Goal: Task Accomplishment & Management: Manage account settings

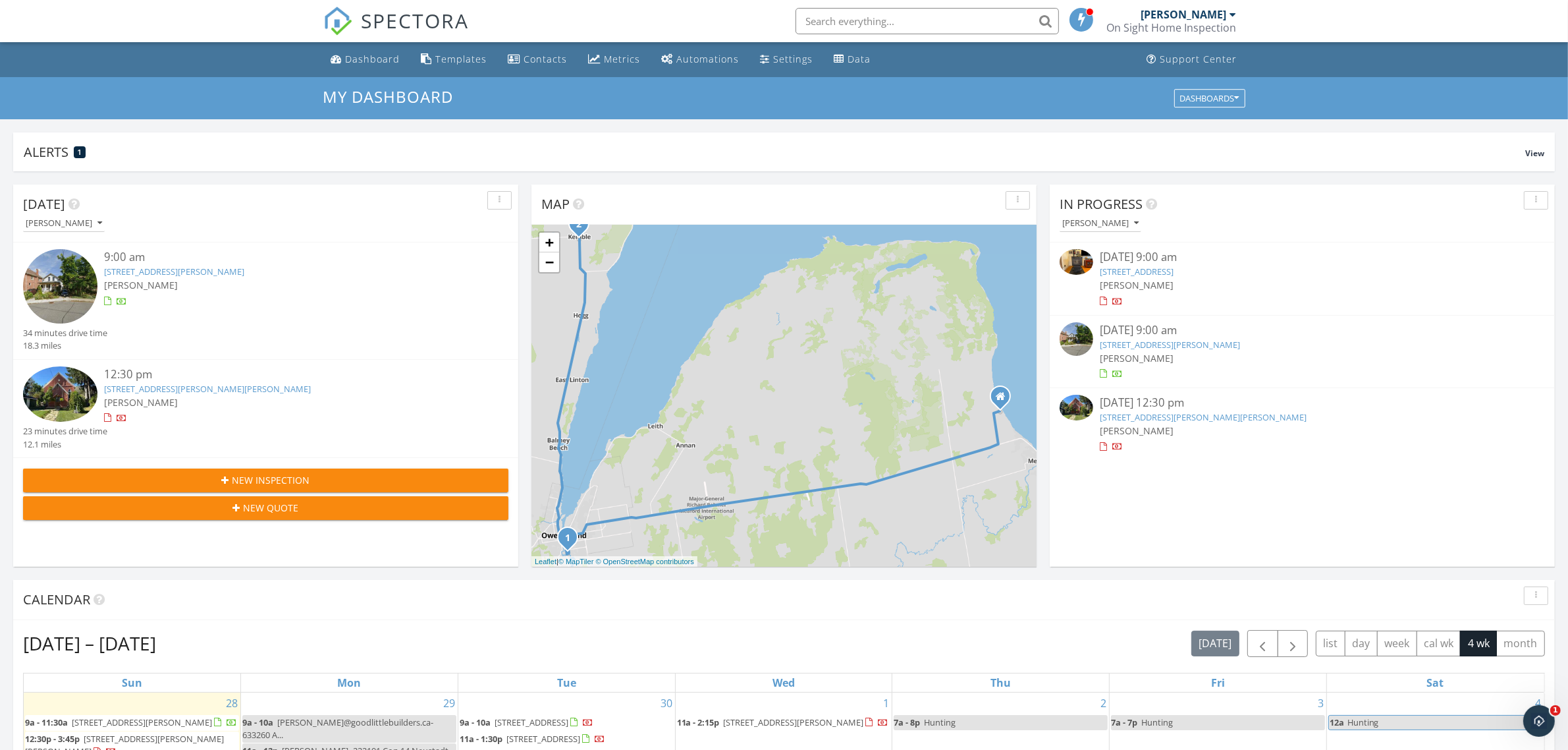
click at [155, 273] on link "250 5th St E, Owen Sound, ON N4K 1C7" at bounding box center [174, 271] width 141 height 12
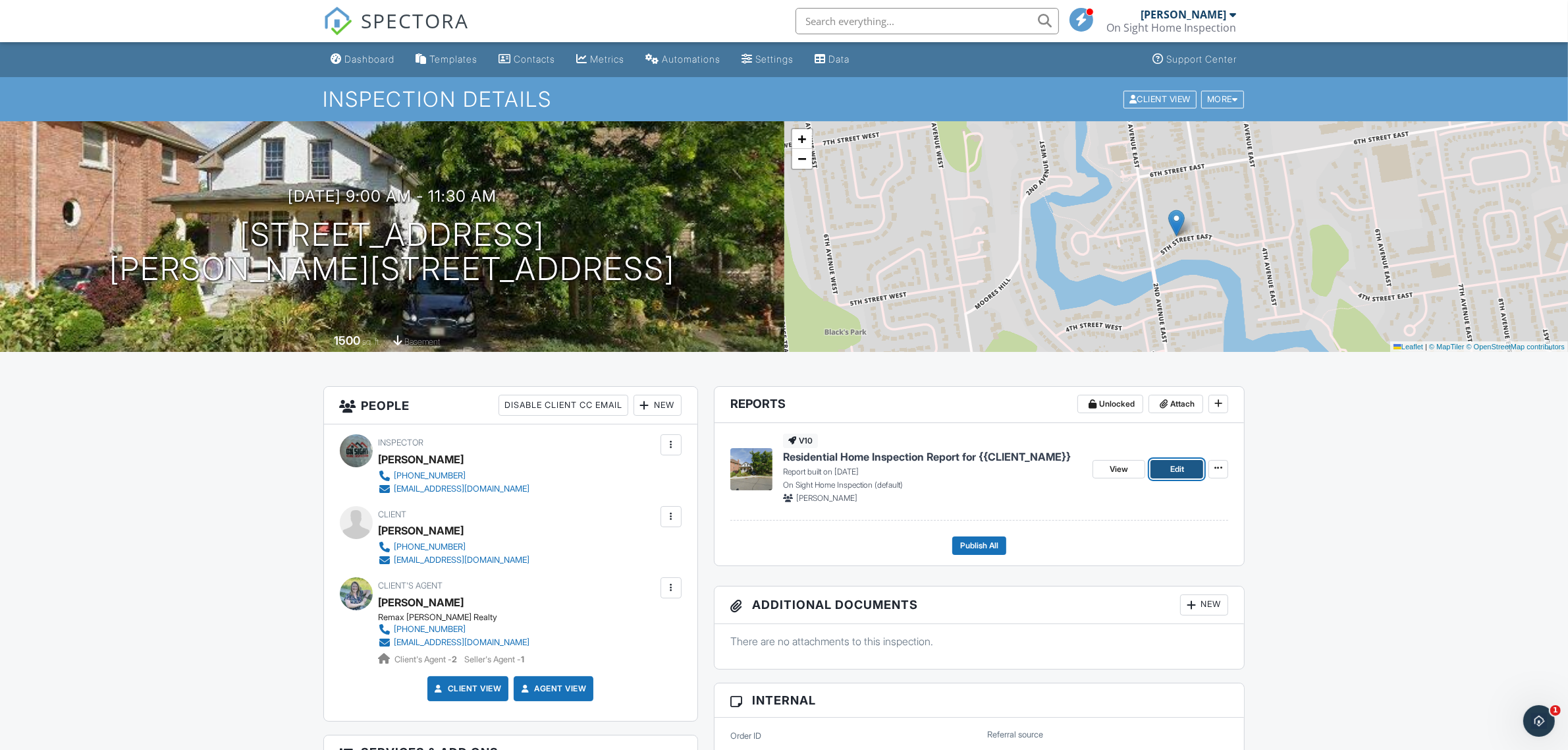
click at [1176, 469] on span "Edit" at bounding box center [1176, 469] width 14 height 13
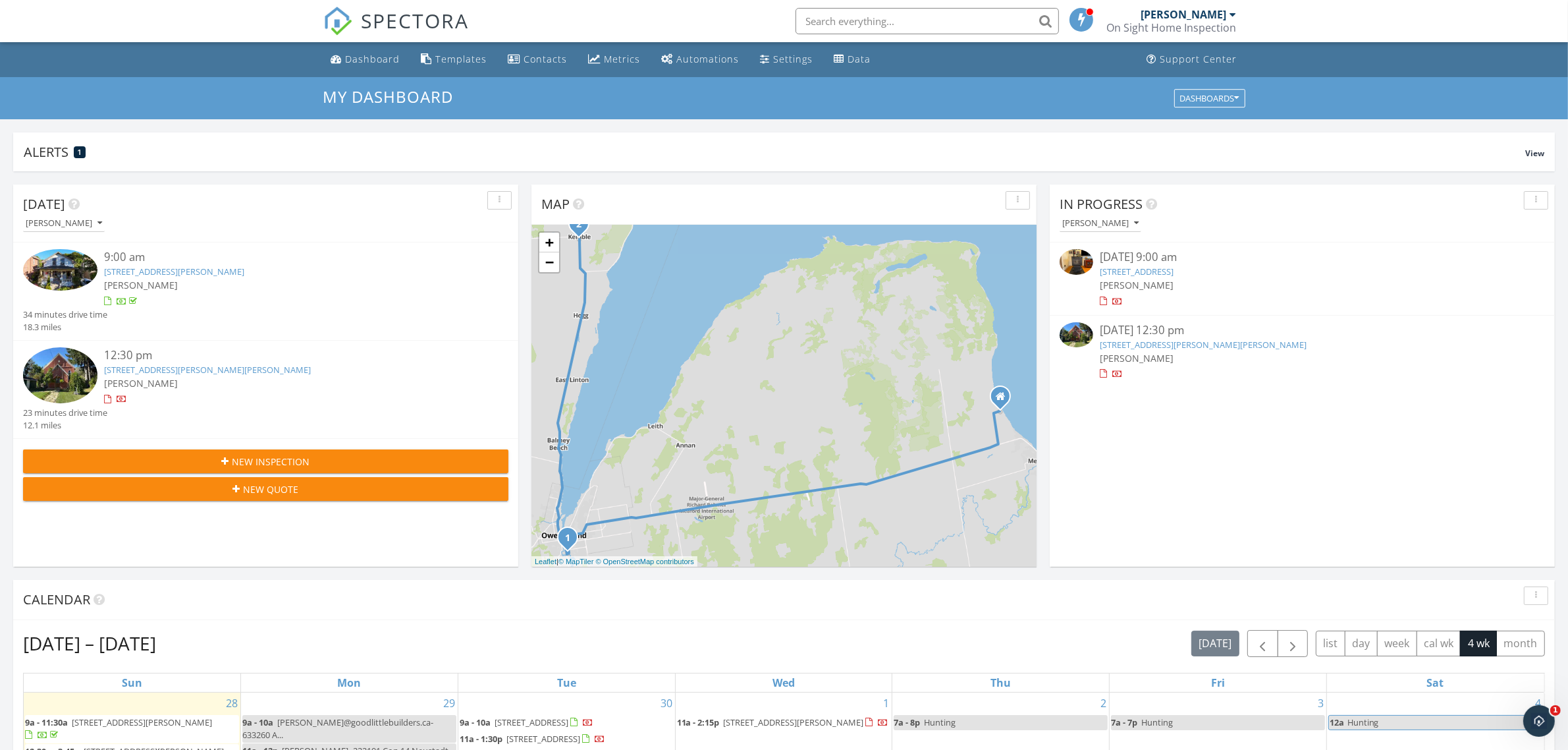
click at [201, 366] on link "319930 Kemble Rock Rd, Kemble, ON N0H 1S0" at bounding box center [207, 369] width 206 height 12
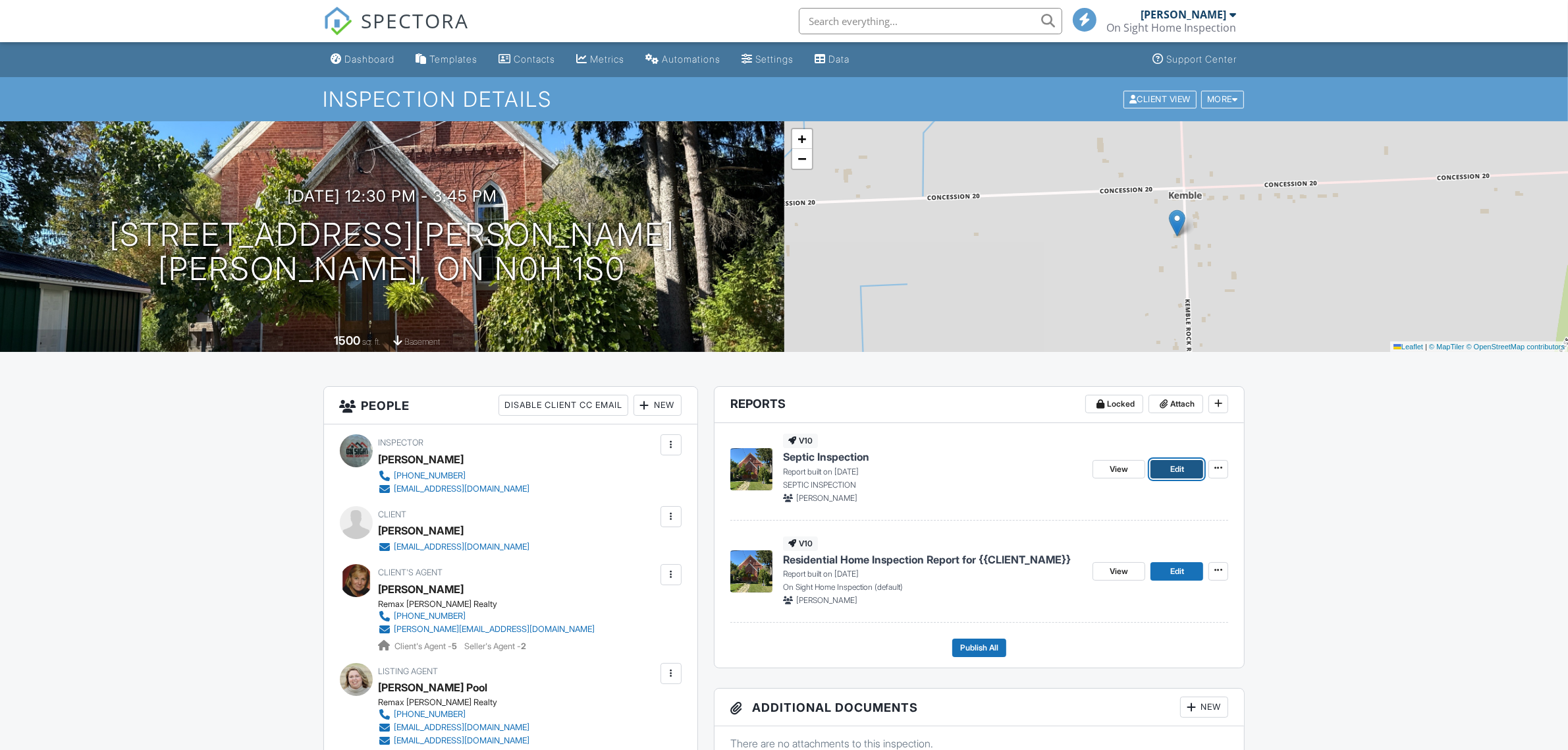
click at [1184, 469] on link "Edit" at bounding box center [1176, 469] width 53 height 18
click at [1173, 573] on span "Edit" at bounding box center [1176, 571] width 14 height 13
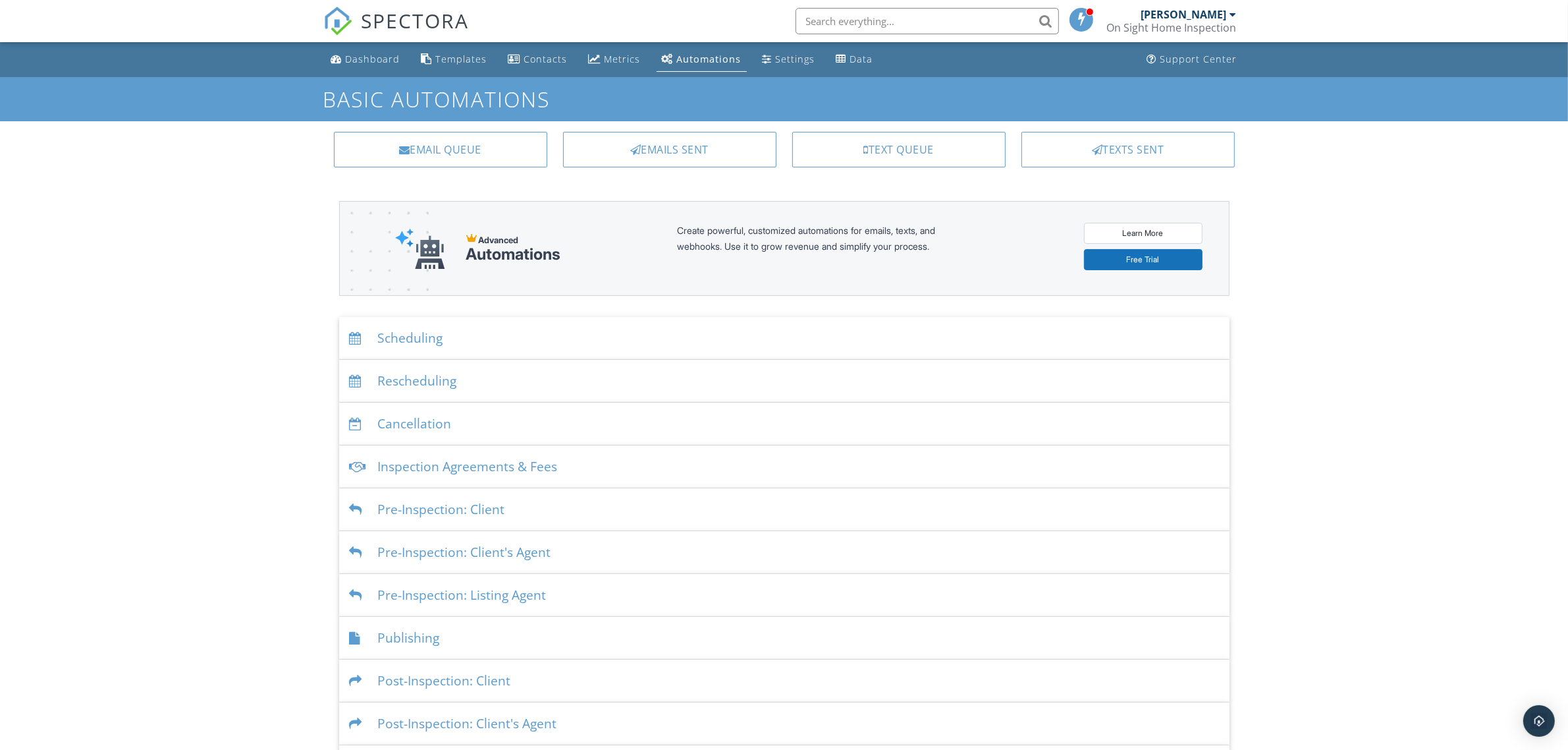
click at [416, 338] on div "Scheduling" at bounding box center [784, 338] width 890 height 42
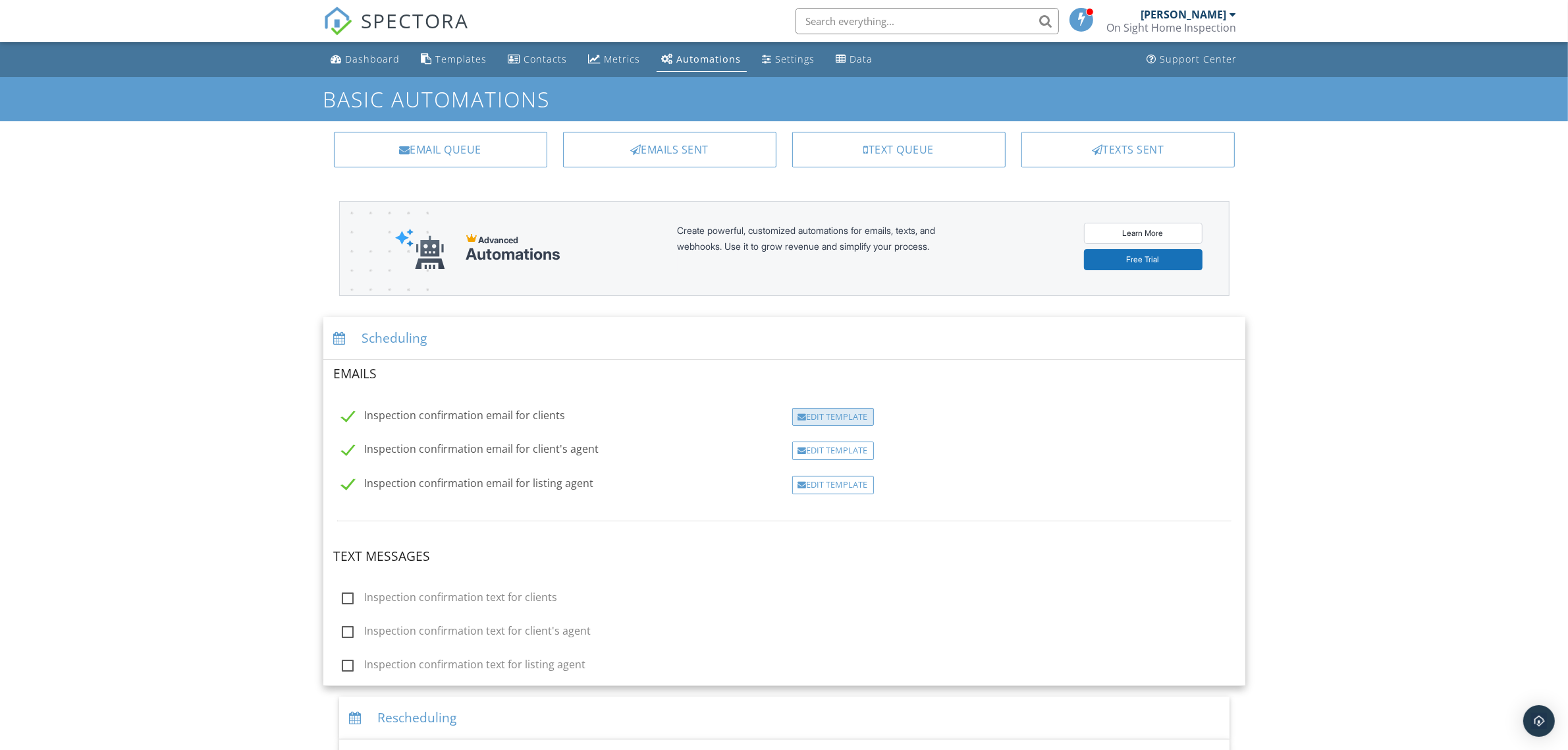
click at [815, 419] on div "Edit Template" at bounding box center [833, 417] width 82 height 18
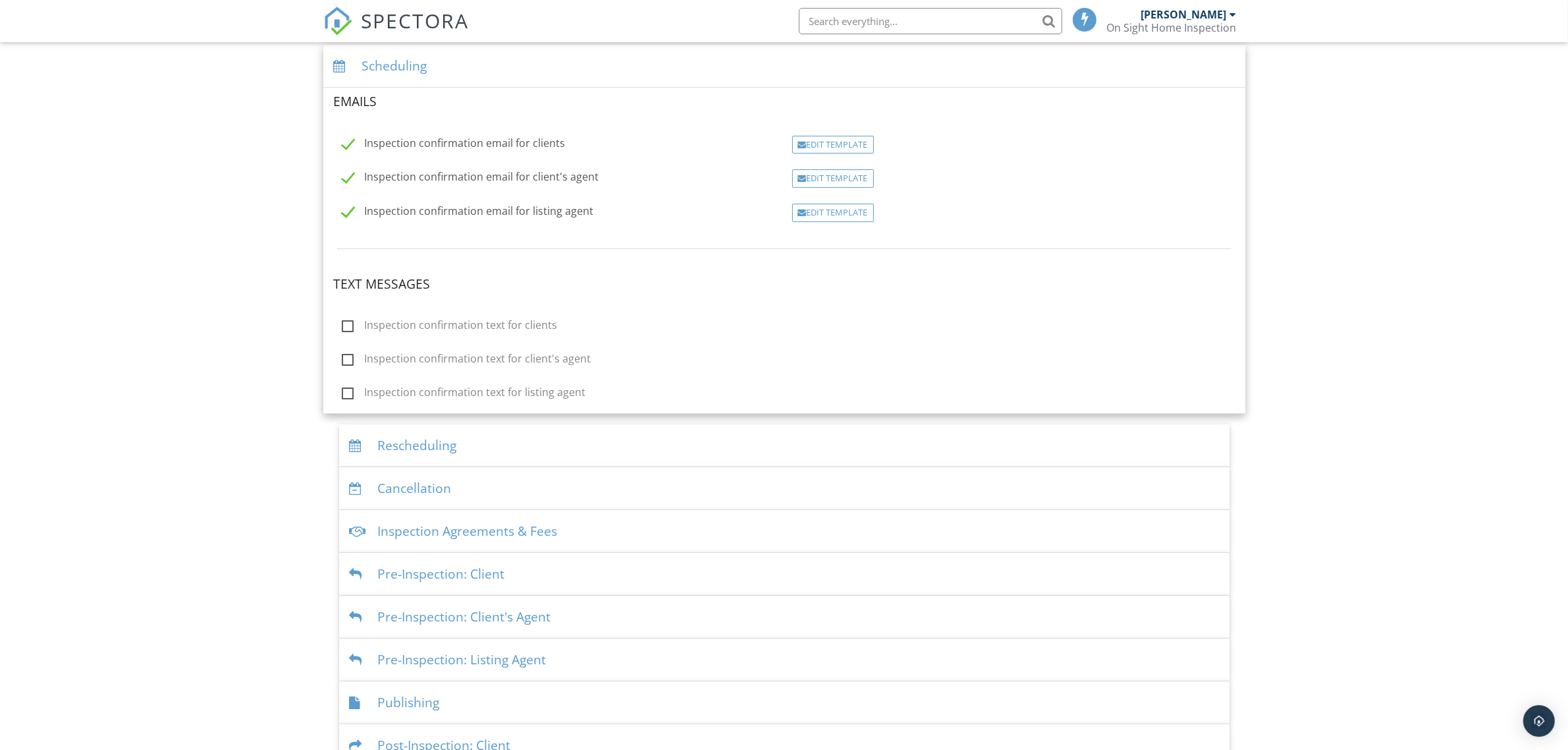
scroll to position [278, 0]
click at [497, 524] on div "Inspection Agreements & Fees" at bounding box center [784, 526] width 890 height 42
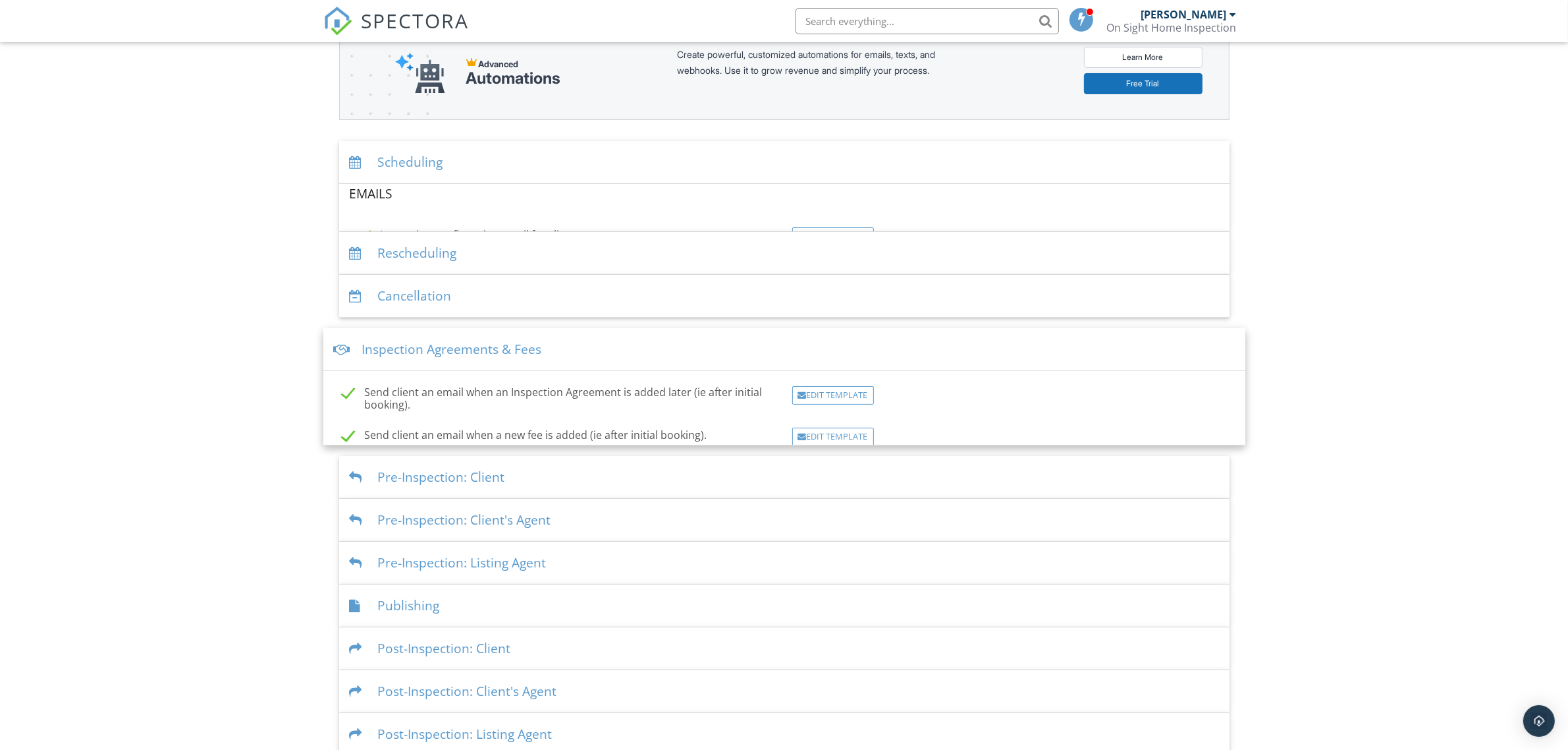
scroll to position [159, 0]
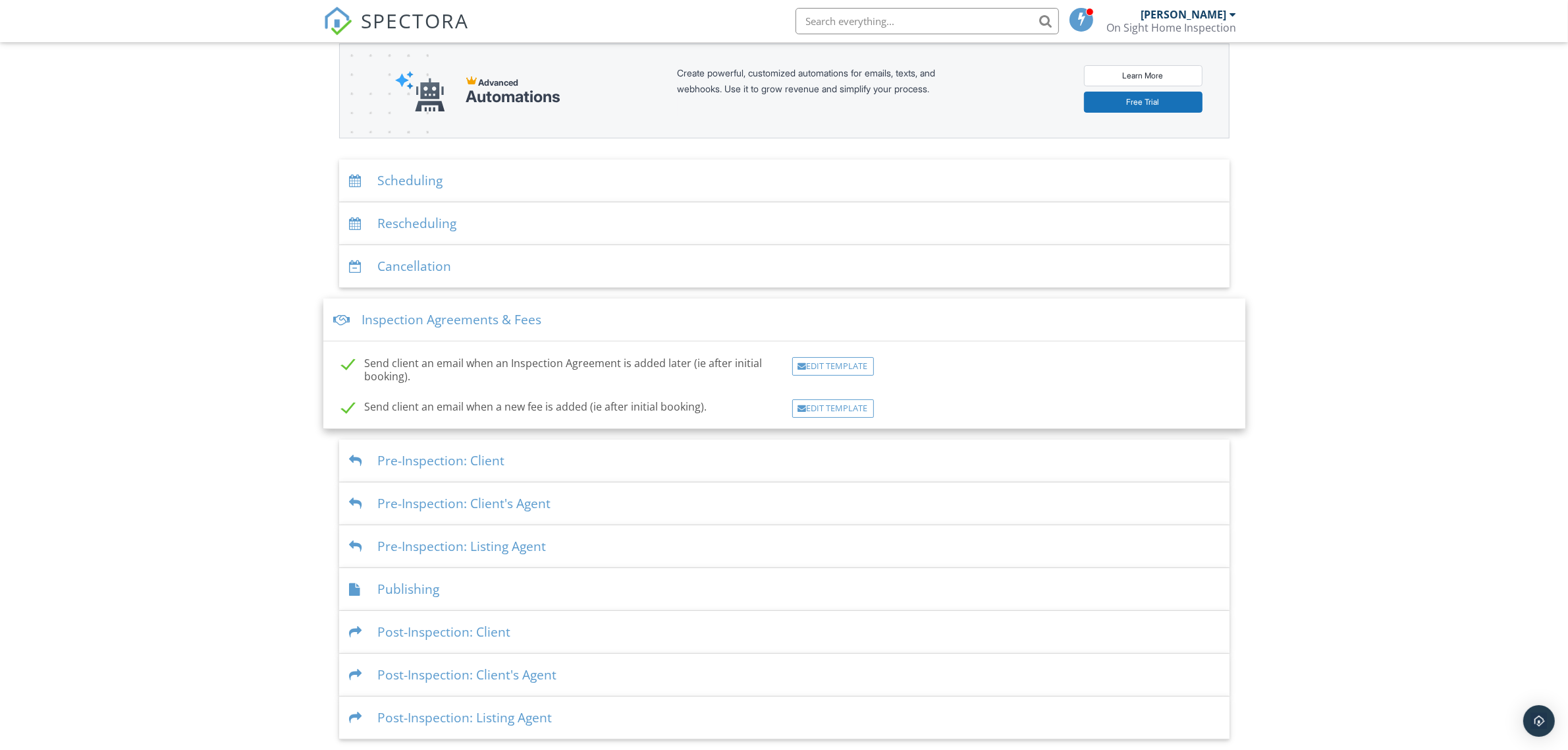
click at [452, 458] on div "Pre-Inspection: Client" at bounding box center [784, 461] width 890 height 42
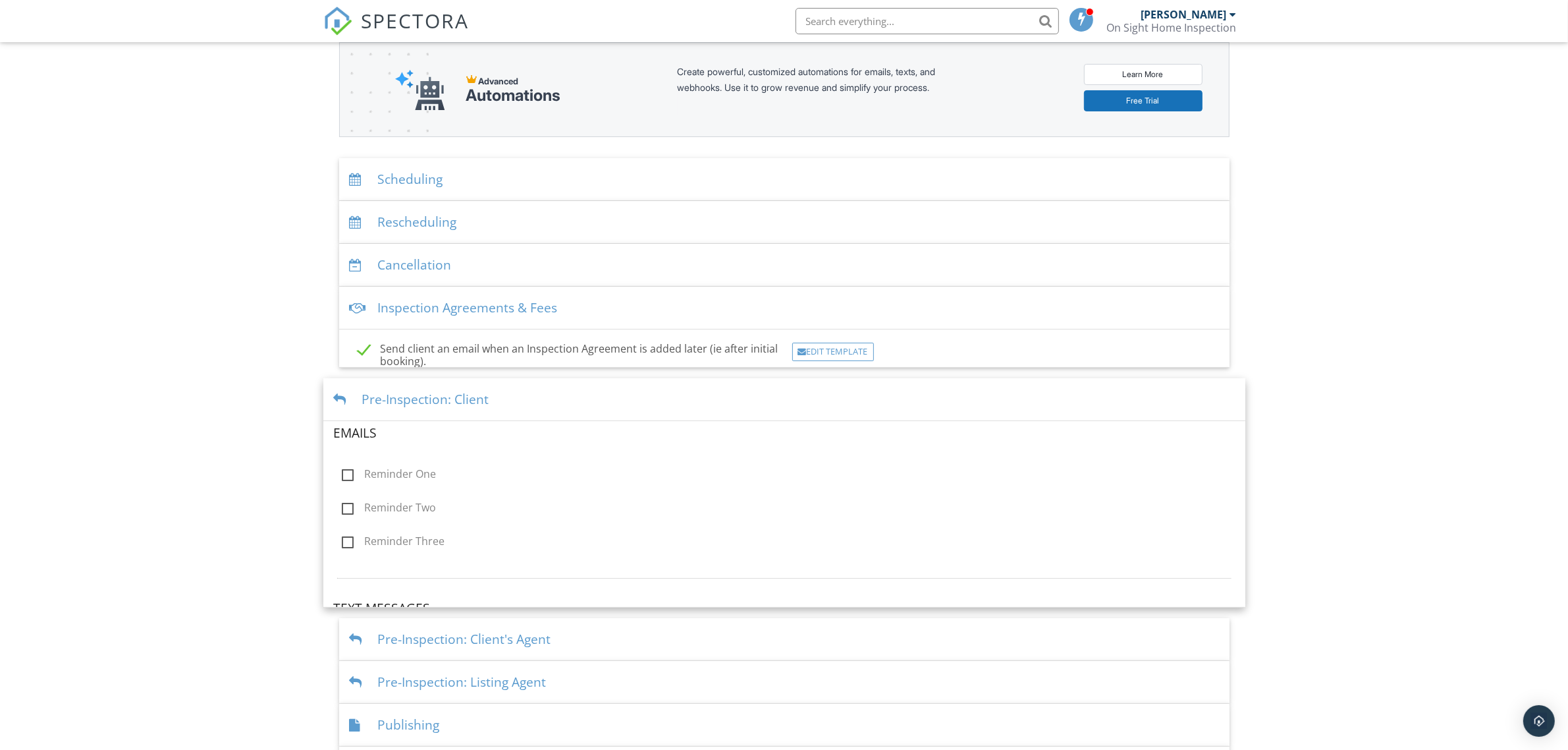
scroll to position [278, 0]
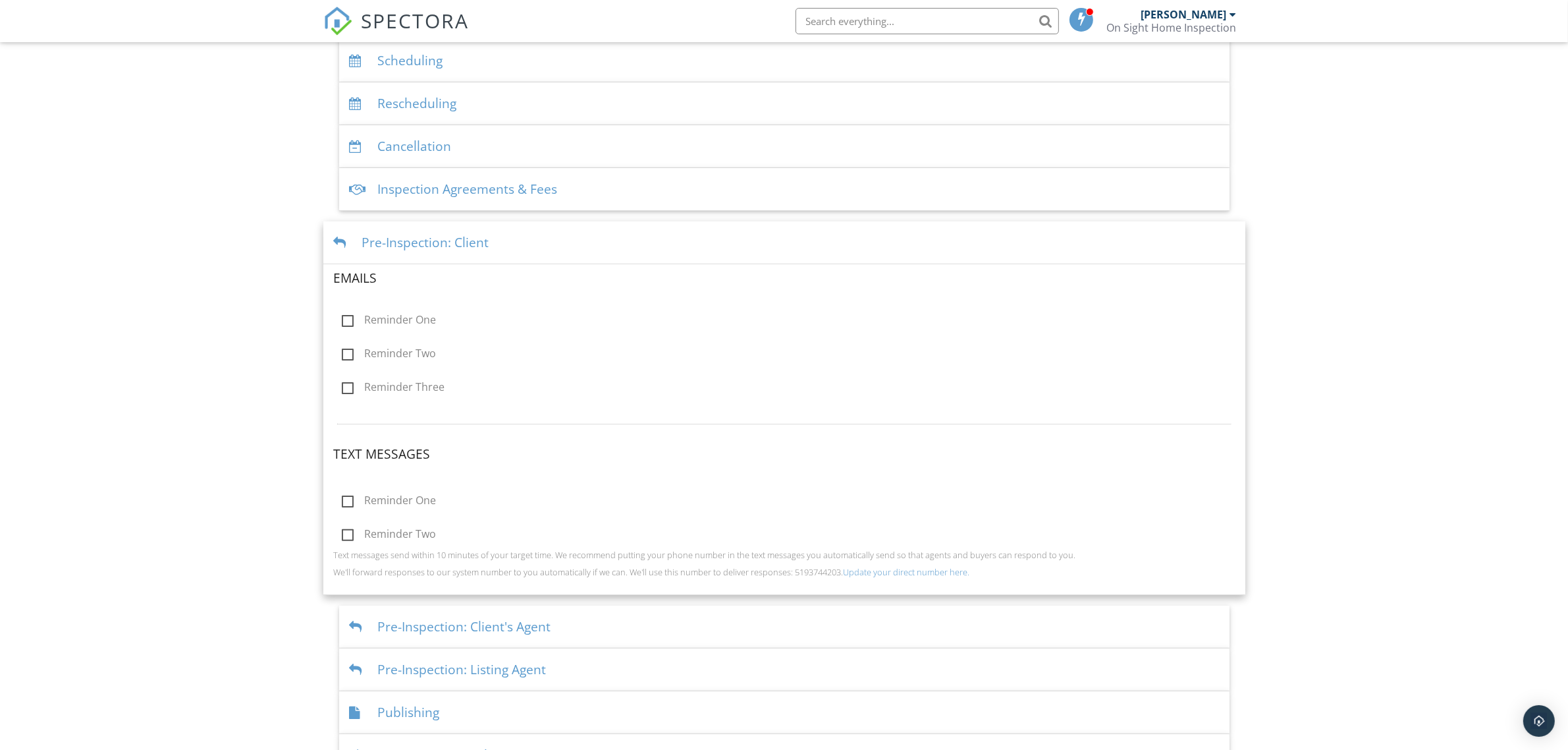
click at [406, 247] on div "Pre-Inspection: Client" at bounding box center [784, 242] width 922 height 42
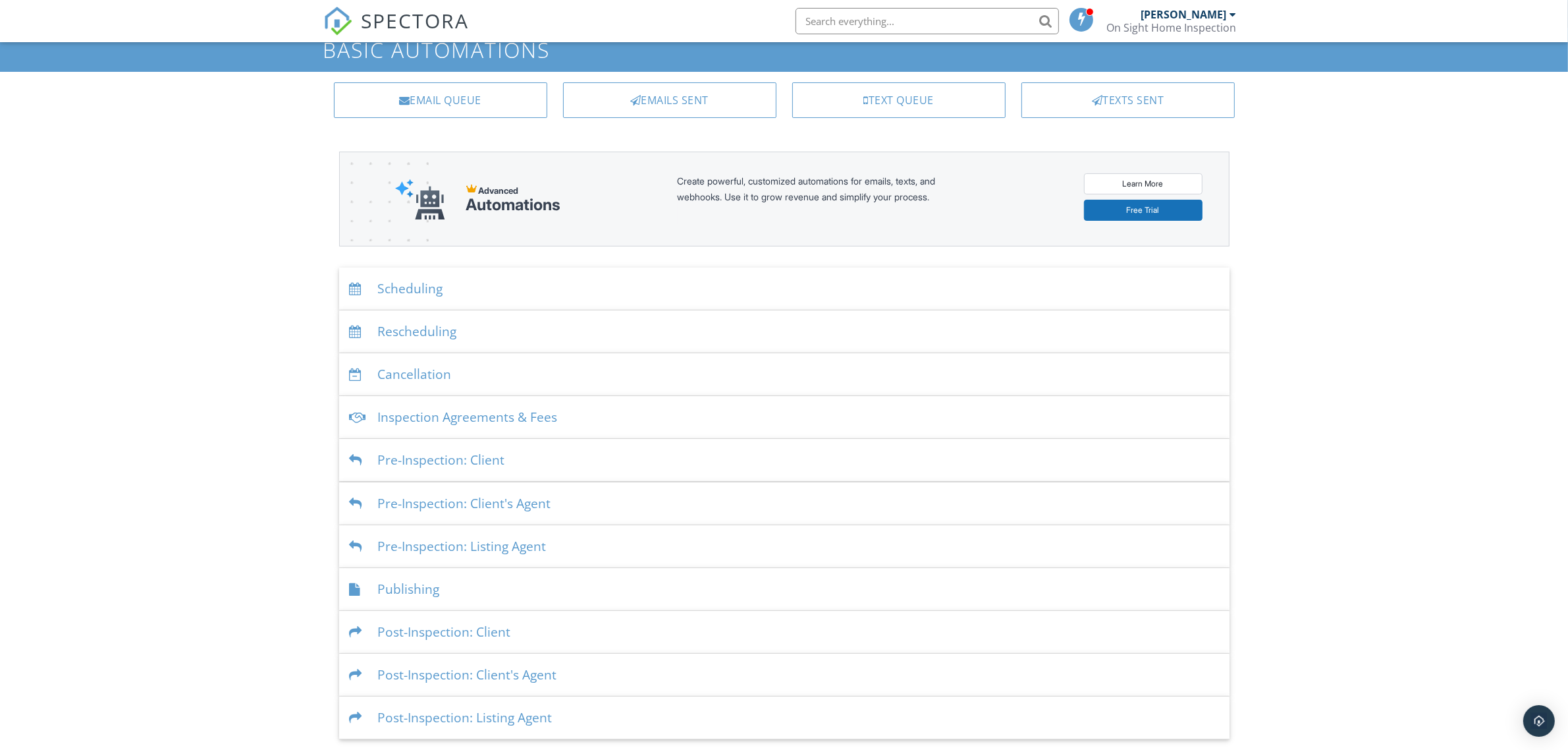
scroll to position [50, 0]
click at [453, 289] on div "Scheduling" at bounding box center [784, 289] width 890 height 42
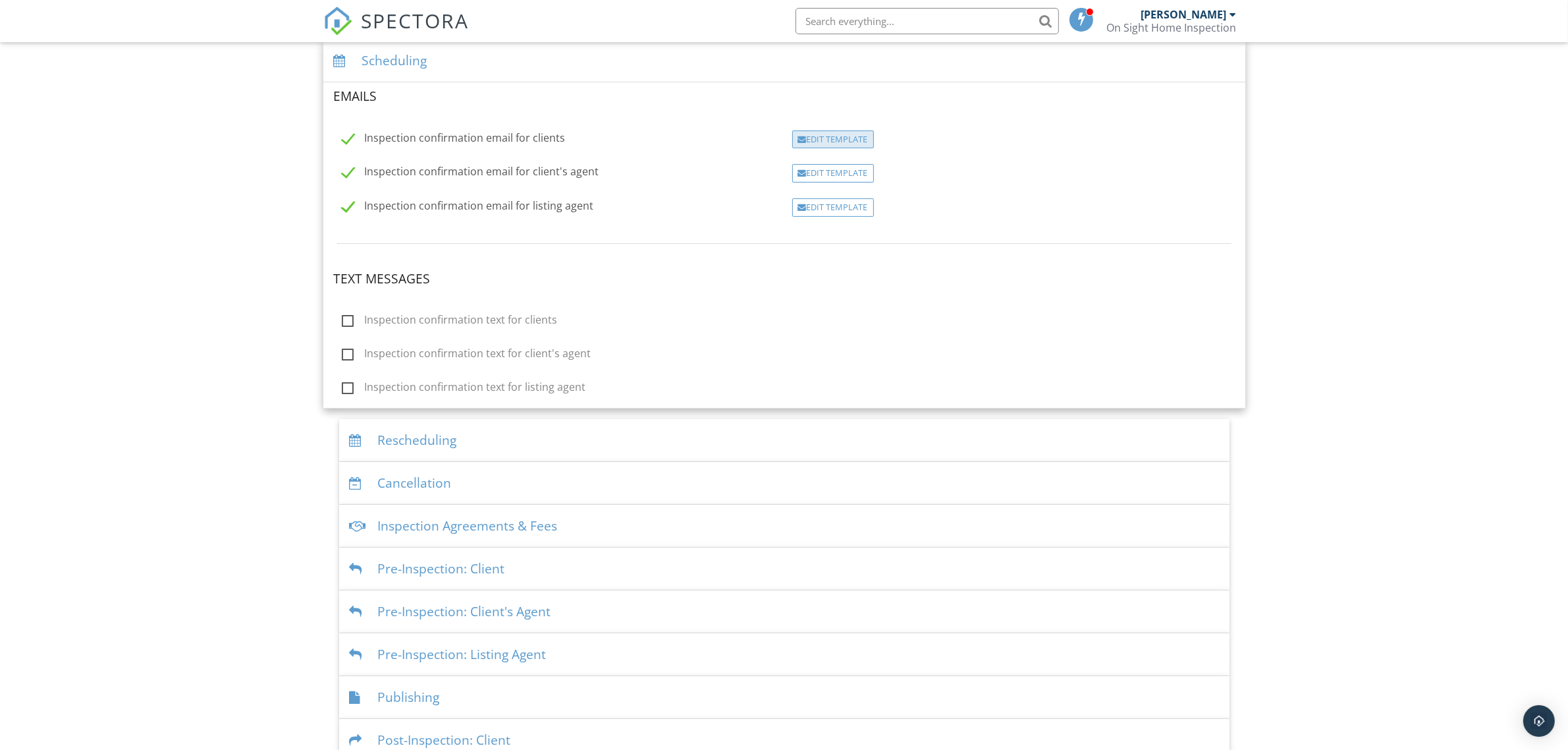
click at [820, 142] on div "Edit Template" at bounding box center [833, 139] width 82 height 18
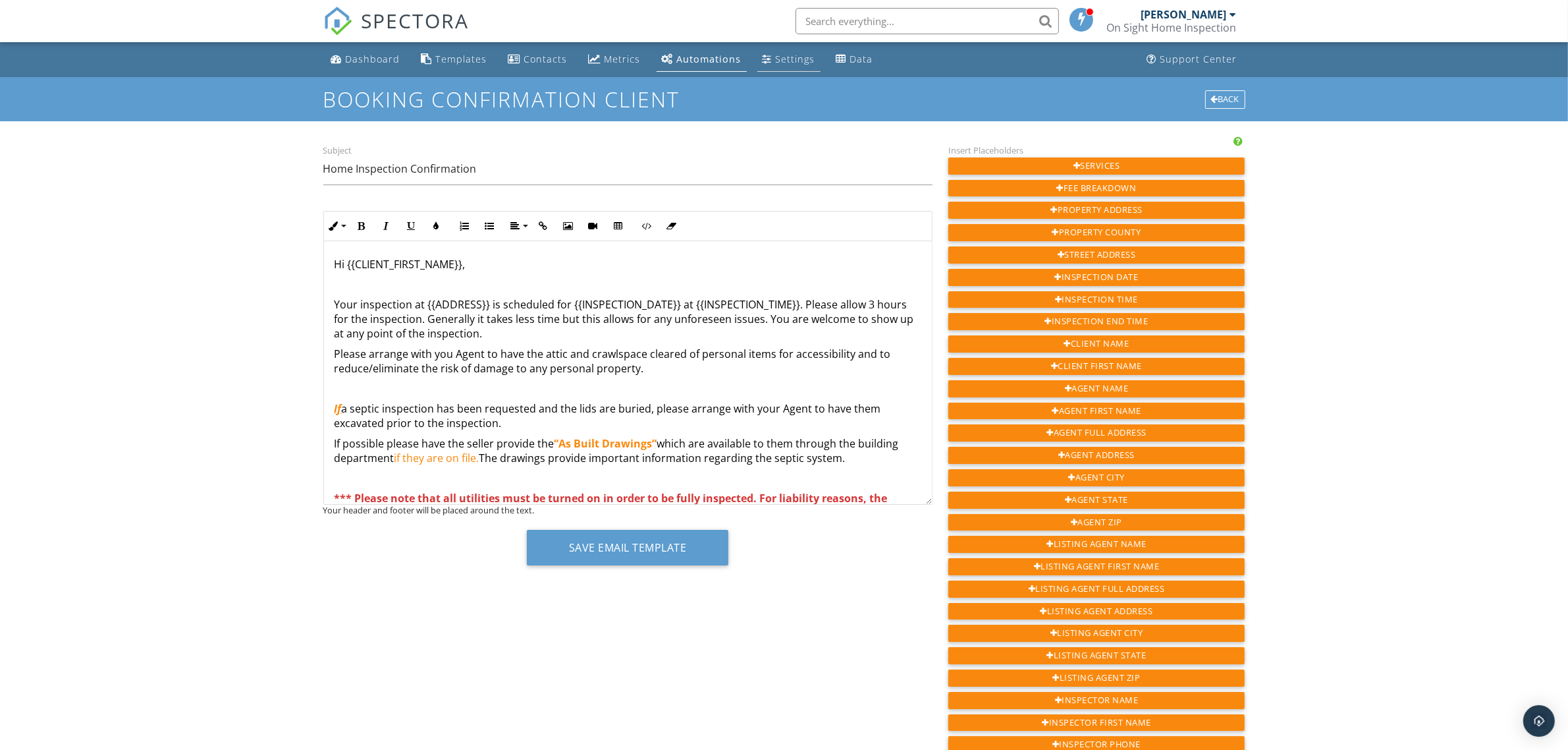
click at [783, 59] on div "Settings" at bounding box center [796, 59] width 40 height 12
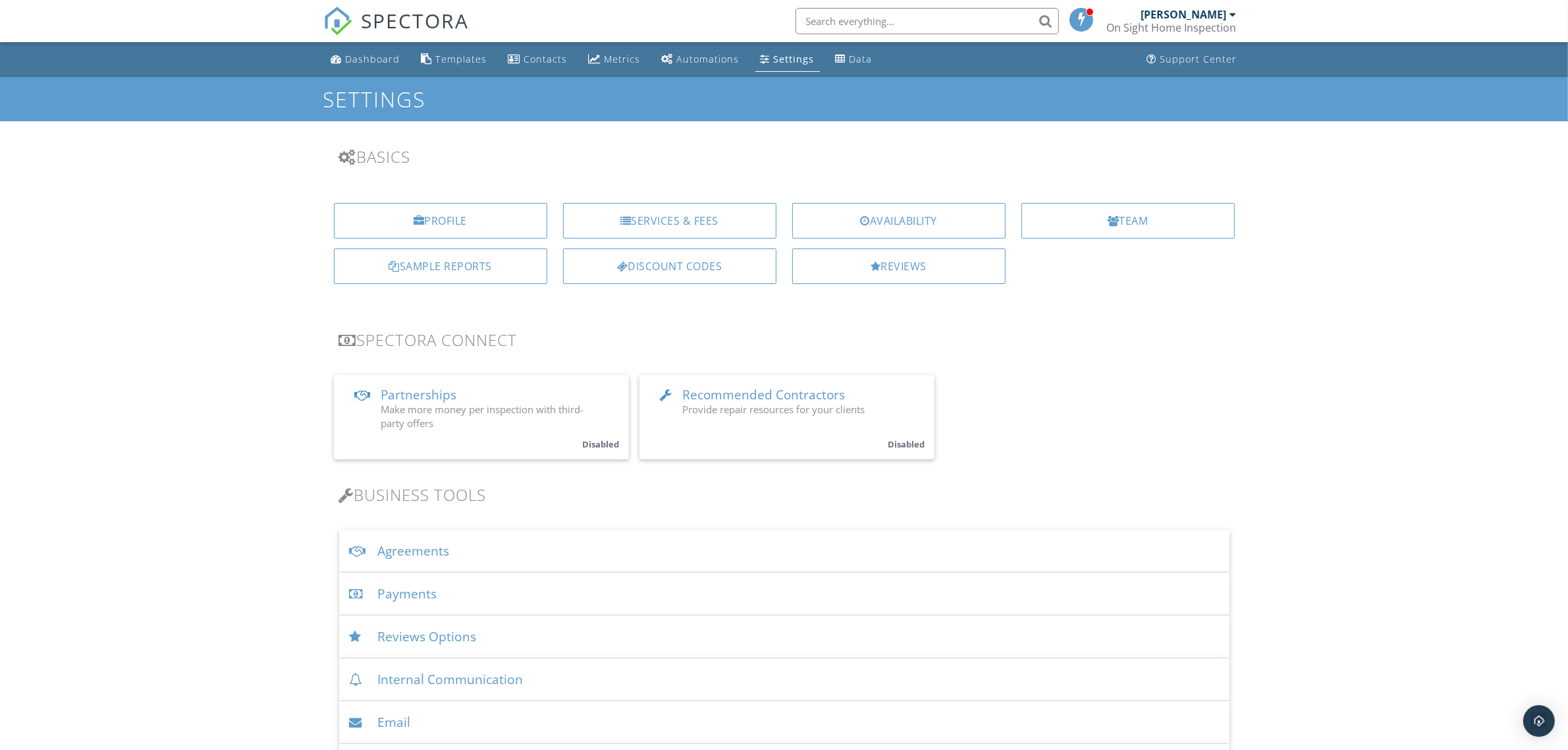
click at [411, 550] on div "Agreements" at bounding box center [784, 551] width 890 height 42
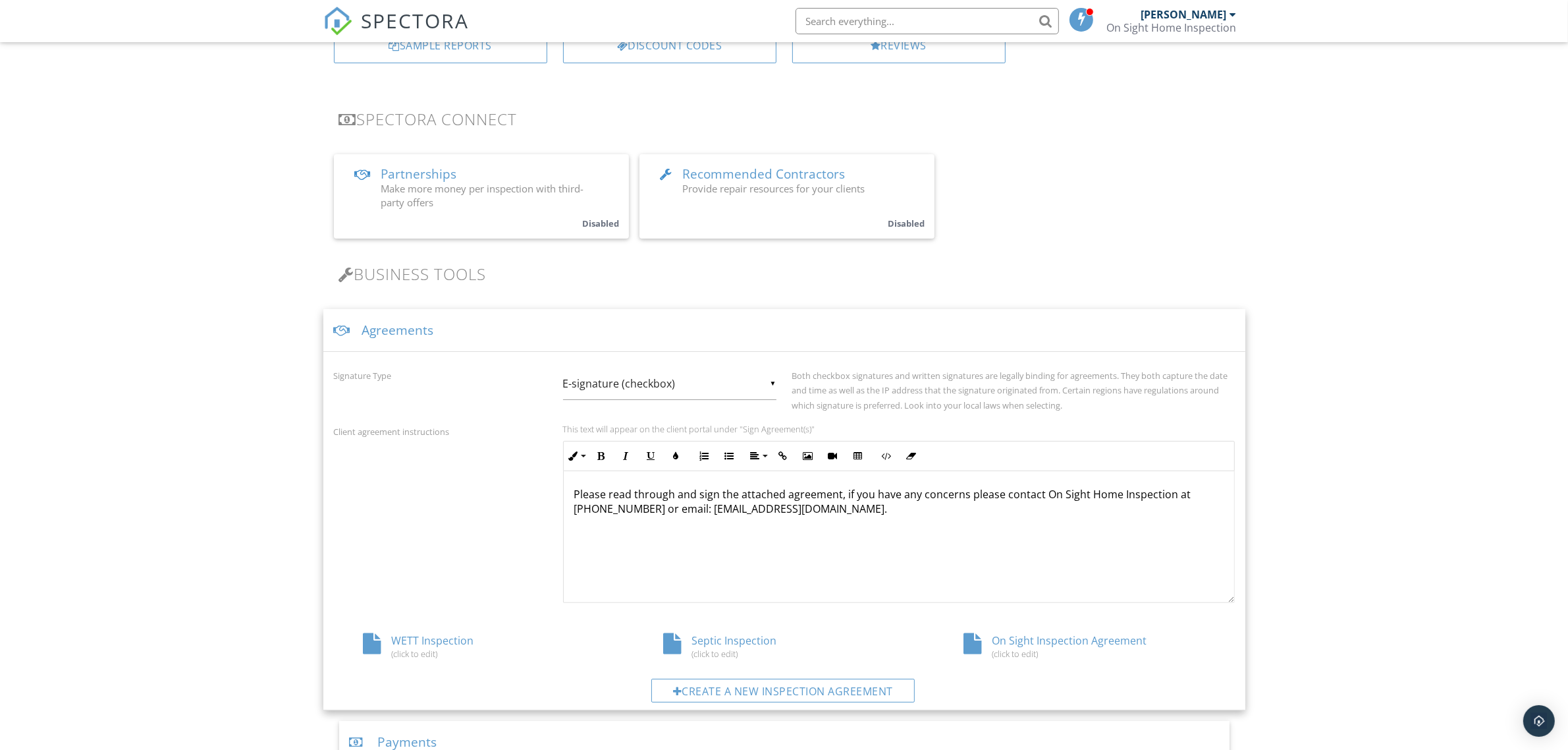
scroll to position [247, 0]
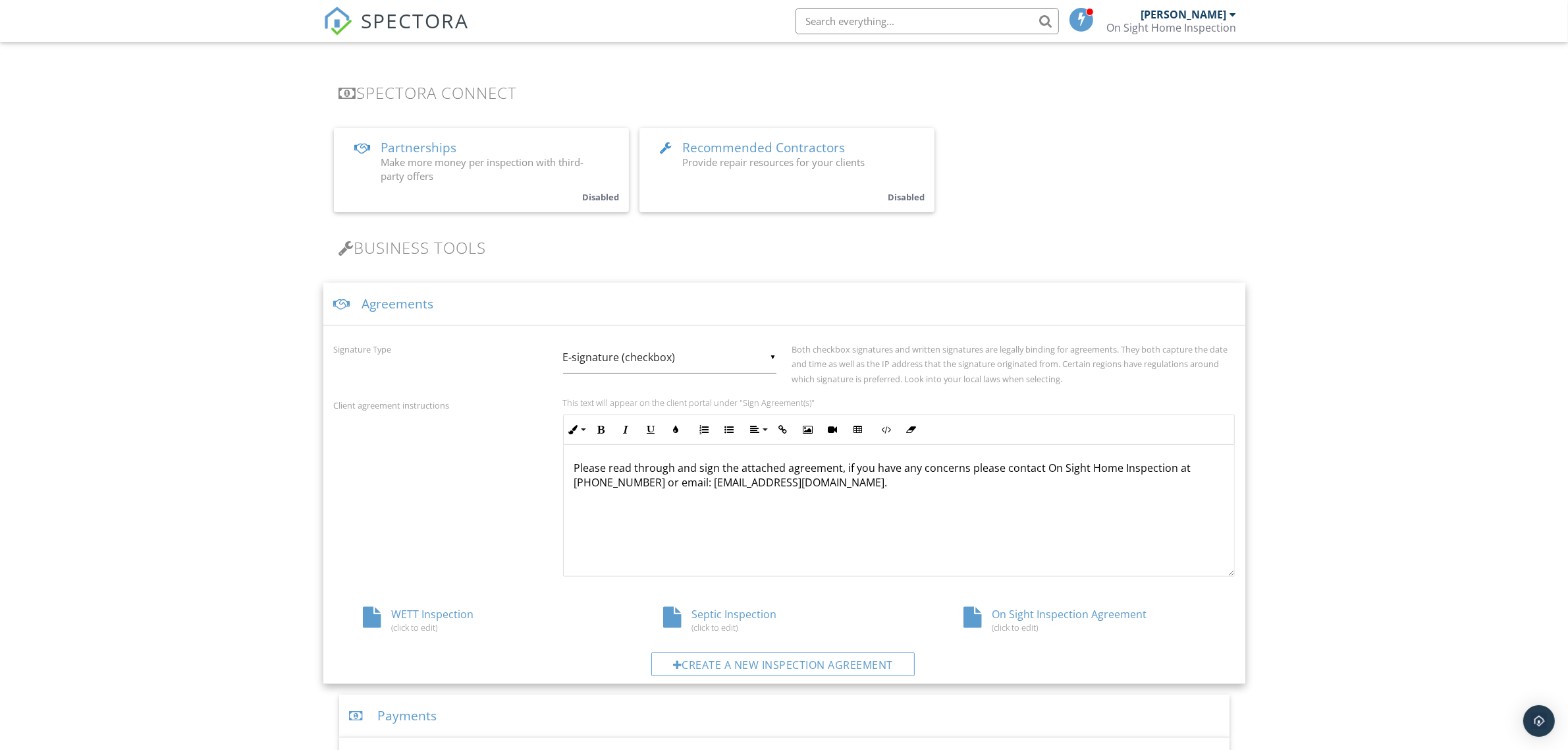
click at [1045, 612] on div "On Sight Inspection Agreement (click to edit)" at bounding box center [1084, 619] width 300 height 25
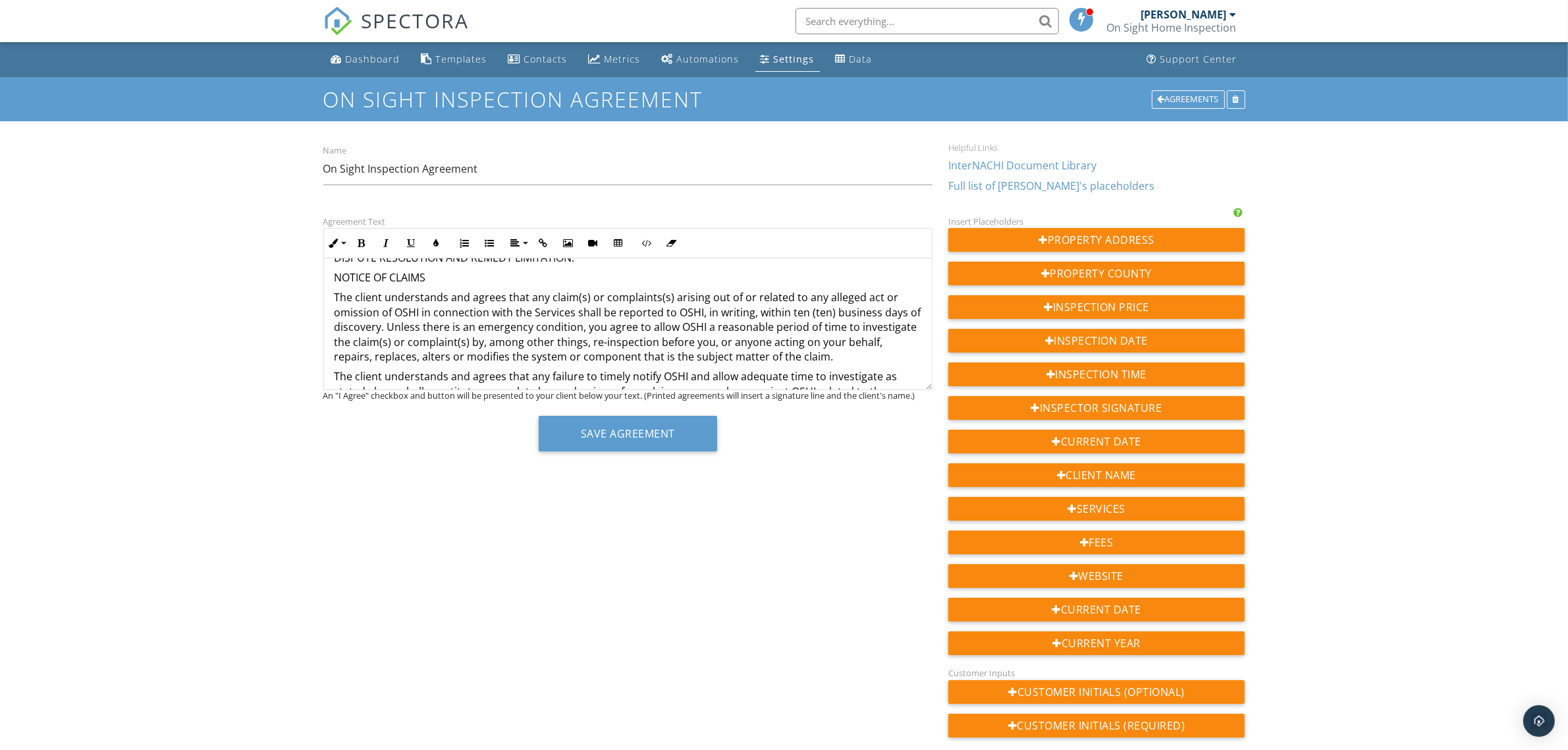
scroll to position [3788, 0]
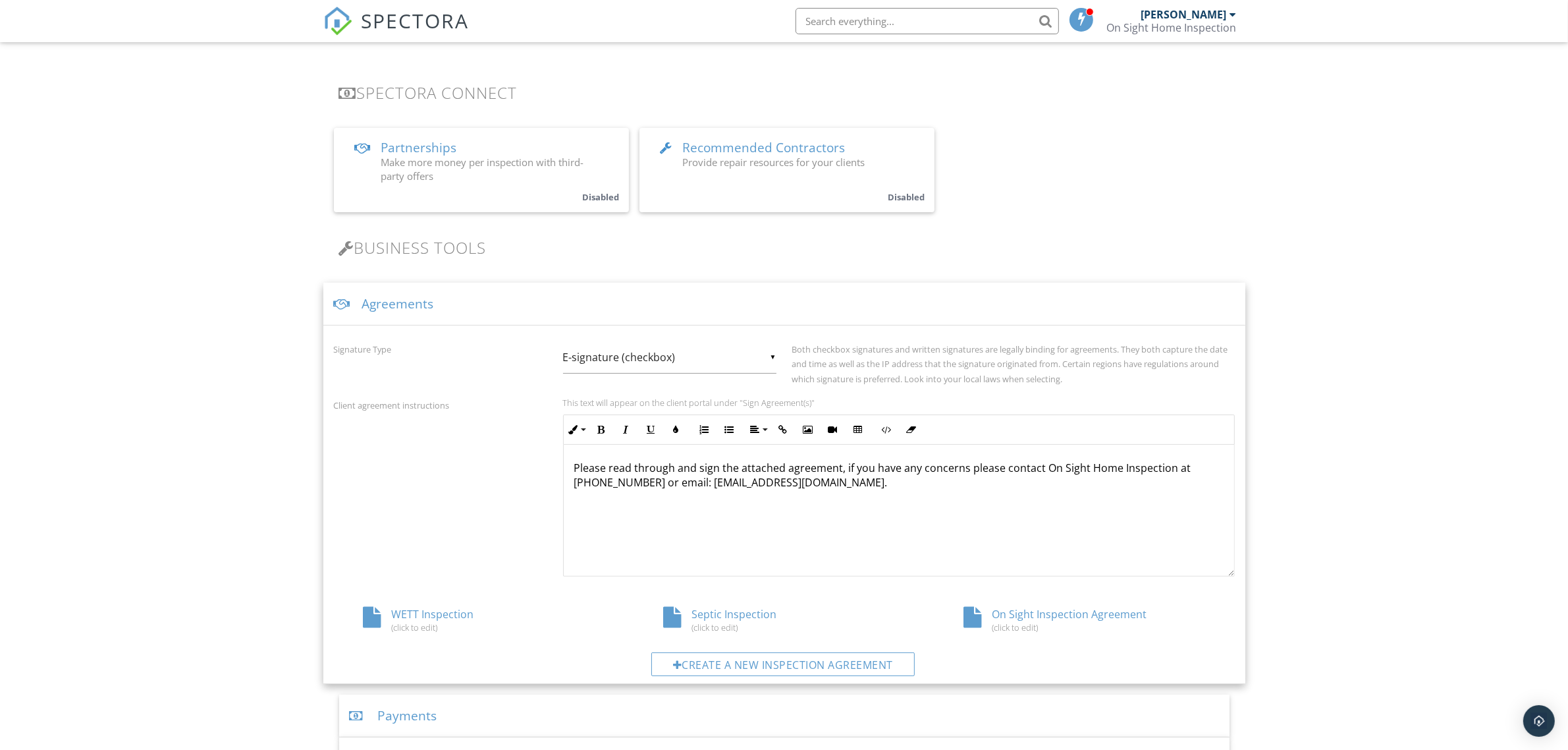
click at [772, 357] on div "▼ E-signature (checkbox) E-signature (checkbox) Written Signature E-signature (…" at bounding box center [669, 357] width 213 height 32
click at [772, 357] on span "E-signature (checkbox)" at bounding box center [669, 357] width 213 height 33
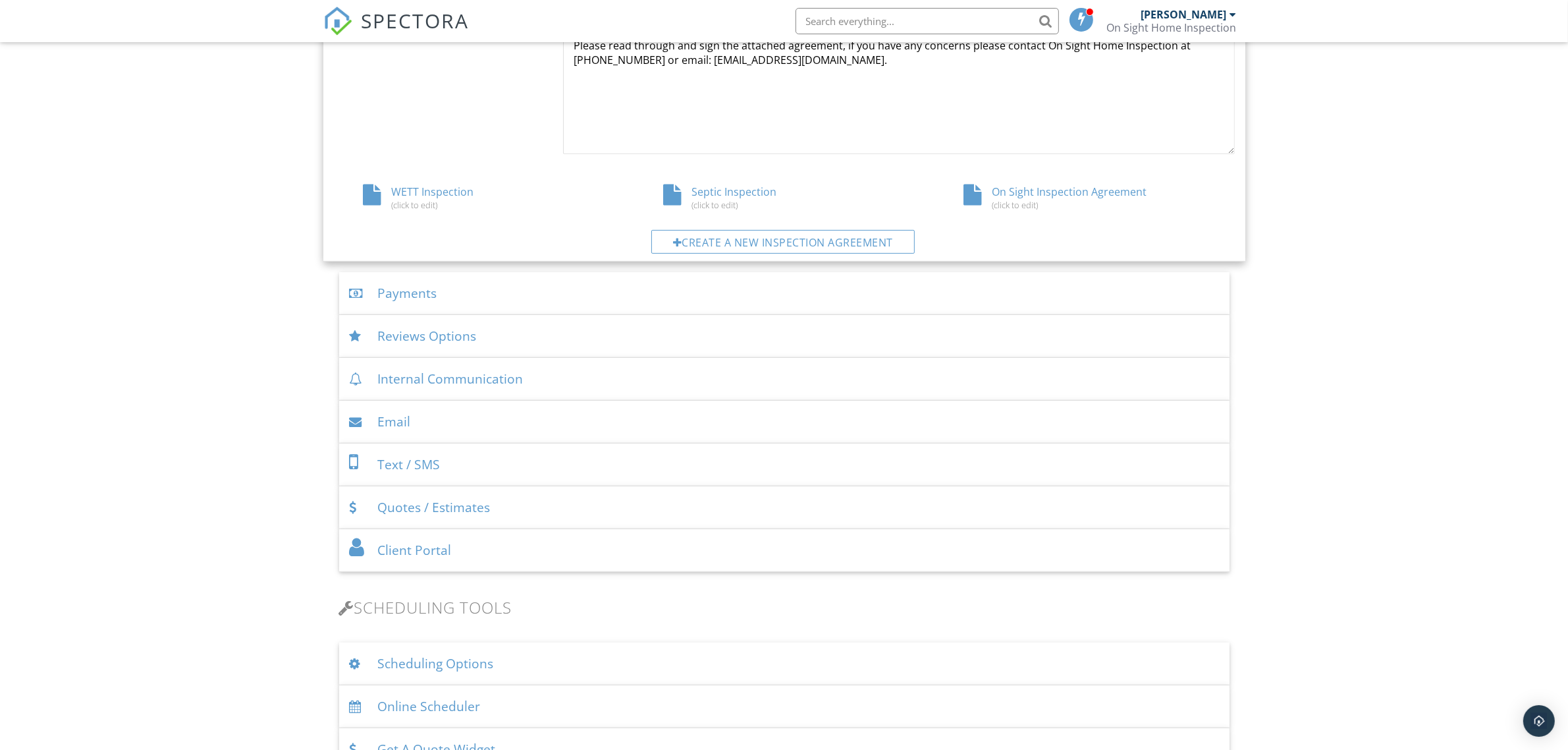
scroll to position [666, 0]
click at [420, 426] on div "Email" at bounding box center [784, 425] width 890 height 42
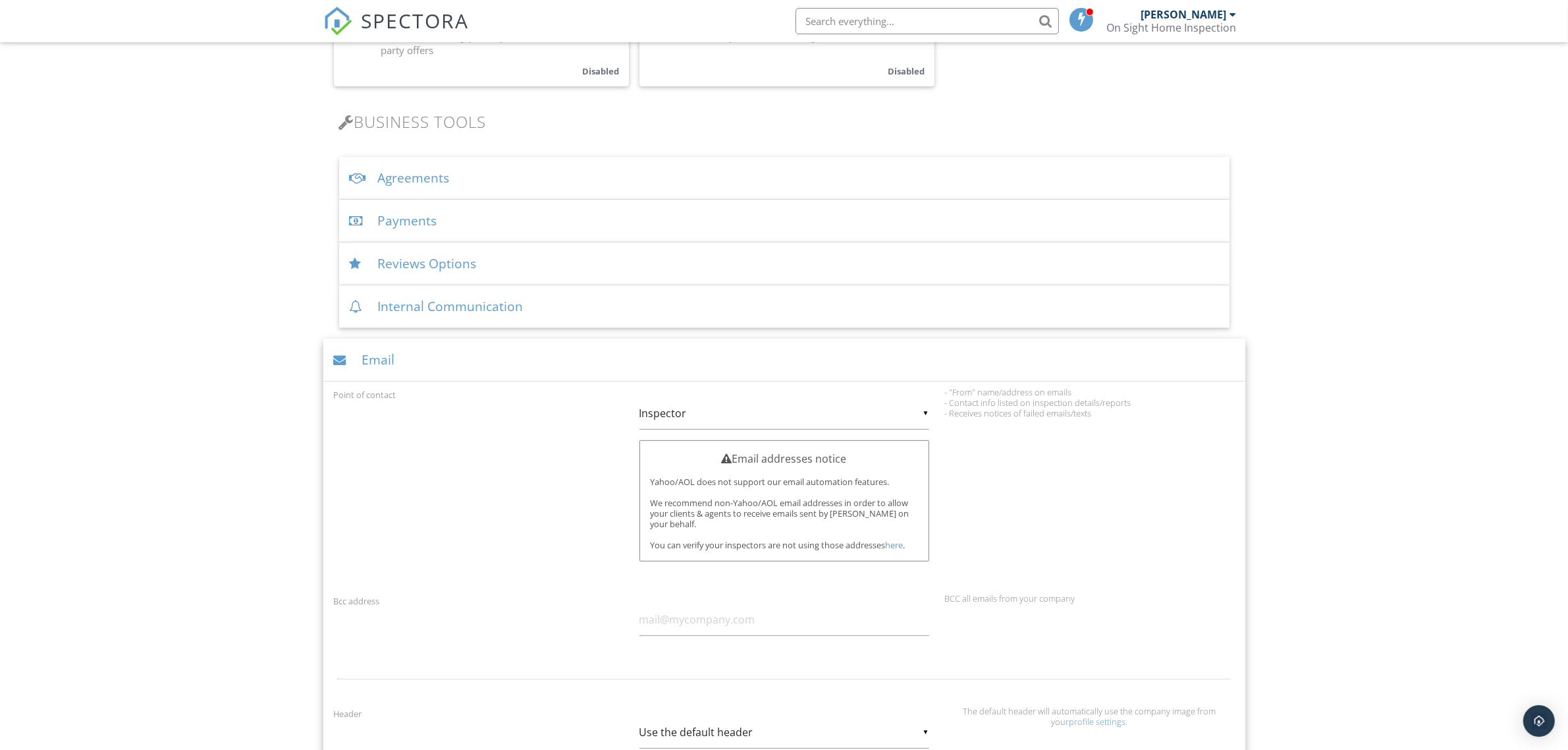
scroll to position [357, 0]
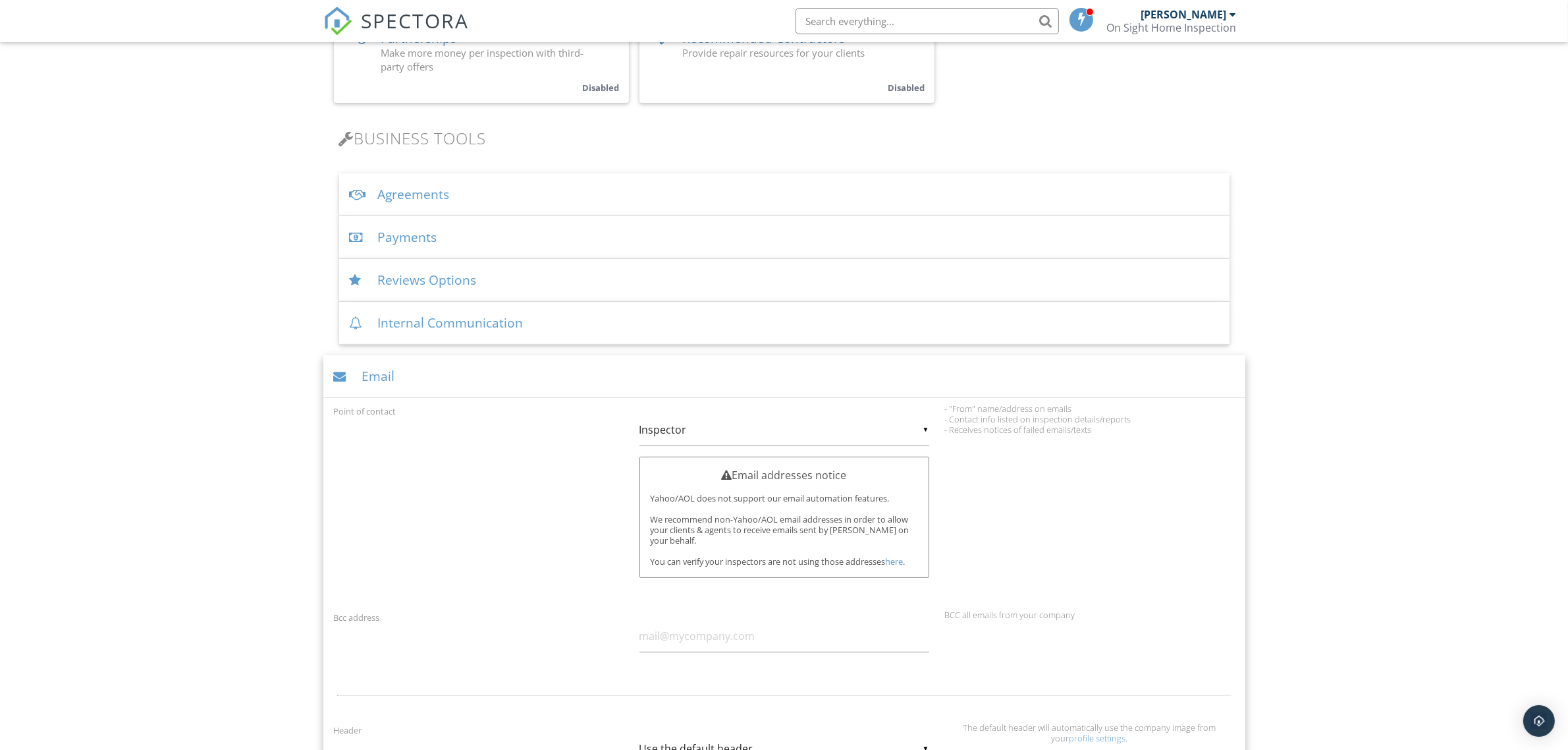
click at [534, 324] on div "Internal Communication" at bounding box center [784, 323] width 890 height 42
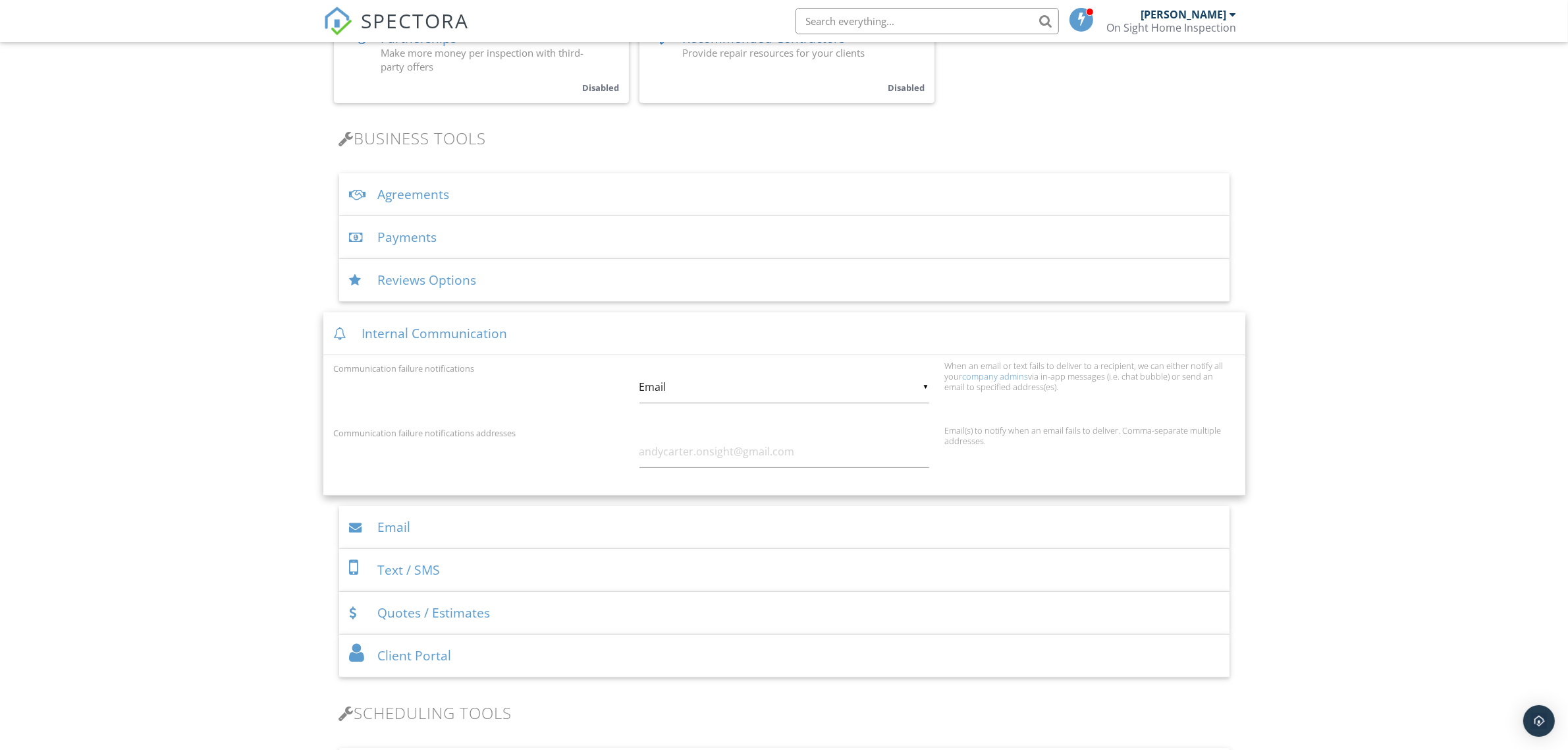
click at [527, 330] on div "Internal Communication" at bounding box center [784, 333] width 922 height 42
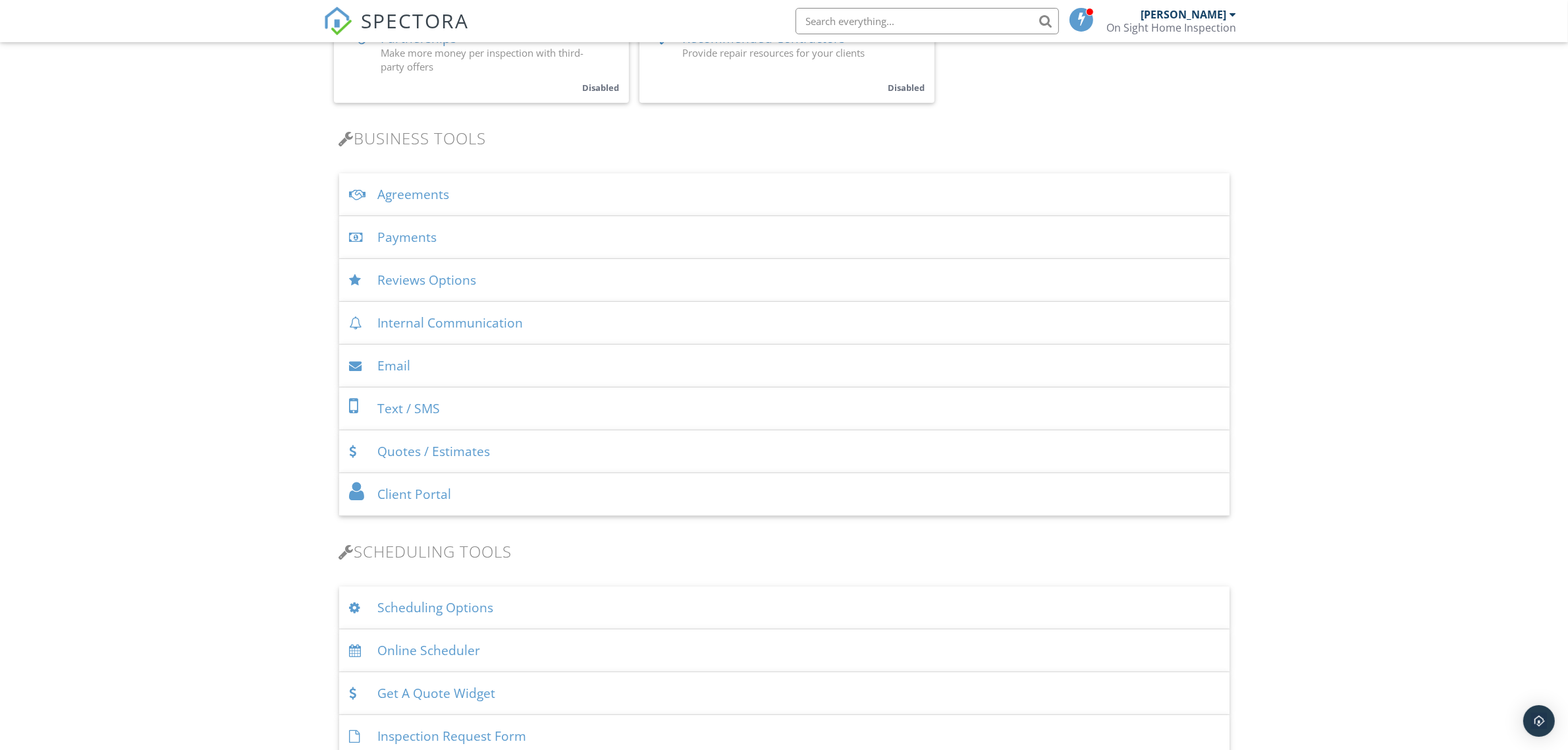
click at [468, 237] on div "Payments" at bounding box center [784, 237] width 890 height 42
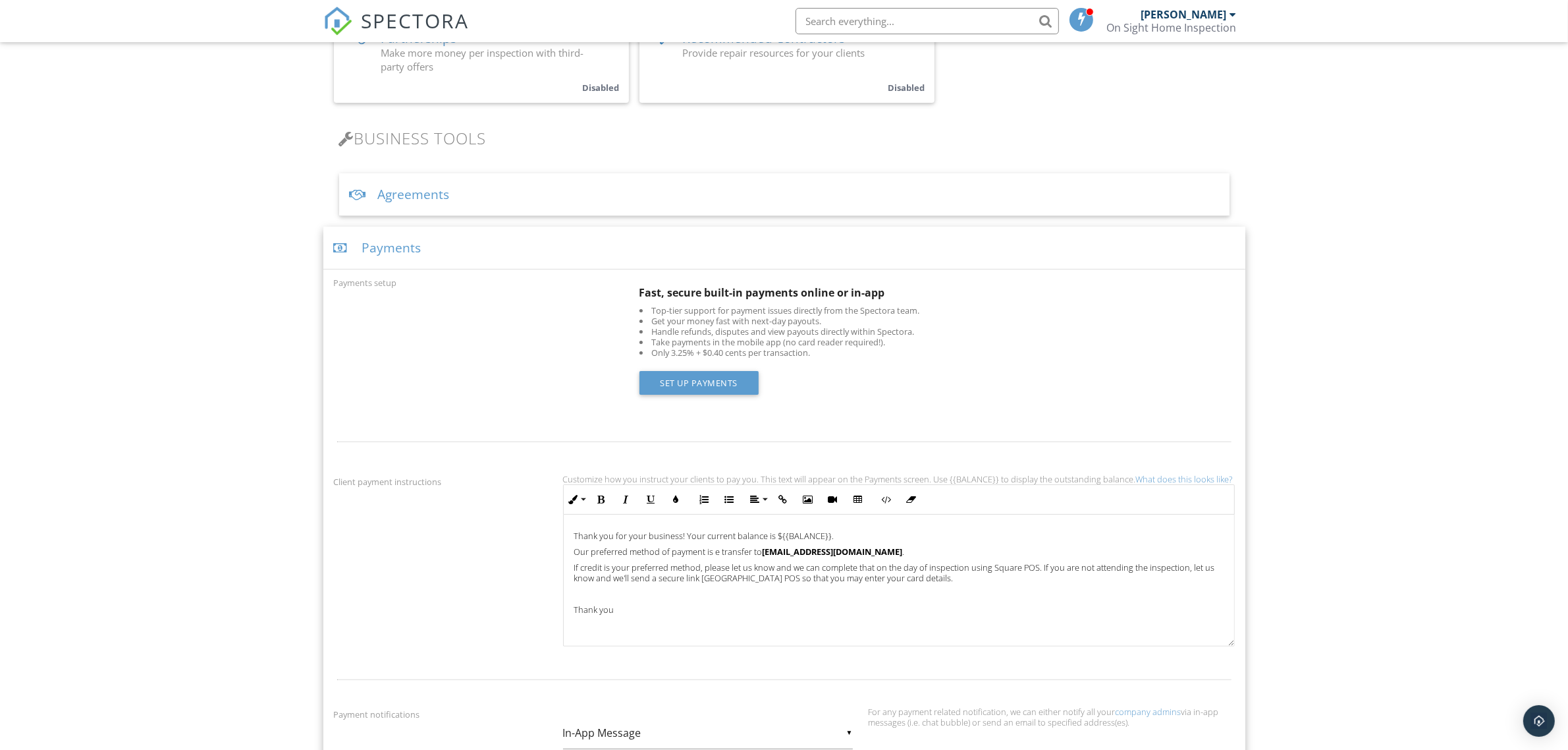
click at [468, 238] on div "Payments" at bounding box center [784, 248] width 922 height 42
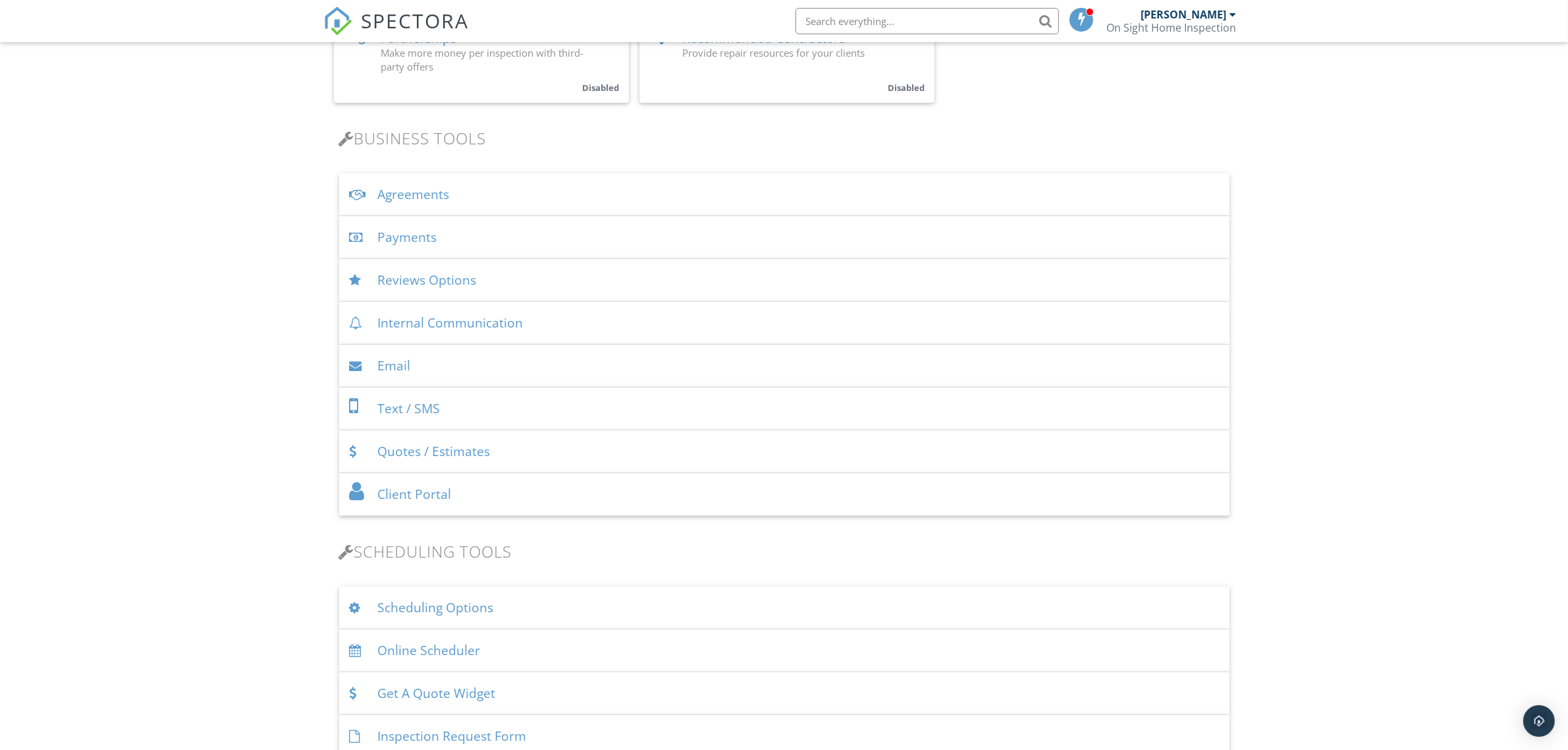
click at [481, 198] on div "Agreements" at bounding box center [784, 195] width 890 height 42
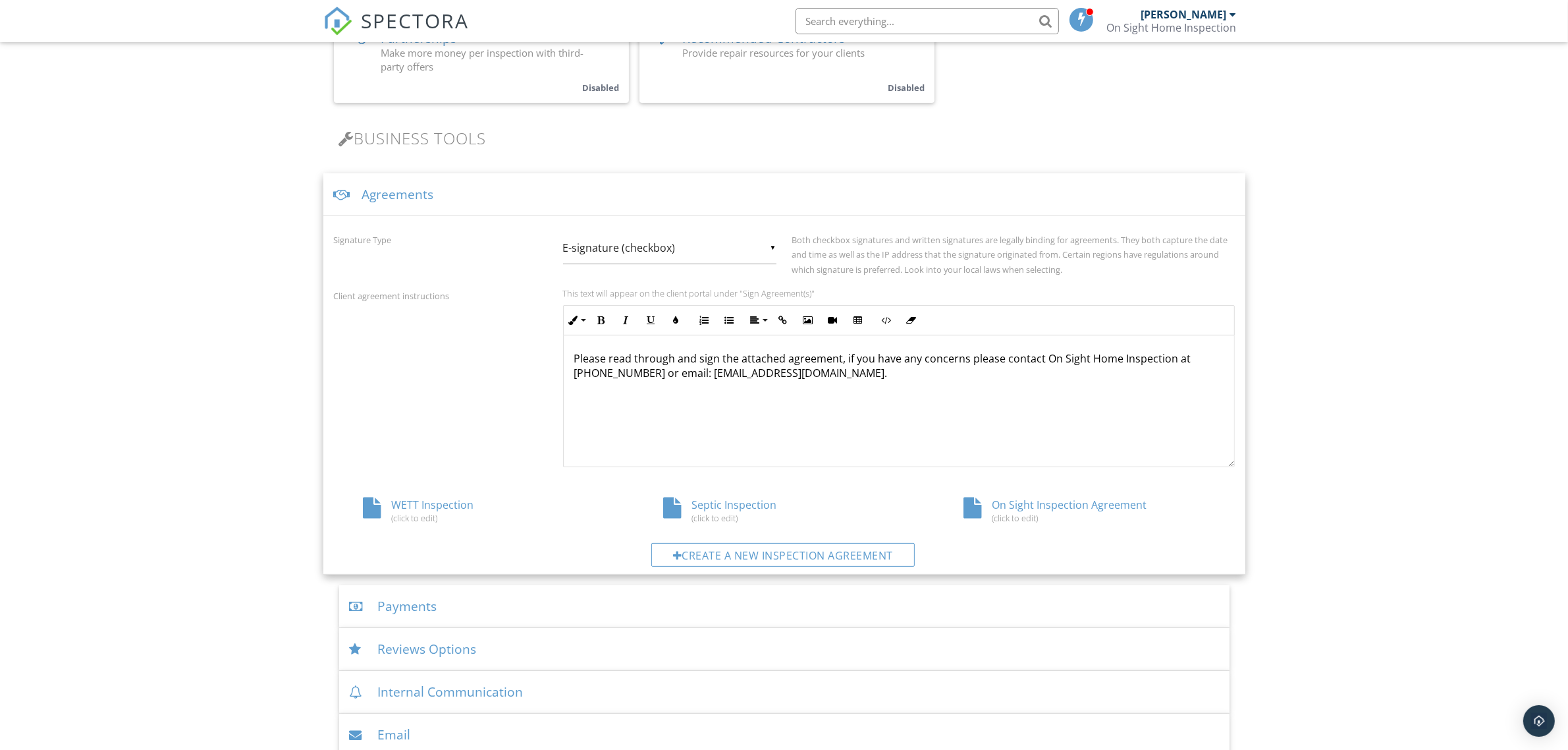
click at [481, 198] on div "Agreements" at bounding box center [784, 195] width 922 height 42
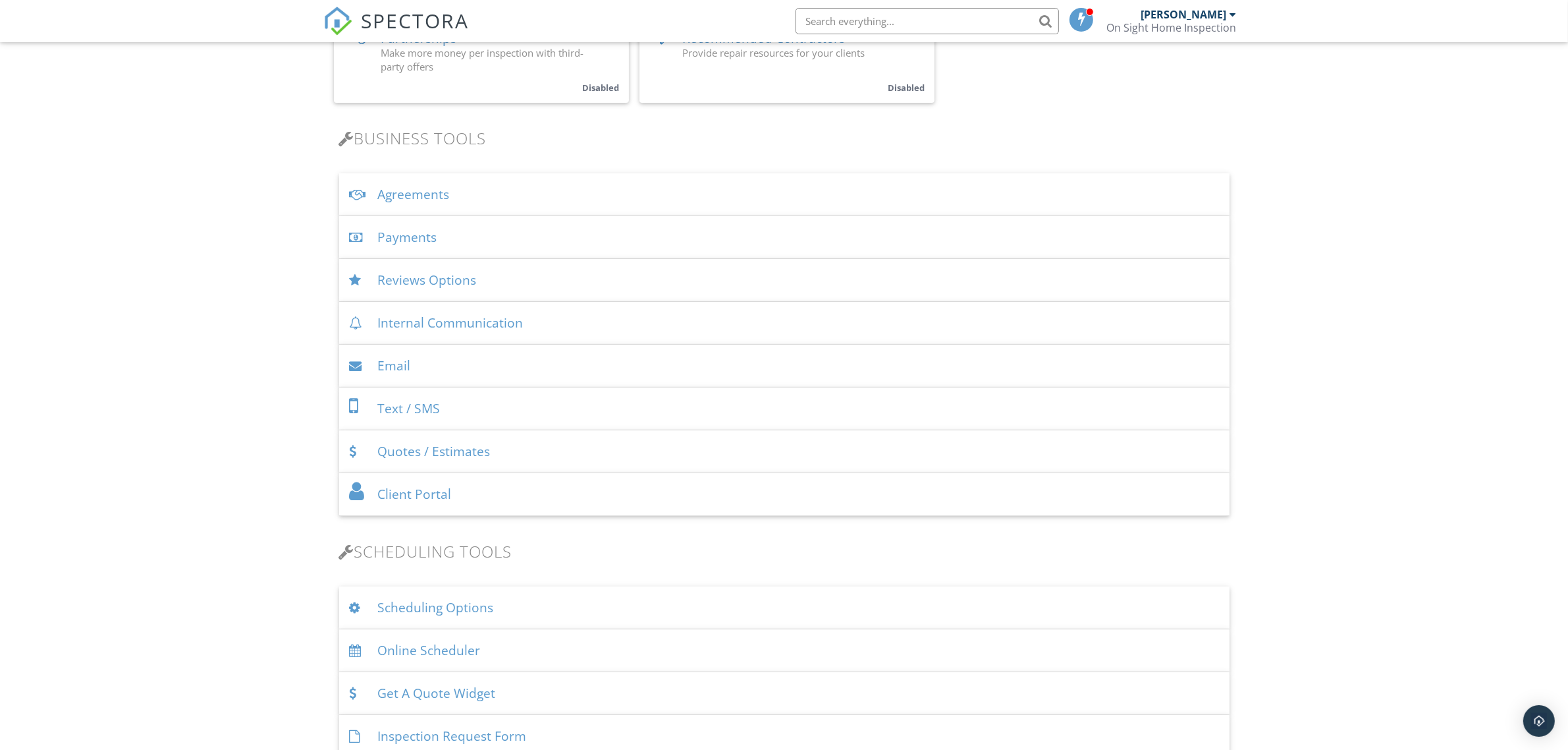
click at [481, 198] on div "Agreements" at bounding box center [784, 195] width 890 height 42
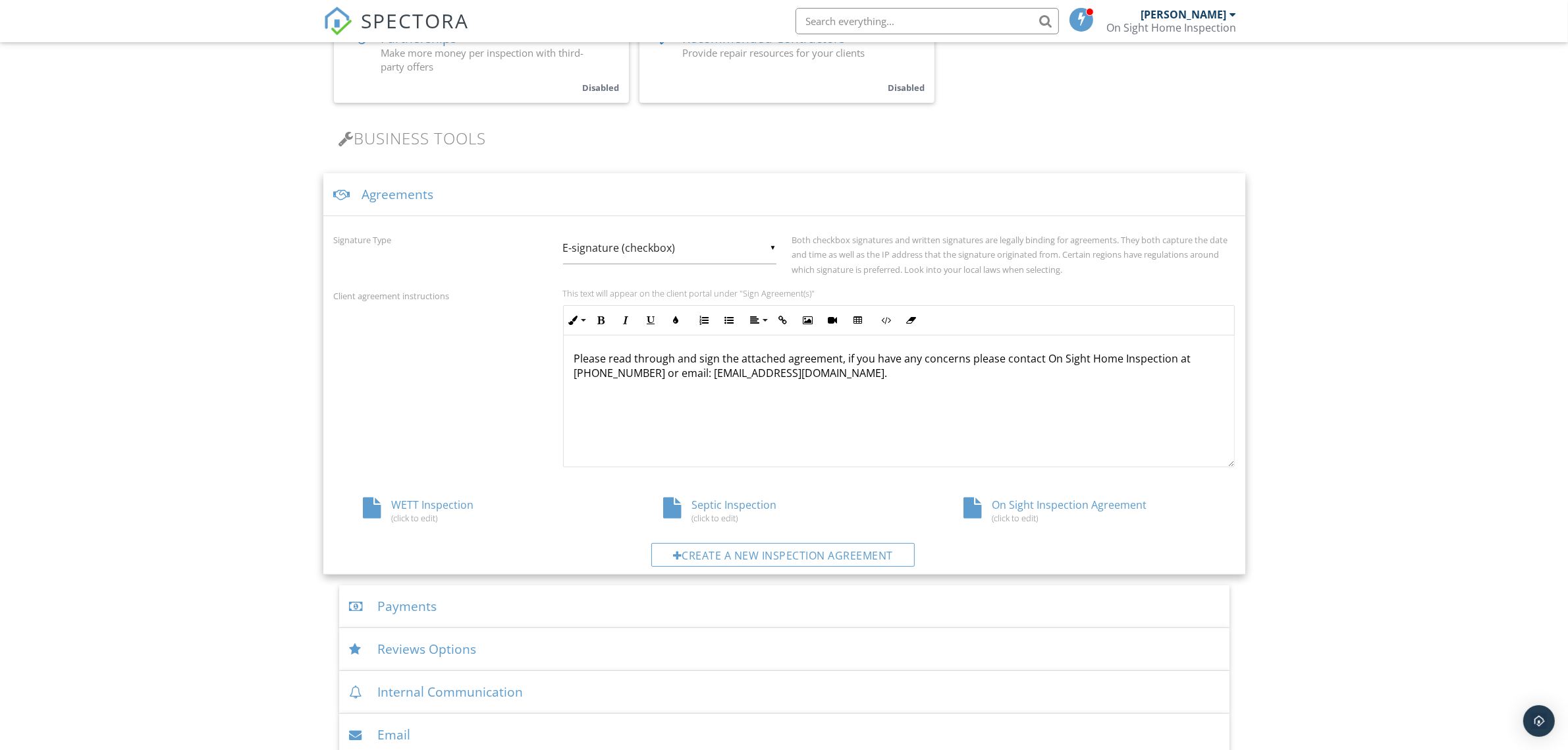
click at [481, 198] on div "Agreements" at bounding box center [784, 195] width 922 height 42
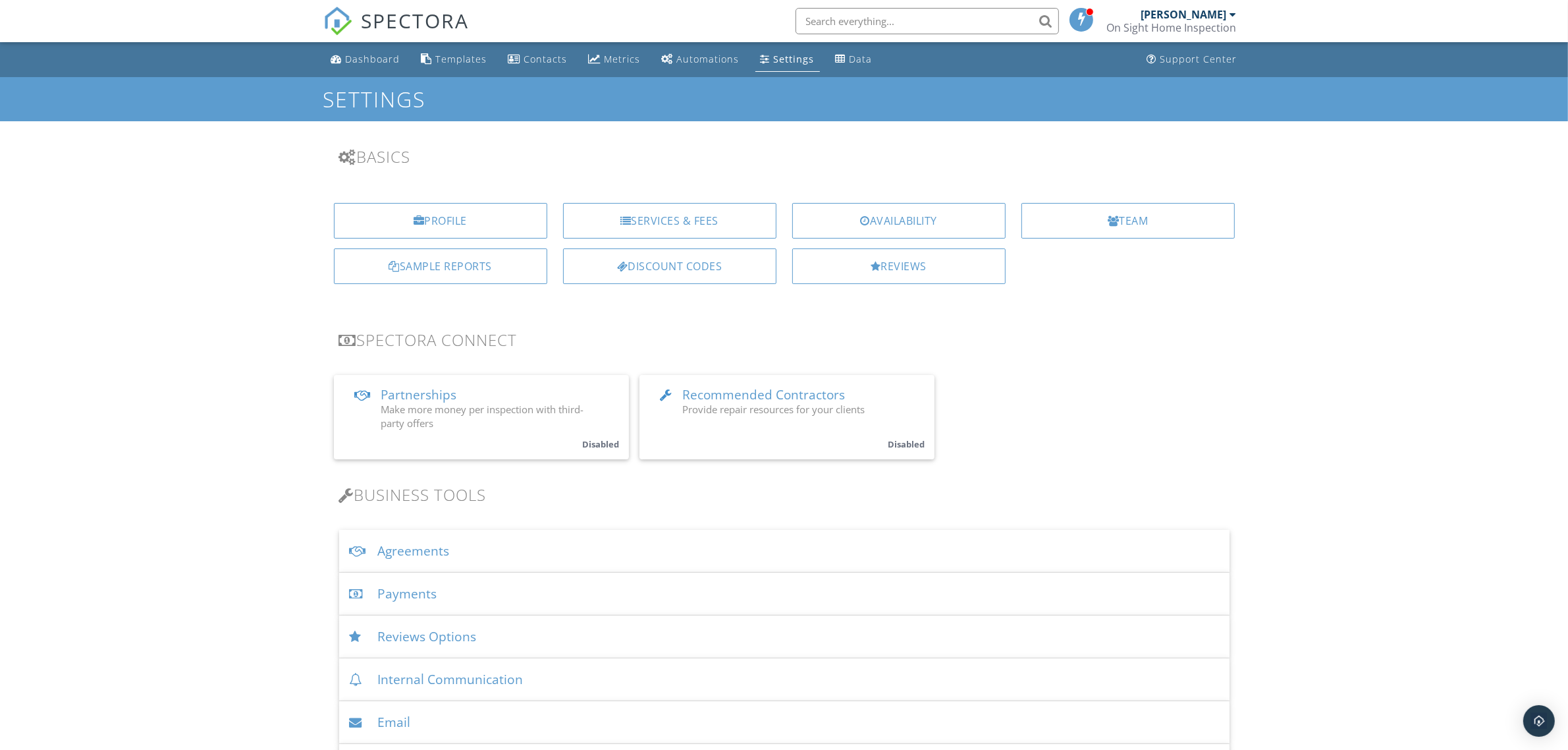
click at [713, 61] on div "Automations" at bounding box center [708, 59] width 62 height 12
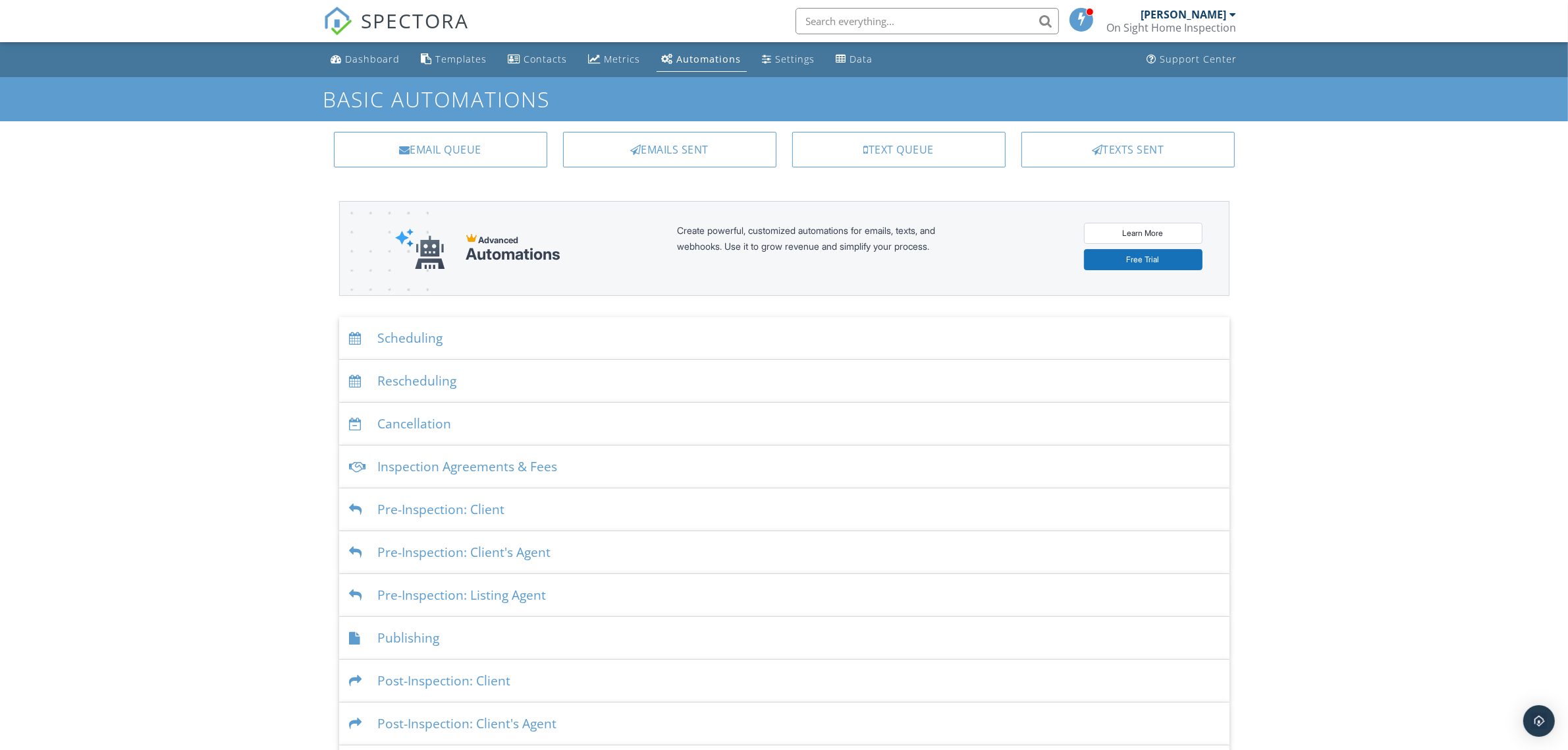
click at [460, 466] on div "Inspection Agreements & Fees" at bounding box center [784, 467] width 890 height 42
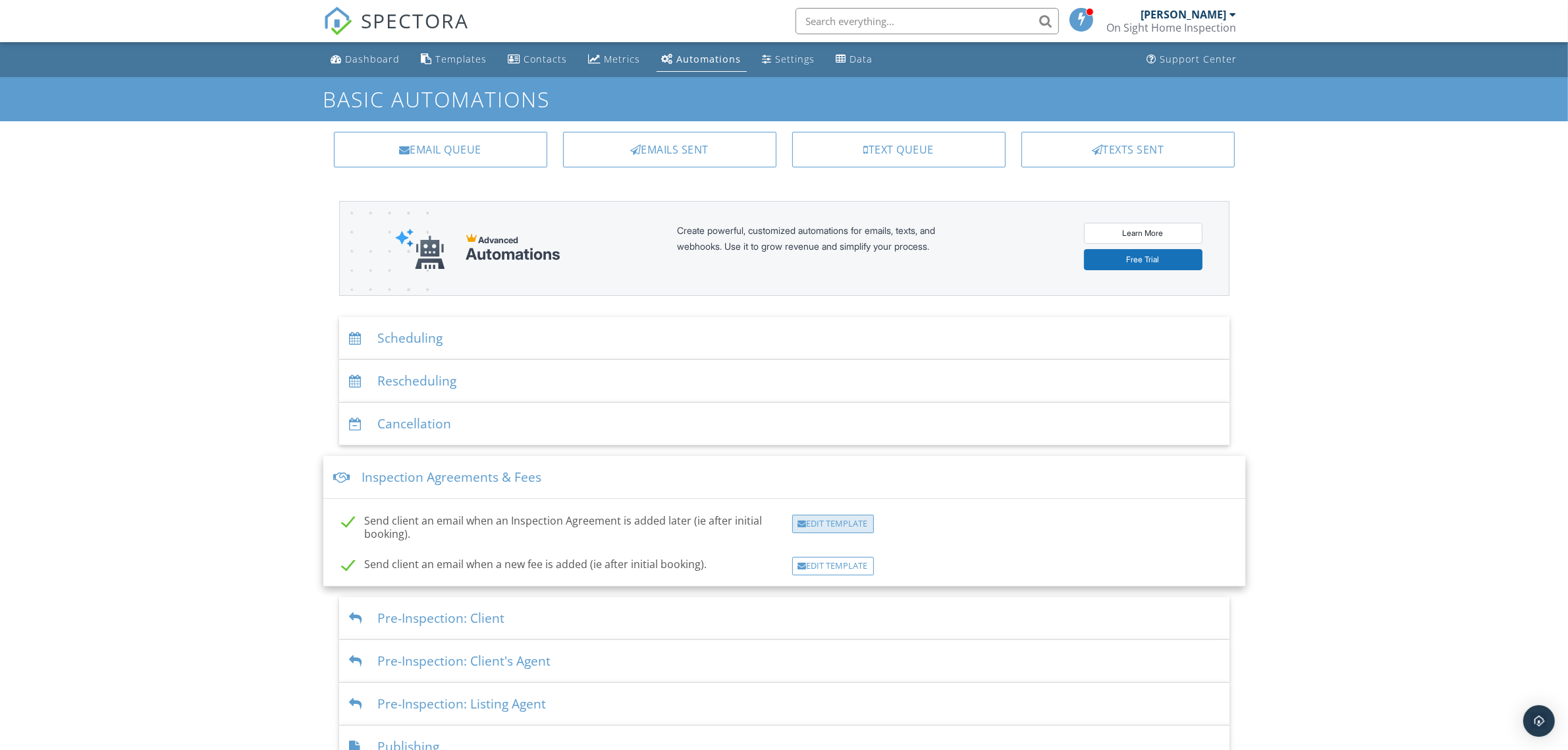
click at [804, 526] on div at bounding box center [802, 524] width 9 height 9
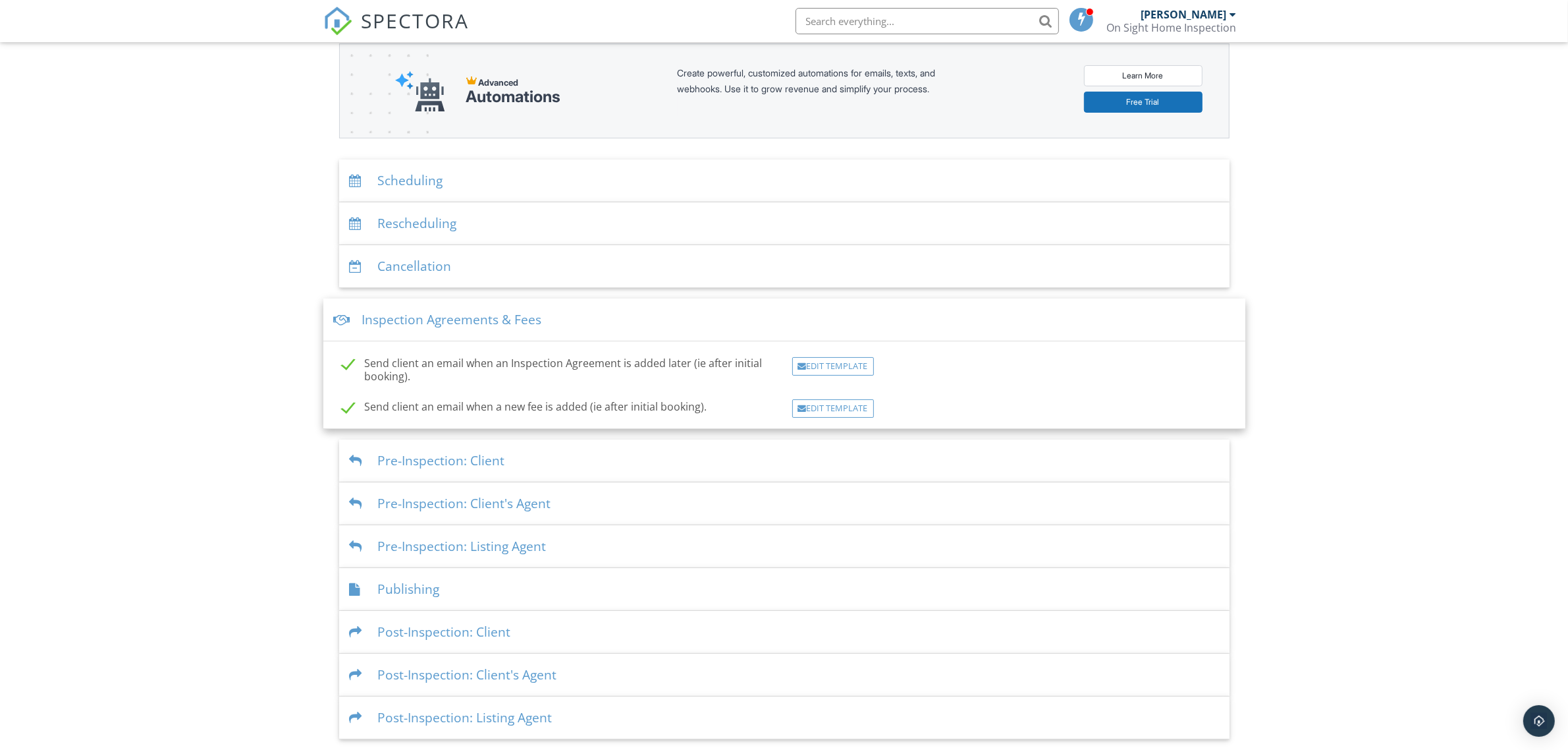
click at [573, 319] on div "Inspection Agreements & Fees" at bounding box center [784, 319] width 922 height 42
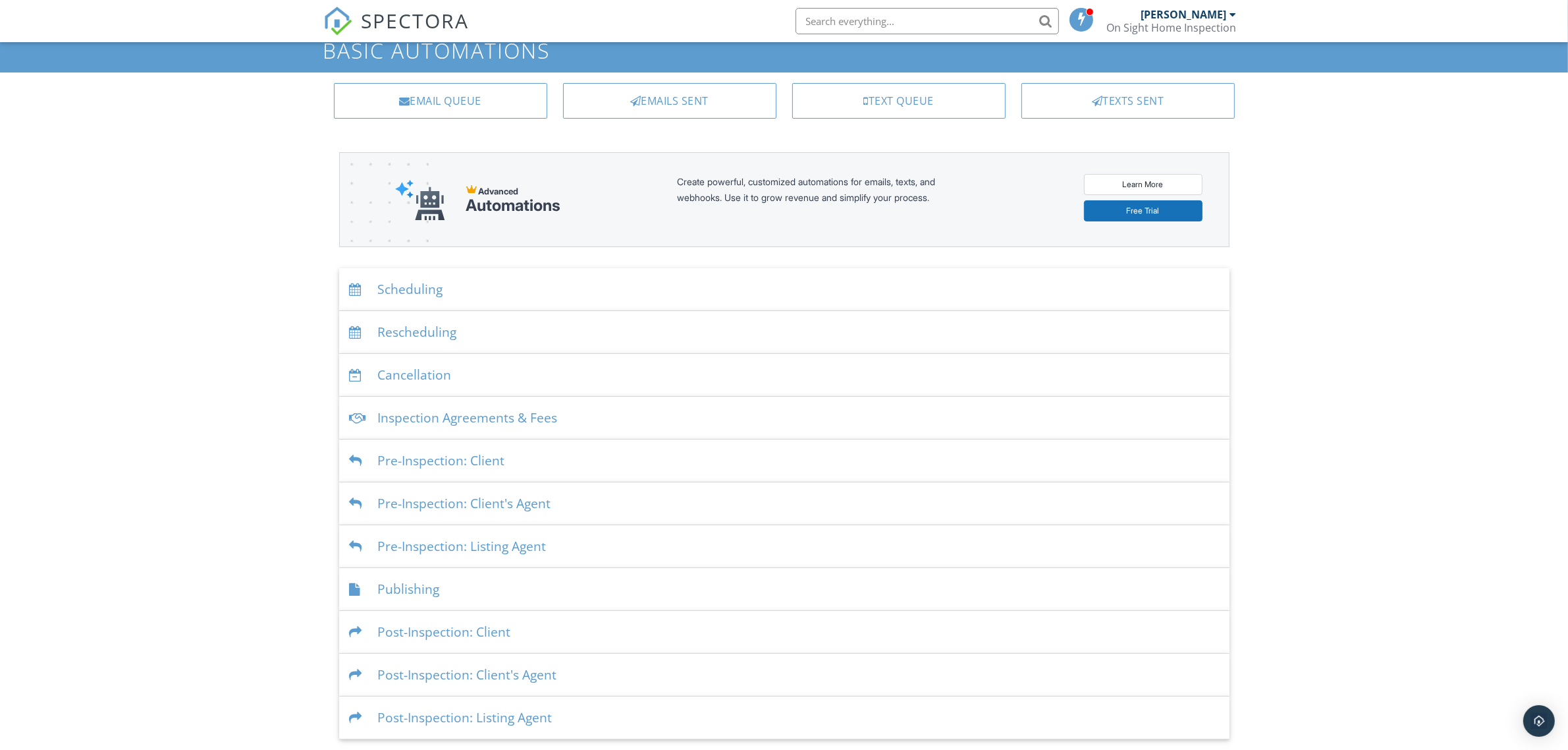
click at [488, 294] on div "Scheduling" at bounding box center [784, 289] width 890 height 42
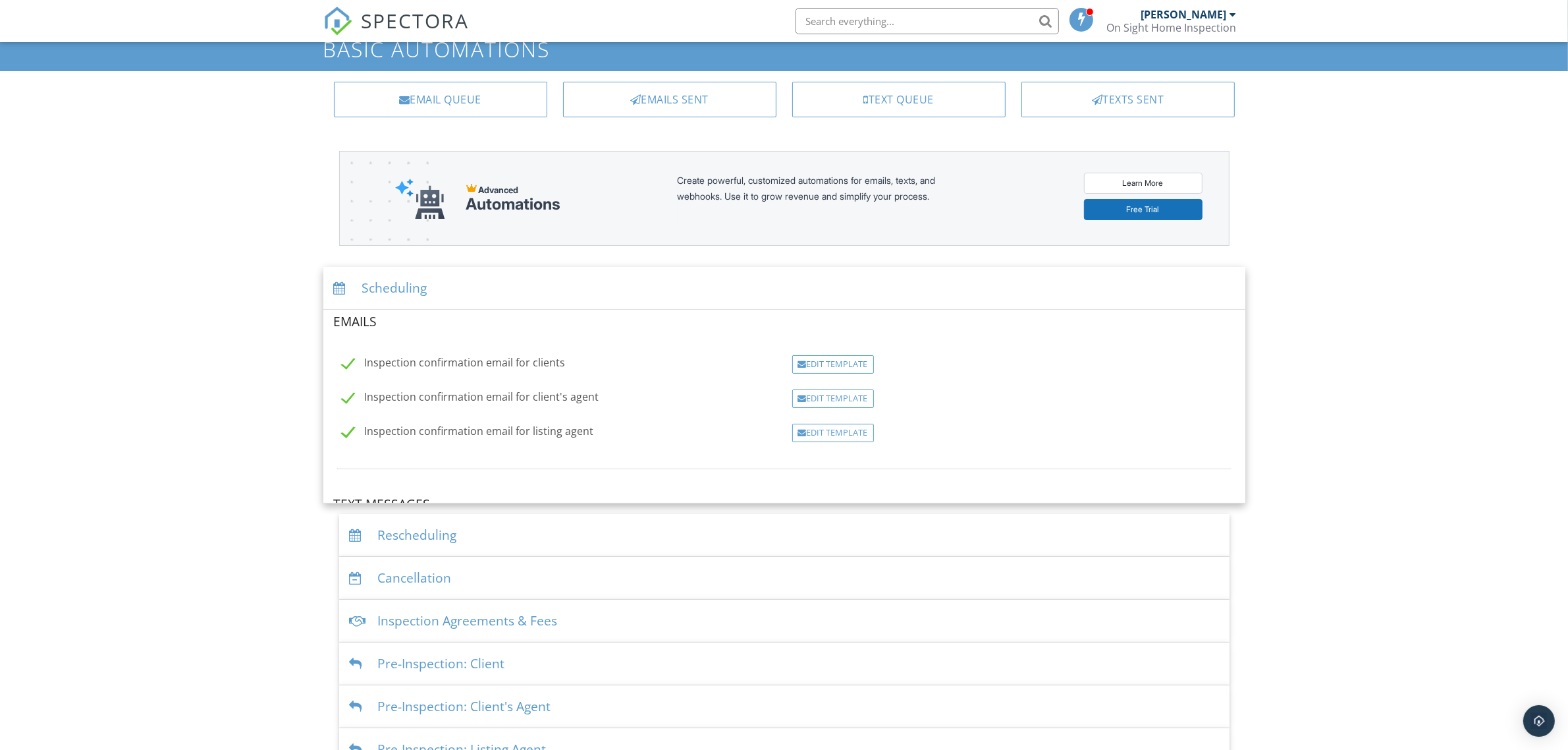
scroll to position [159, 0]
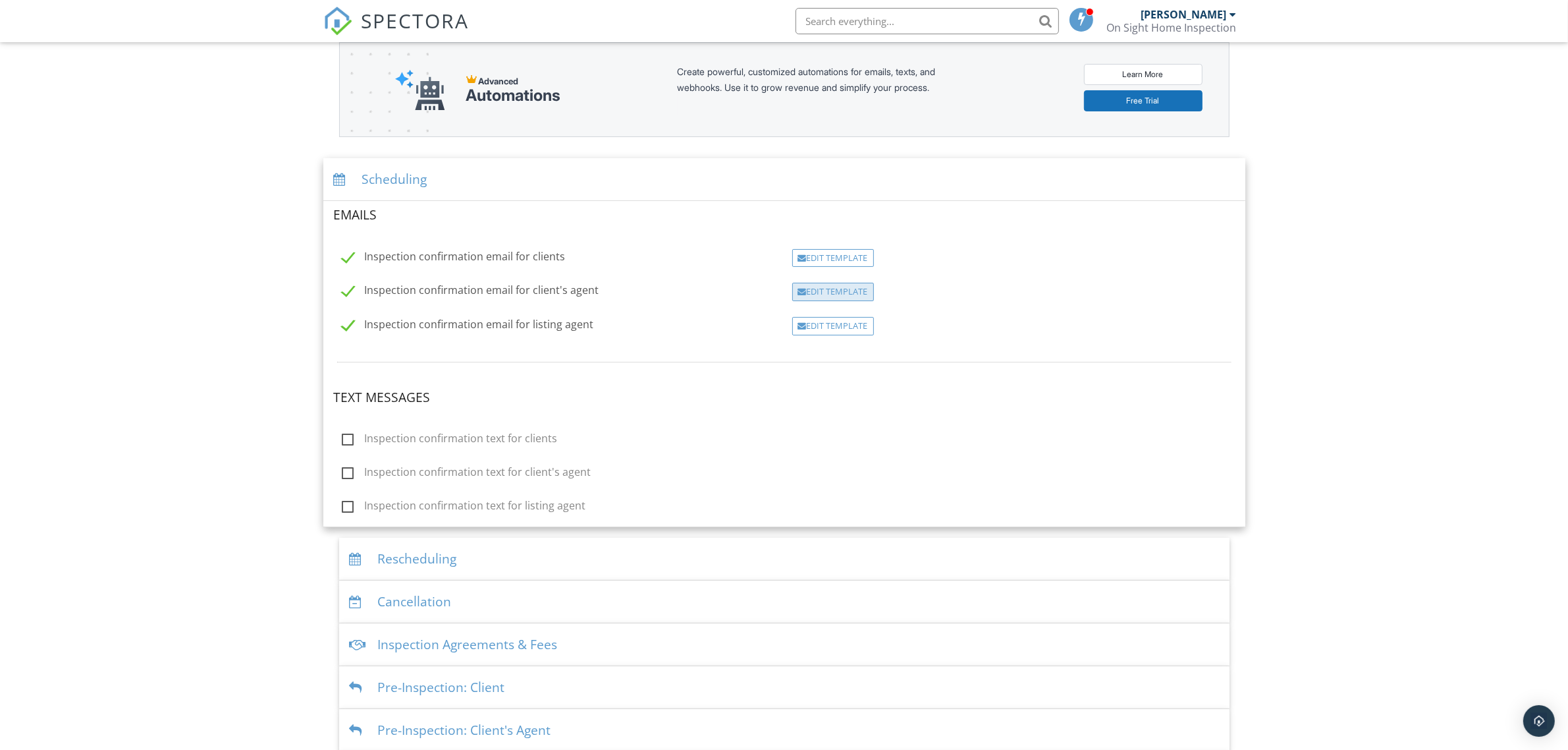
click at [828, 291] on div "Edit Template" at bounding box center [833, 292] width 82 height 18
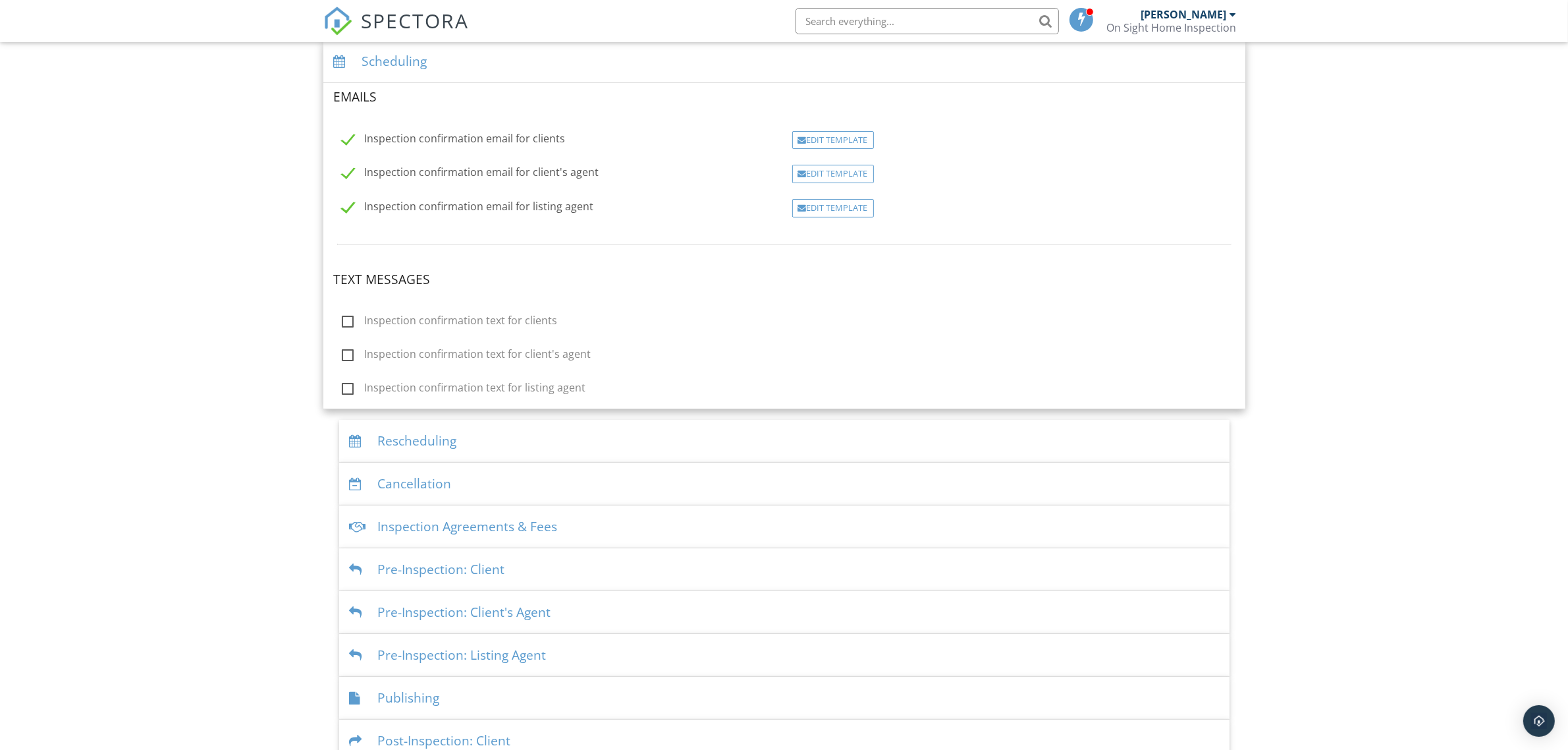
scroll to position [278, 0]
click at [499, 139] on label "Inspection confirmation email for clients" at bounding box center [454, 140] width 224 height 16
click at [343, 139] on input "Inspection confirmation email for clients" at bounding box center [338, 140] width 9 height 9
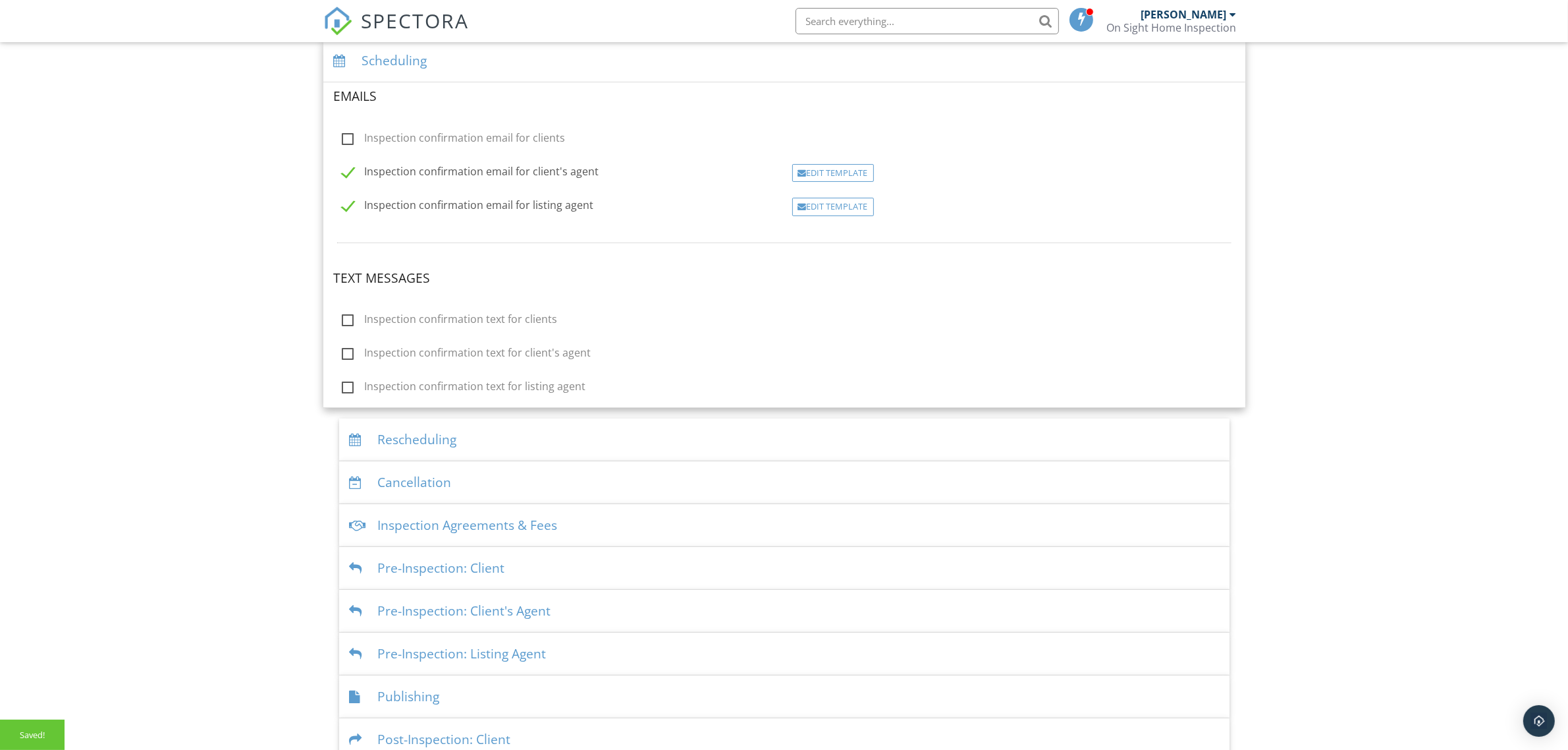
checkbox input "true"
click at [834, 140] on div "Edit Template" at bounding box center [833, 139] width 82 height 18
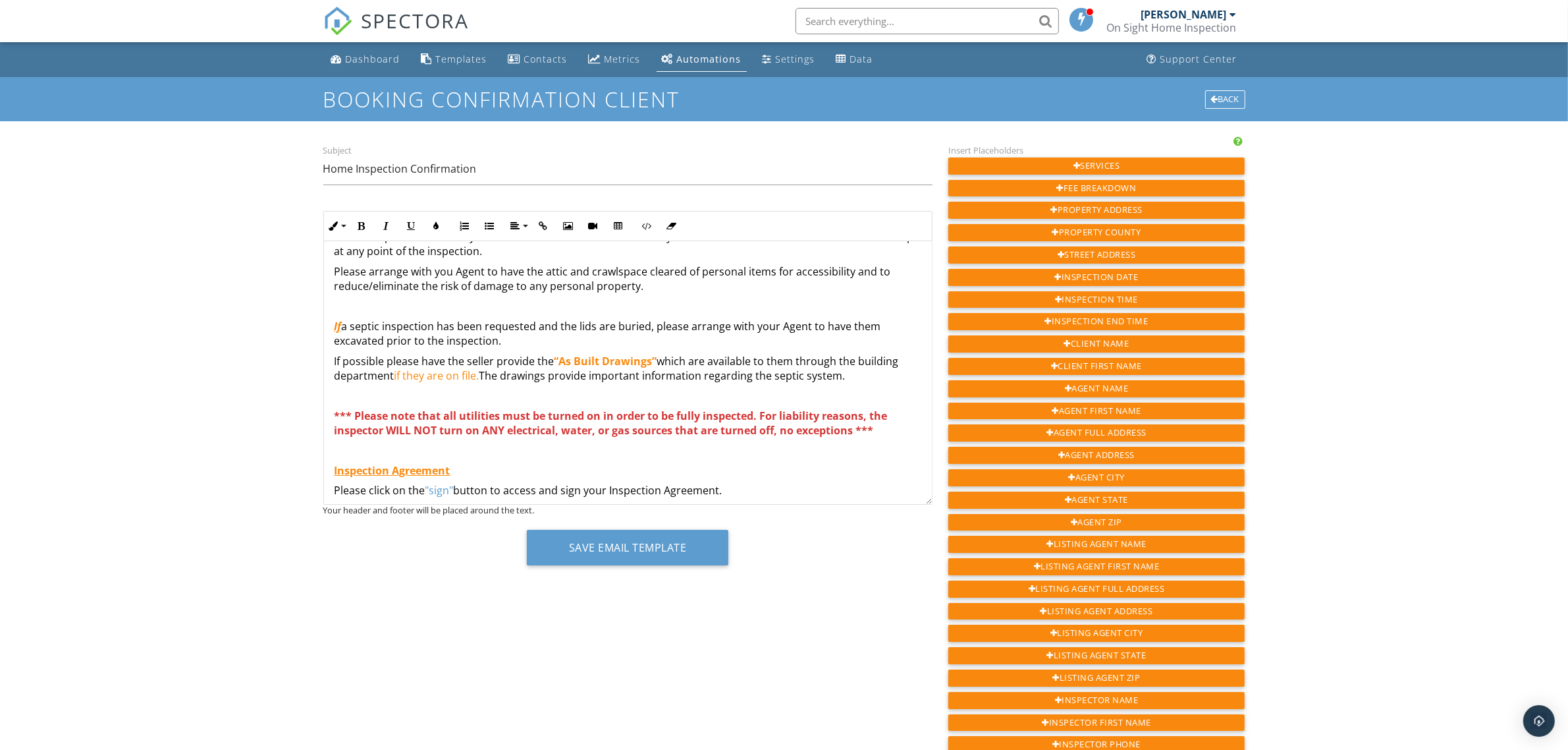
scroll to position [165, 0]
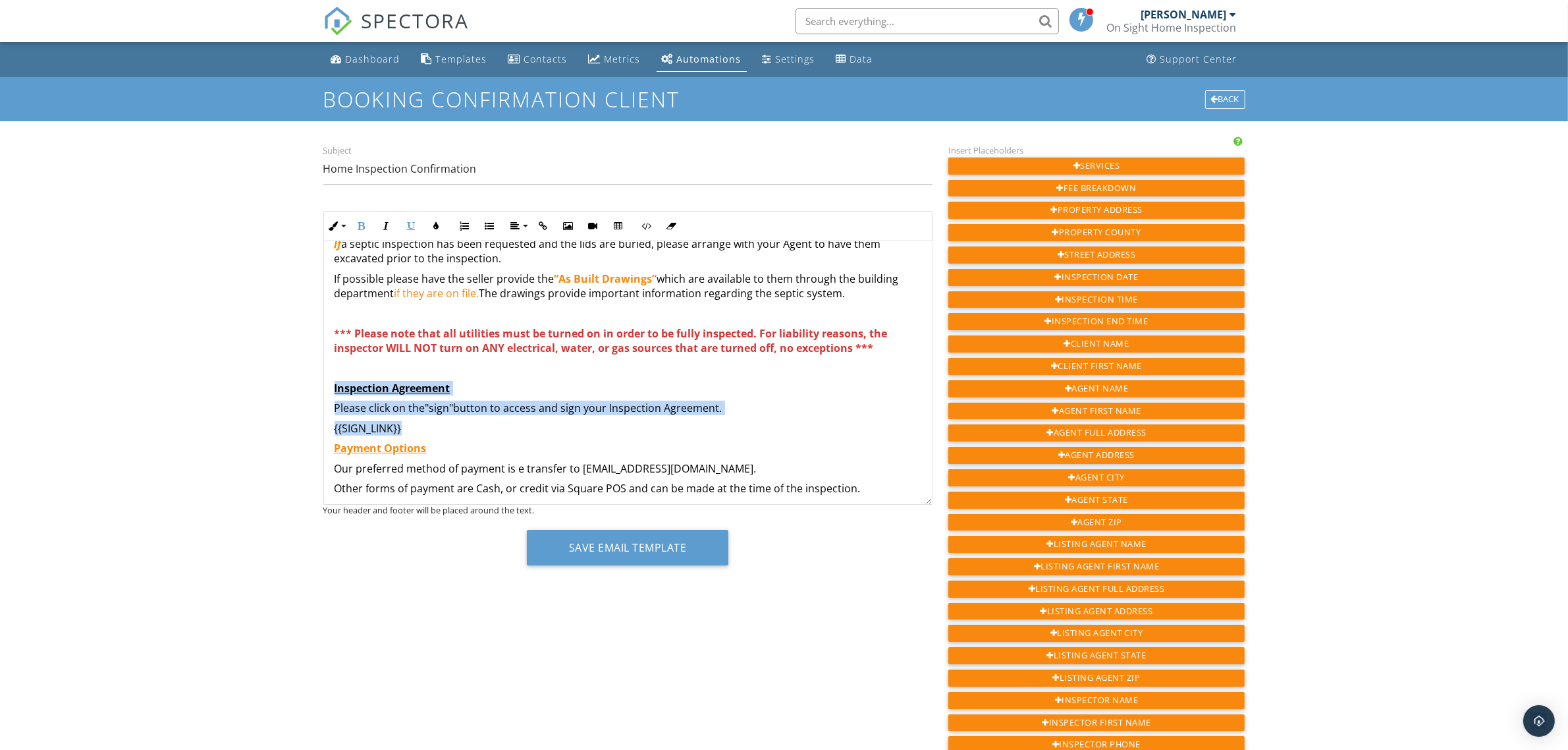
drag, startPoint x: 334, startPoint y: 390, endPoint x: 436, endPoint y: 420, distance: 106.3
click at [436, 420] on div "Hi {{CLIENT_FIRST_NAME}}, Your inspection at {{ADDRESS}} is scheduled for {{INS…" at bounding box center [628, 354] width 608 height 555
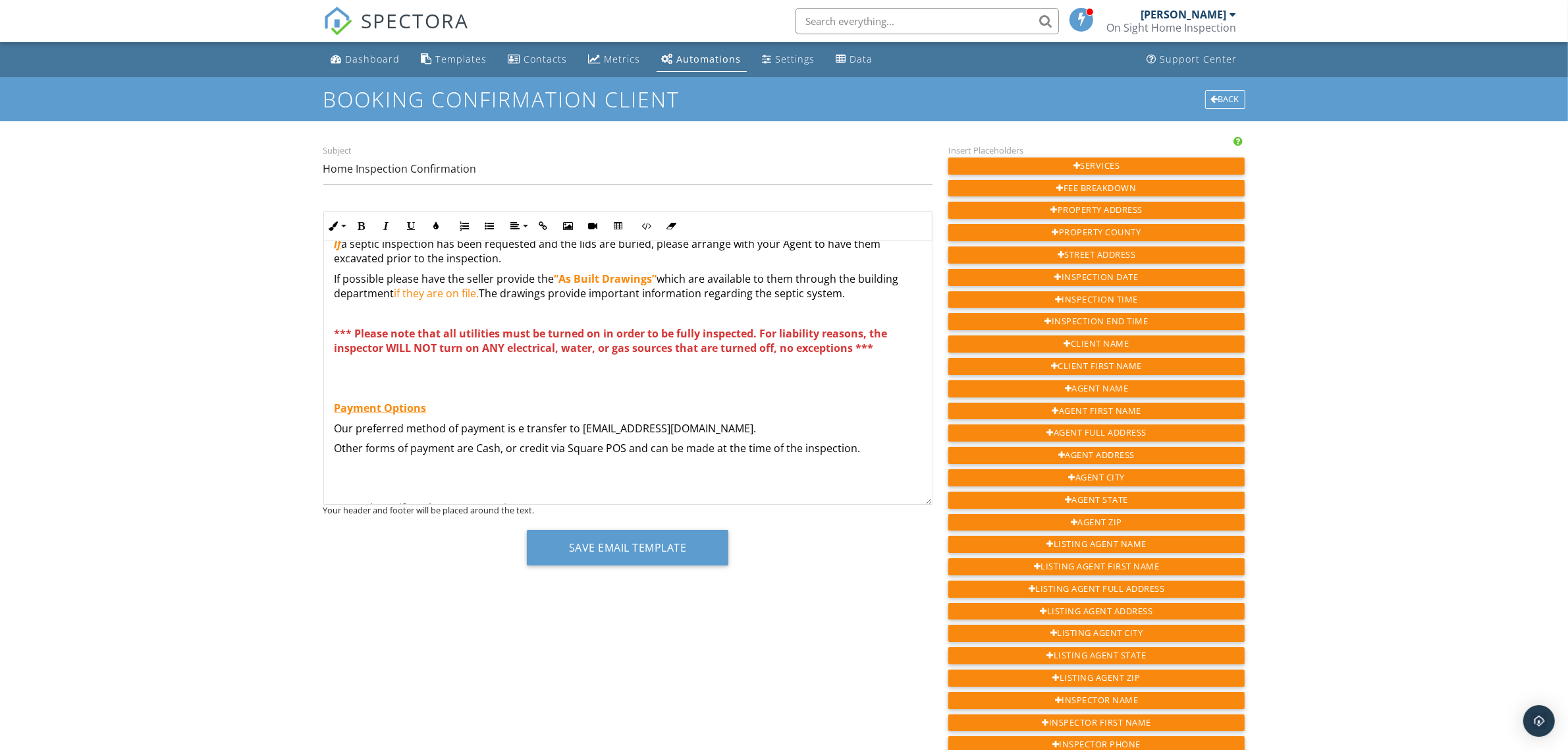
click at [336, 412] on u "Payment Options" at bounding box center [381, 408] width 92 height 15
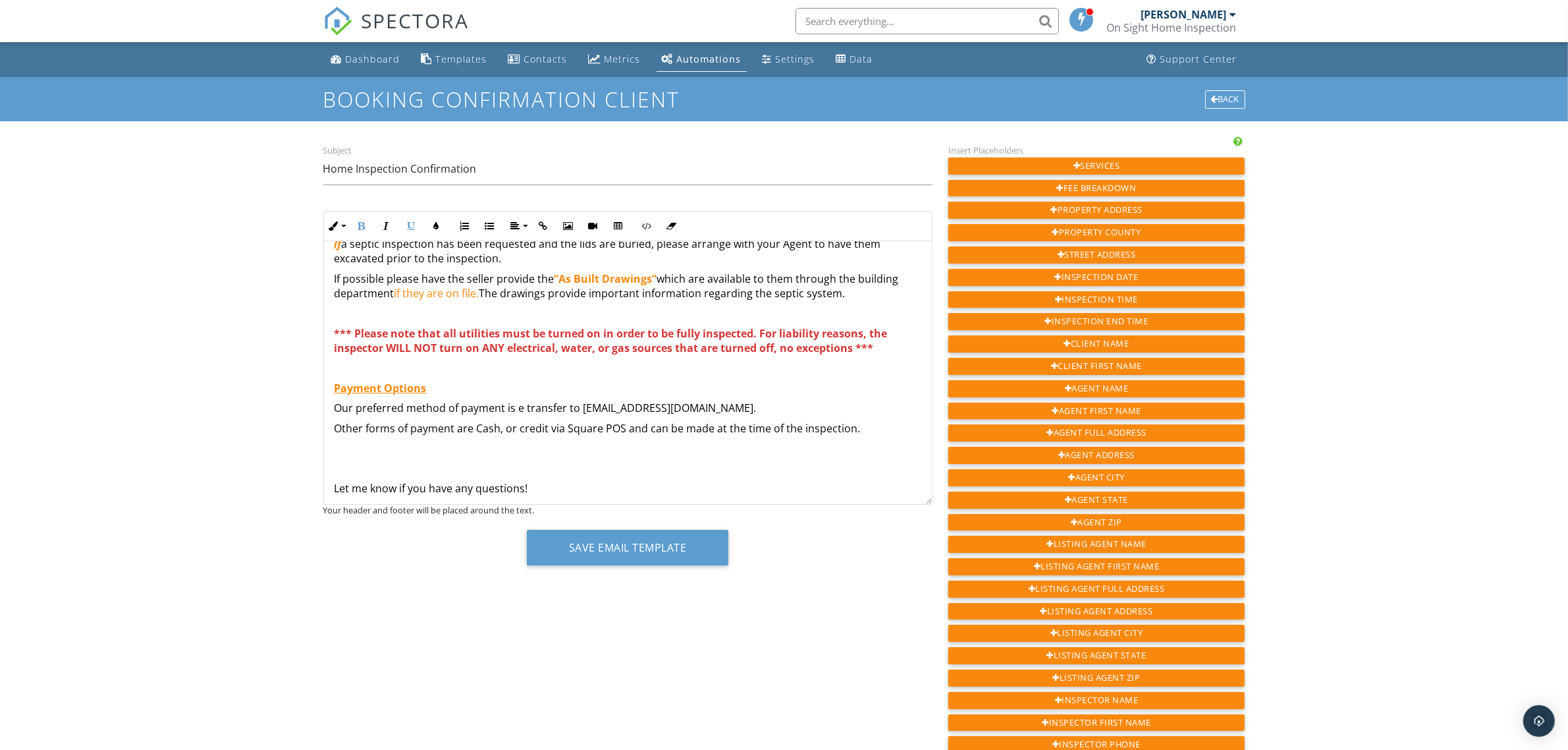
scroll to position [82, 0]
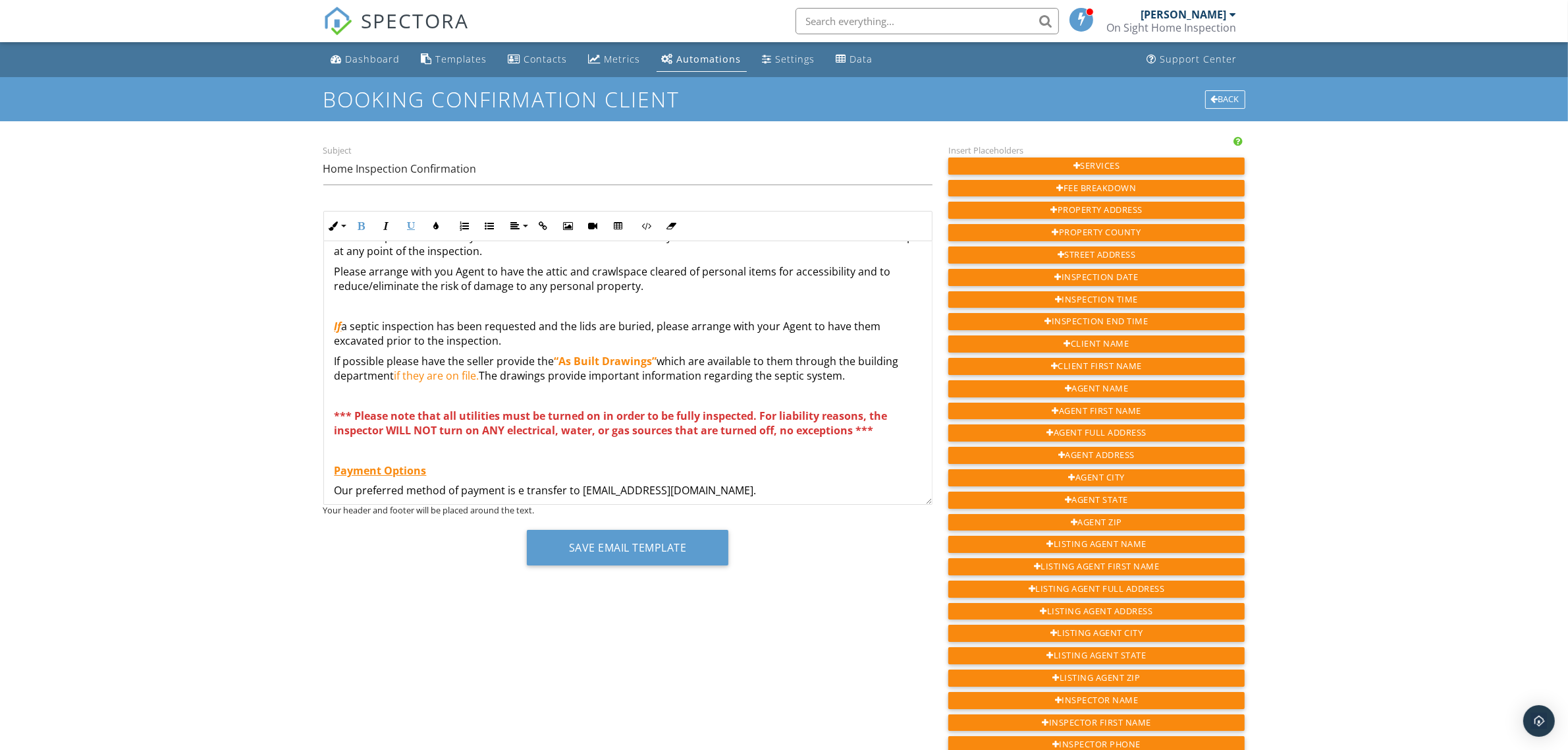
click at [643, 287] on p "Please arrange with you Agent to have the attic and crawlspace cleared of perso…" at bounding box center [627, 279] width 586 height 29
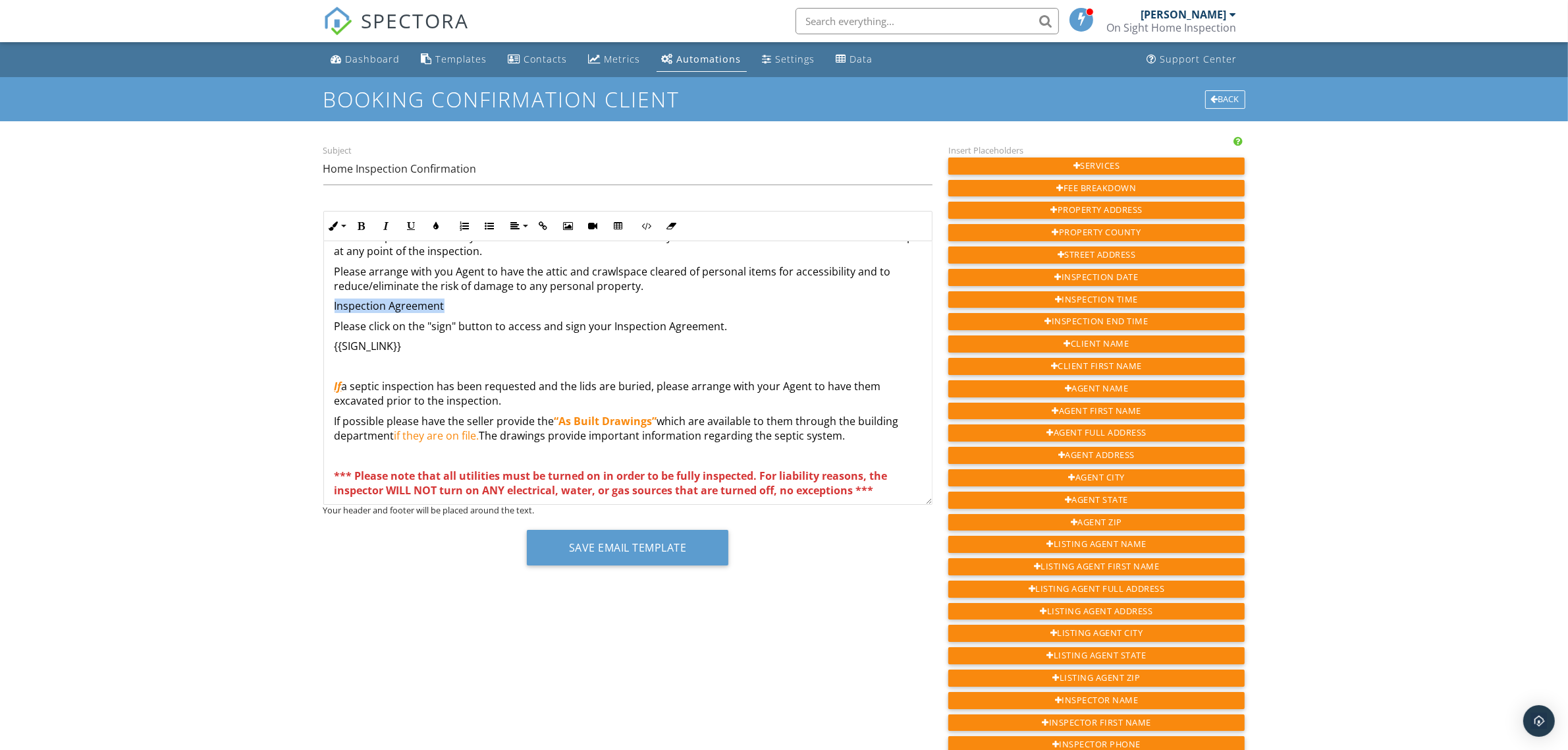
drag, startPoint x: 337, startPoint y: 305, endPoint x: 447, endPoint y: 303, distance: 110.0
click at [447, 303] on div "Hi {{CLIENT_FIRST_NAME}}, Your inspection at {{ADDRESS}} is scheduled for {{INS…" at bounding box center [628, 437] width 608 height 555
click at [438, 225] on icon "button" at bounding box center [436, 226] width 10 height 10
drag, startPoint x: 387, startPoint y: 301, endPoint x: 387, endPoint y: 292, distance: 9.0
click at [387, 300] on span "Color #f9890e" at bounding box center [387, 298] width 21 height 21
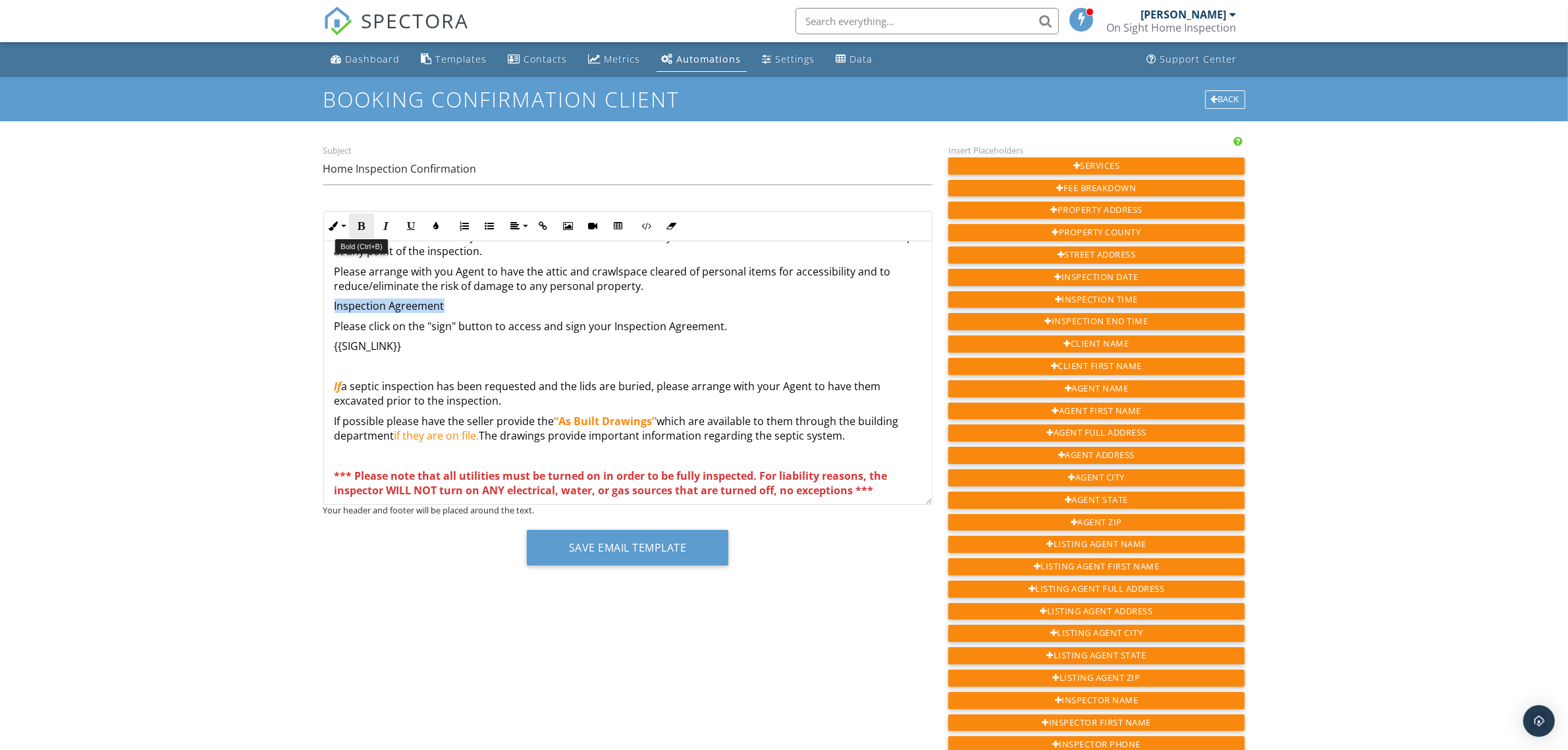
click at [367, 226] on button "Bold" at bounding box center [362, 226] width 25 height 25
drag, startPoint x: 427, startPoint y: 327, endPoint x: 455, endPoint y: 324, distance: 28.2
click at [455, 324] on p "Please click on the "sign" button to access and sign your Inspection Agreement." at bounding box center [627, 326] width 586 height 15
click at [436, 221] on icon "button" at bounding box center [436, 226] width 10 height 10
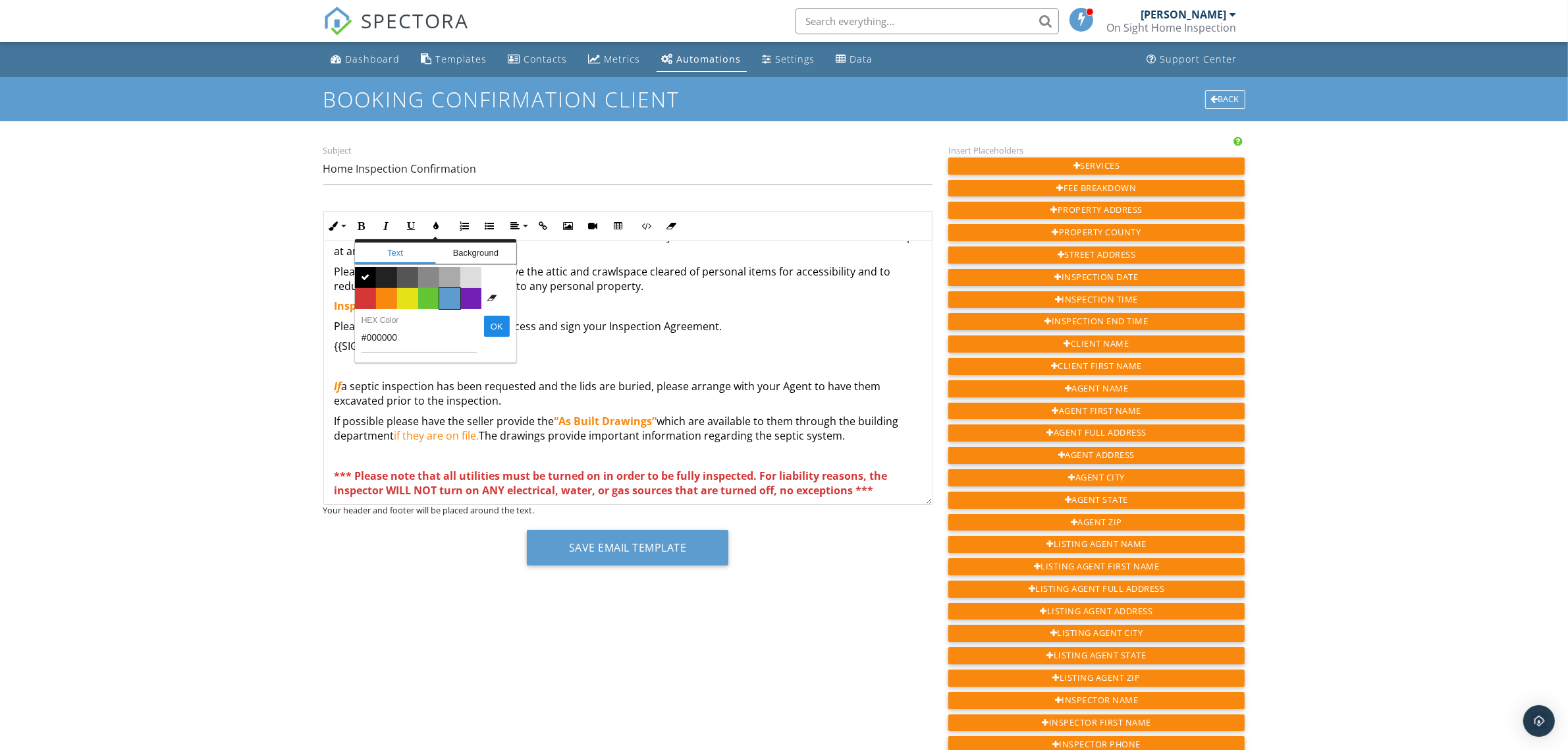
click at [448, 295] on span "Color #5c9ccf" at bounding box center [449, 298] width 21 height 21
click at [469, 352] on p "{{SIGN_LINK}}" at bounding box center [627, 346] width 586 height 15
drag, startPoint x: 429, startPoint y: 327, endPoint x: 455, endPoint y: 327, distance: 26.0
click at [454, 327] on span ""sign"" at bounding box center [439, 326] width 29 height 15
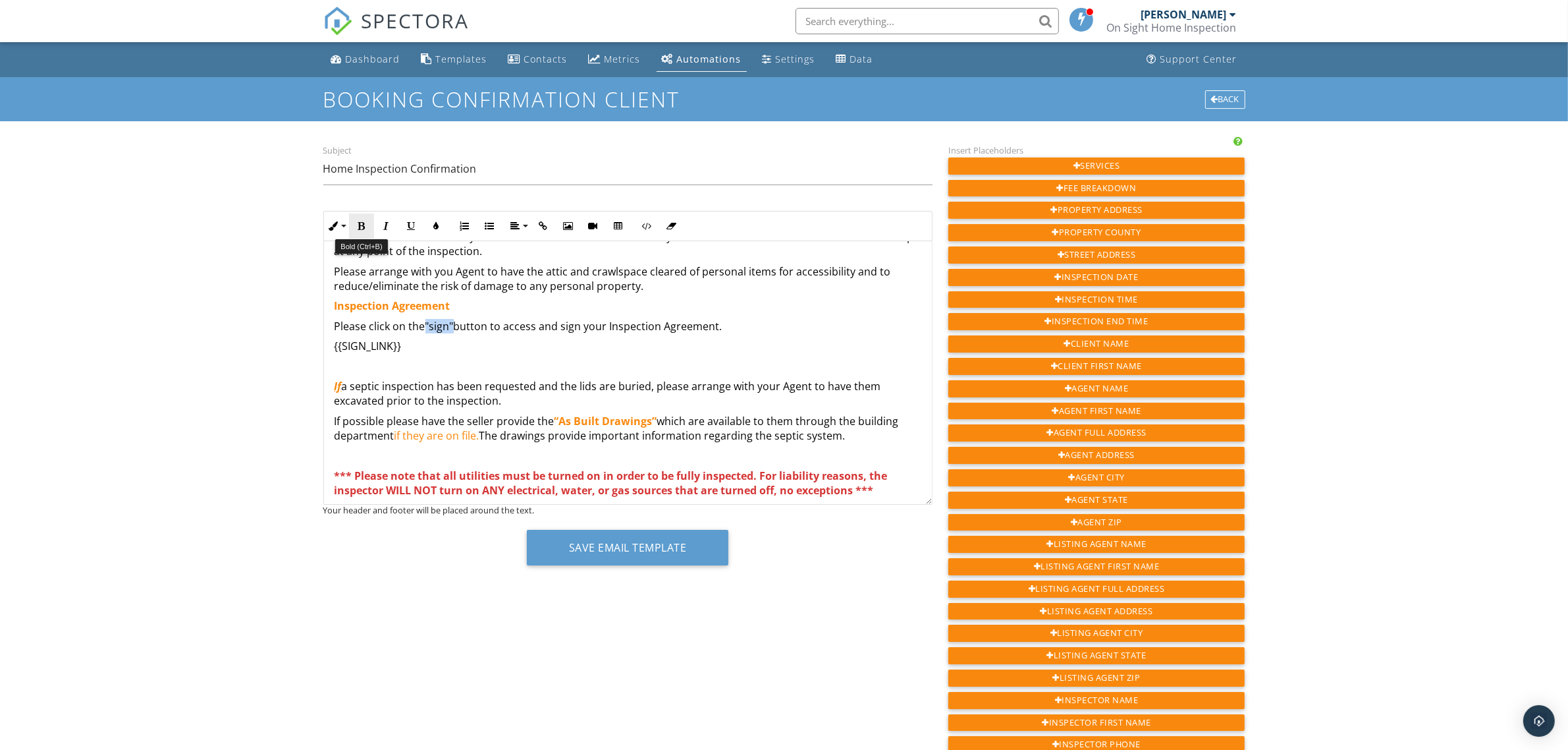
click at [360, 221] on icon "button" at bounding box center [362, 226] width 10 height 10
click at [736, 326] on p "Please click on the "sign" button to access and sign your Inspection Agreement." at bounding box center [627, 326] width 586 height 15
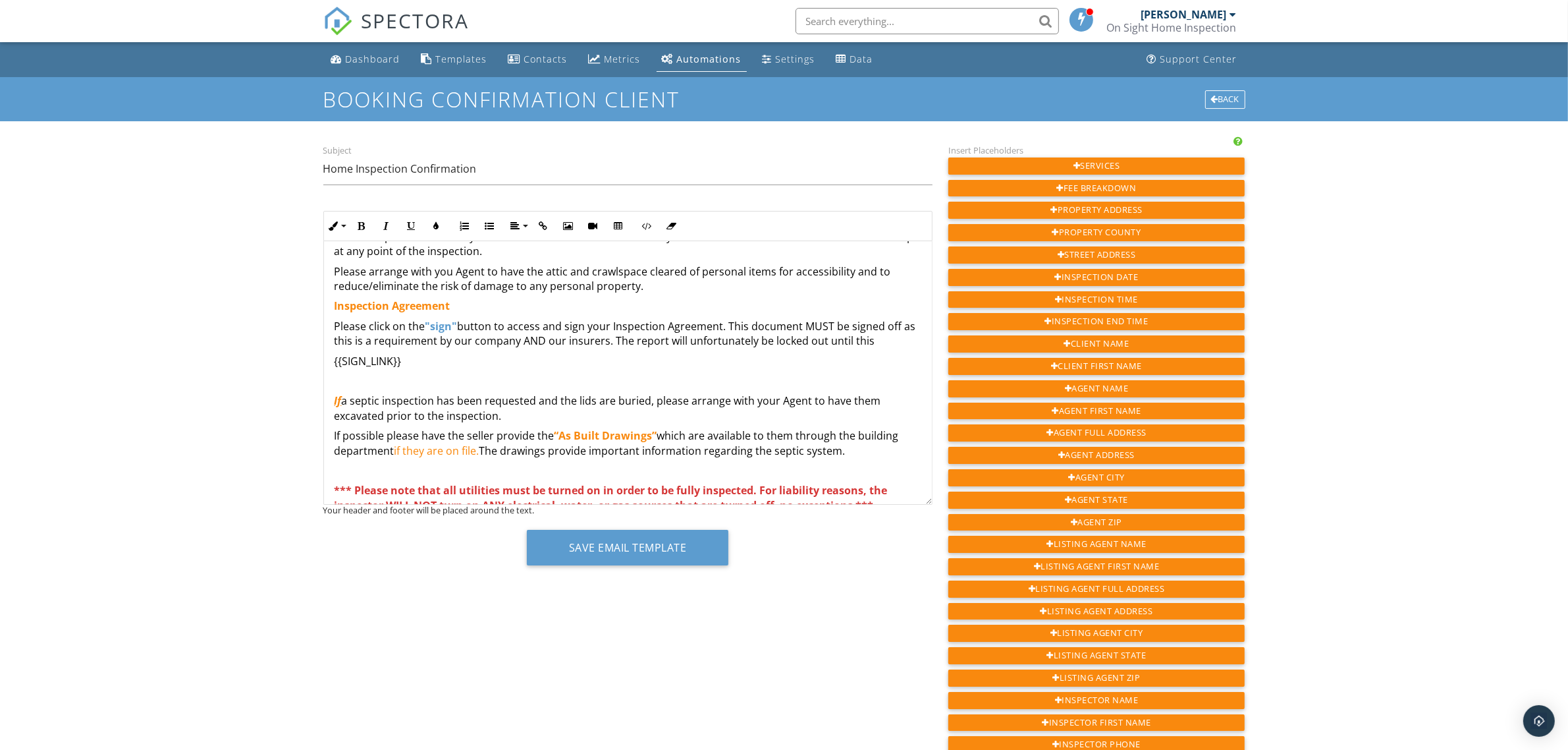
click at [877, 337] on p "Please click on the "sign" button to access and sign your Inspection Agreement.…" at bounding box center [627, 333] width 586 height 29
click at [881, 341] on p "Please click on the "sign" button to access and sign your Inspection Agreement.…" at bounding box center [627, 333] width 586 height 29
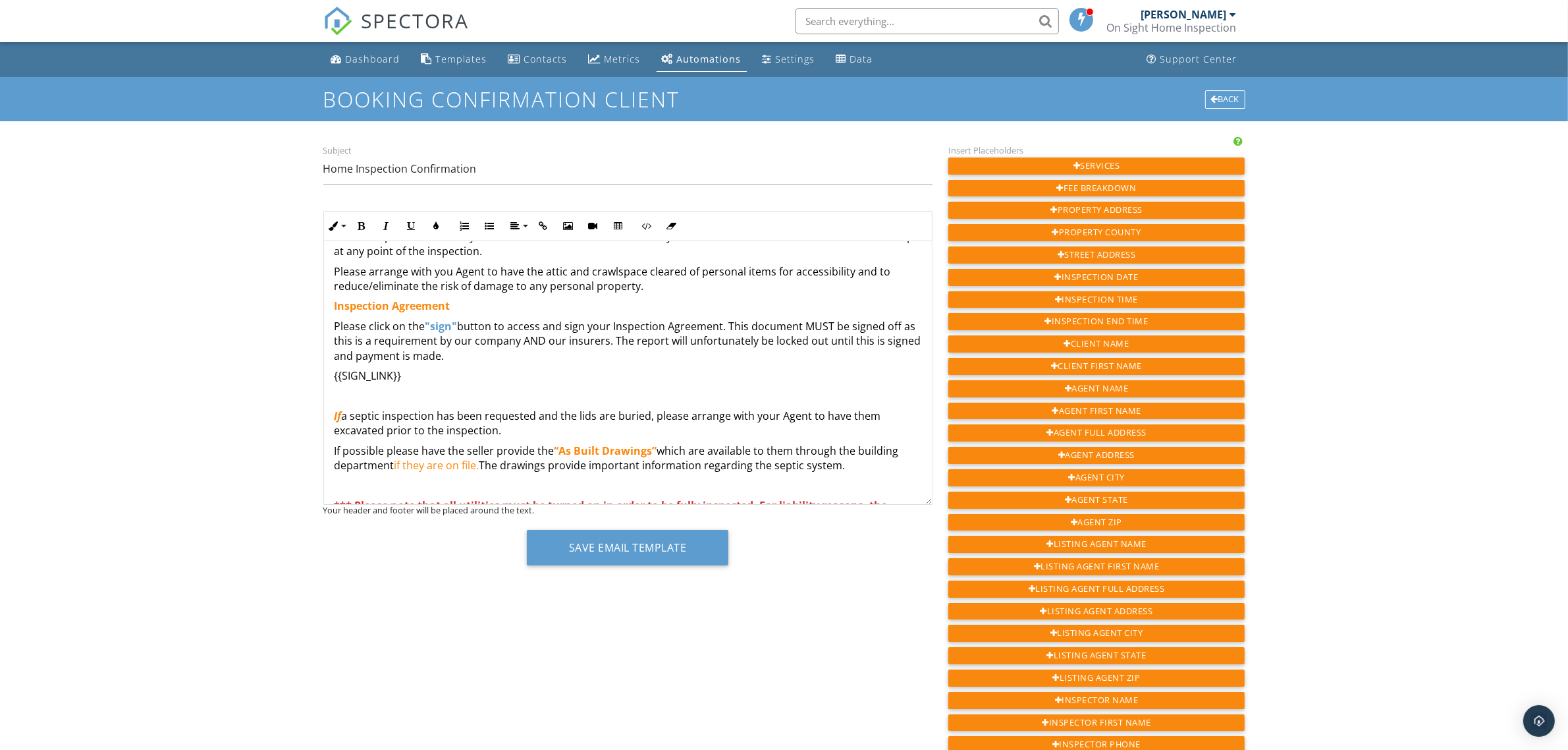
drag, startPoint x: 624, startPoint y: 343, endPoint x: 695, endPoint y: 351, distance: 71.4
click at [695, 351] on p "Please click on the "sign" button to access and sign your Inspection Agreement.…" at bounding box center [627, 341] width 586 height 44
click at [438, 228] on icon "button" at bounding box center [436, 226] width 10 height 10
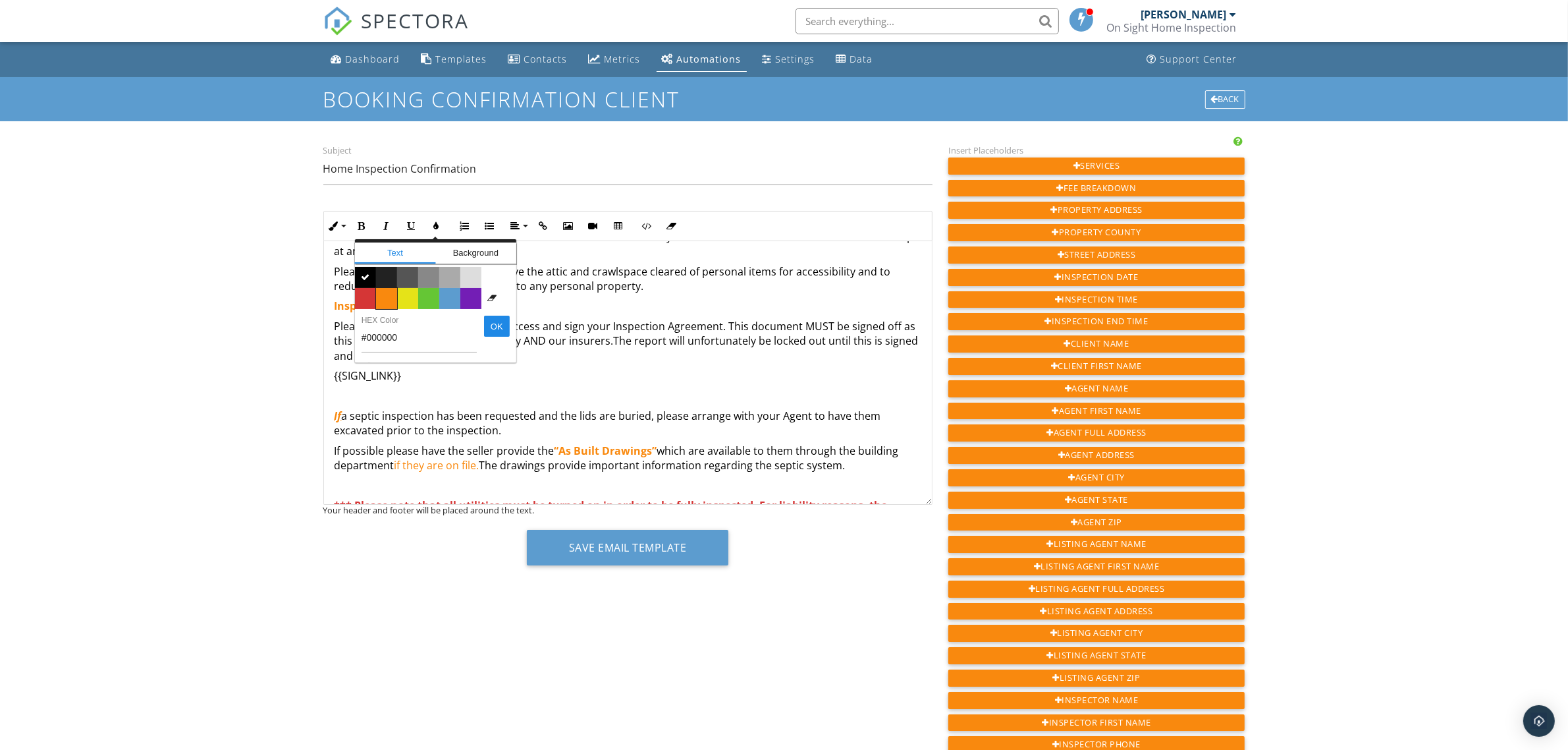
click at [387, 300] on span "Color #f9890e" at bounding box center [387, 298] width 21 height 21
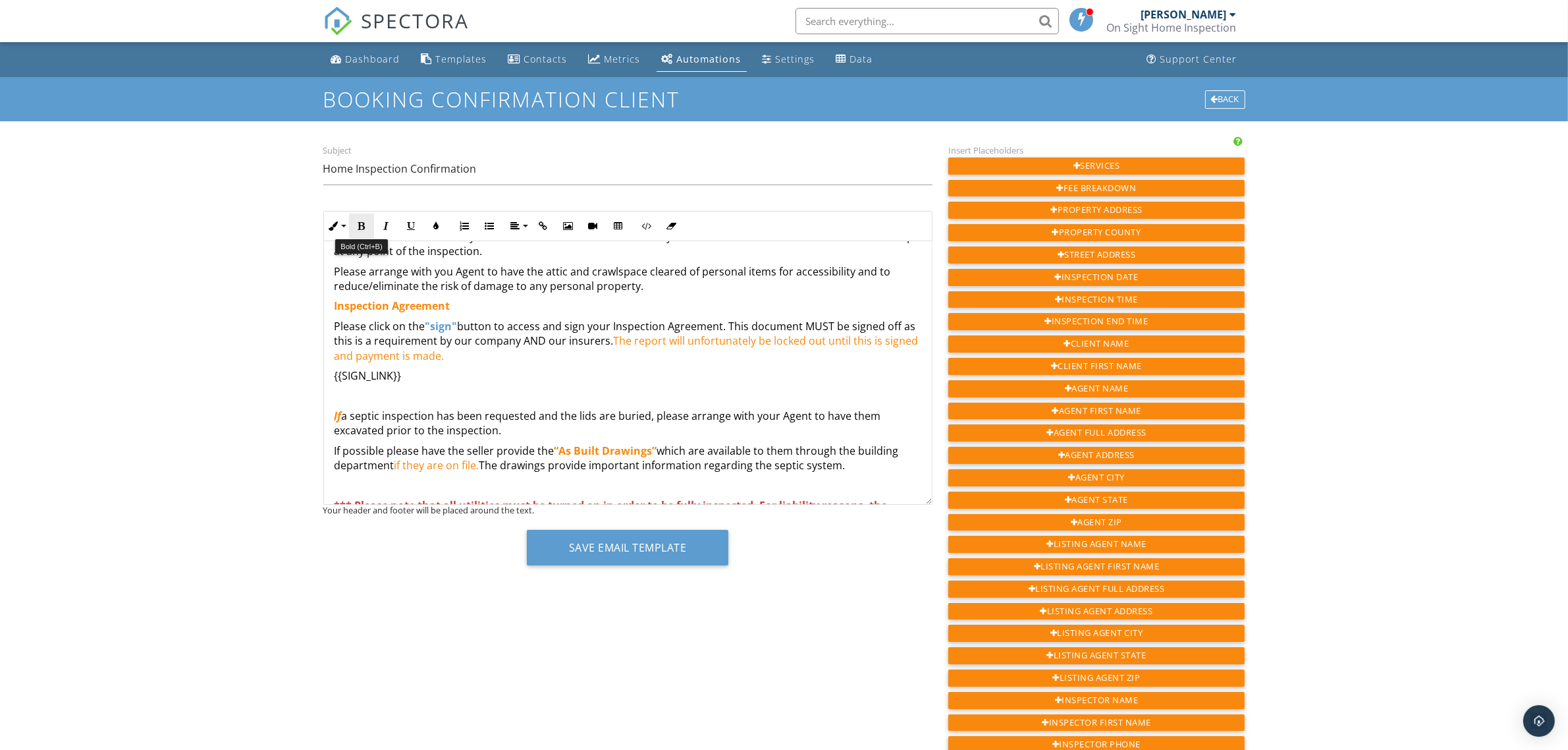
click at [357, 227] on icon "button" at bounding box center [362, 226] width 10 height 10
click at [599, 354] on p "Please click on the "sign" button to access and sign your Inspection Agreement.…" at bounding box center [627, 341] width 586 height 44
click at [660, 360] on p "Please click on the "sign" button to access and sign your Inspection Agreement.…" at bounding box center [627, 341] width 586 height 44
drag, startPoint x: 796, startPoint y: 341, endPoint x: 851, endPoint y: 341, distance: 55.0
click at [851, 341] on strong "The report will unfortunately be locked out until this is signed and payment is…" at bounding box center [619, 348] width 569 height 29
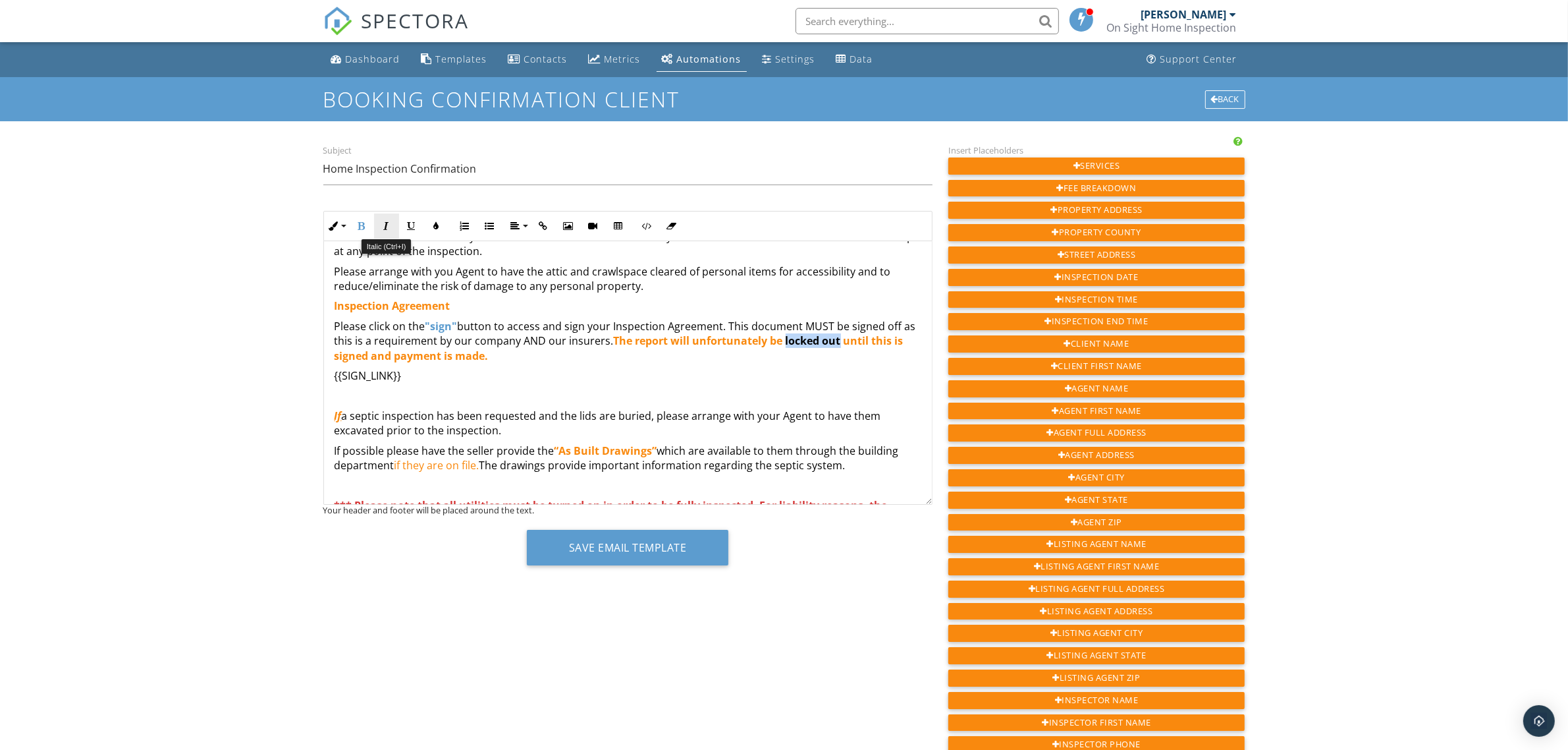
click at [383, 227] on icon "button" at bounding box center [387, 226] width 10 height 10
click at [410, 225] on icon "button" at bounding box center [411, 226] width 10 height 10
click at [743, 363] on p "Please click on the "sign" button to access and sign your Inspection Agreement.…" at bounding box center [627, 341] width 586 height 44
drag, startPoint x: 796, startPoint y: 341, endPoint x: 836, endPoint y: 354, distance: 42.1
click at [837, 353] on p "Please click on the "sign" button to access and sign your Inspection Agreement.…" at bounding box center [627, 341] width 586 height 44
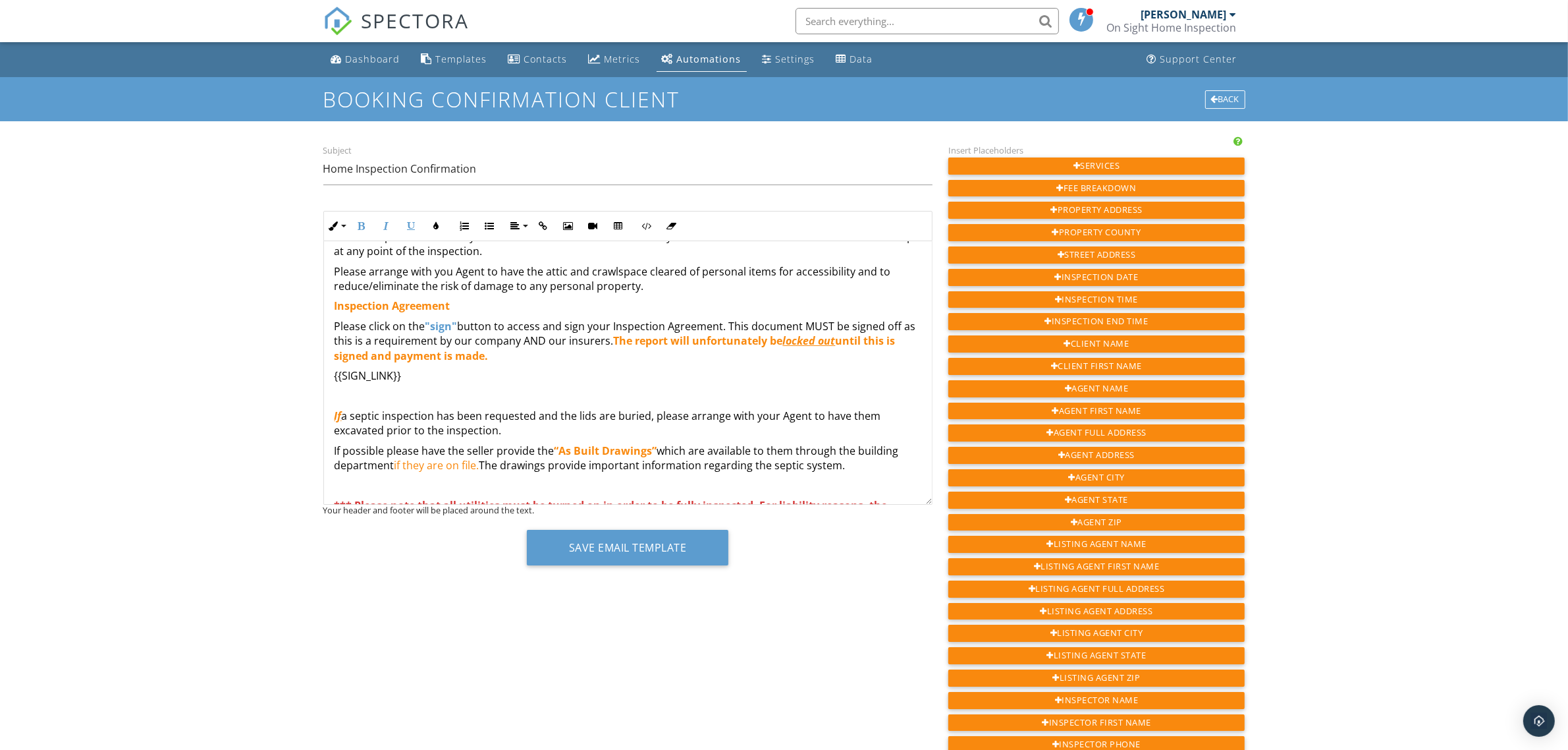
click at [832, 357] on p "Please click on the "sign" button to access and sign your Inspection Agreement.…" at bounding box center [627, 341] width 586 height 44
drag, startPoint x: 849, startPoint y: 343, endPoint x: 797, endPoint y: 344, distance: 52.0
click at [797, 344] on strong "The report will unfortunately be locked out until this is signed and payment is…" at bounding box center [615, 348] width 561 height 29
click at [431, 226] on button "Colors" at bounding box center [436, 226] width 25 height 25
type input "#F9890E"
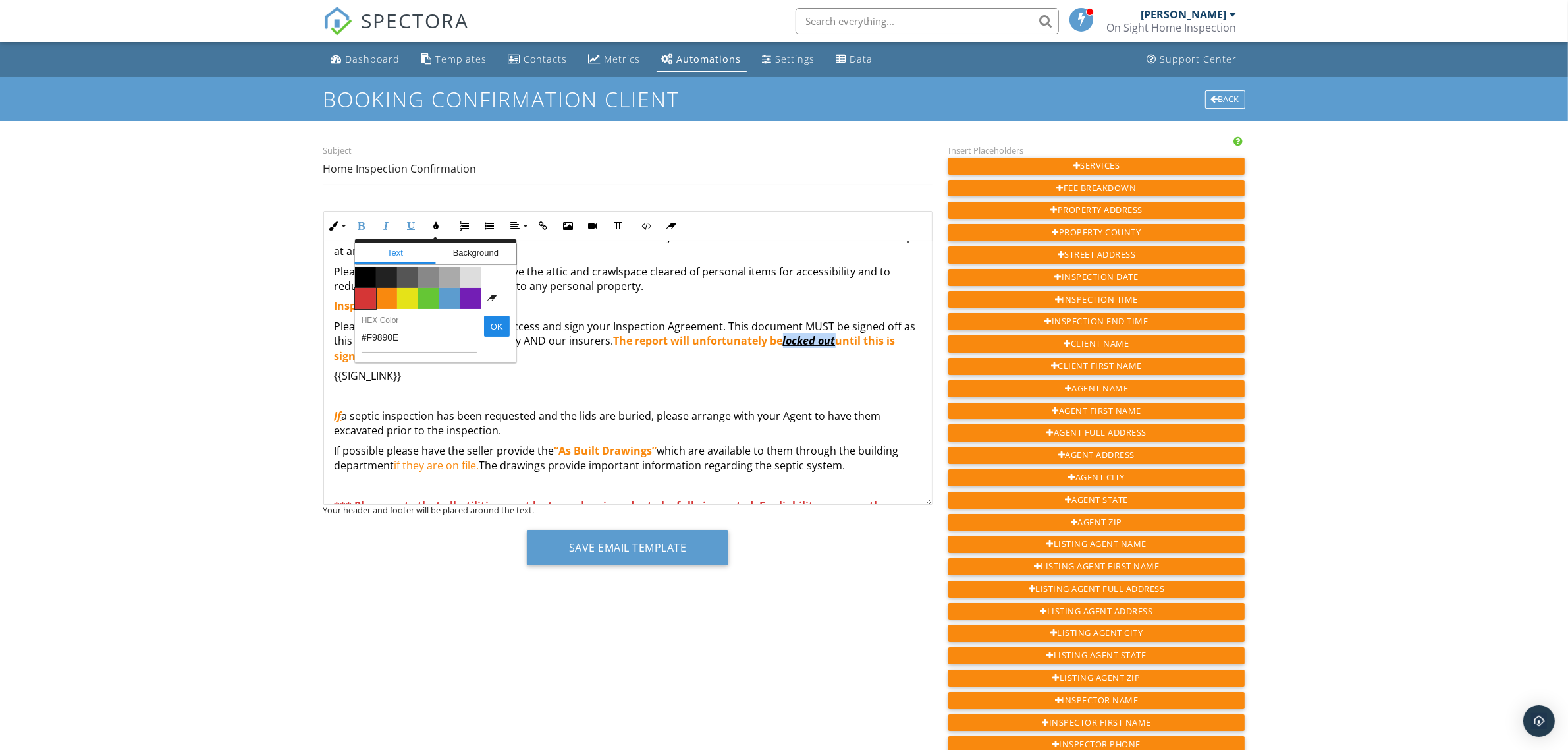
click at [365, 294] on span "Color #d53636" at bounding box center [365, 298] width 21 height 21
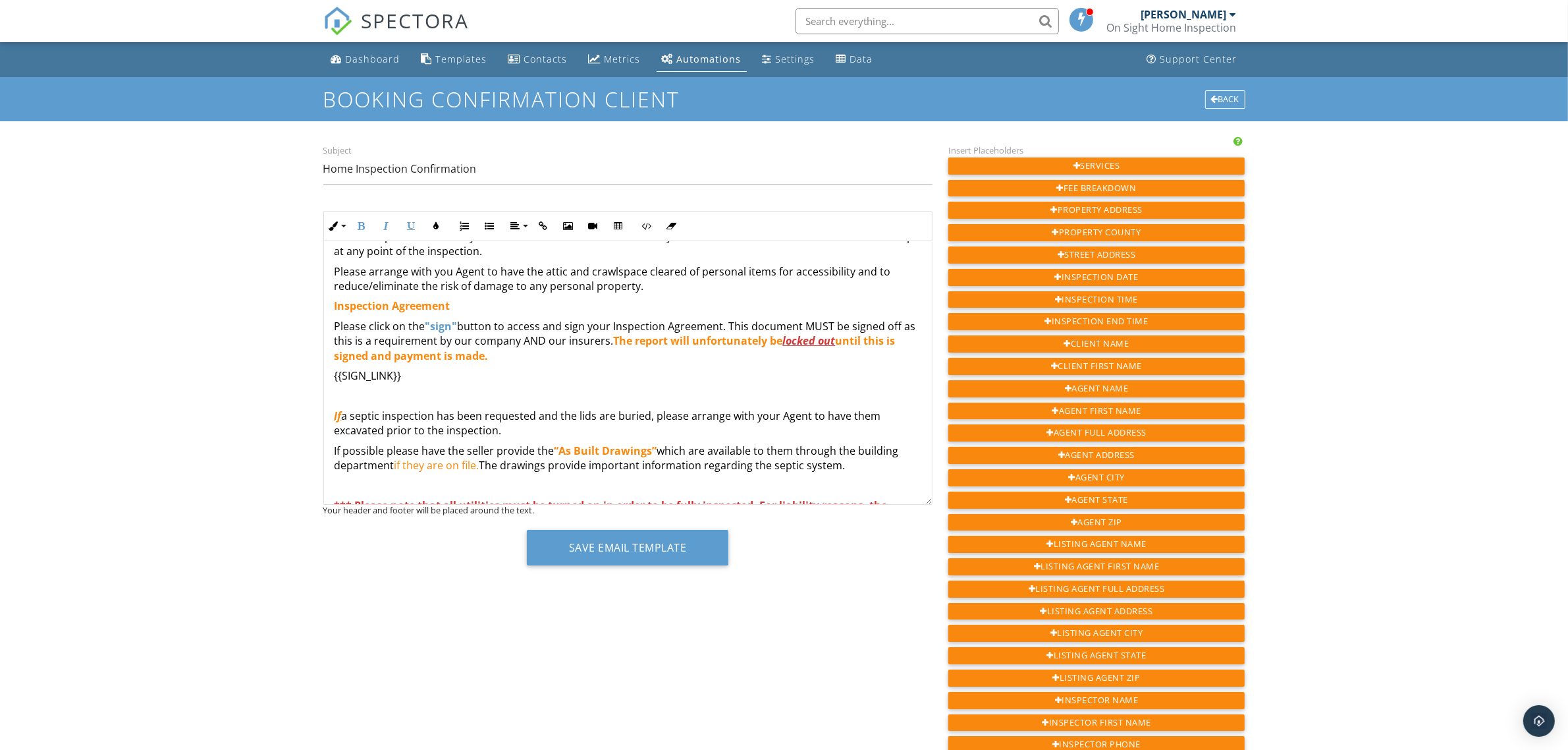
click at [631, 365] on div "Hi {{CLIENT_FIRST_NAME}}, Your inspection at {{ADDRESS}} is scheduled for {{INS…" at bounding box center [628, 451] width 608 height 585
drag, startPoint x: 889, startPoint y: 341, endPoint x: 897, endPoint y: 341, distance: 8.0
click at [895, 341] on strong "until this is signed and payment is made." at bounding box center [615, 348] width 561 height 29
drag, startPoint x: 442, startPoint y: 357, endPoint x: 462, endPoint y: 359, distance: 20.1
click at [462, 359] on strong "until the agreement is signed and payment is made." at bounding box center [608, 348] width 547 height 29
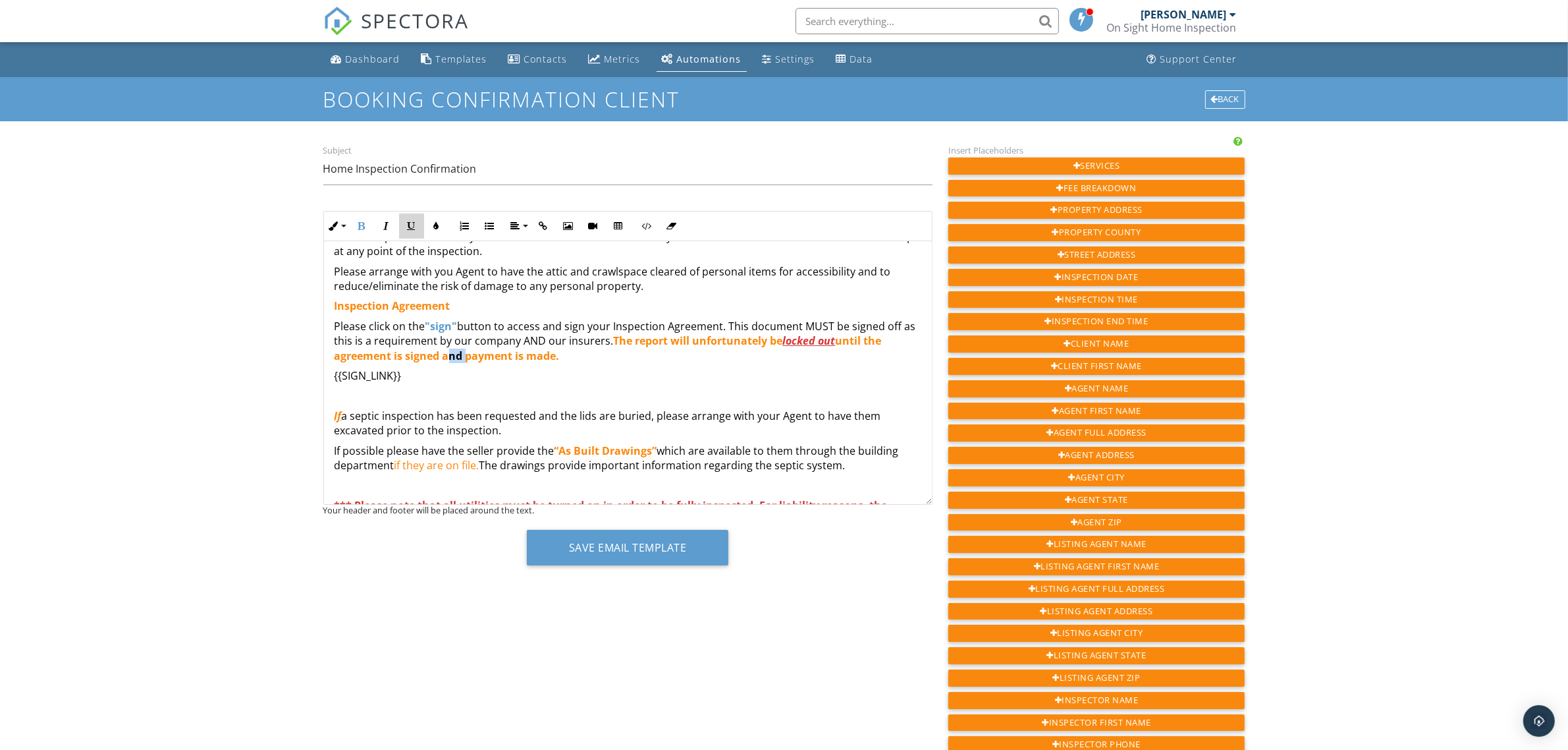
click at [411, 227] on icon "button" at bounding box center [411, 226] width 10 height 10
click at [444, 384] on div "Hi {{CLIENT_FIRST_NAME}}, Your inspection at {{ADDRESS}} is scheduled for {{INS…" at bounding box center [628, 451] width 608 height 585
click at [561, 357] on p "Please click on the "sign" button to access and sign your Inspection Agreement.…" at bounding box center [627, 341] width 586 height 44
drag, startPoint x: 564, startPoint y: 356, endPoint x: 747, endPoint y: 360, distance: 183.0
click at [747, 360] on p "Please click on the "sign" button to access and sign your Inspection Agreement.…" at bounding box center [627, 341] width 586 height 44
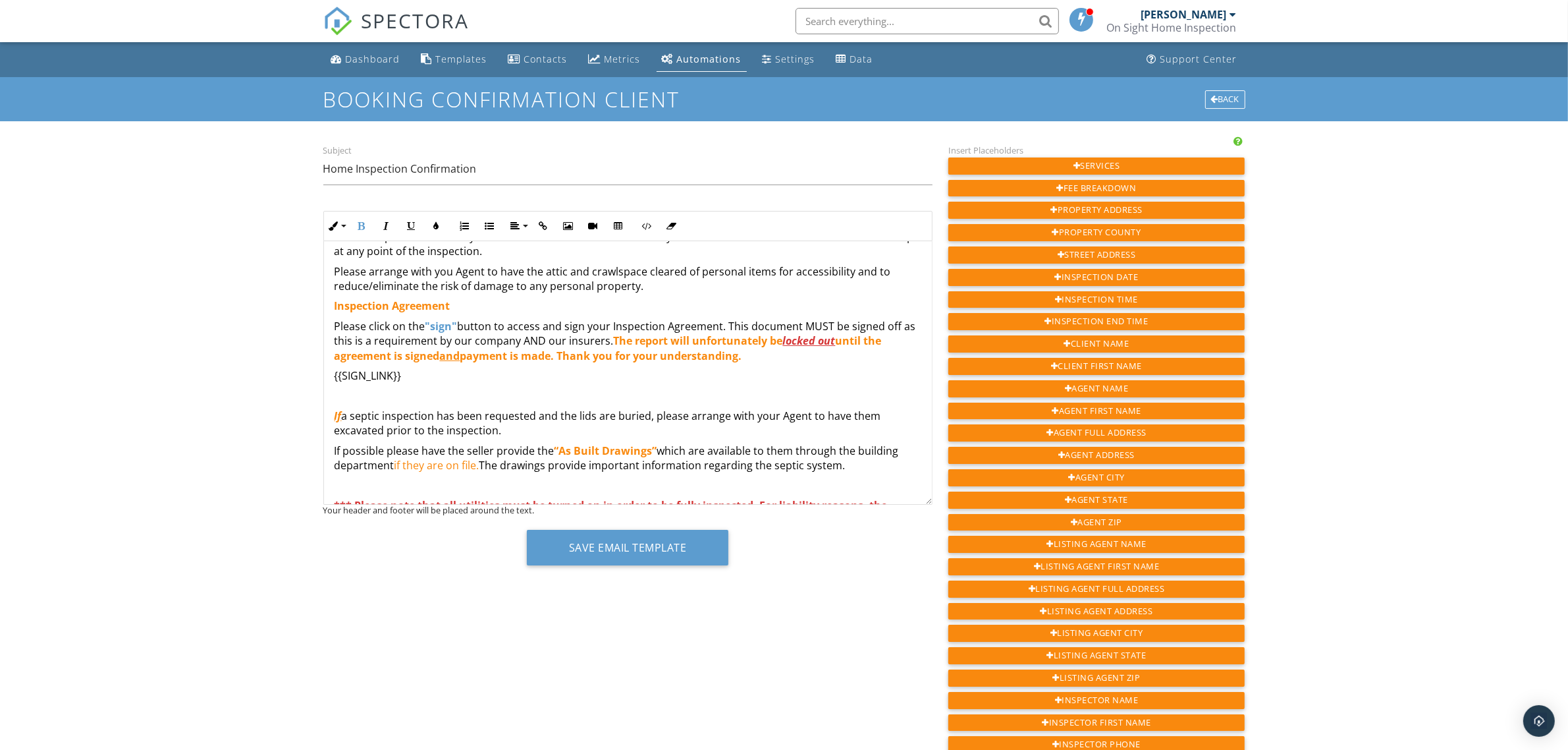
click at [563, 354] on strong "until the agreement is signed and payment is made. Thank you for your understan…" at bounding box center [608, 348] width 547 height 29
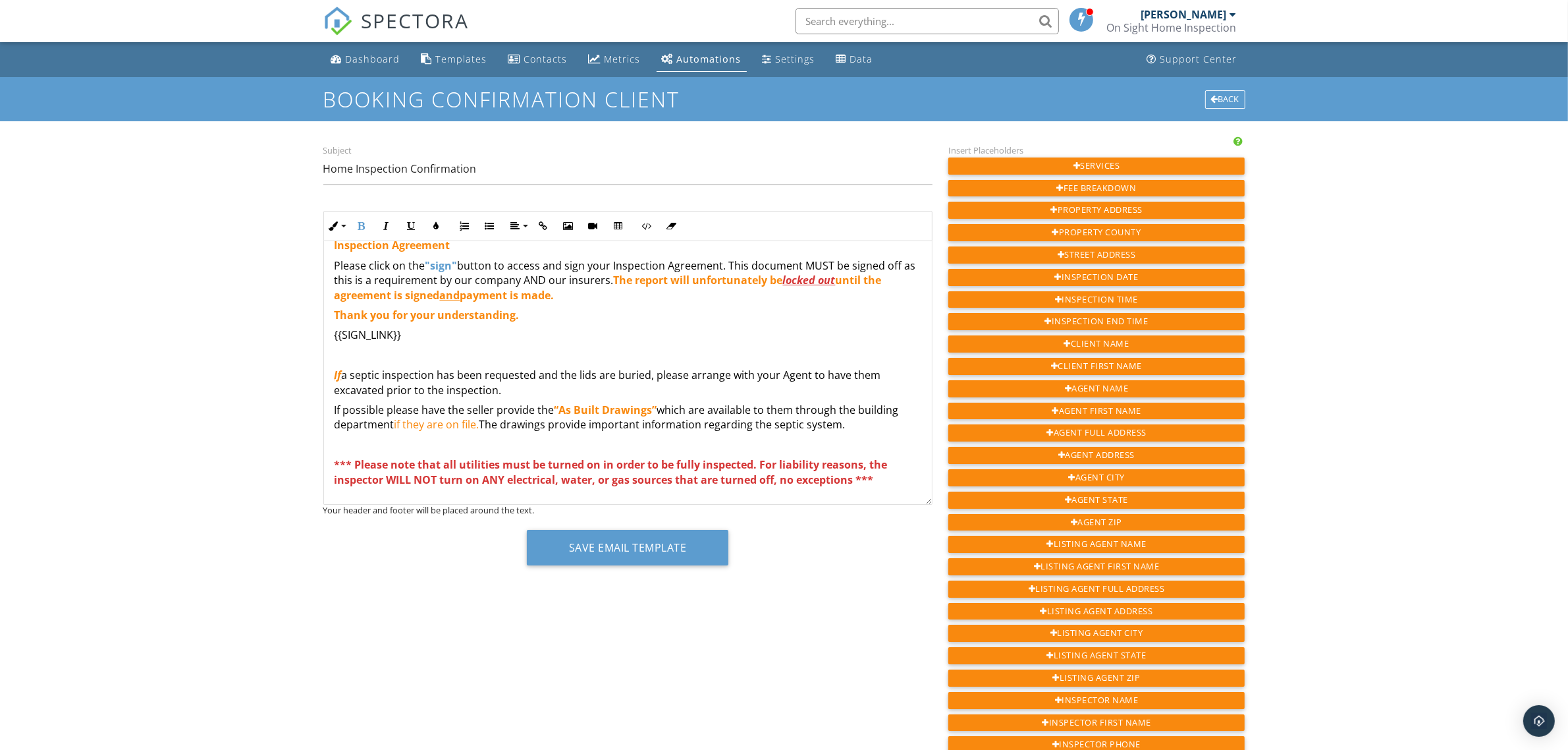
scroll to position [94, 0]
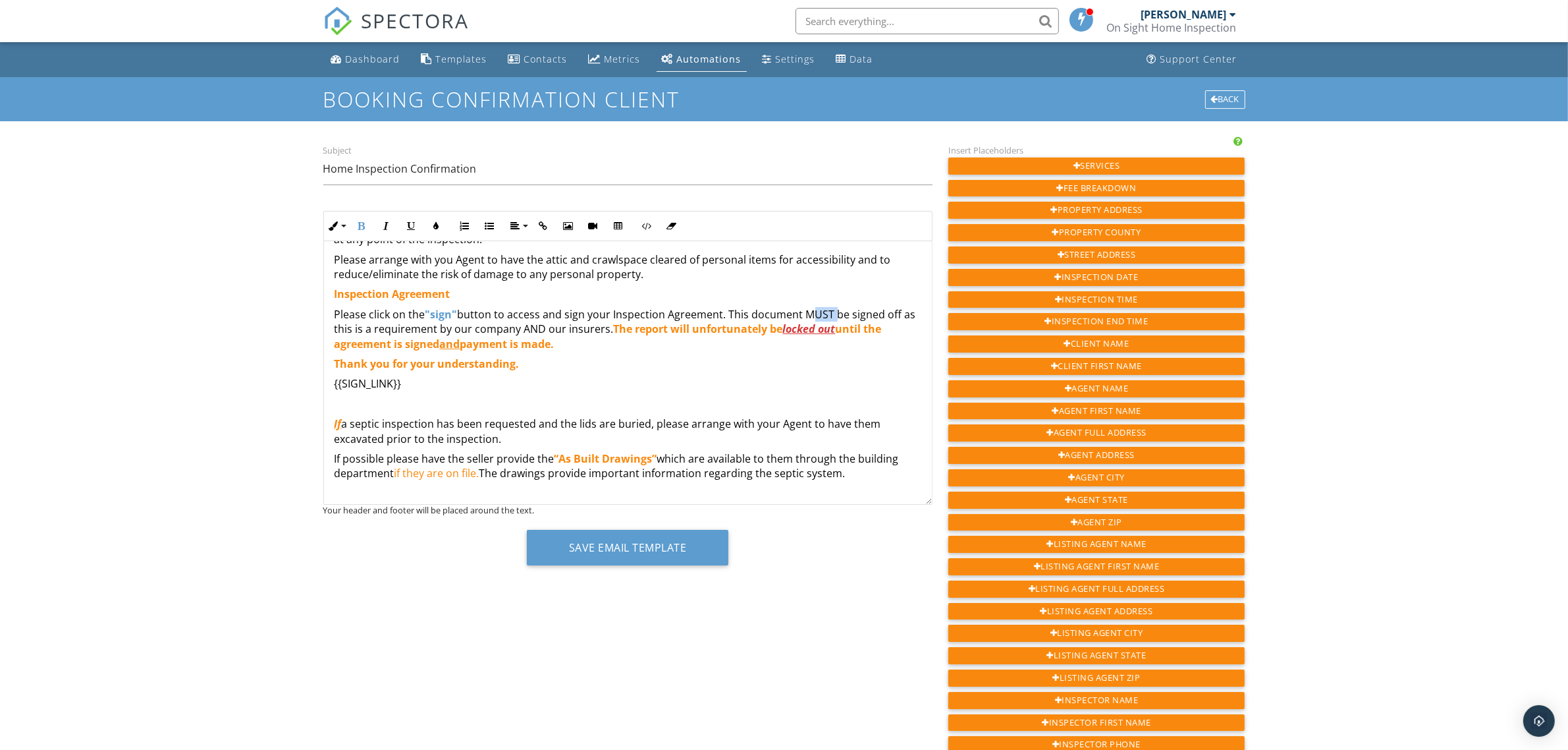
drag, startPoint x: 802, startPoint y: 311, endPoint x: 830, endPoint y: 311, distance: 28.0
click at [830, 311] on p "Please click on the "sign" button to access and sign your Inspection Agreement.…" at bounding box center [627, 329] width 586 height 44
click at [359, 221] on icon "button" at bounding box center [362, 226] width 10 height 10
click at [774, 286] on p "Inspection Agreement" at bounding box center [627, 294] width 586 height 15
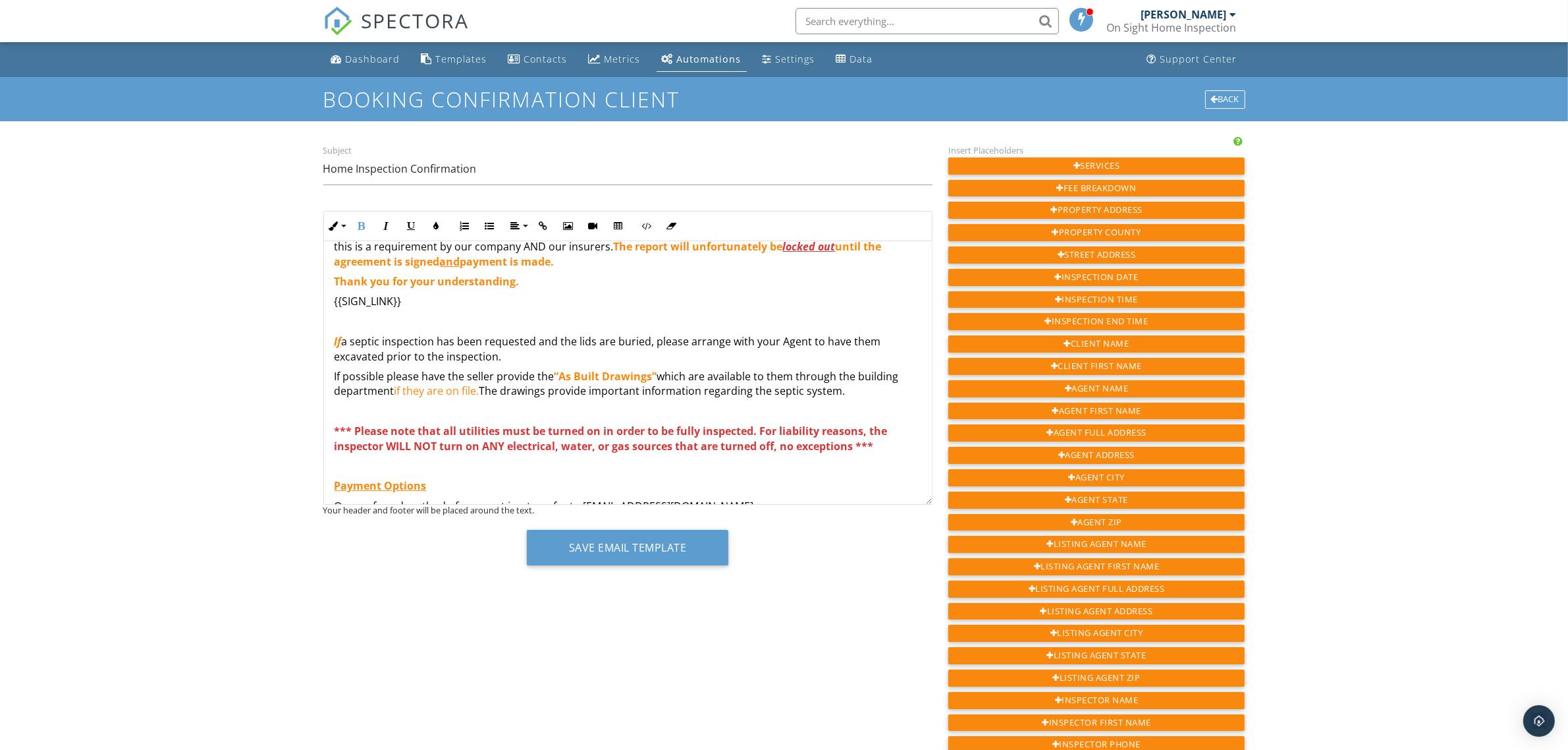
scroll to position [259, 0]
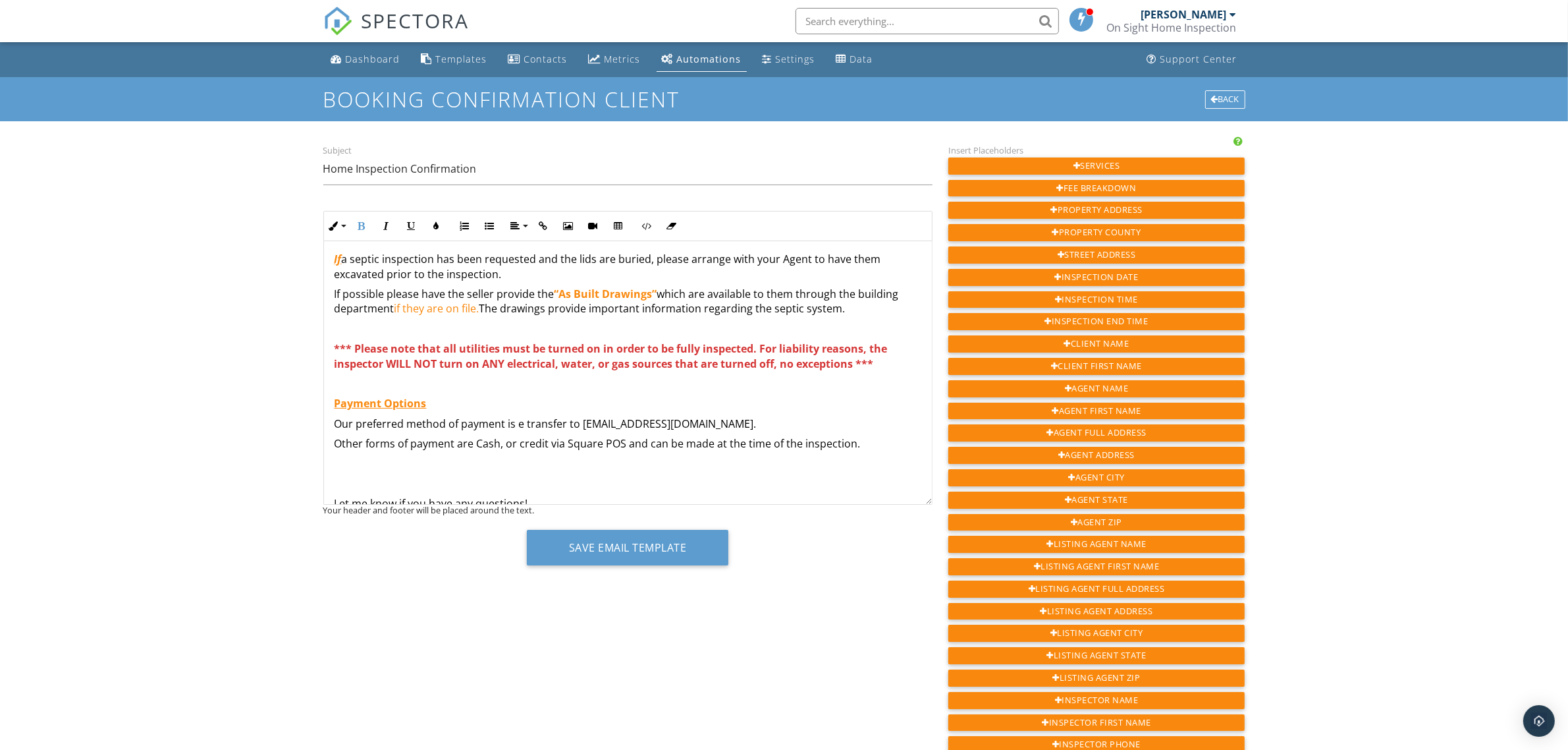
click at [860, 440] on p "Other forms of payment are Cash, or credit via Square POS and can be made at th…" at bounding box center [627, 443] width 586 height 15
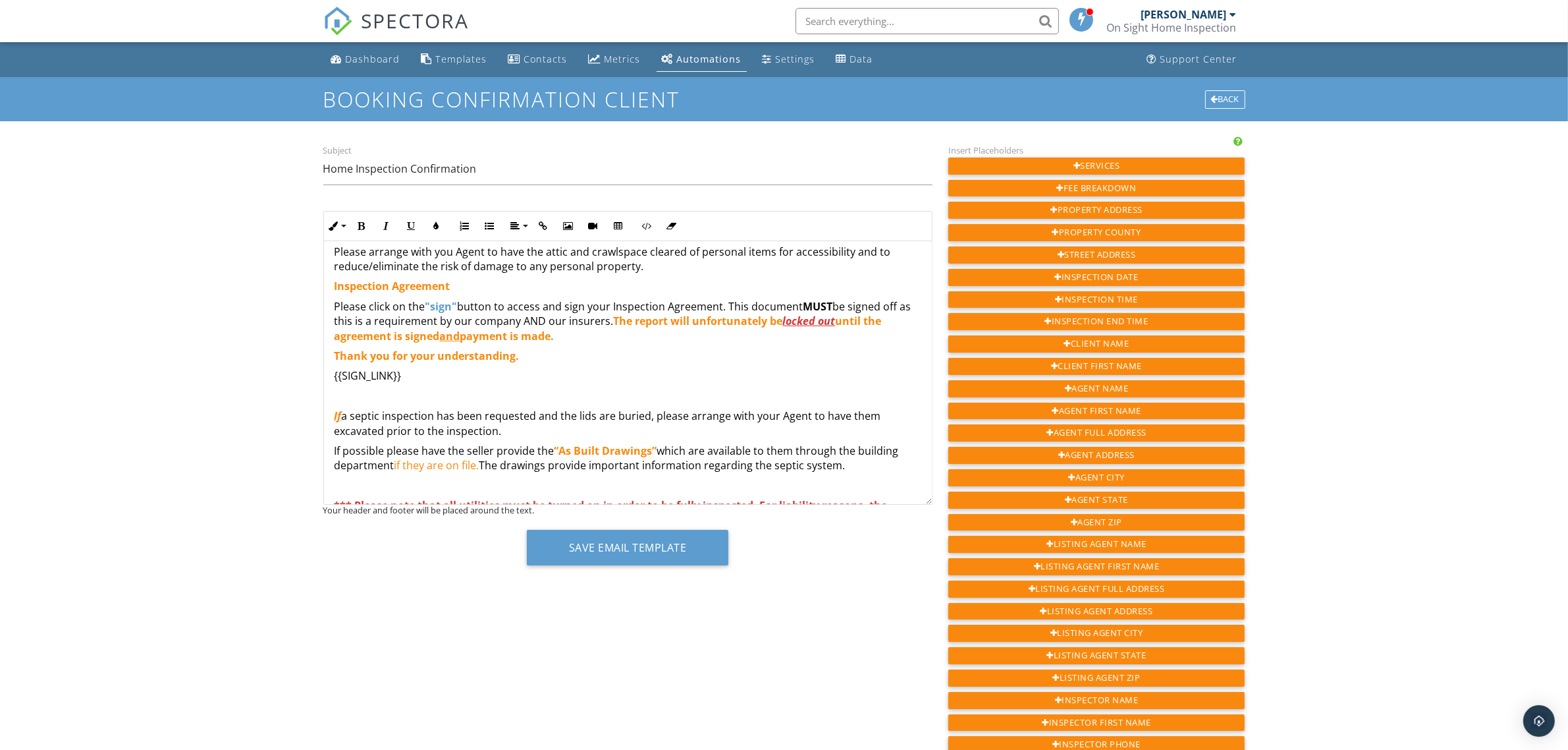
scroll to position [94, 0]
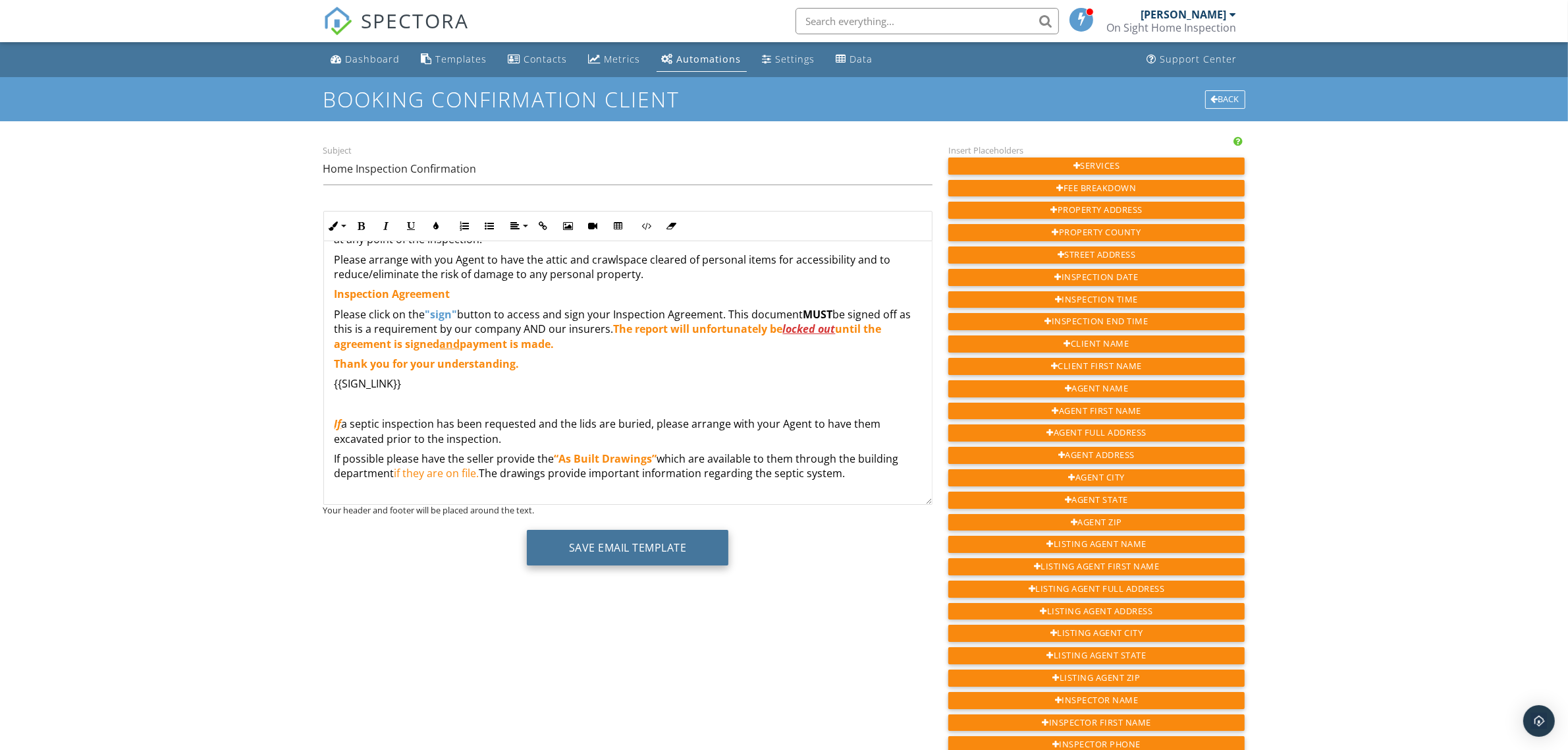
click at [639, 550] on button "Save Email Template" at bounding box center [628, 547] width 202 height 36
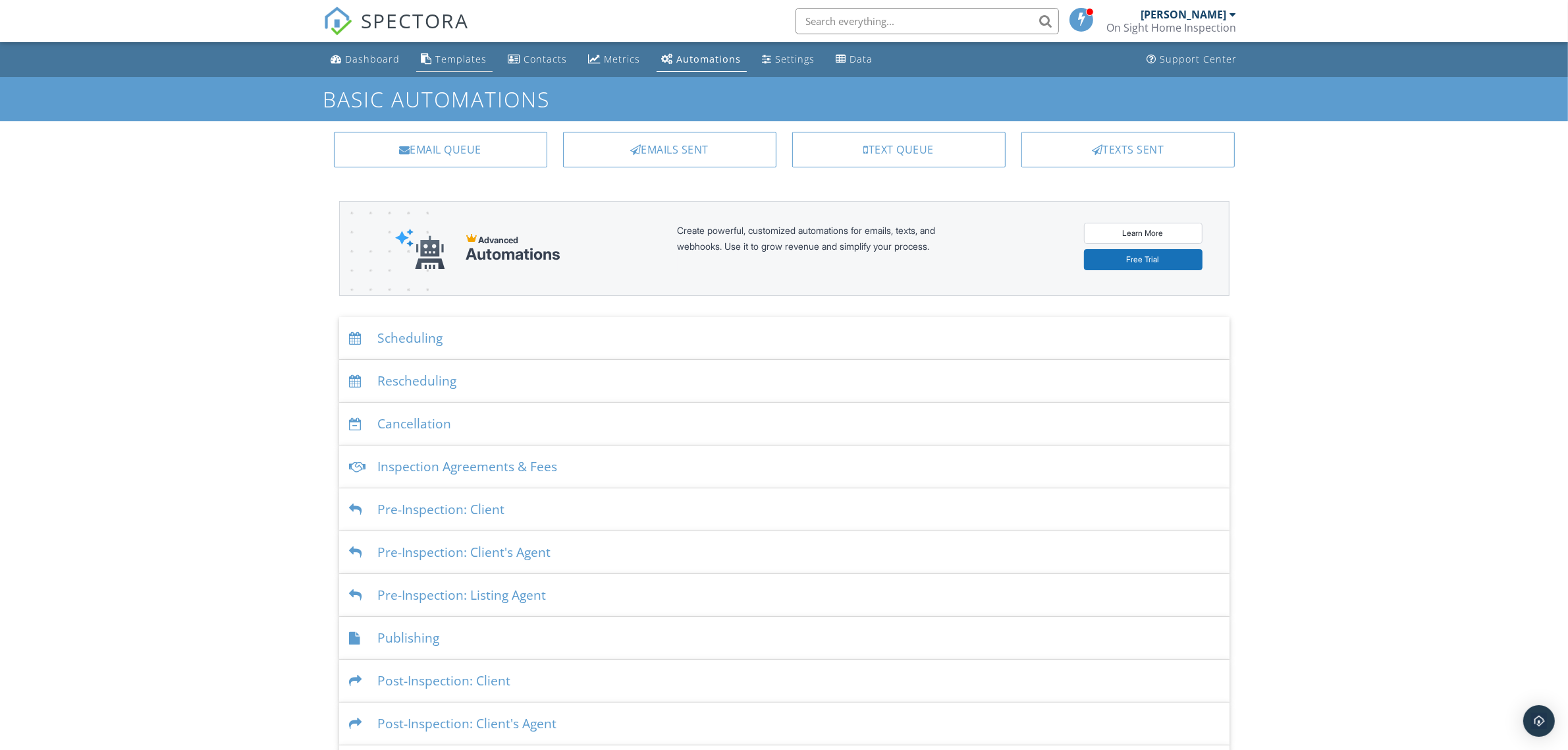
click at [443, 57] on div "Templates" at bounding box center [461, 59] width 51 height 12
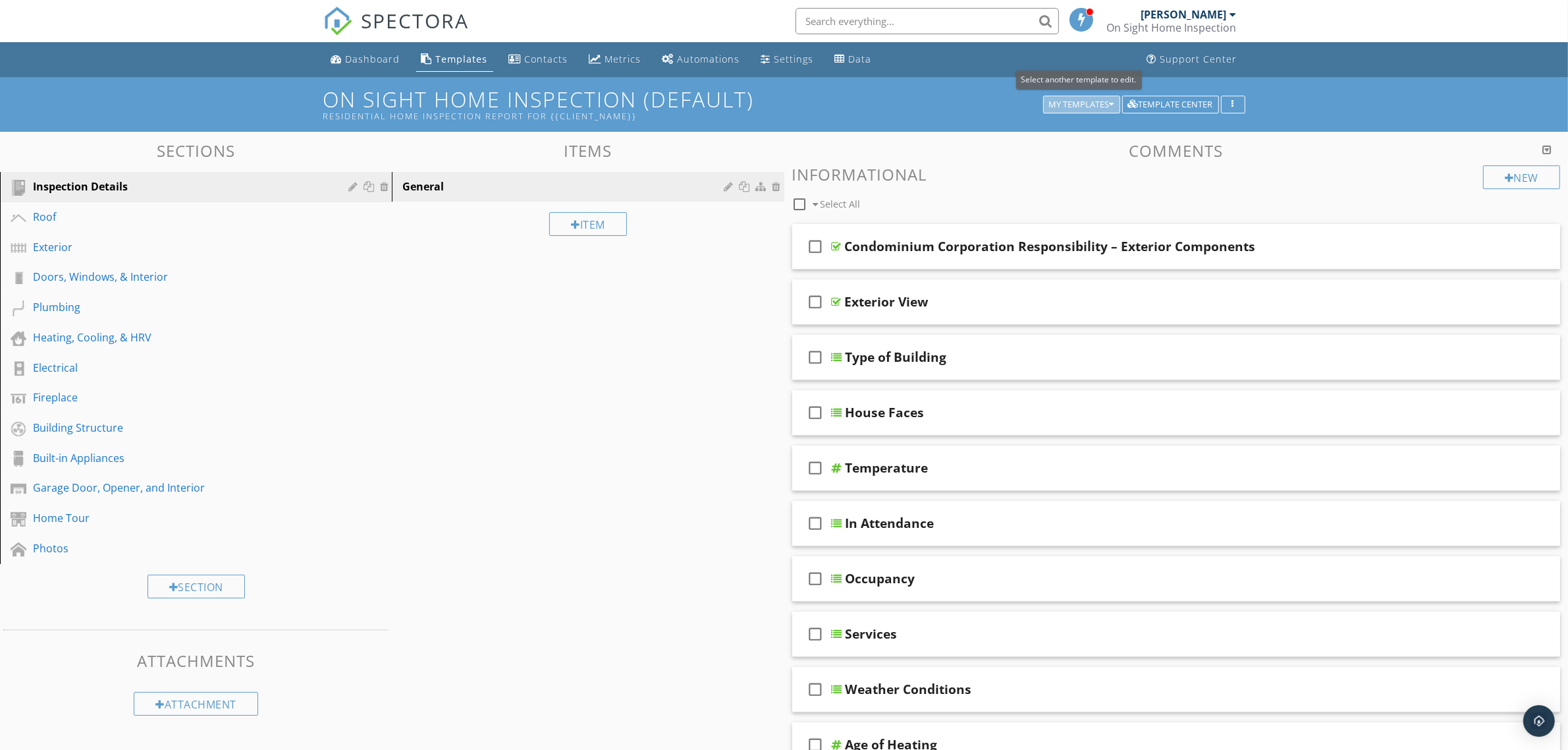
click at [1110, 105] on icon "button" at bounding box center [1112, 105] width 4 height 10
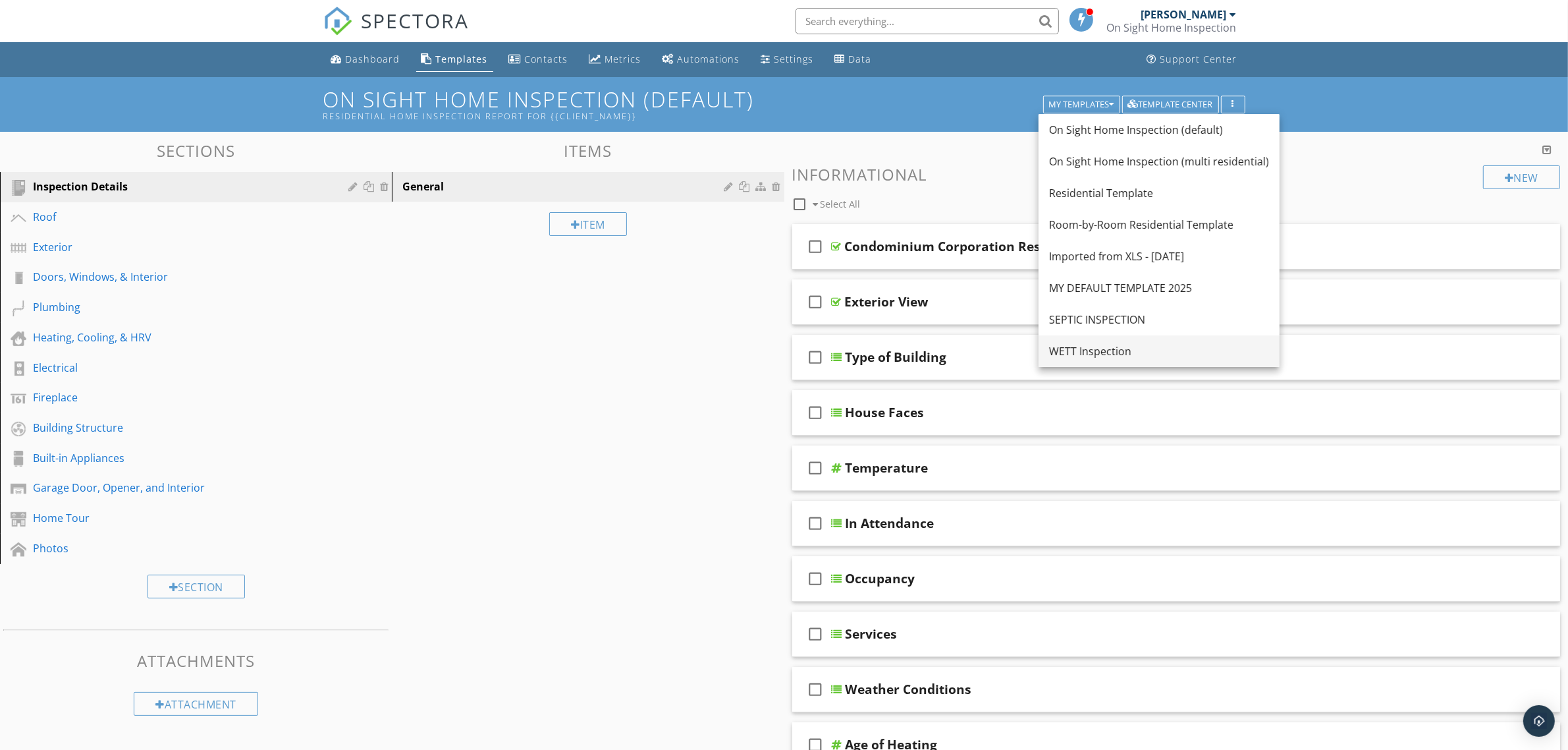
click at [1075, 352] on div "WETT Inspection" at bounding box center [1159, 352] width 220 height 16
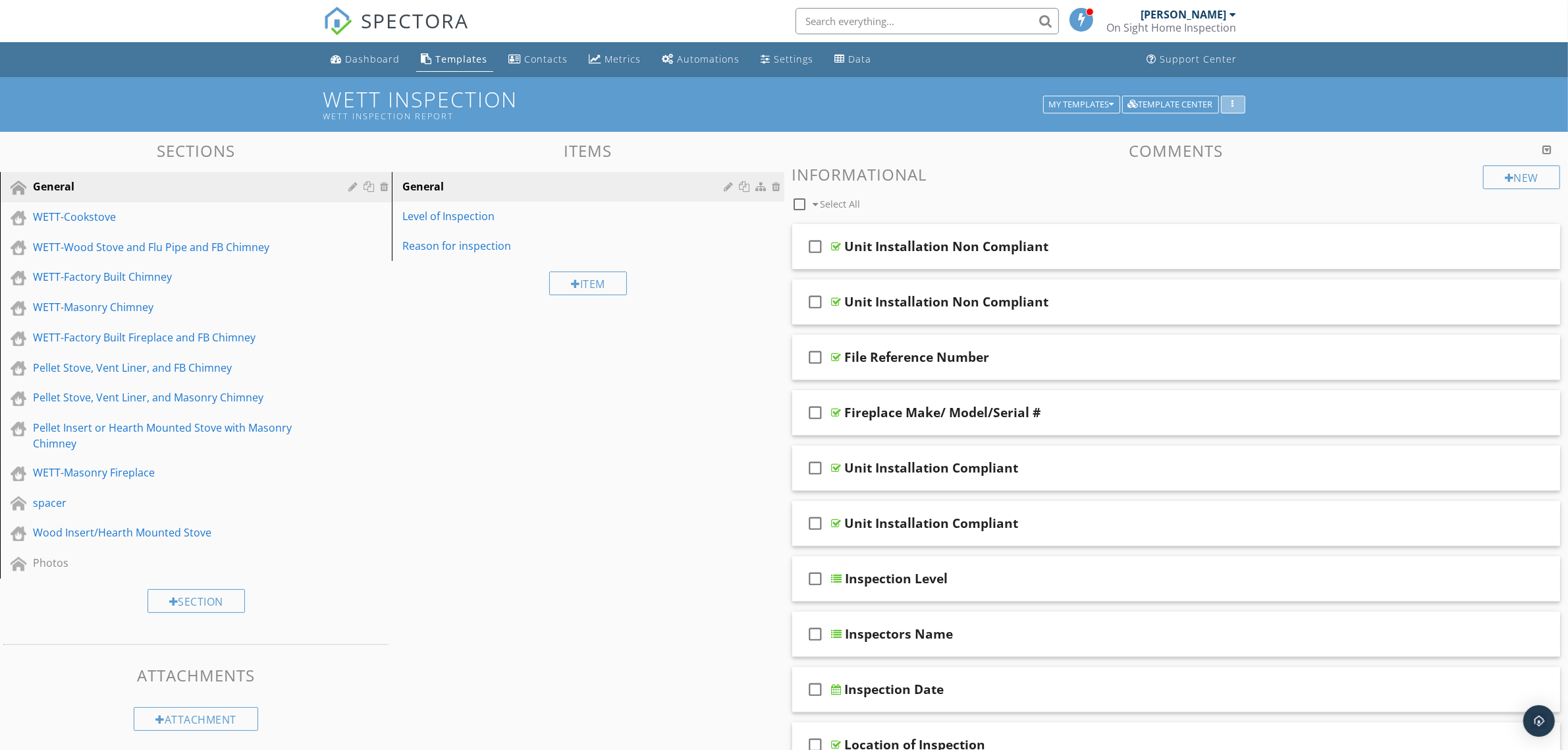
click at [1232, 103] on icon "button" at bounding box center [1233, 105] width 2 height 10
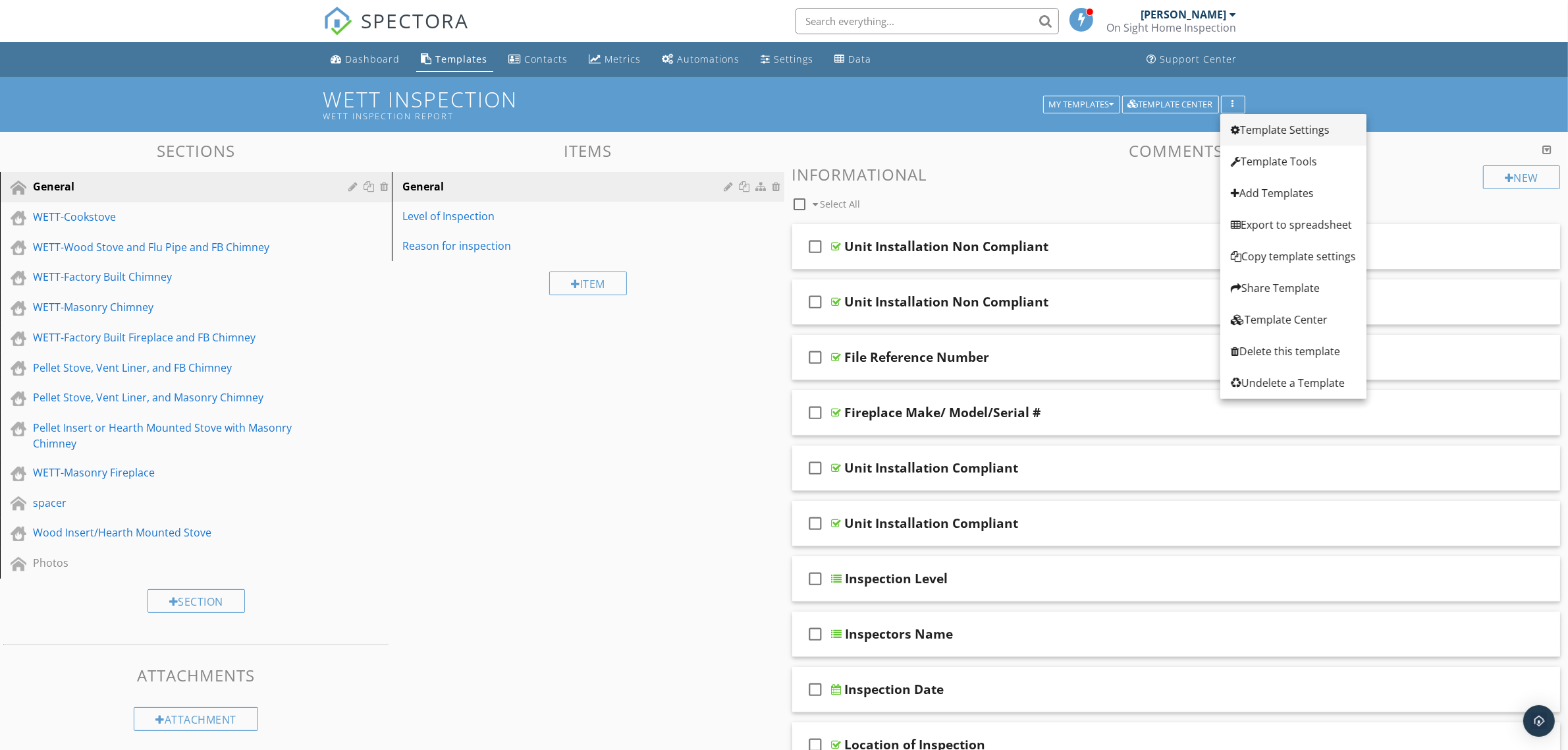
click at [1249, 129] on div "Template Settings" at bounding box center [1293, 130] width 125 height 16
type input "WETT Inspection"
type input "WETT Inspection Report"
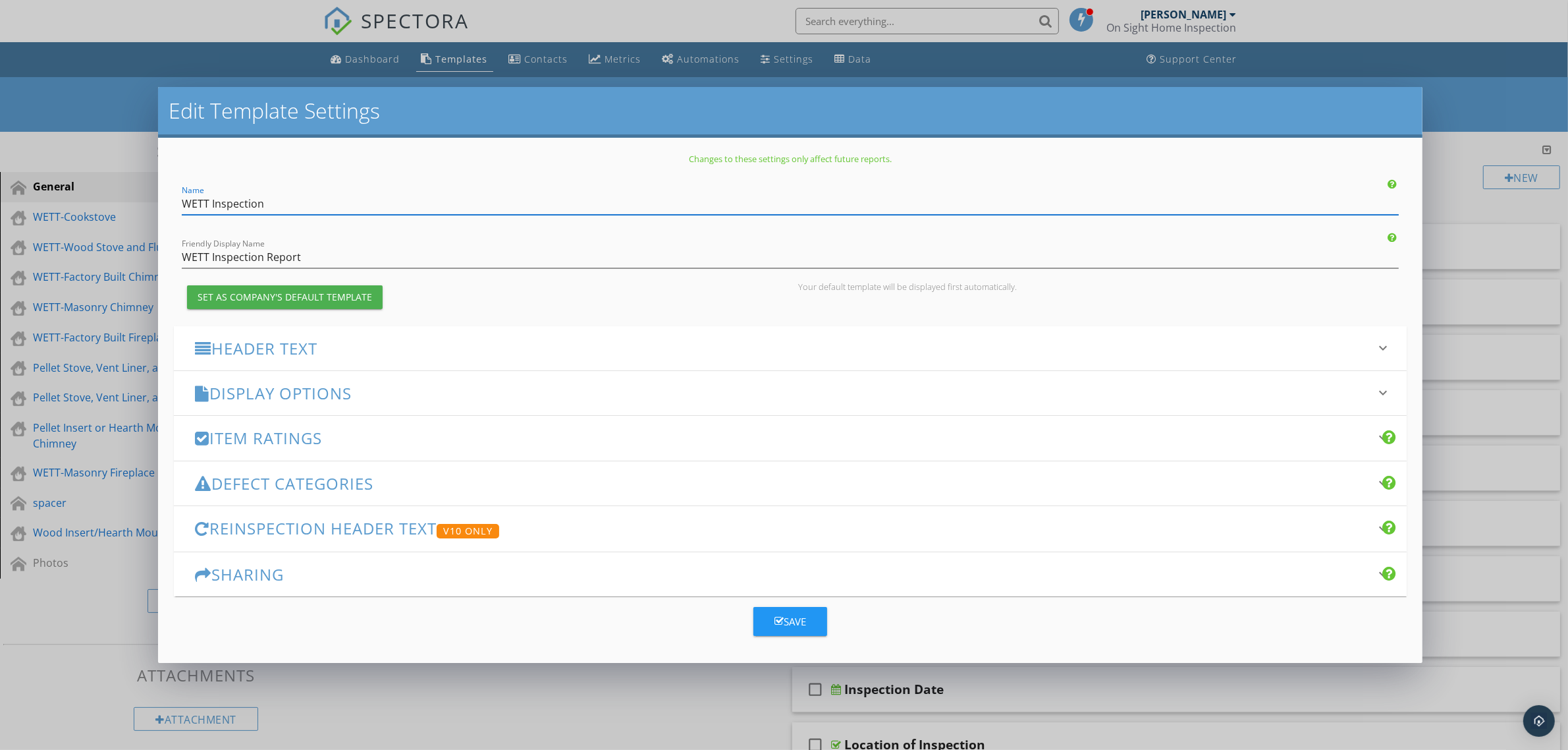
click at [1450, 94] on div "Edit Template Settings Changes to these settings only affect future reports. Na…" at bounding box center [784, 375] width 1568 height 750
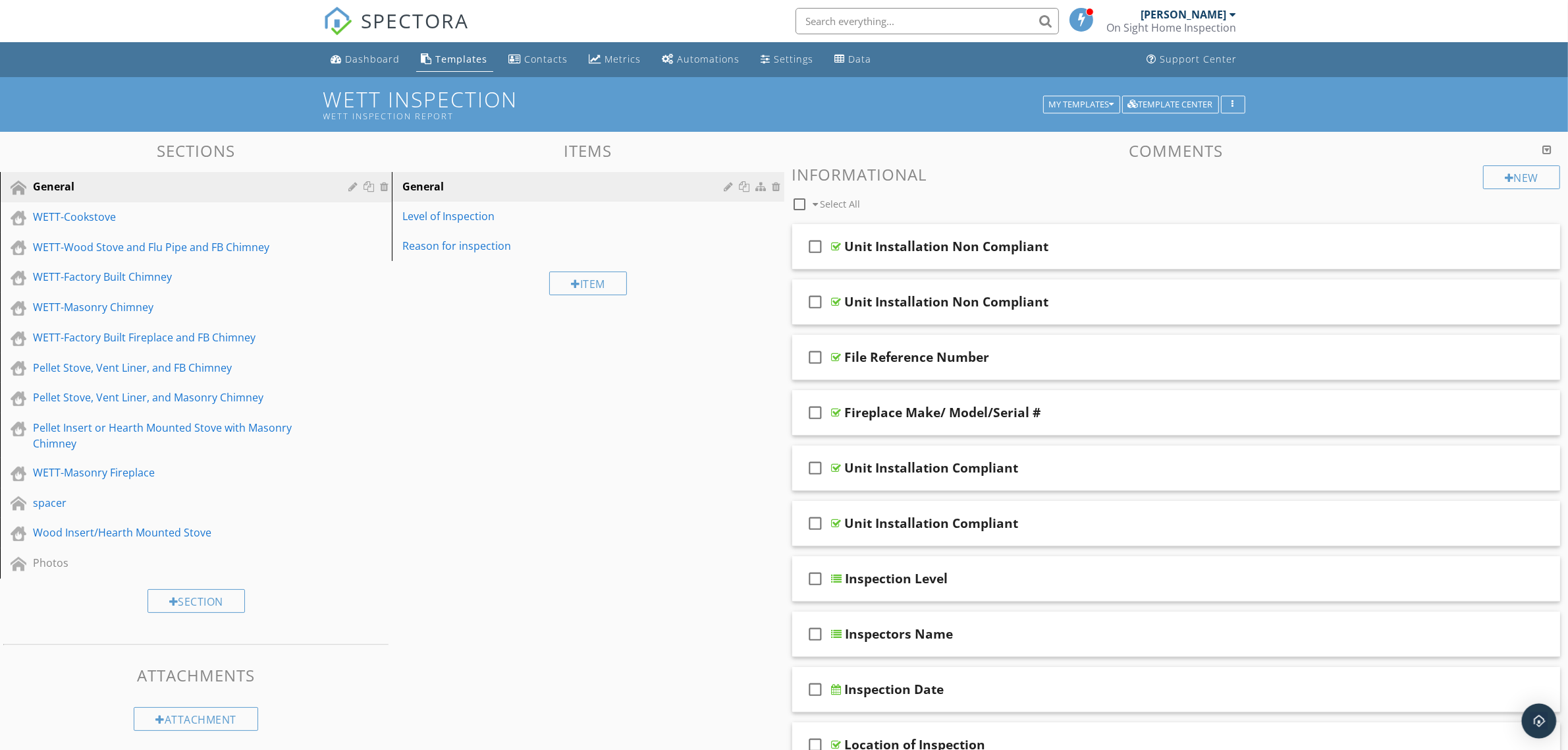
click at [1537, 721] on img "Open Intercom Messenger" at bounding box center [1538, 720] width 17 height 17
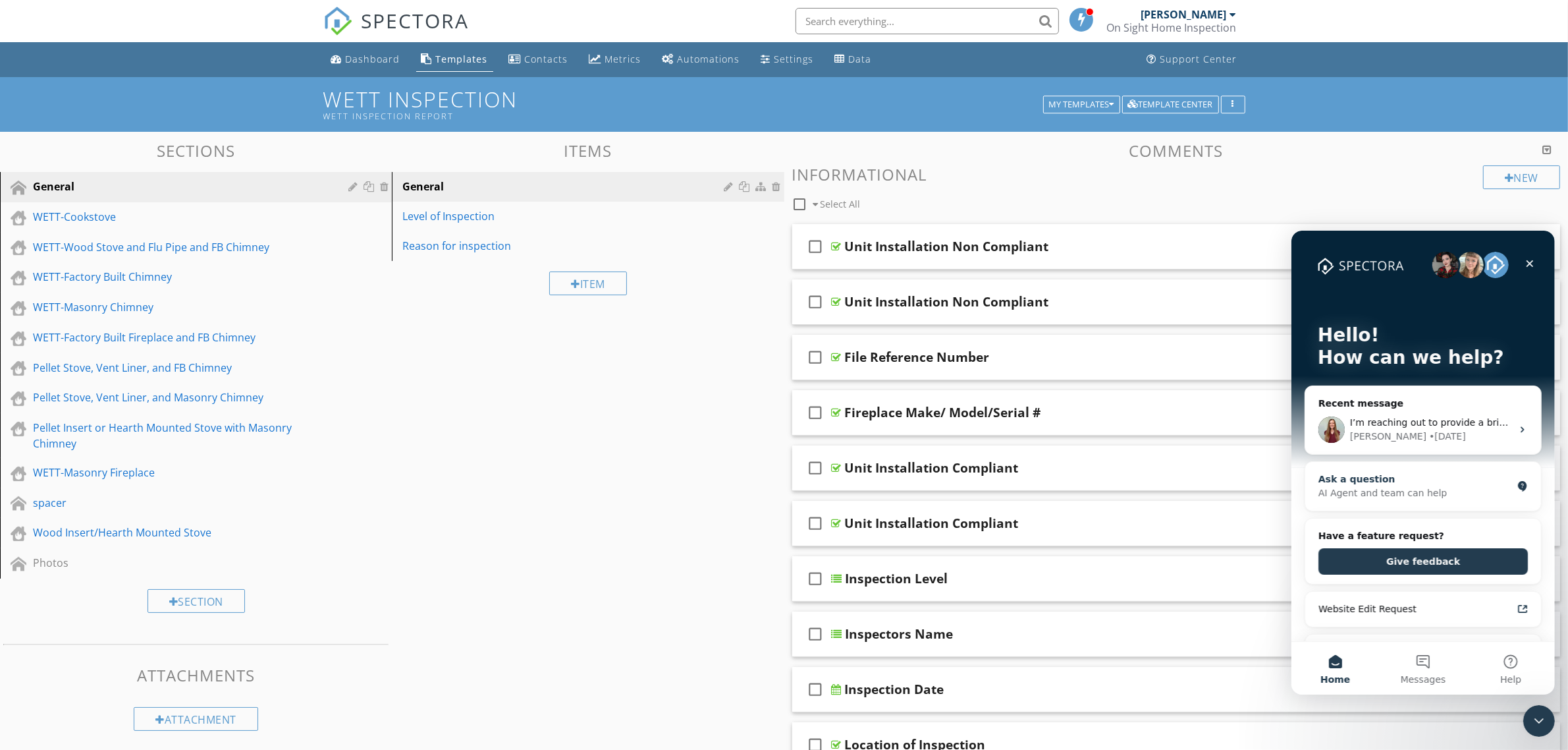
click at [1396, 484] on div "Ask a question" at bounding box center [1414, 478] width 193 height 14
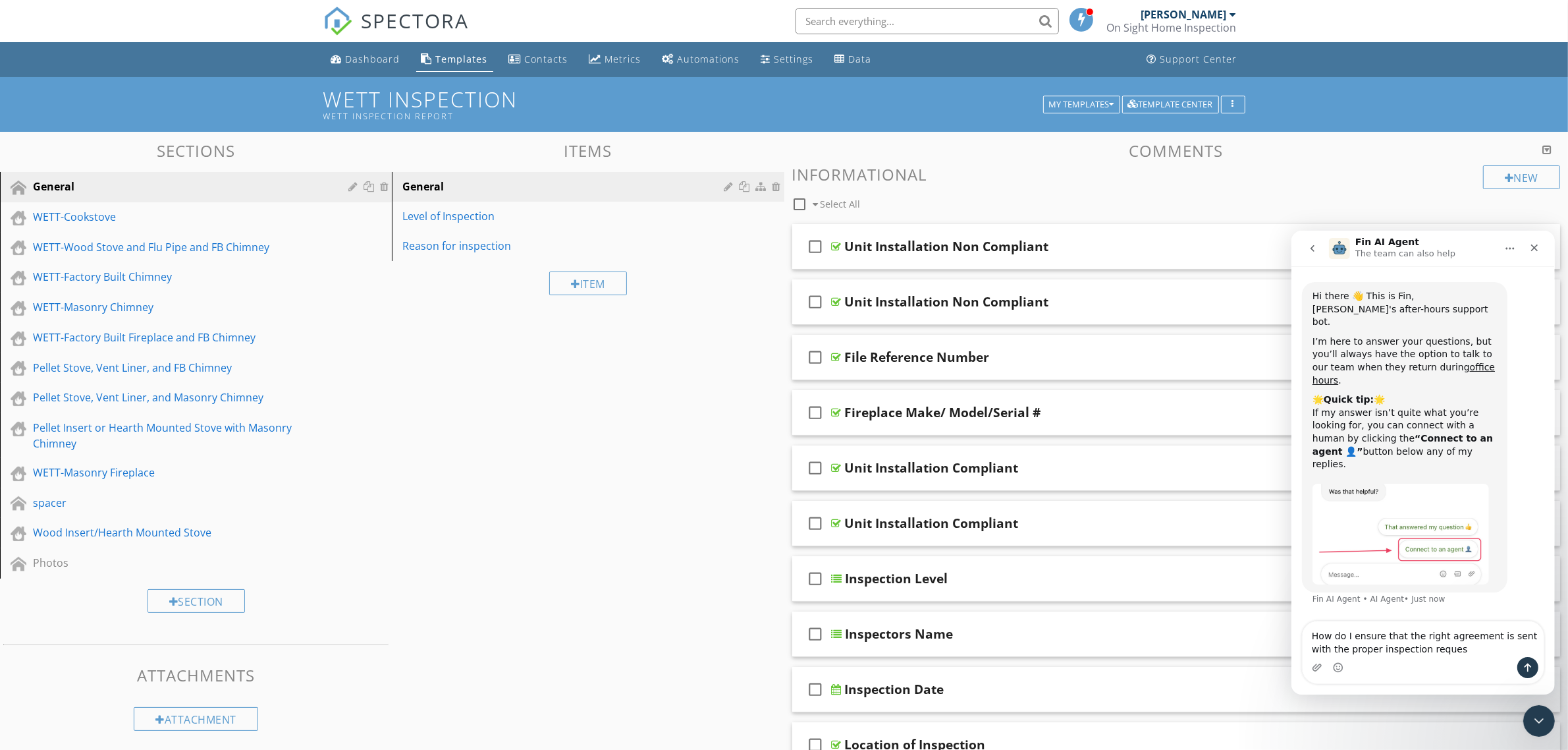
type textarea "How do I ensure that the right agreement is sent with the proper inspection req…"
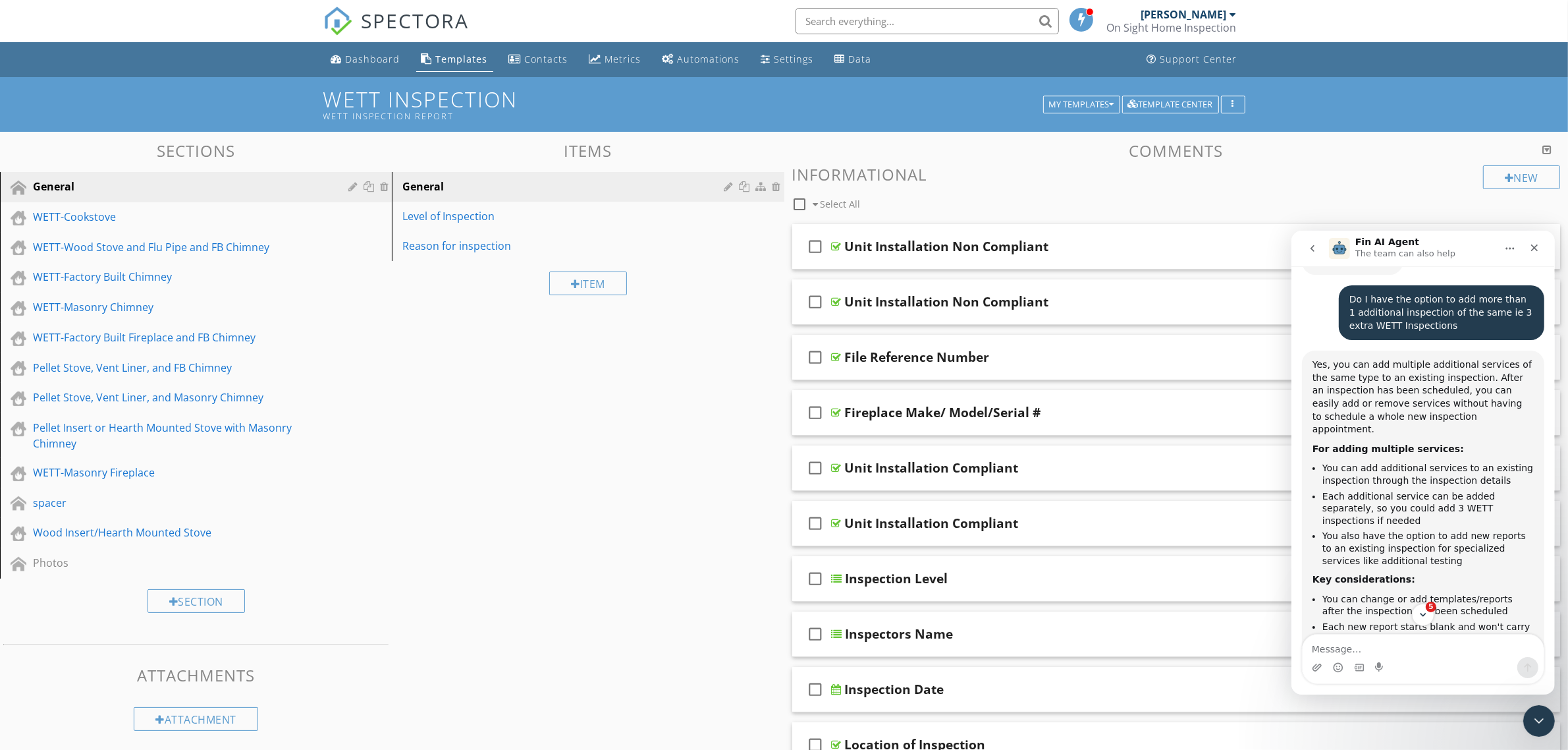
scroll to position [1023, 0]
click at [146, 252] on div "WETT-Wood Stove and Flu Pipe and FB Chimney" at bounding box center [181, 247] width 296 height 16
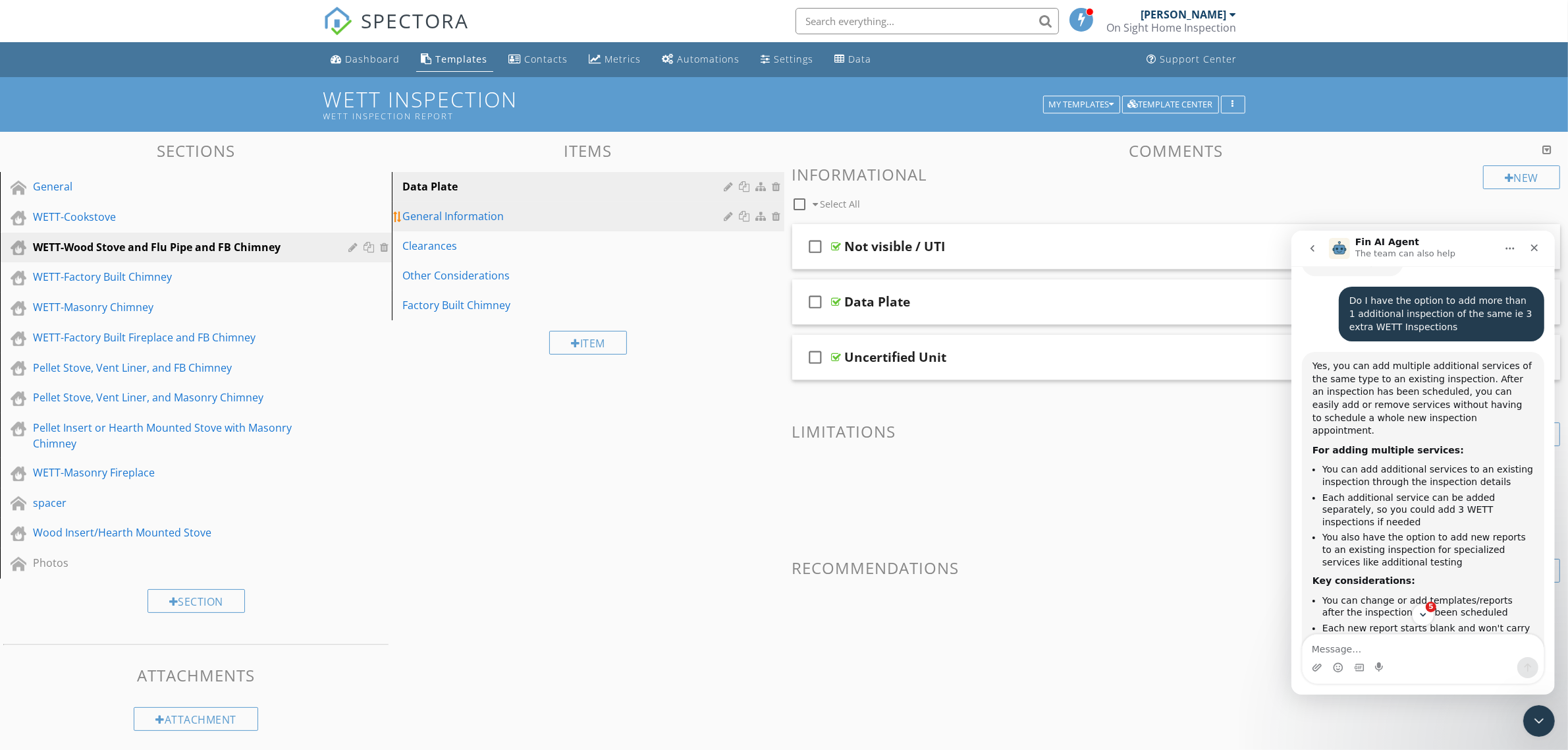
click at [448, 212] on div "General Information" at bounding box center [565, 216] width 325 height 16
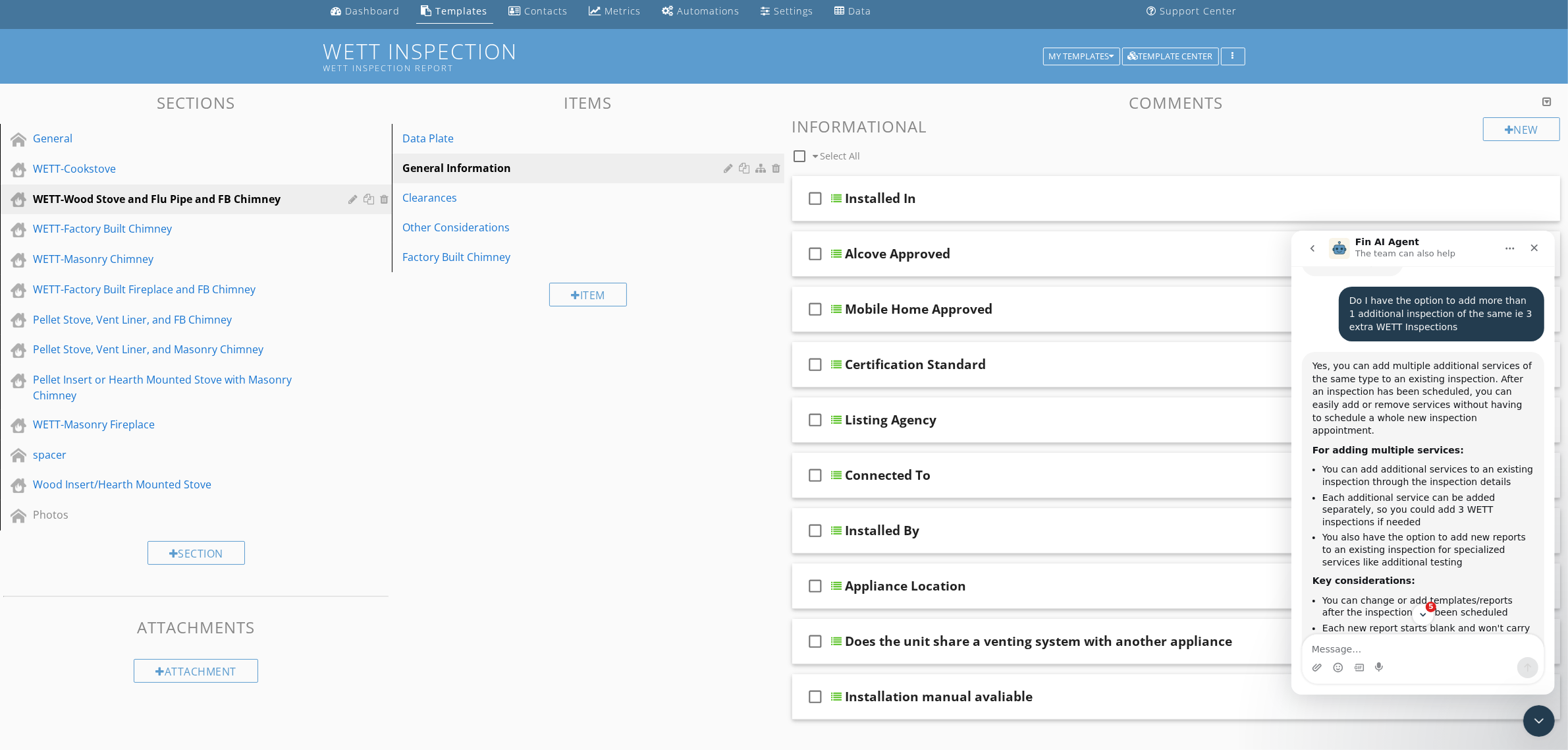
scroll to position [0, 0]
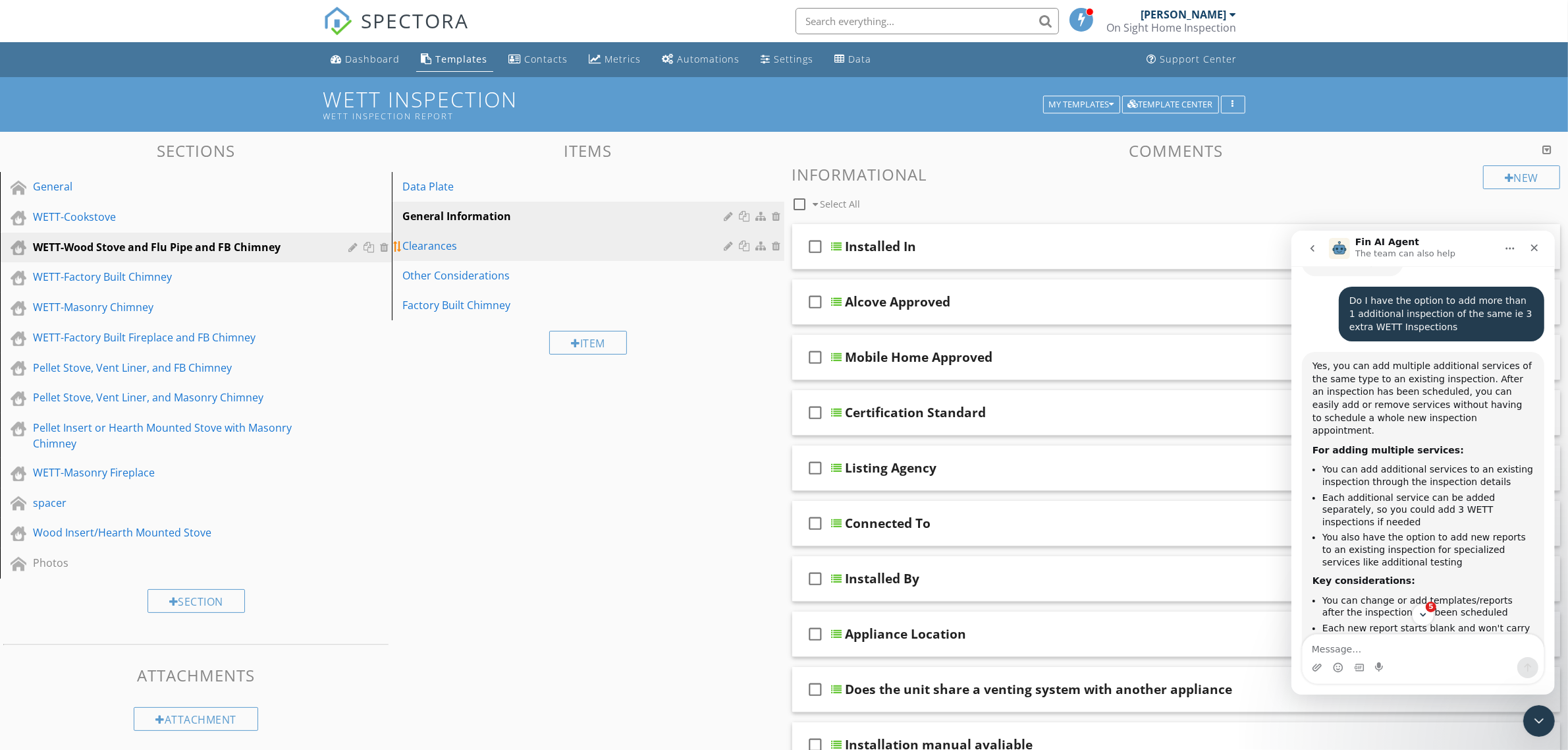
click at [433, 251] on div "Clearances" at bounding box center [565, 246] width 325 height 16
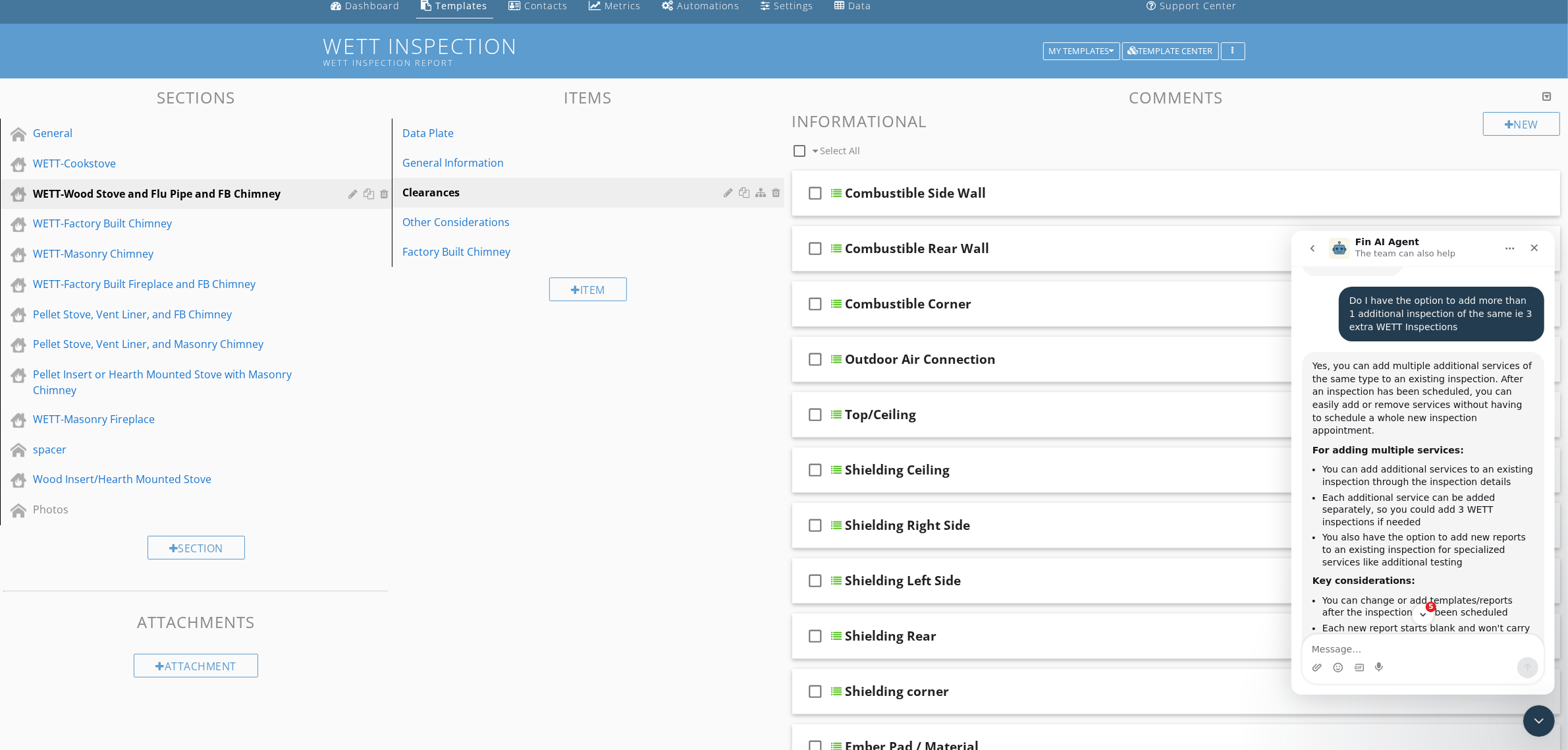
scroll to position [82, 0]
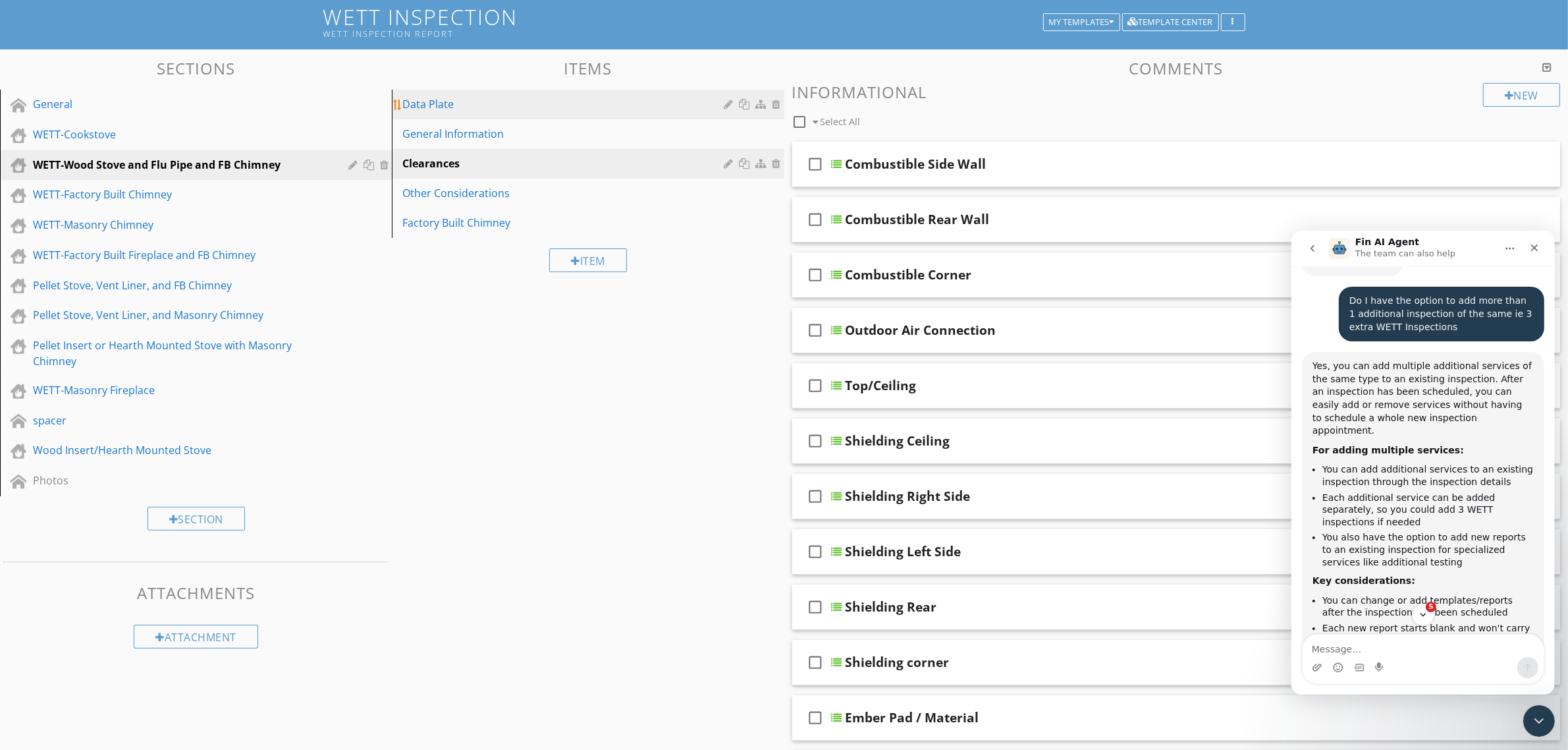
click at [435, 105] on div "Data Plate" at bounding box center [565, 104] width 325 height 16
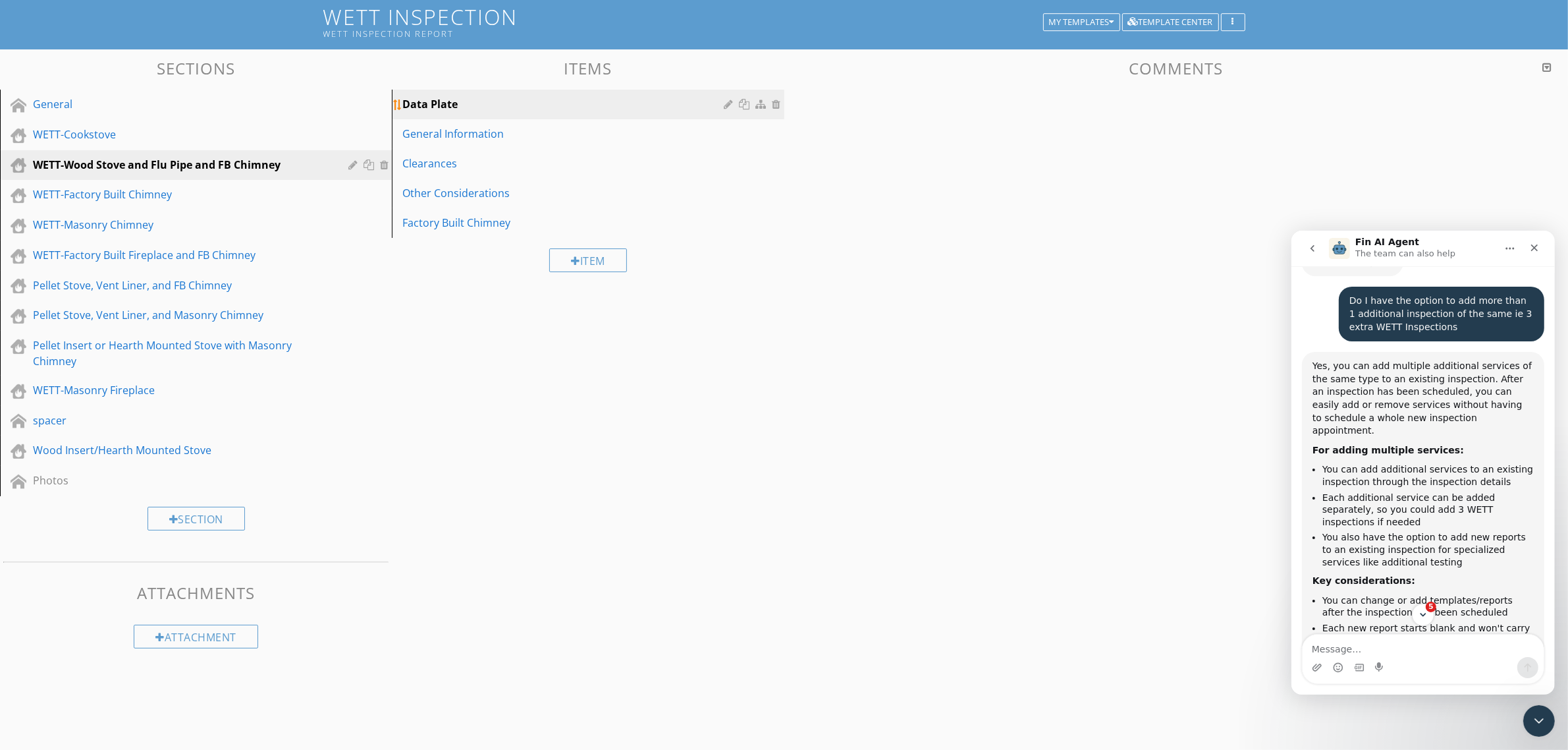
scroll to position [77, 0]
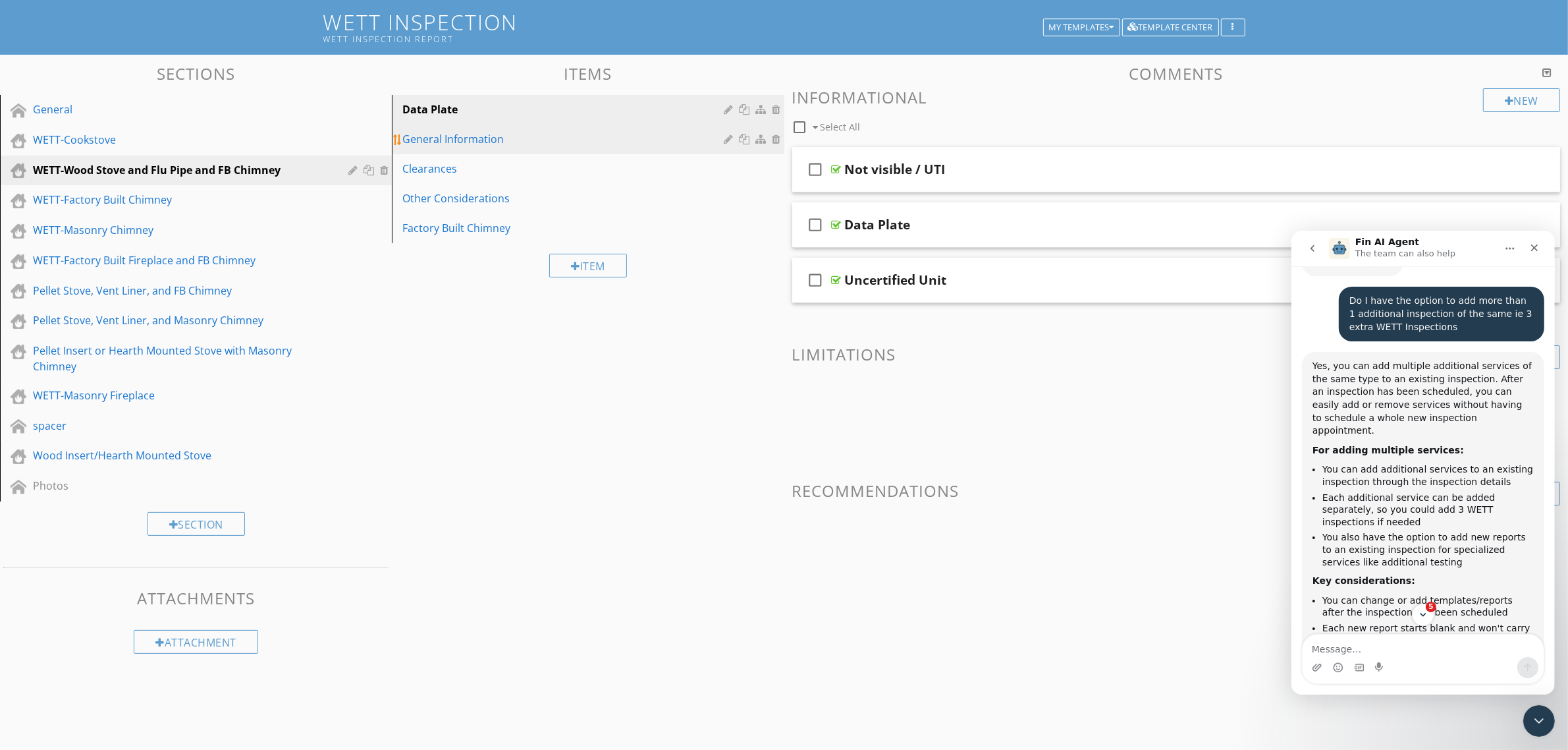
click at [442, 133] on div "General Information" at bounding box center [565, 139] width 325 height 16
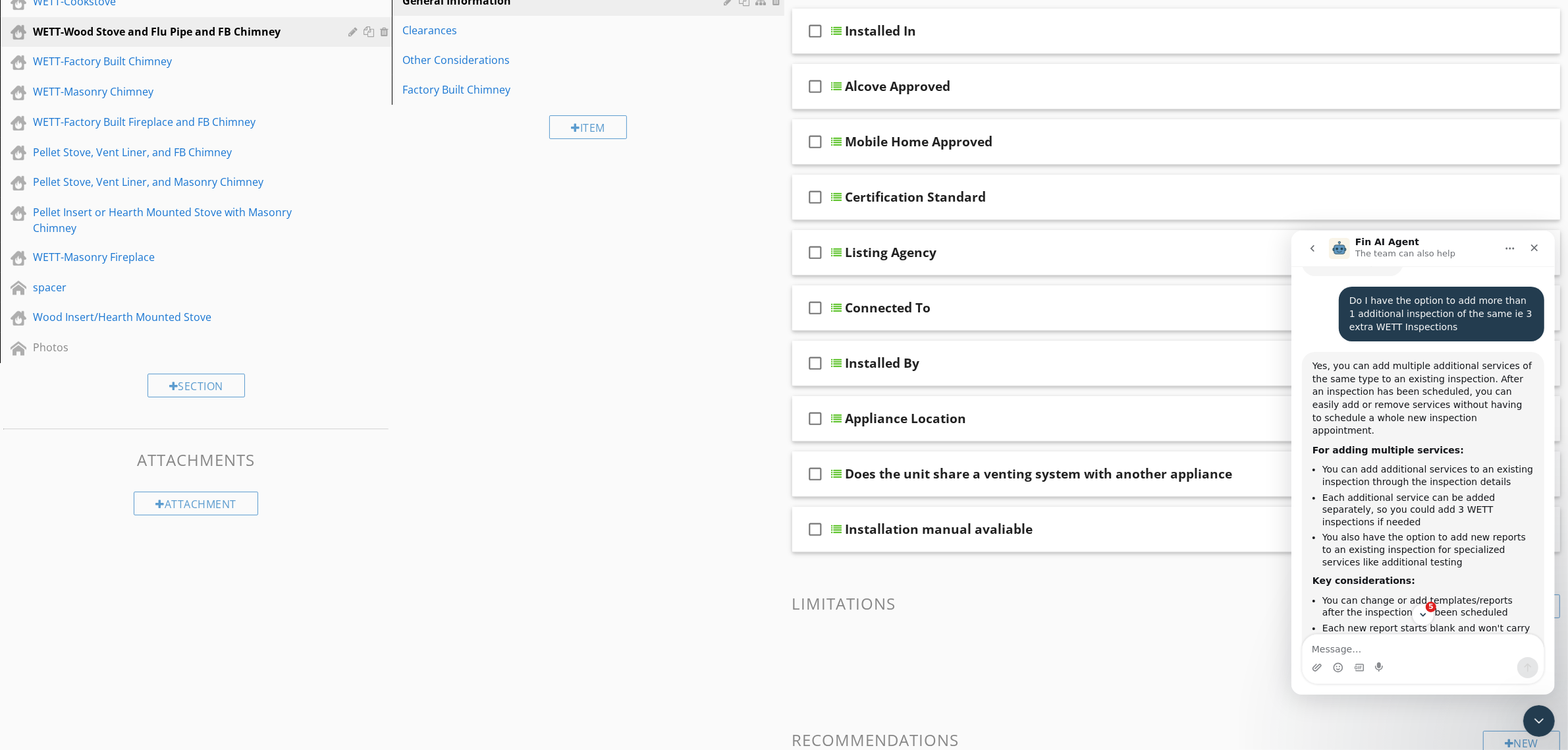
scroll to position [247, 0]
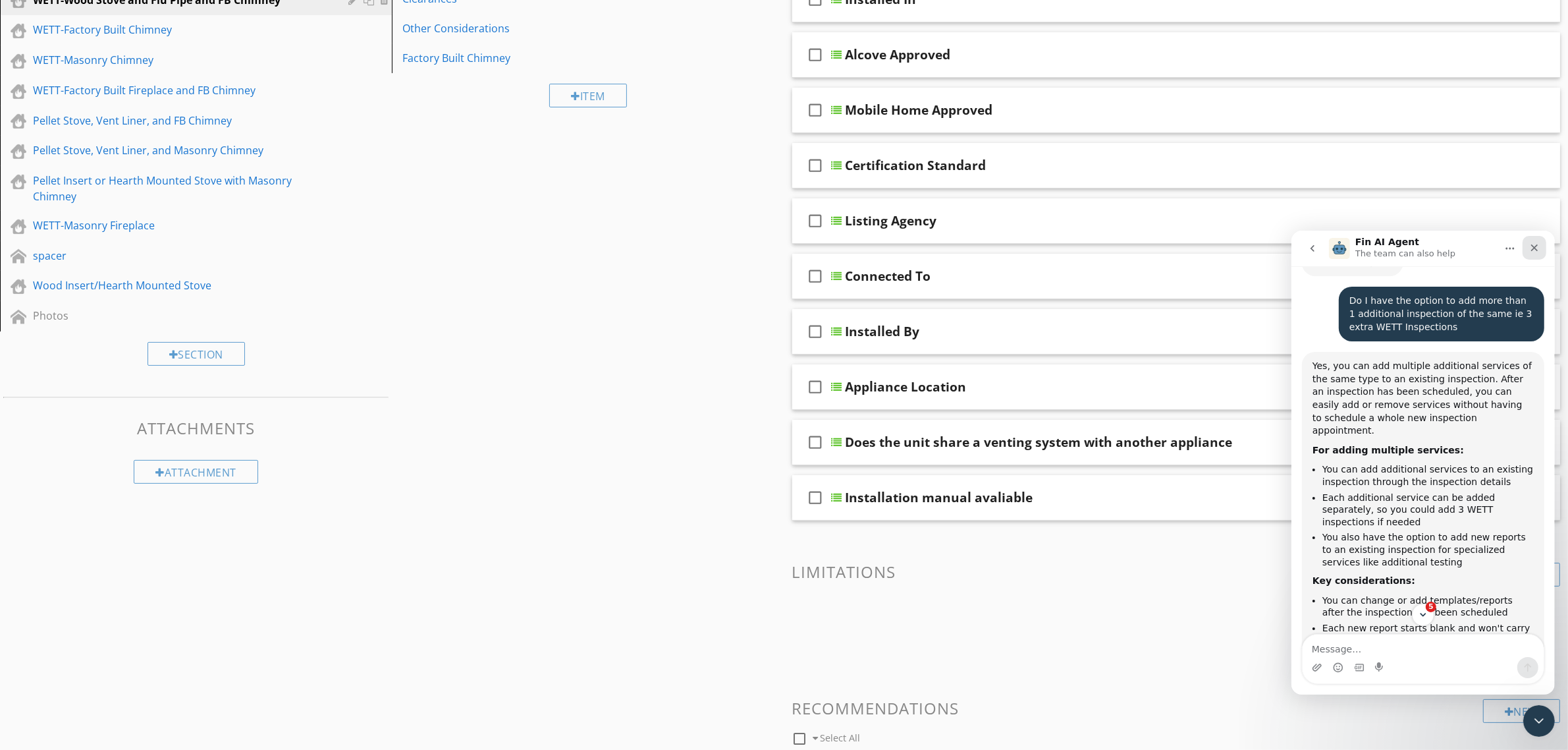
click at [1532, 246] on icon "Close" at bounding box center [1534, 248] width 7 height 7
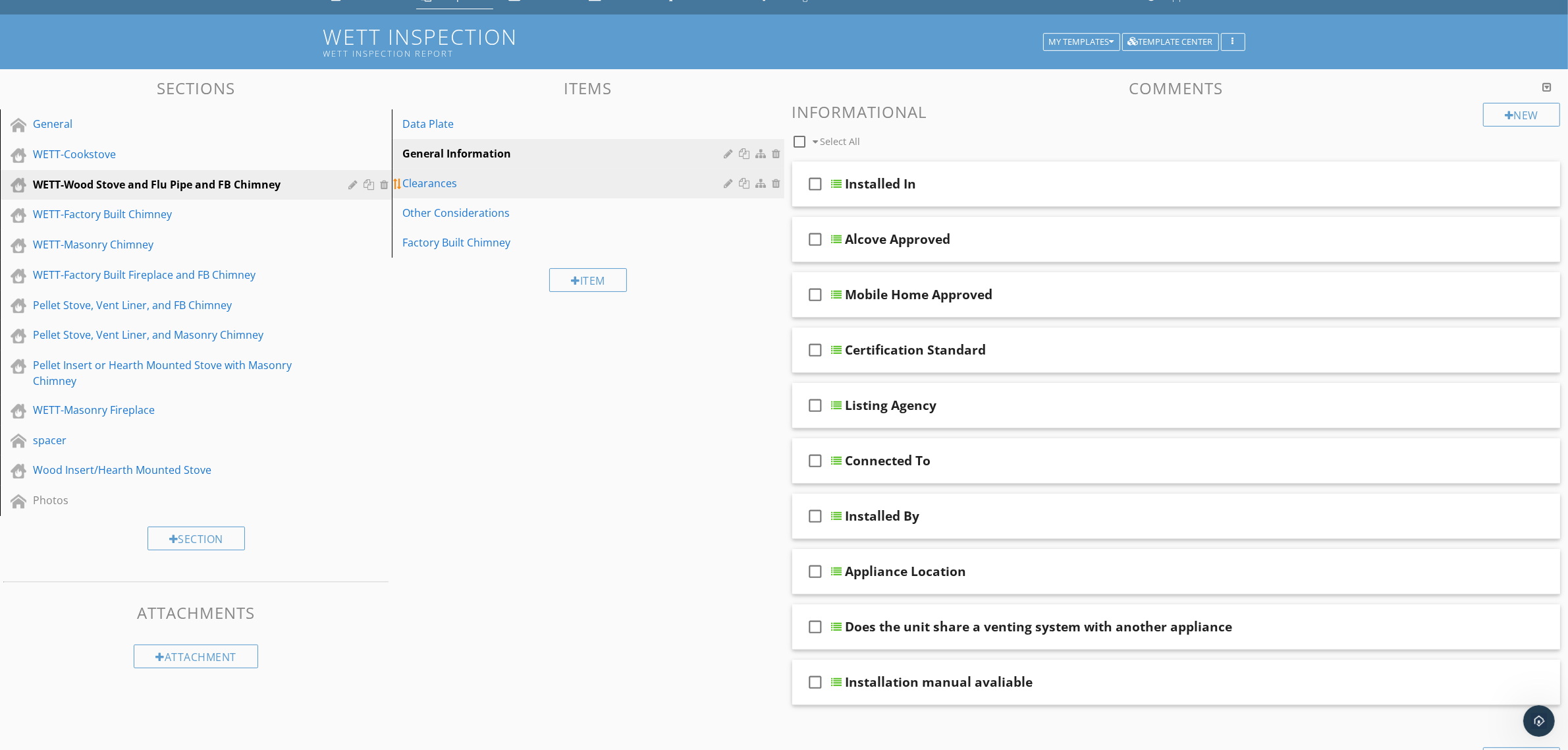
scroll to position [56, 0]
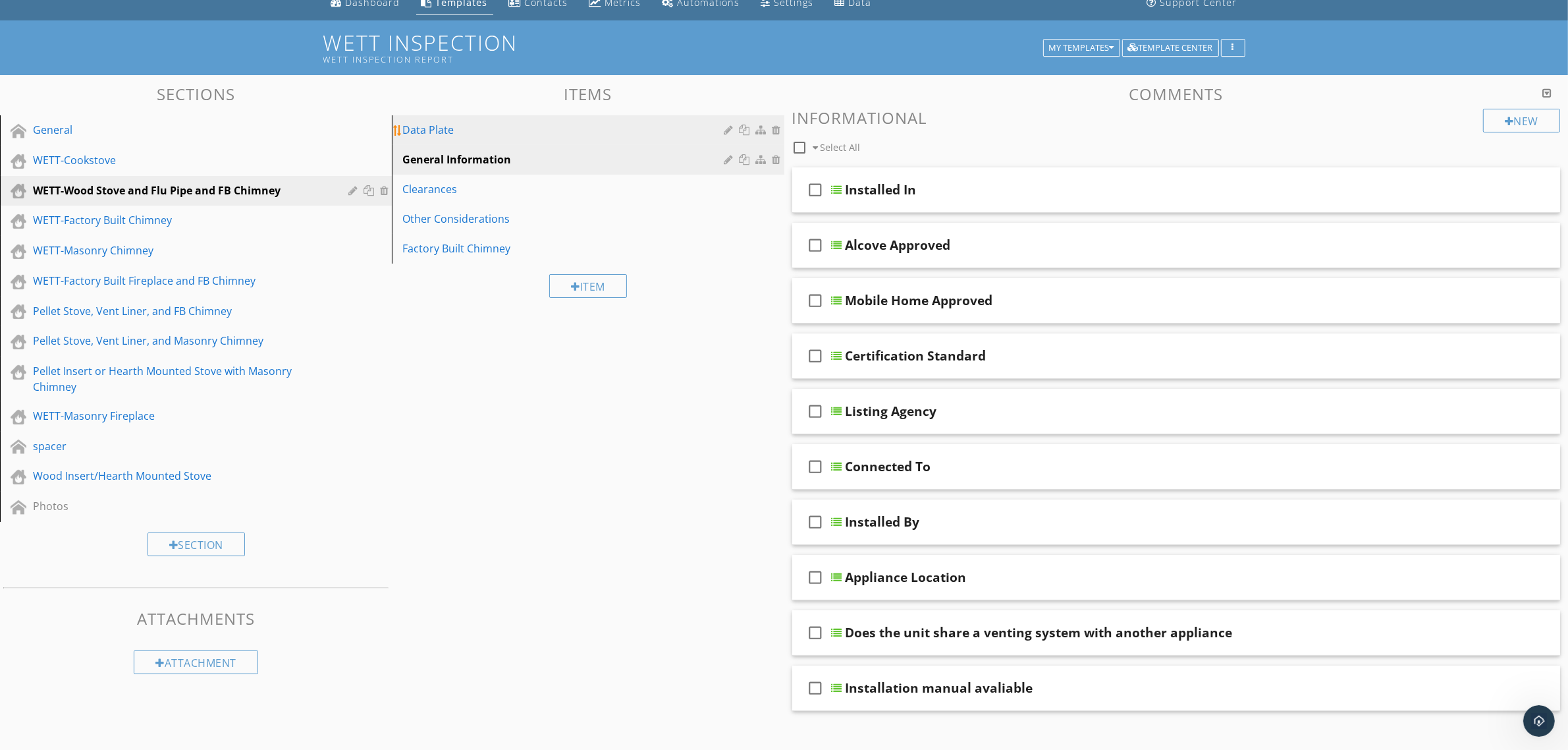
click at [427, 128] on div "Data Plate" at bounding box center [565, 130] width 325 height 16
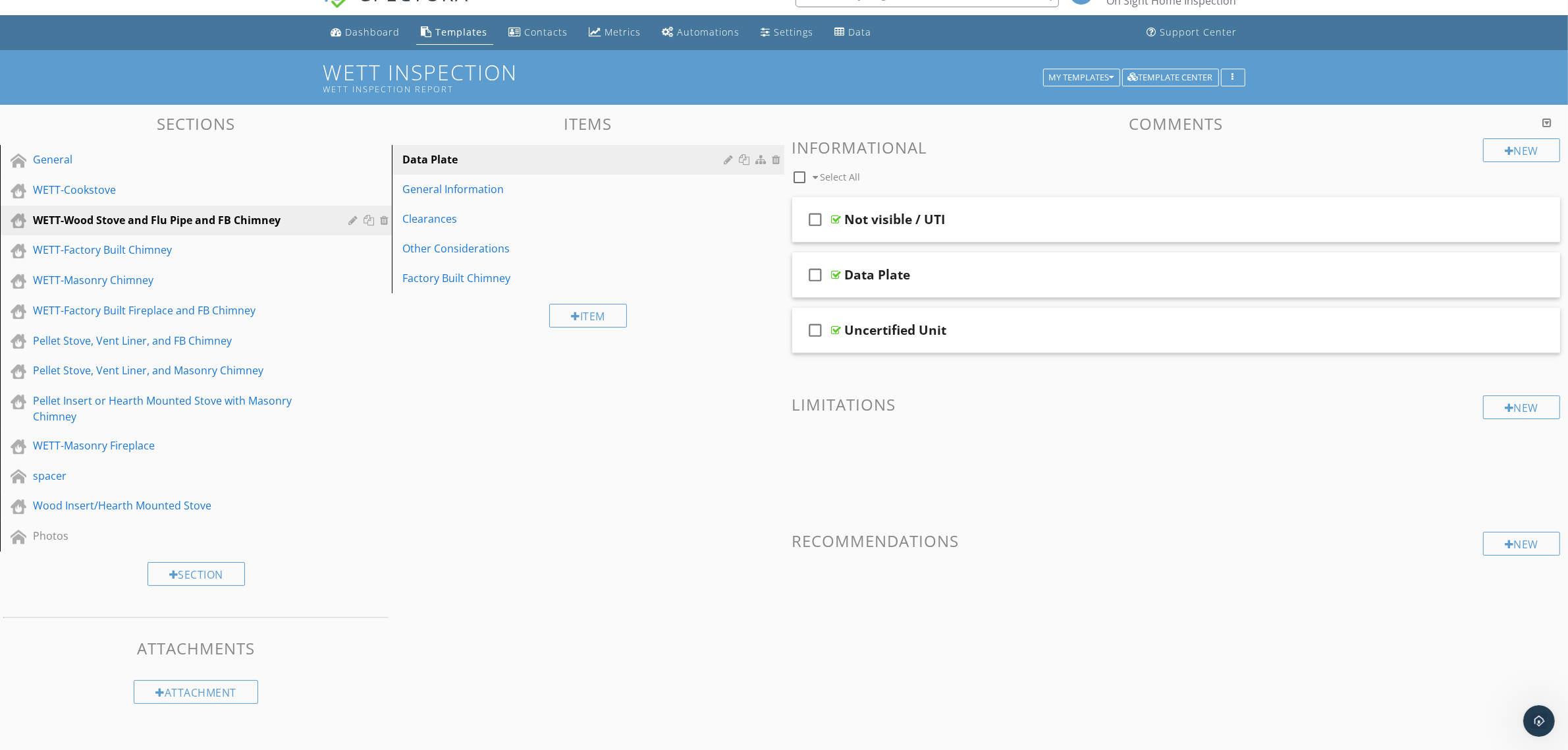
scroll to position [0, 0]
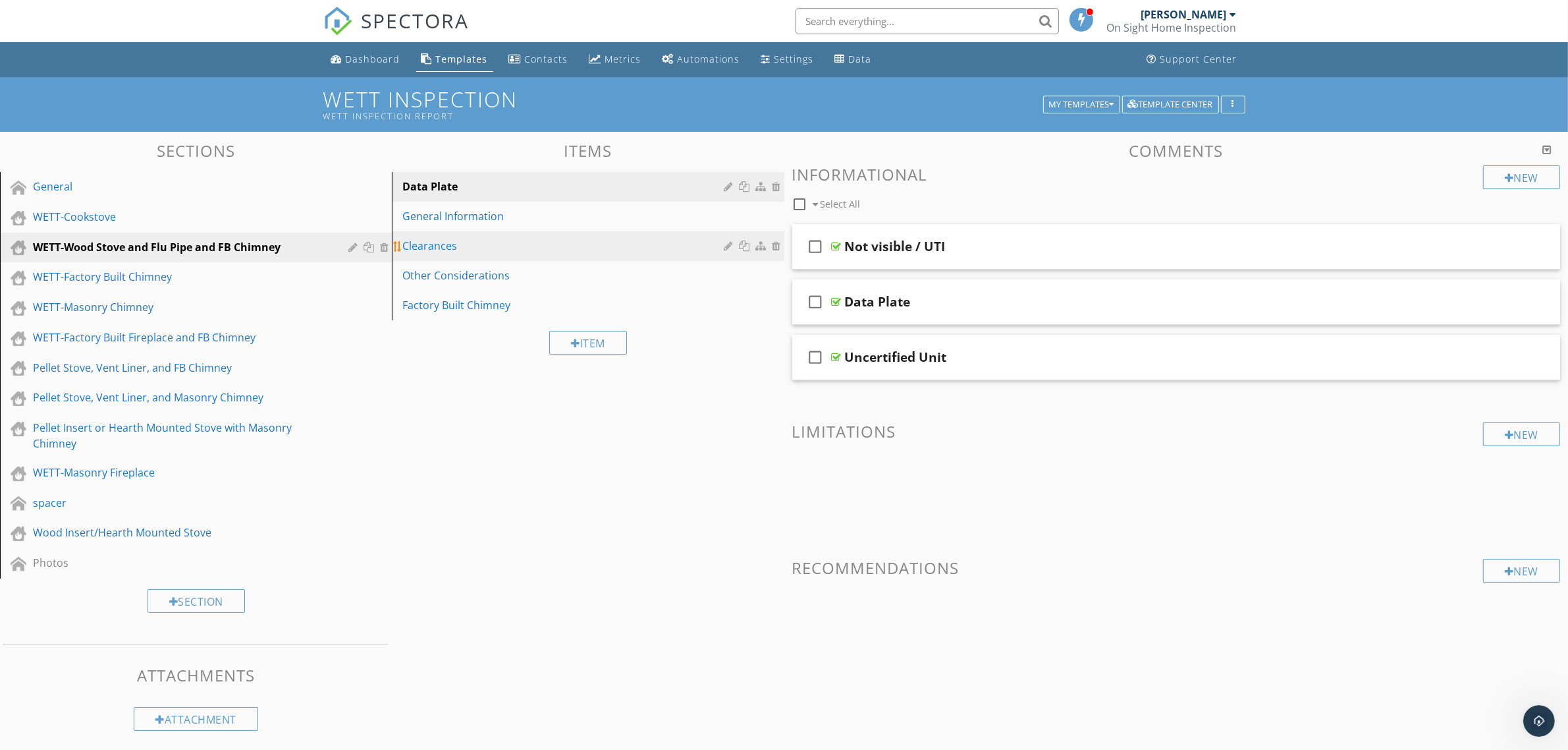
click at [442, 245] on div "Clearances" at bounding box center [565, 246] width 325 height 16
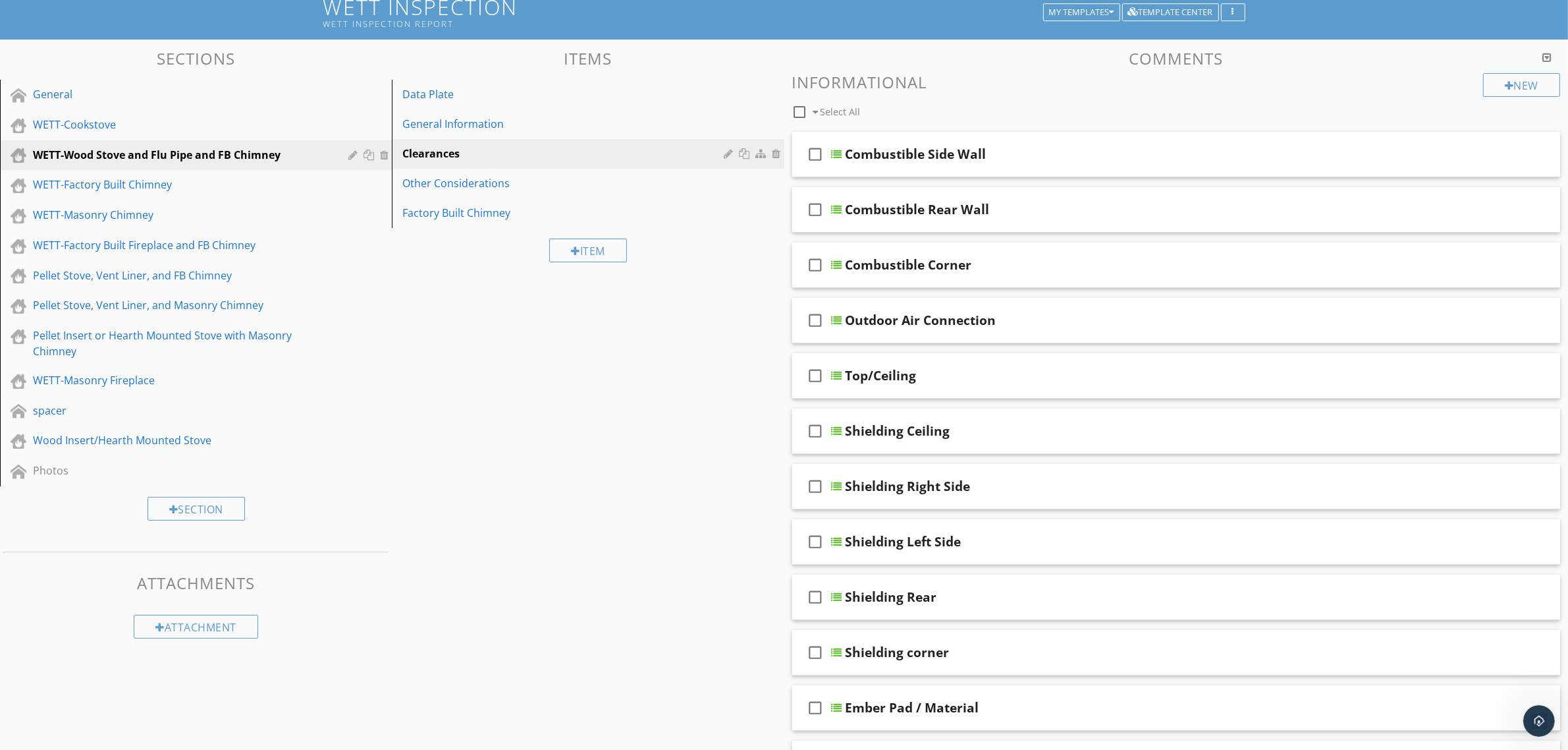
scroll to position [79, 0]
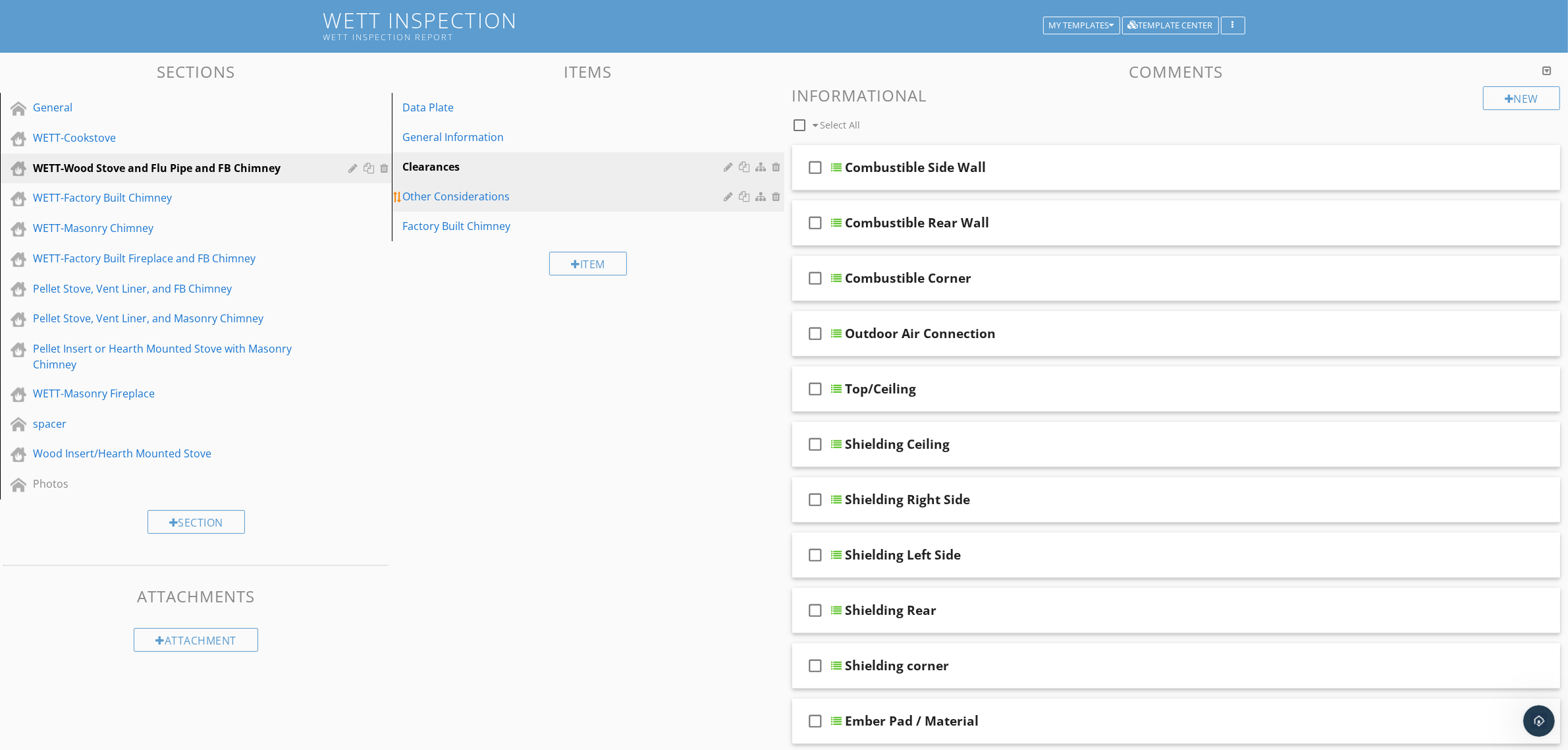
click at [449, 196] on div "Other Considerations" at bounding box center [565, 196] width 325 height 16
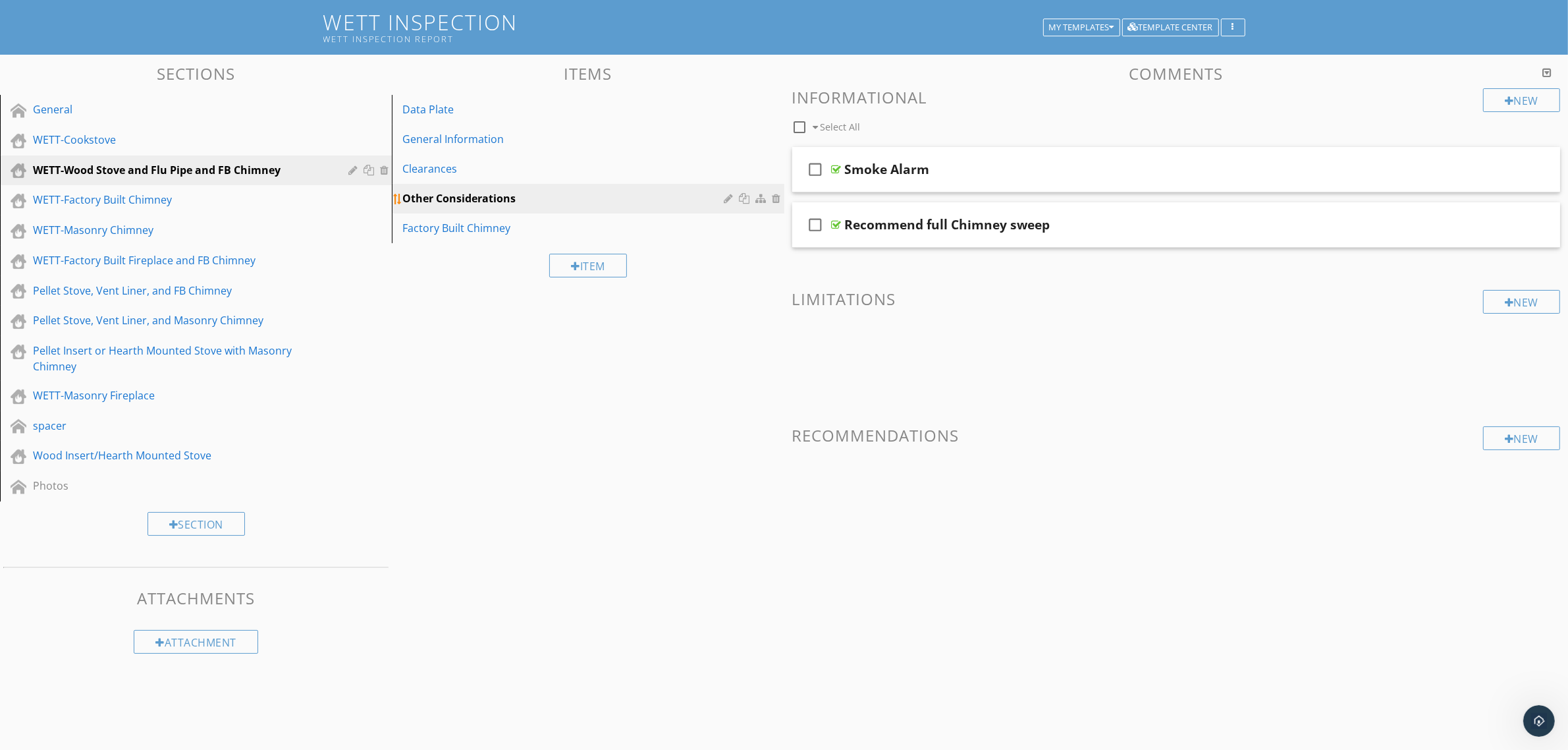
scroll to position [77, 0]
click at [121, 111] on div "General" at bounding box center [181, 110] width 296 height 16
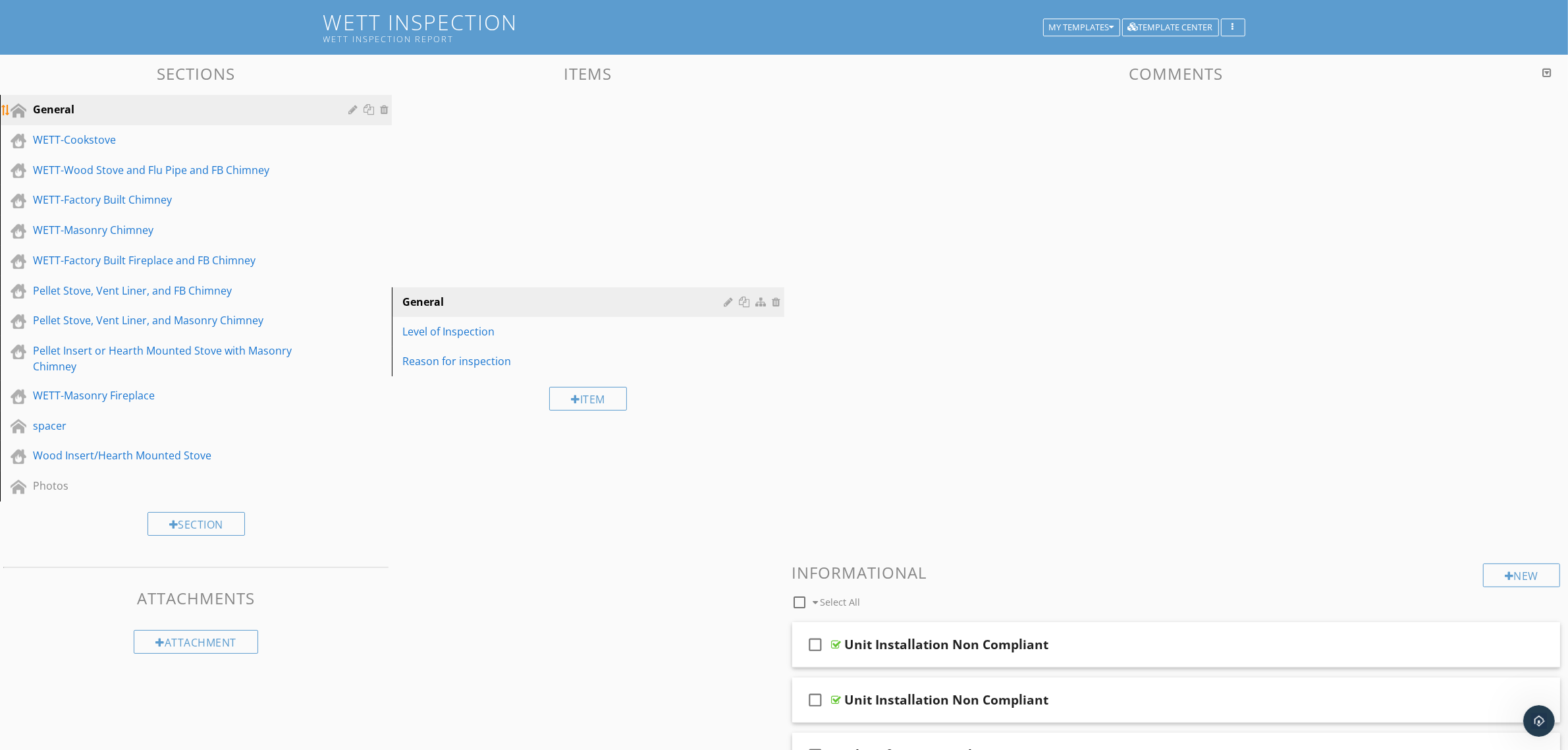
scroll to position [79, 0]
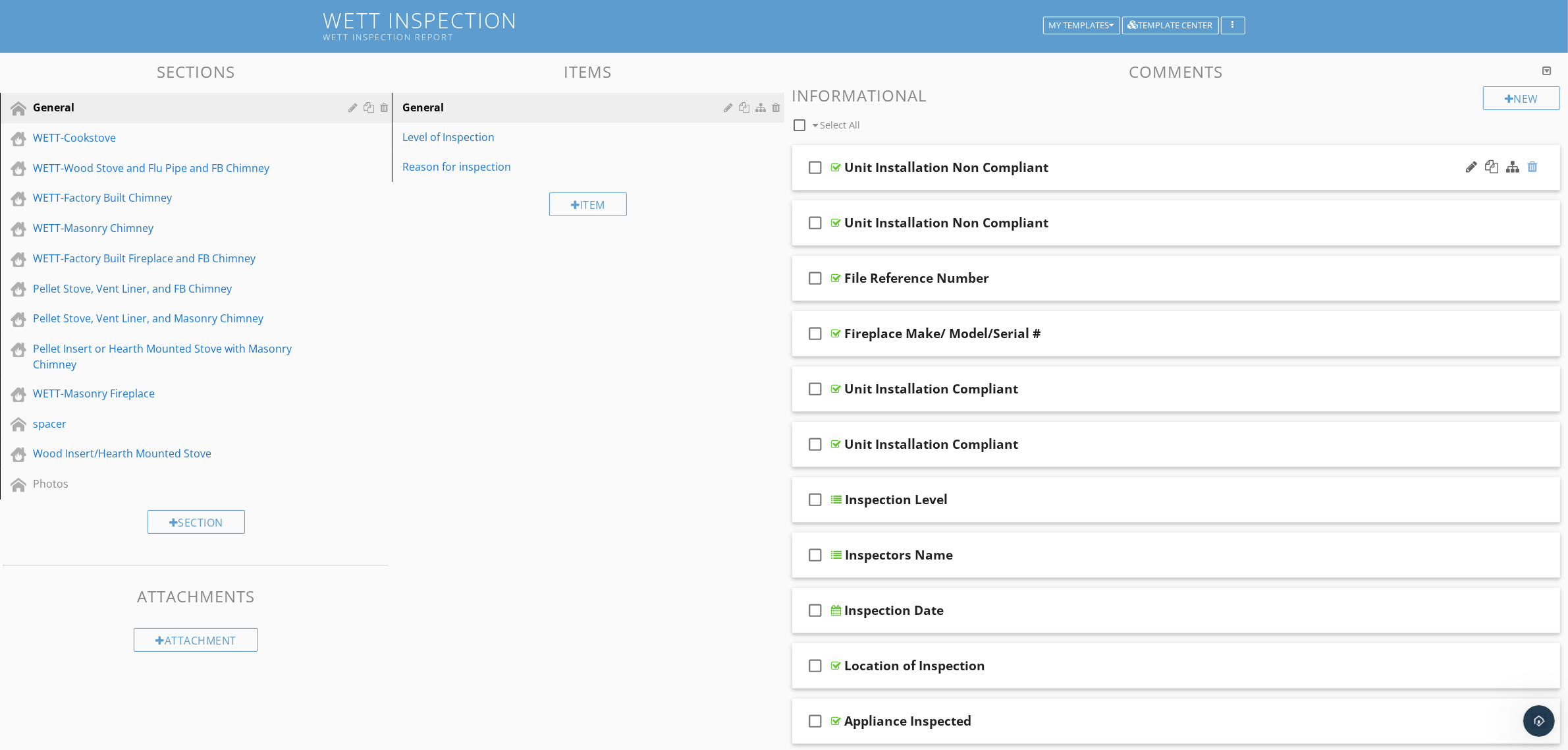
click at [1534, 163] on div at bounding box center [1532, 167] width 10 height 13
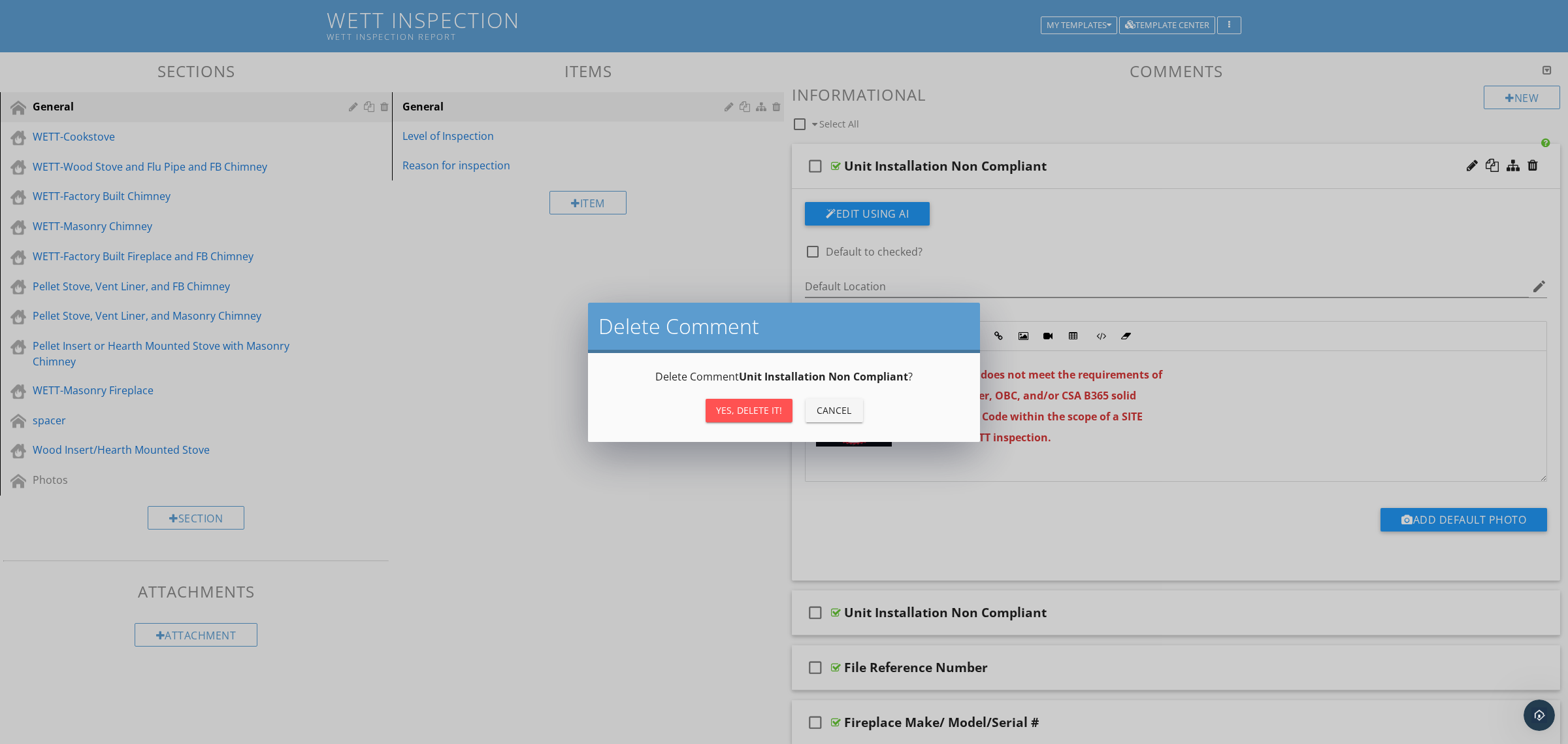
click at [744, 409] on div "Yes, Delete it!" at bounding box center [749, 410] width 66 height 14
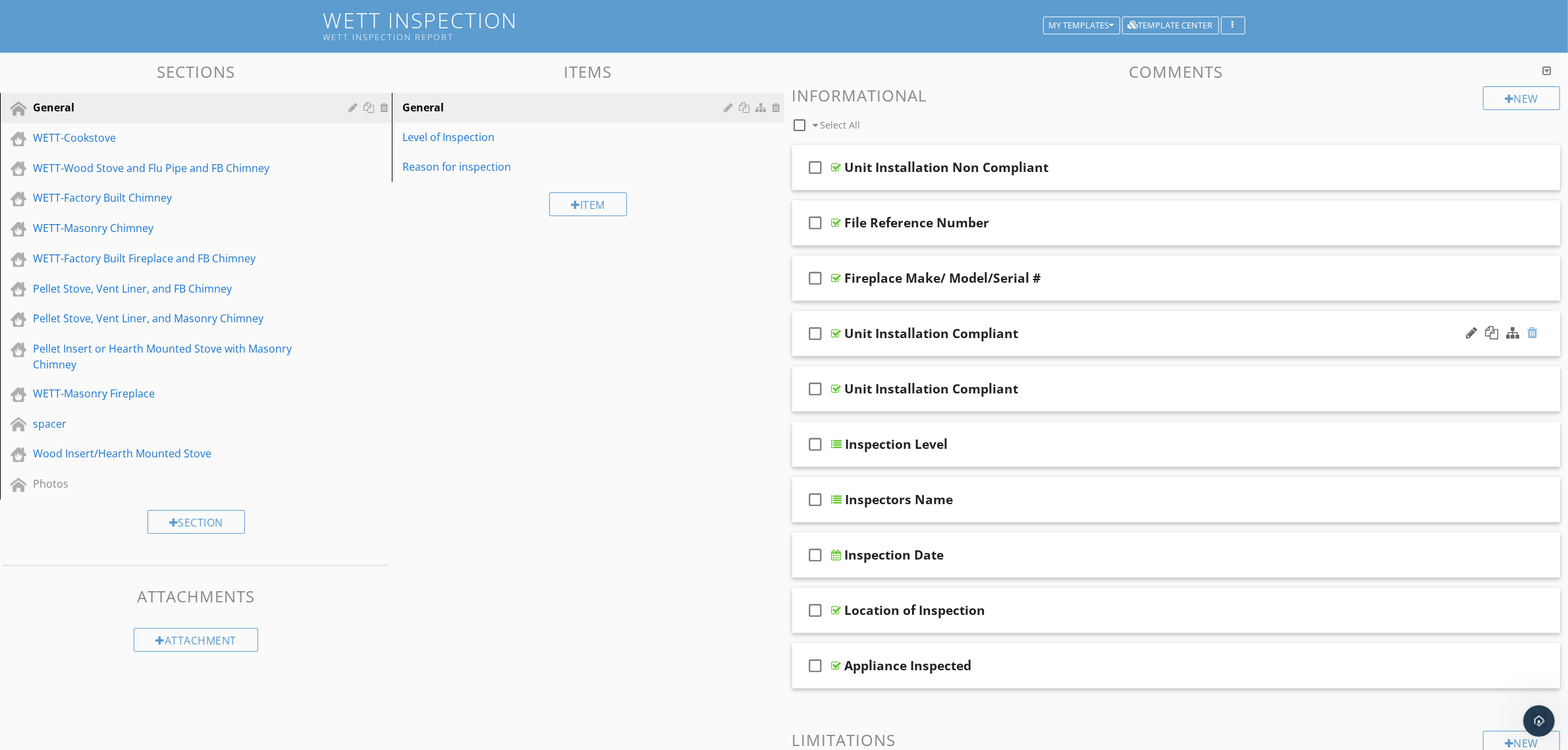
click at [1531, 330] on div at bounding box center [1532, 333] width 10 height 13
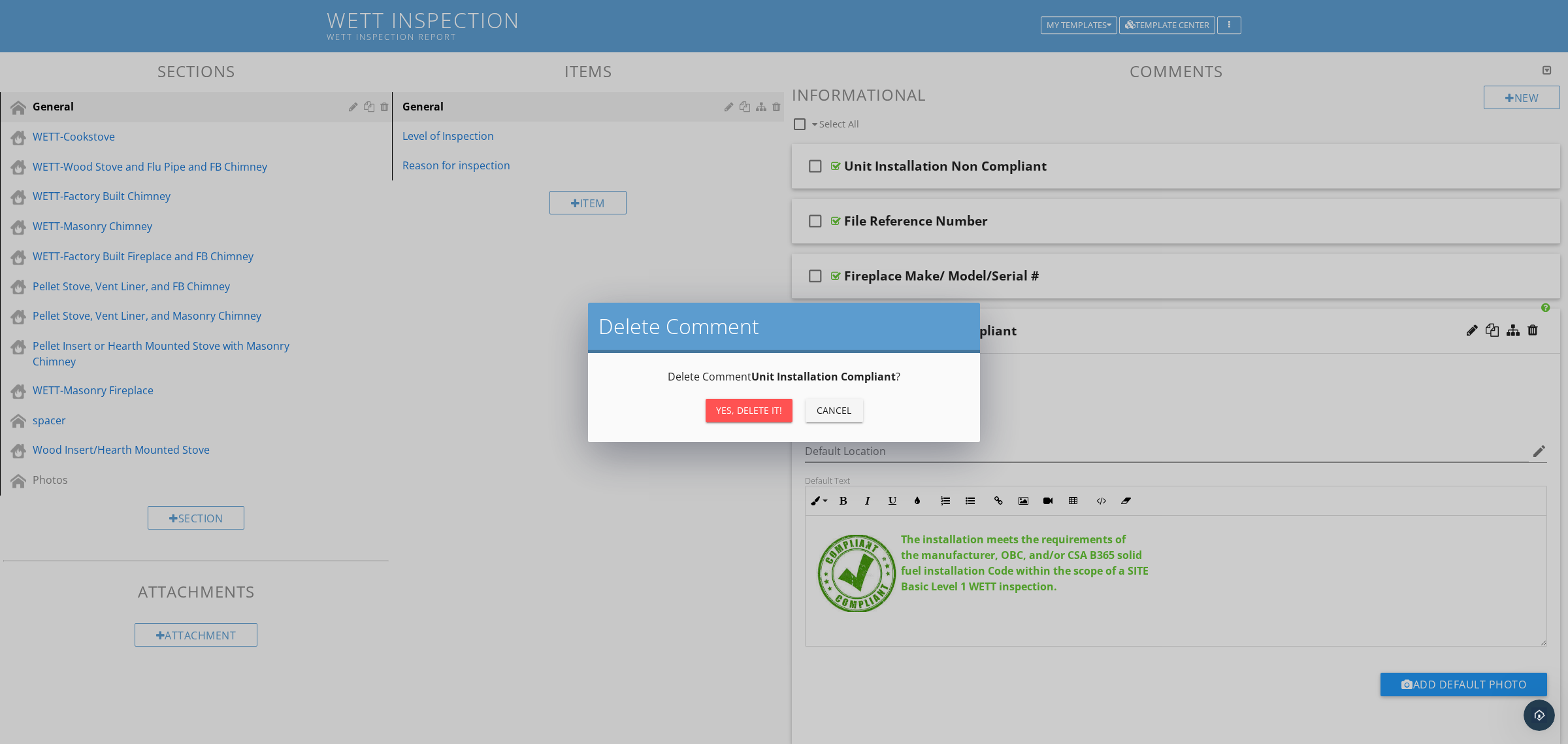
click at [764, 409] on div "Yes, Delete it!" at bounding box center [749, 410] width 66 height 14
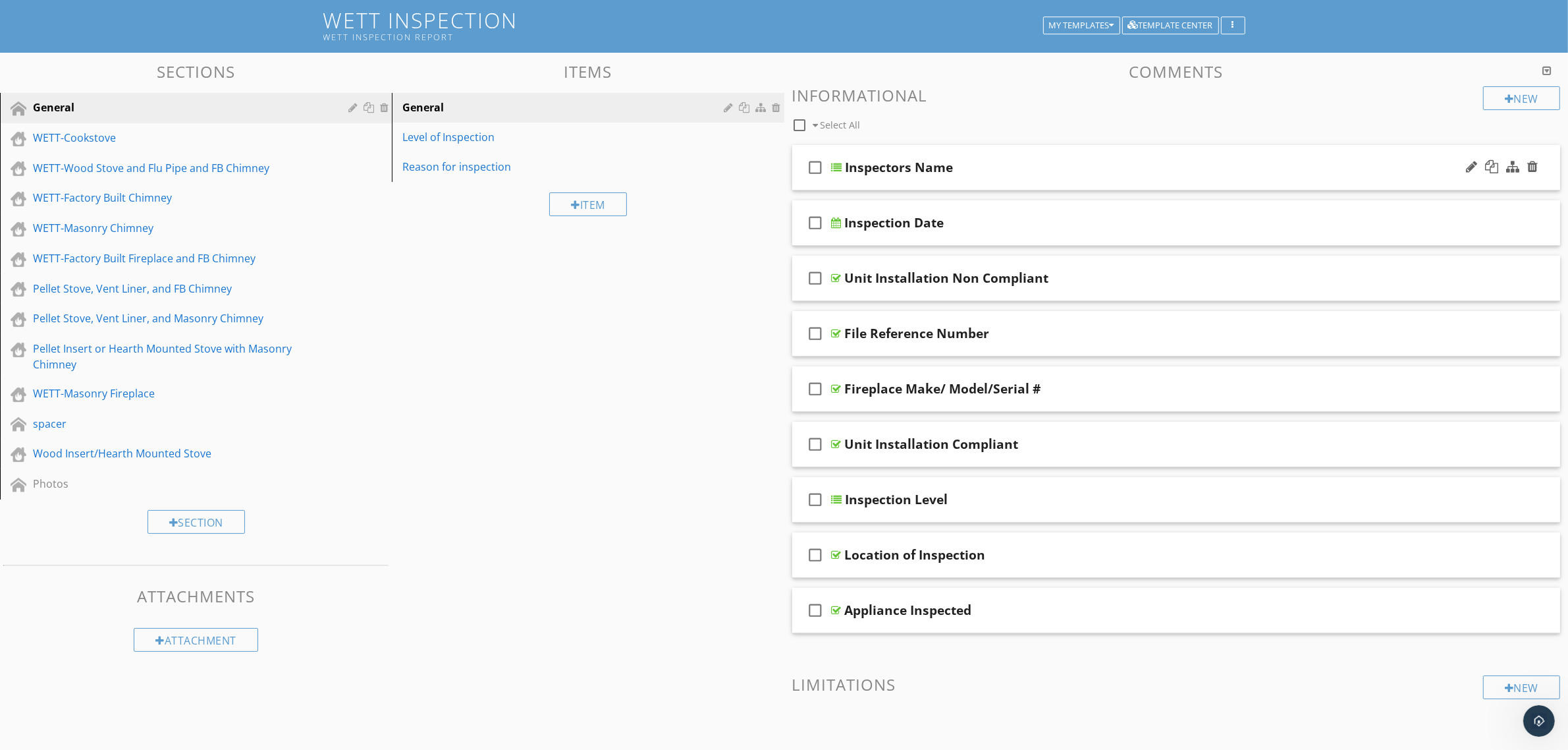
click at [986, 172] on div "Inspectors Name" at bounding box center [1124, 168] width 556 height 16
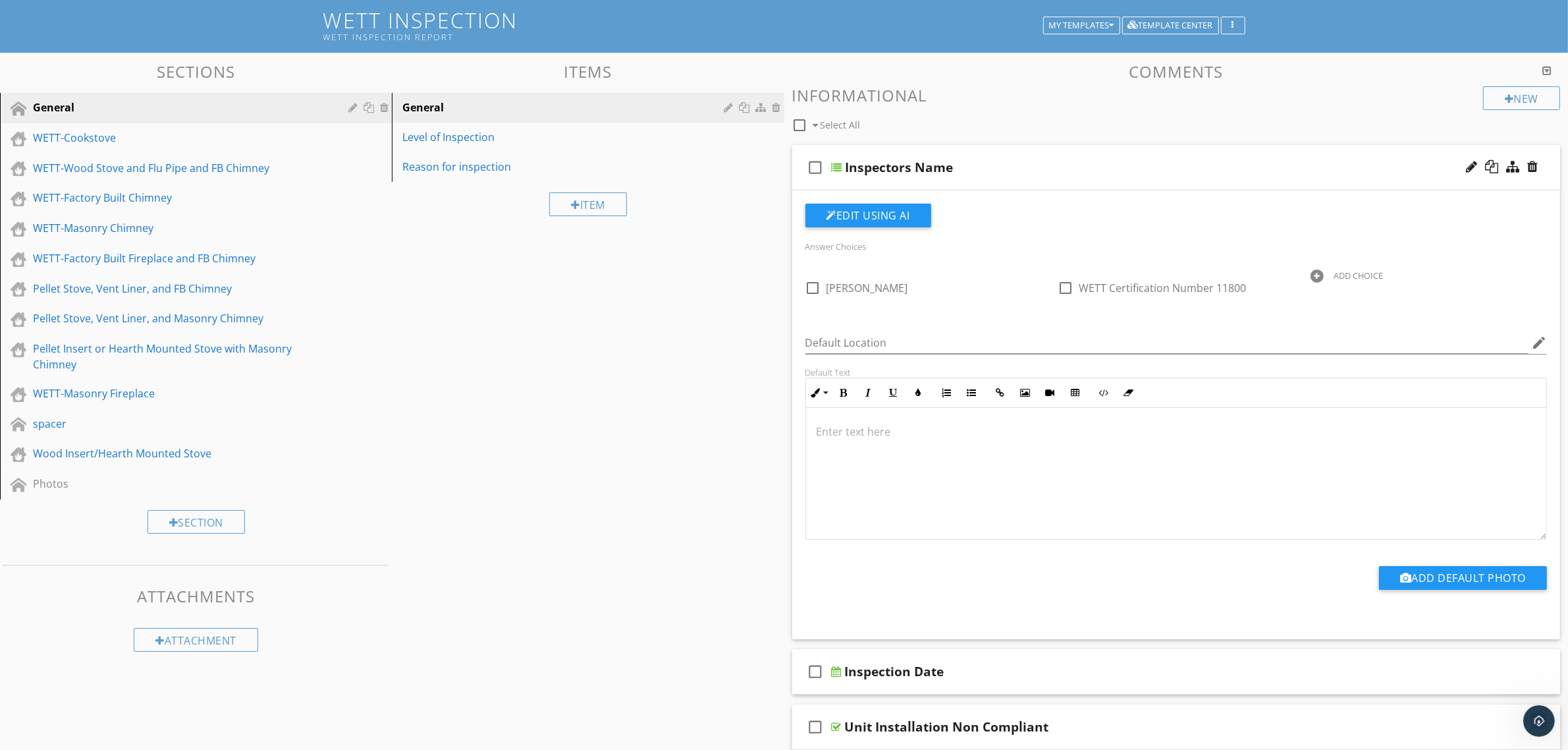
click at [985, 172] on div "Inspectors Name" at bounding box center [1124, 168] width 556 height 16
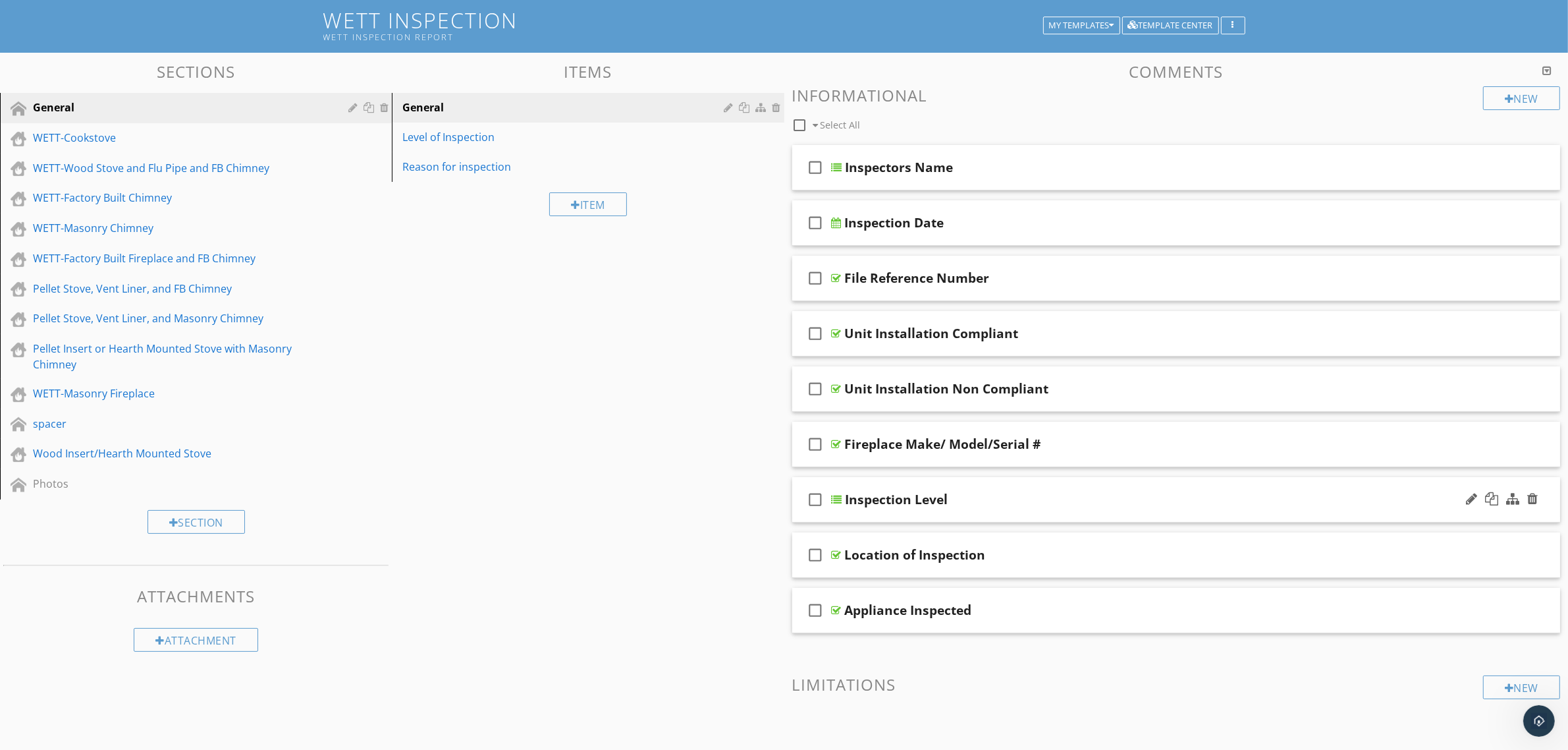
click at [1018, 485] on div "check_box_outline_blank Inspection Level" at bounding box center [1176, 500] width 769 height 45
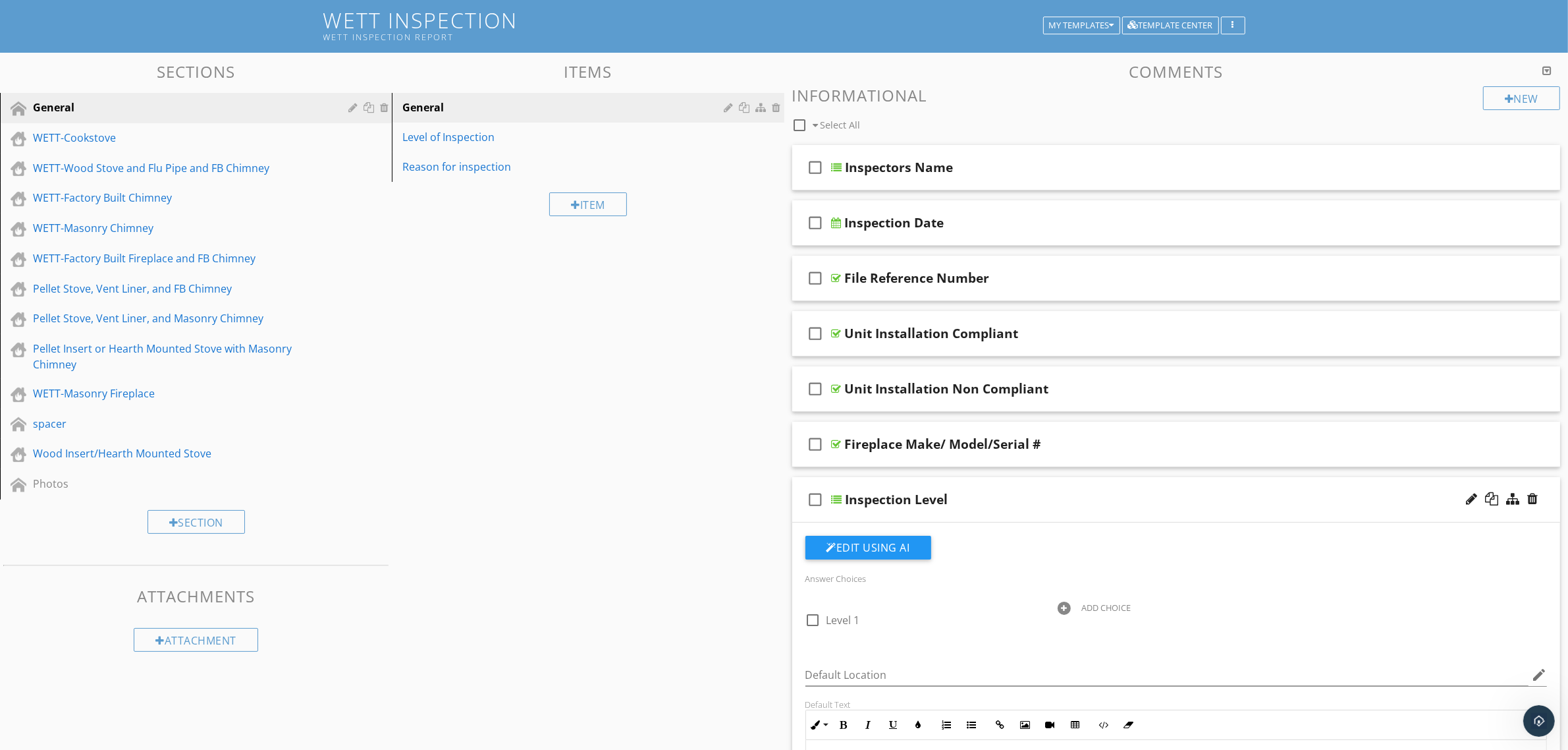
click at [1019, 484] on div "check_box_outline_blank Inspection Level" at bounding box center [1176, 500] width 769 height 45
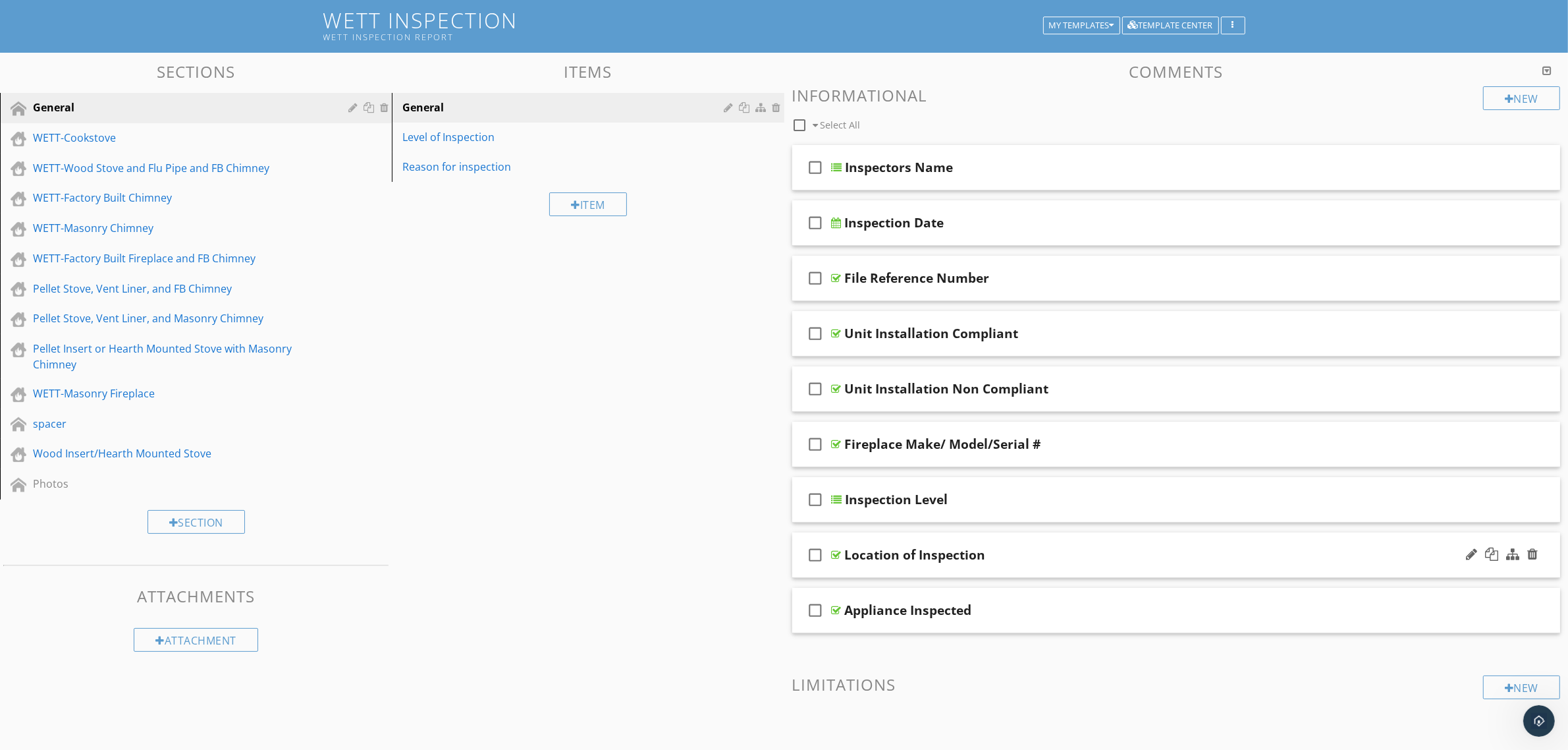
click at [1006, 548] on div "Location of Inspection" at bounding box center [1123, 555] width 556 height 16
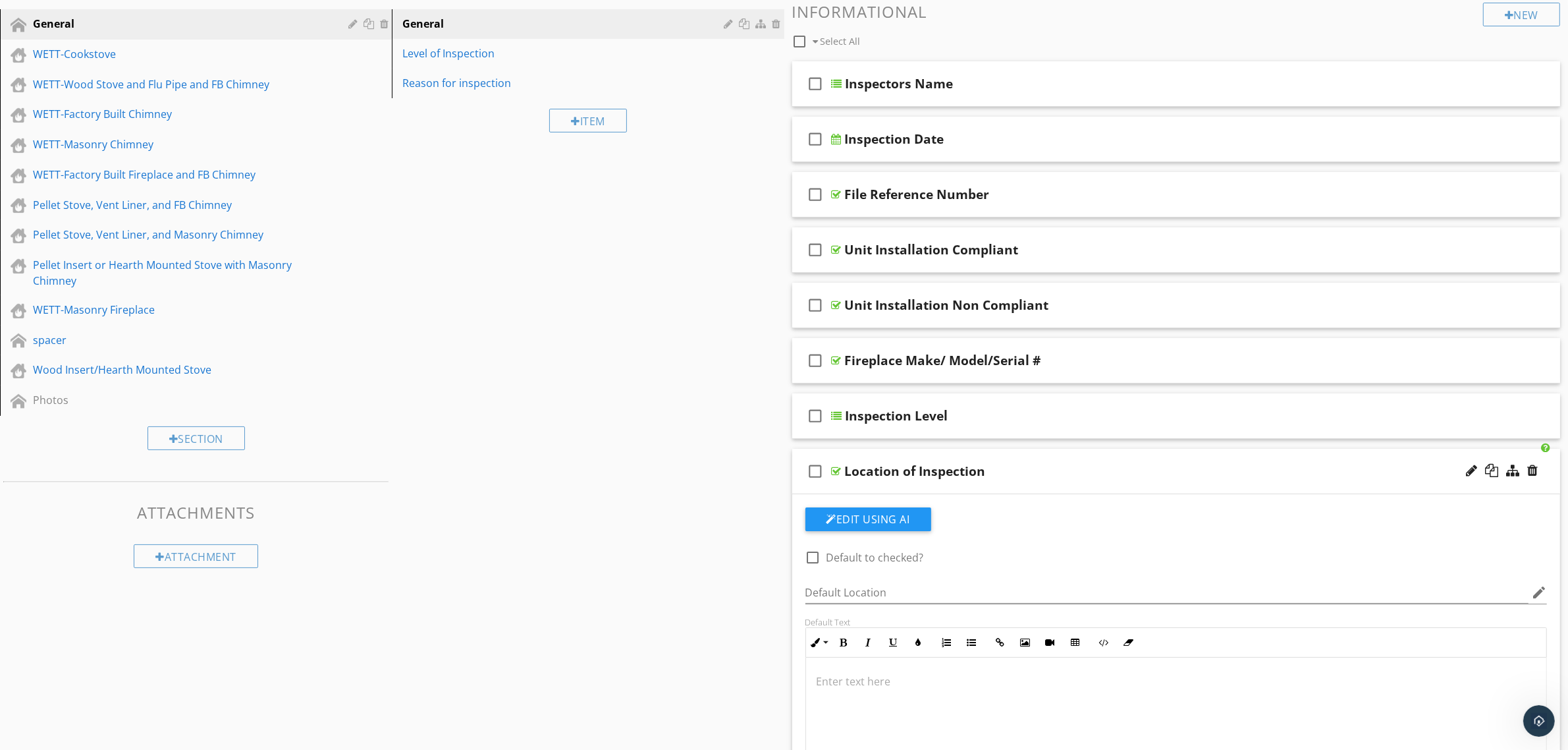
scroll to position [161, 0]
click at [1014, 478] on div "Location of Inspection" at bounding box center [1123, 472] width 556 height 16
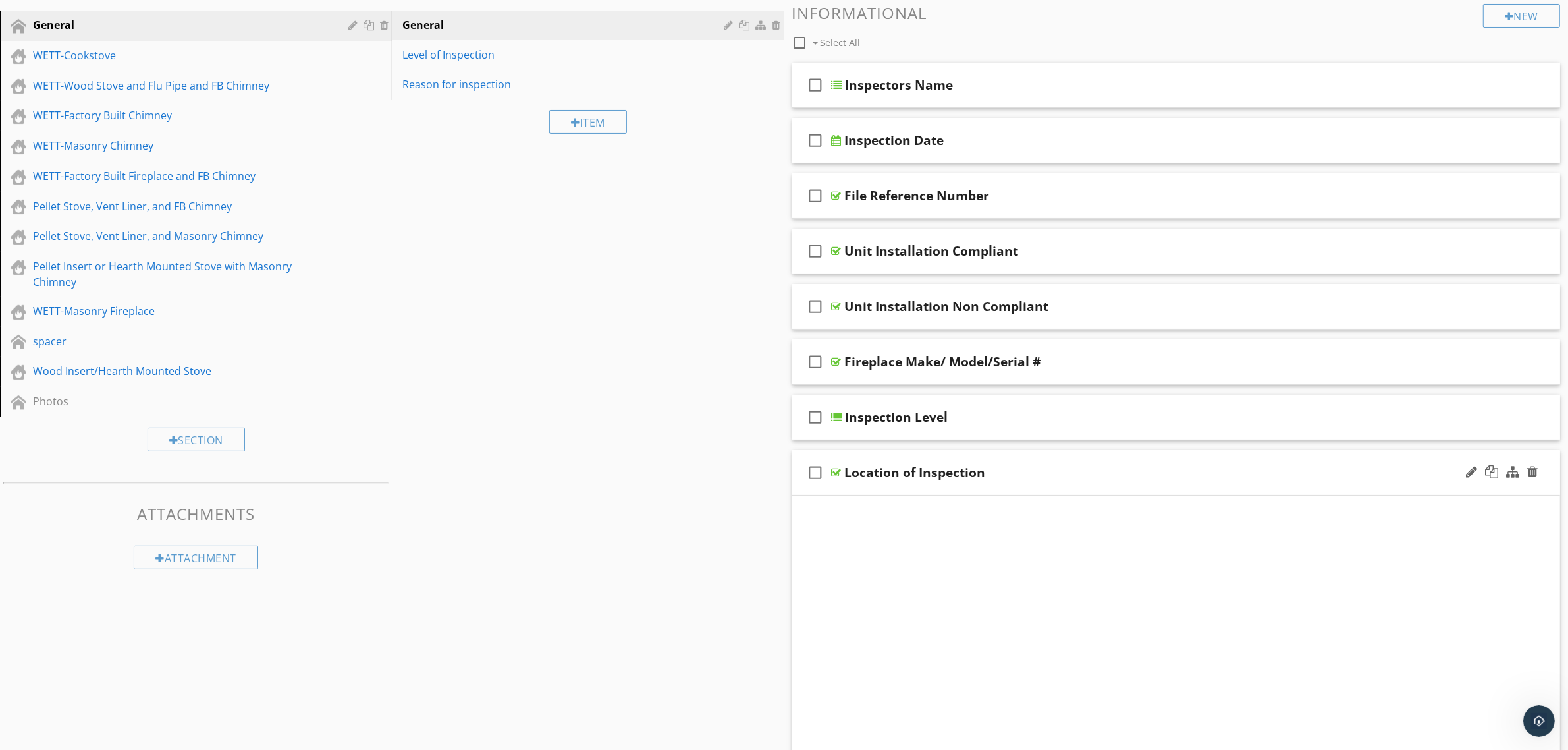
scroll to position [155, 0]
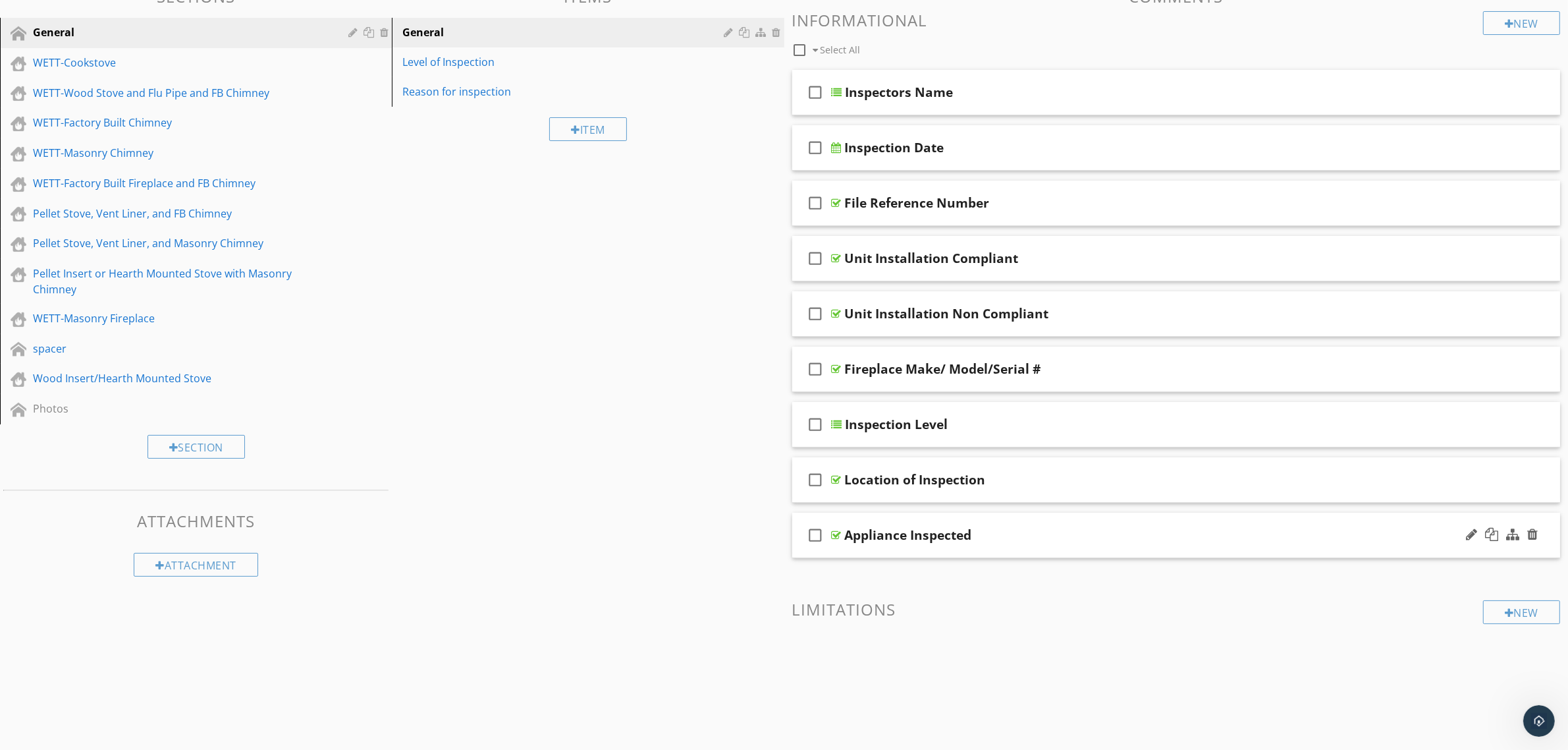
click at [1001, 534] on div "Appliance Inspected" at bounding box center [1123, 535] width 556 height 16
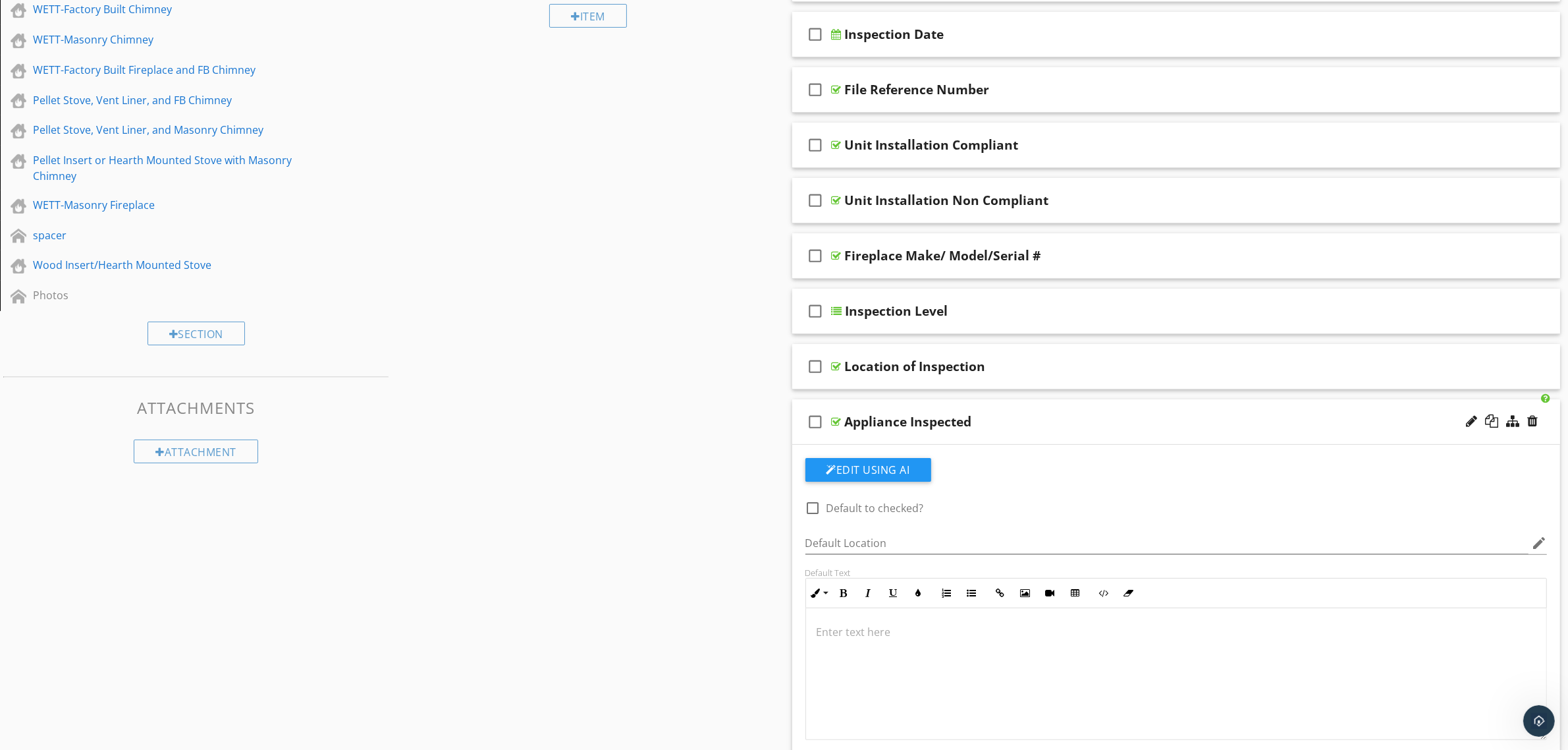
scroll to position [244, 0]
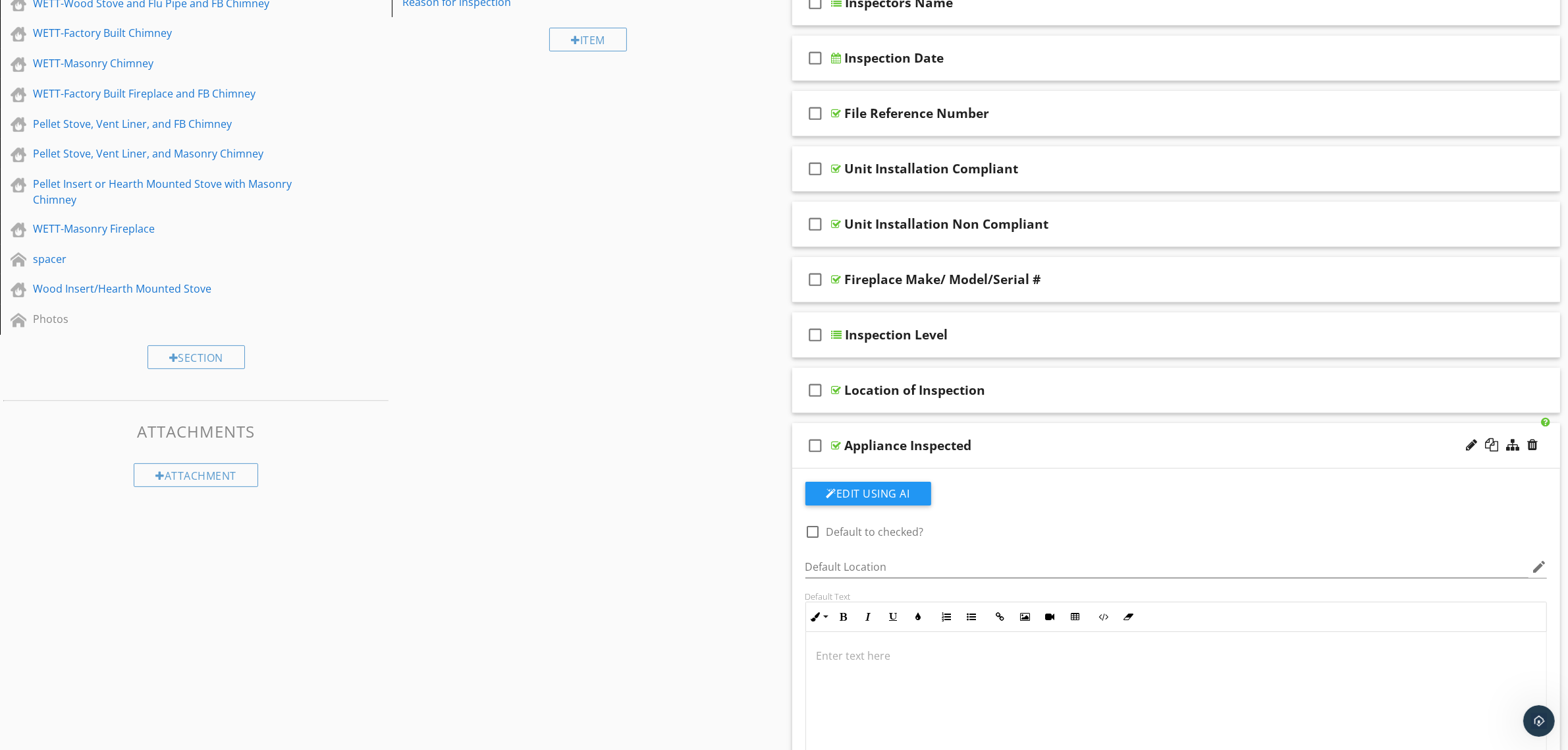
click at [1014, 448] on div "Appliance Inspected" at bounding box center [1123, 445] width 556 height 16
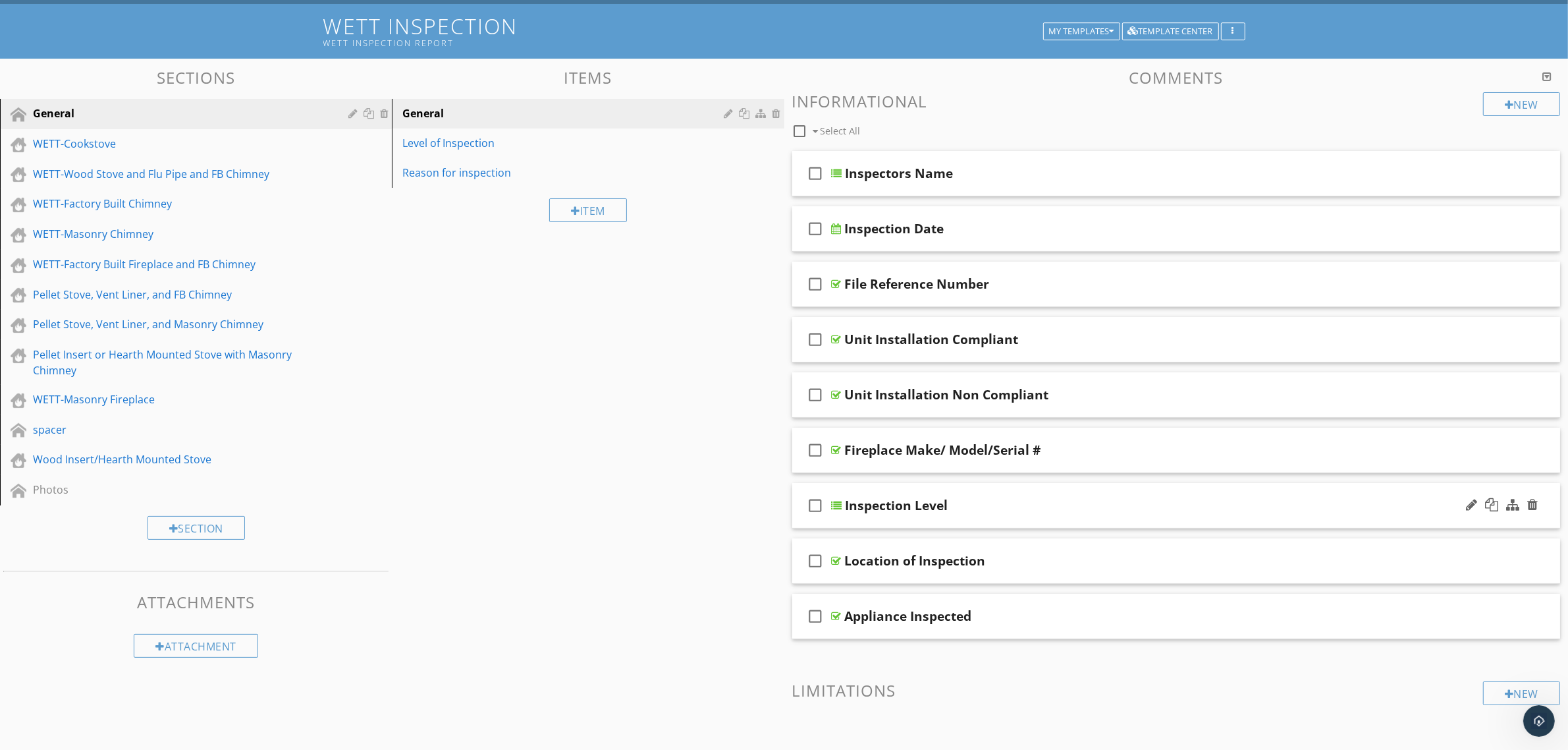
scroll to position [0, 0]
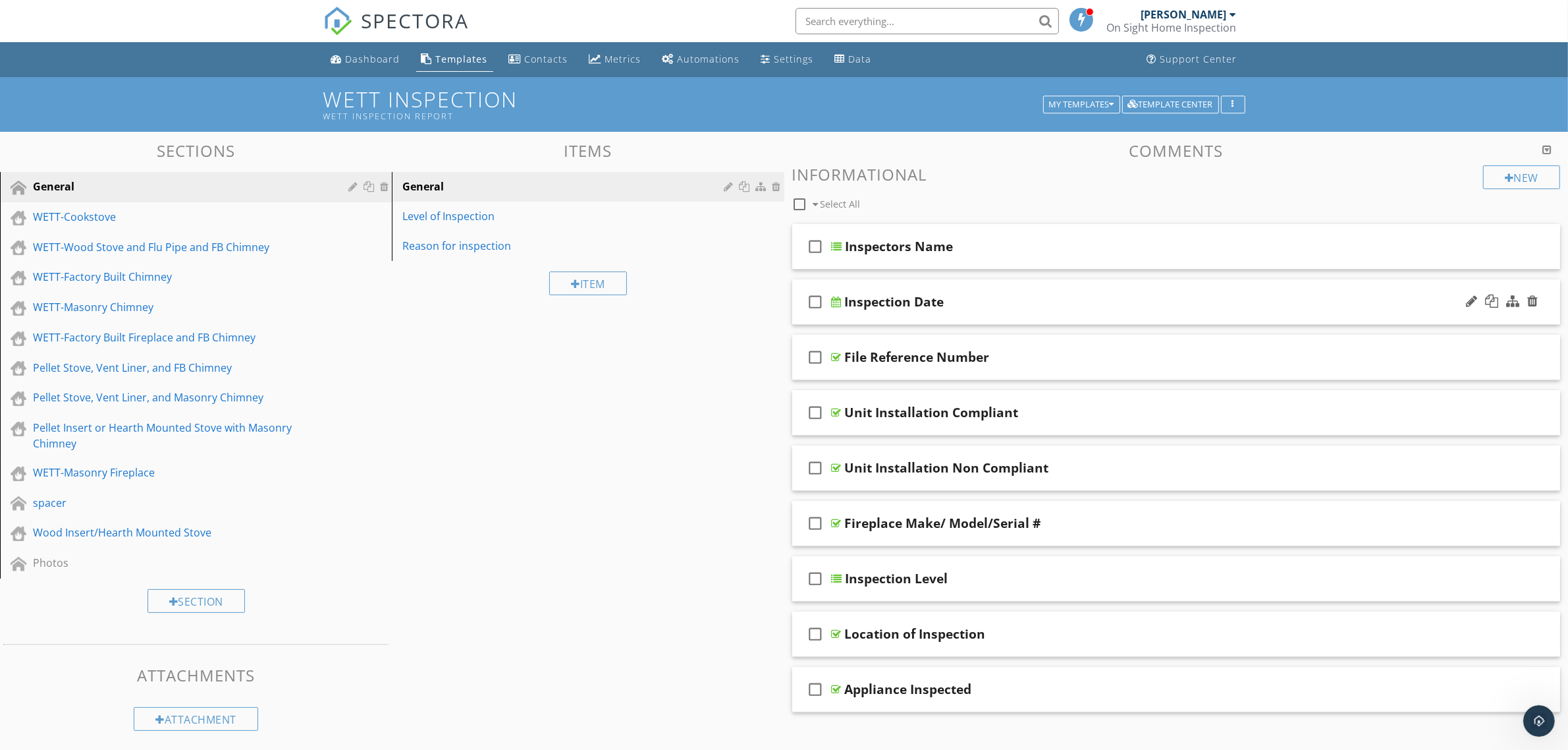
click at [963, 305] on div "Inspection Date" at bounding box center [1123, 302] width 556 height 16
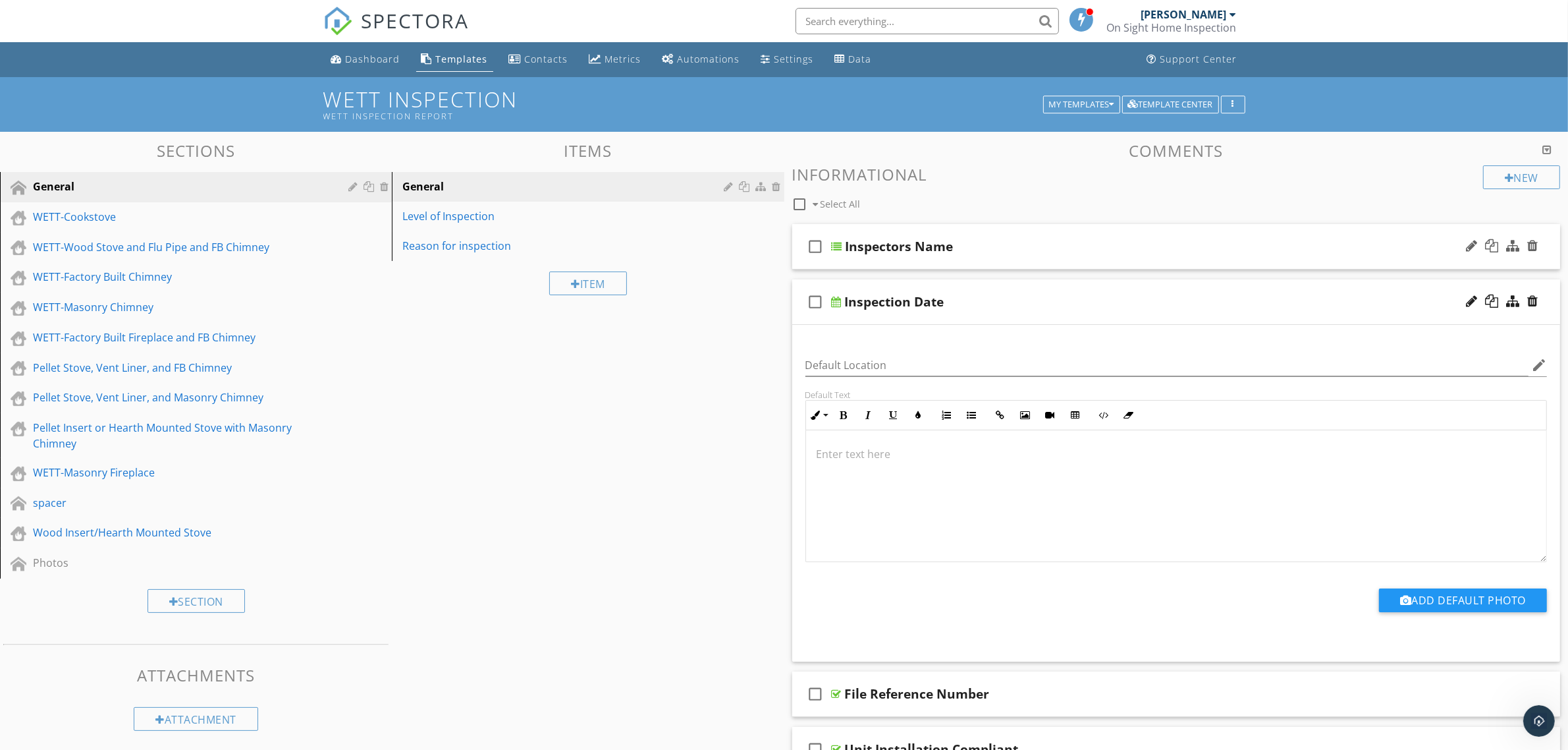
click at [972, 244] on div "Inspectors Name" at bounding box center [1124, 247] width 556 height 16
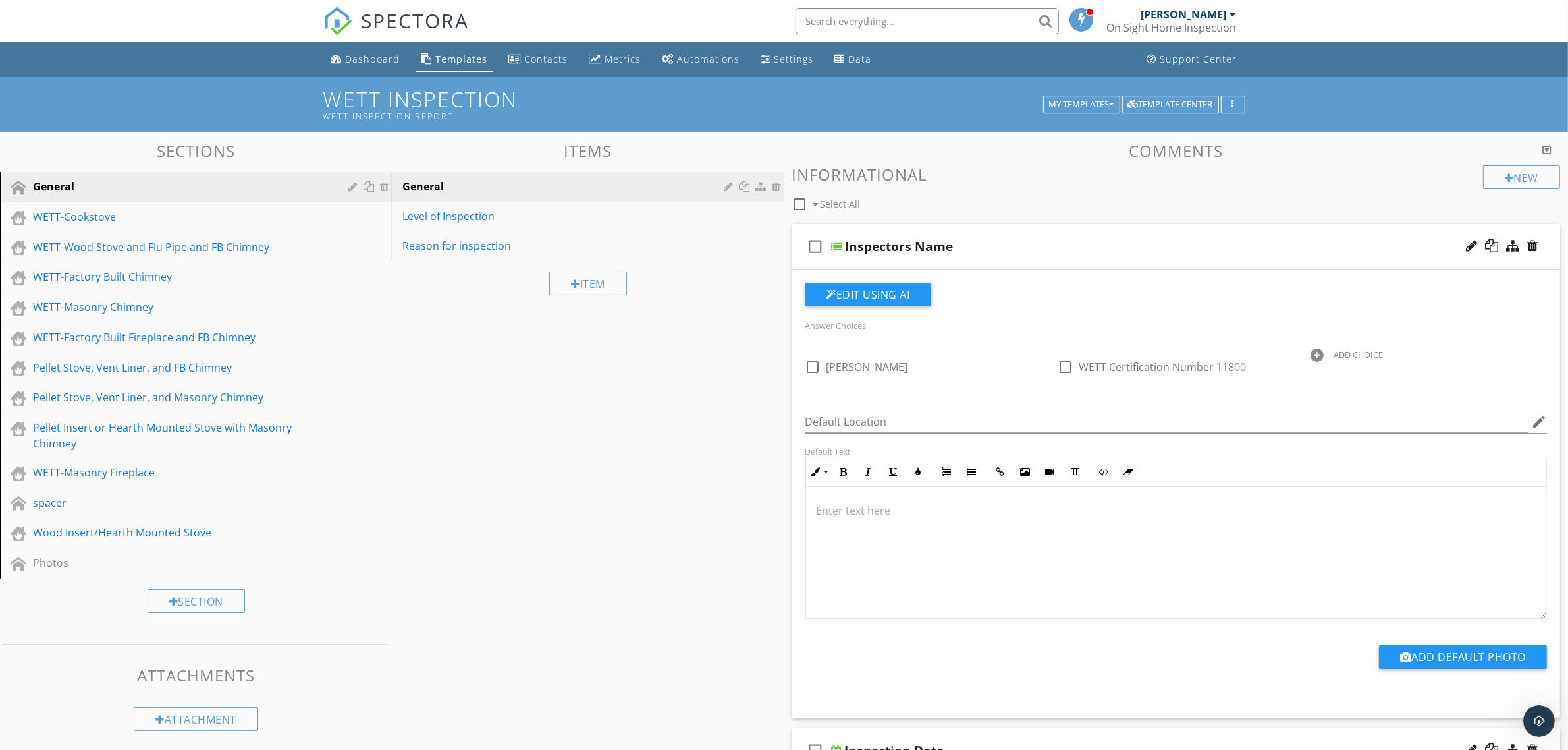
click at [983, 245] on div "Inspectors Name" at bounding box center [1124, 247] width 556 height 16
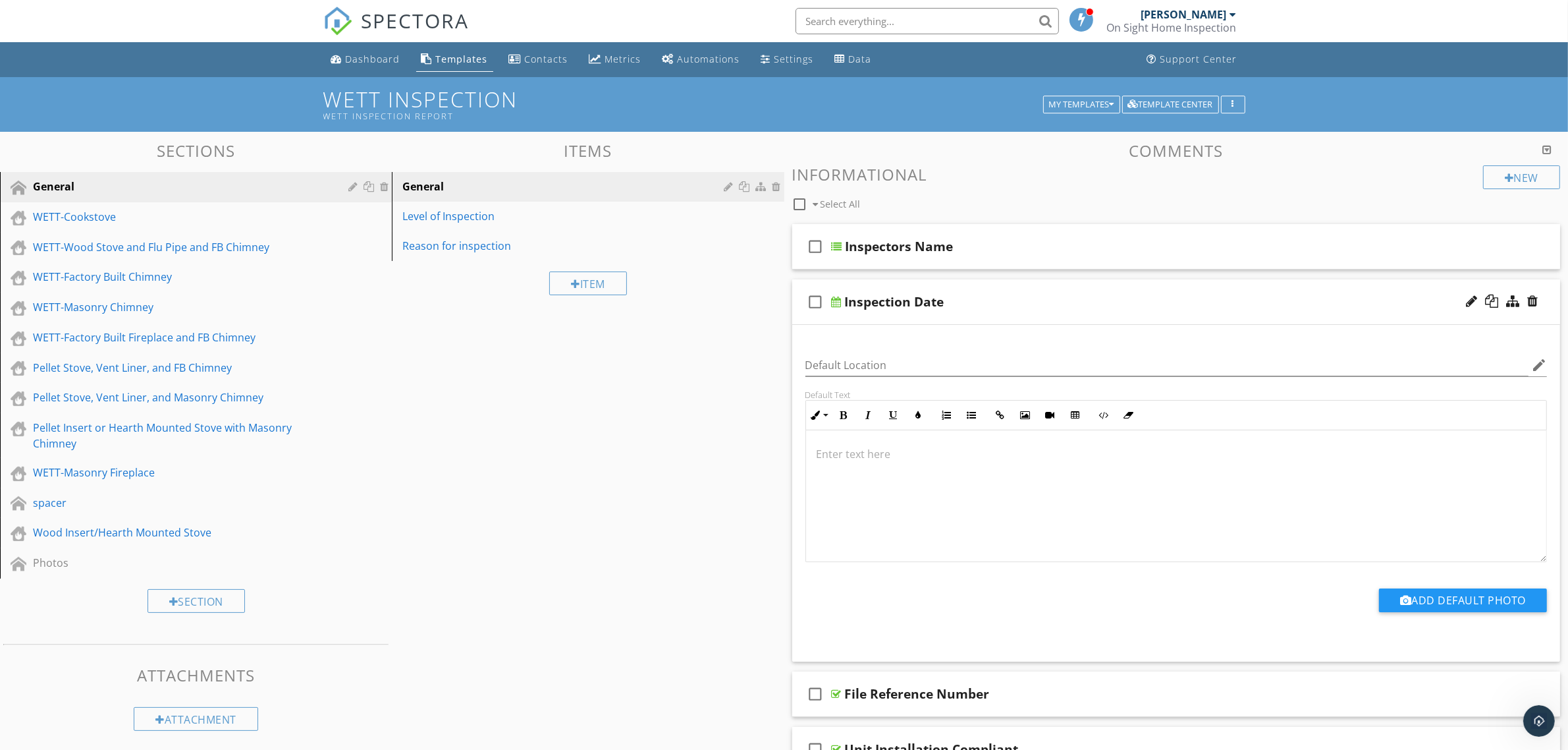
click at [996, 300] on div "Inspection Date" at bounding box center [1123, 302] width 556 height 16
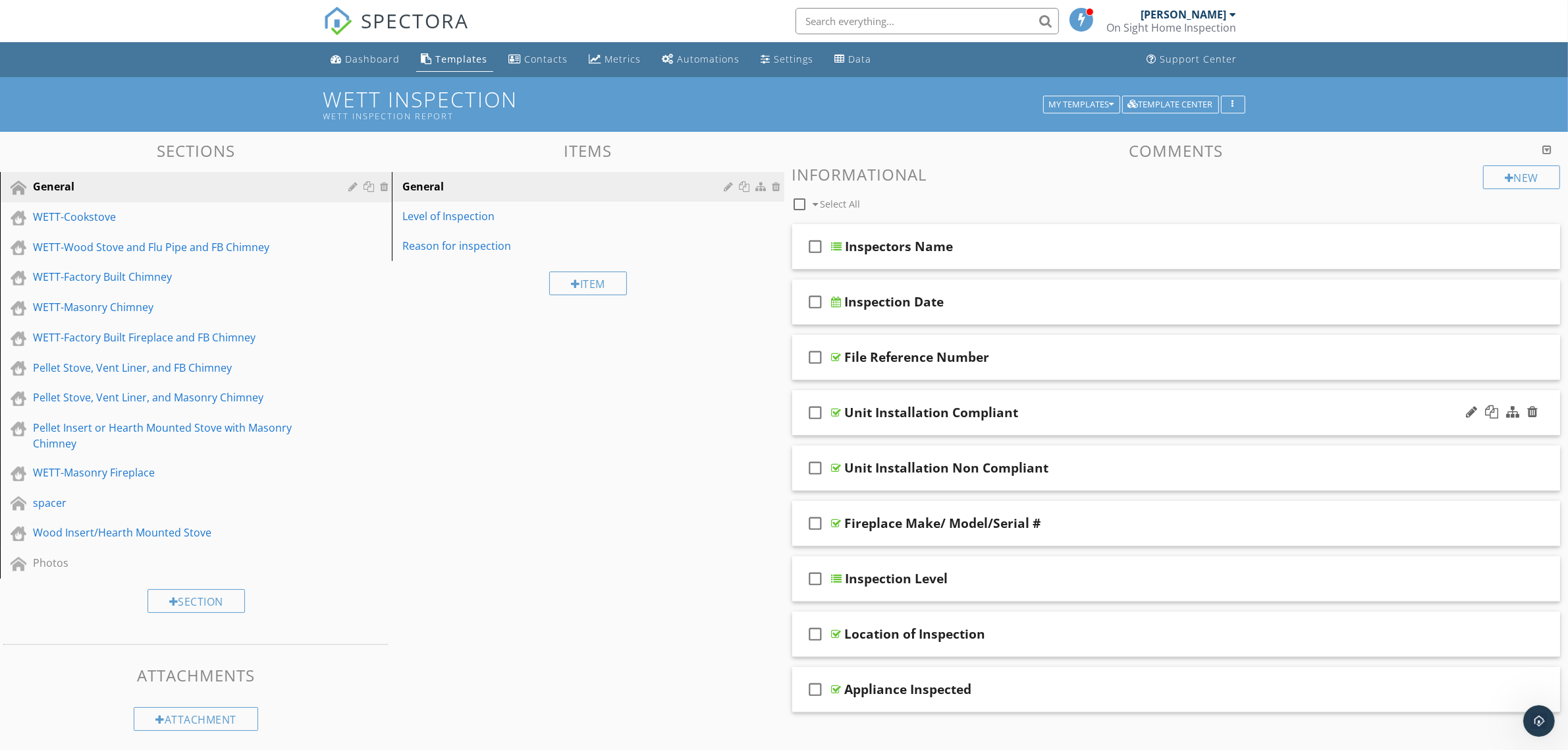
click at [1062, 410] on div "Unit Installation Compliant" at bounding box center [1123, 412] width 556 height 16
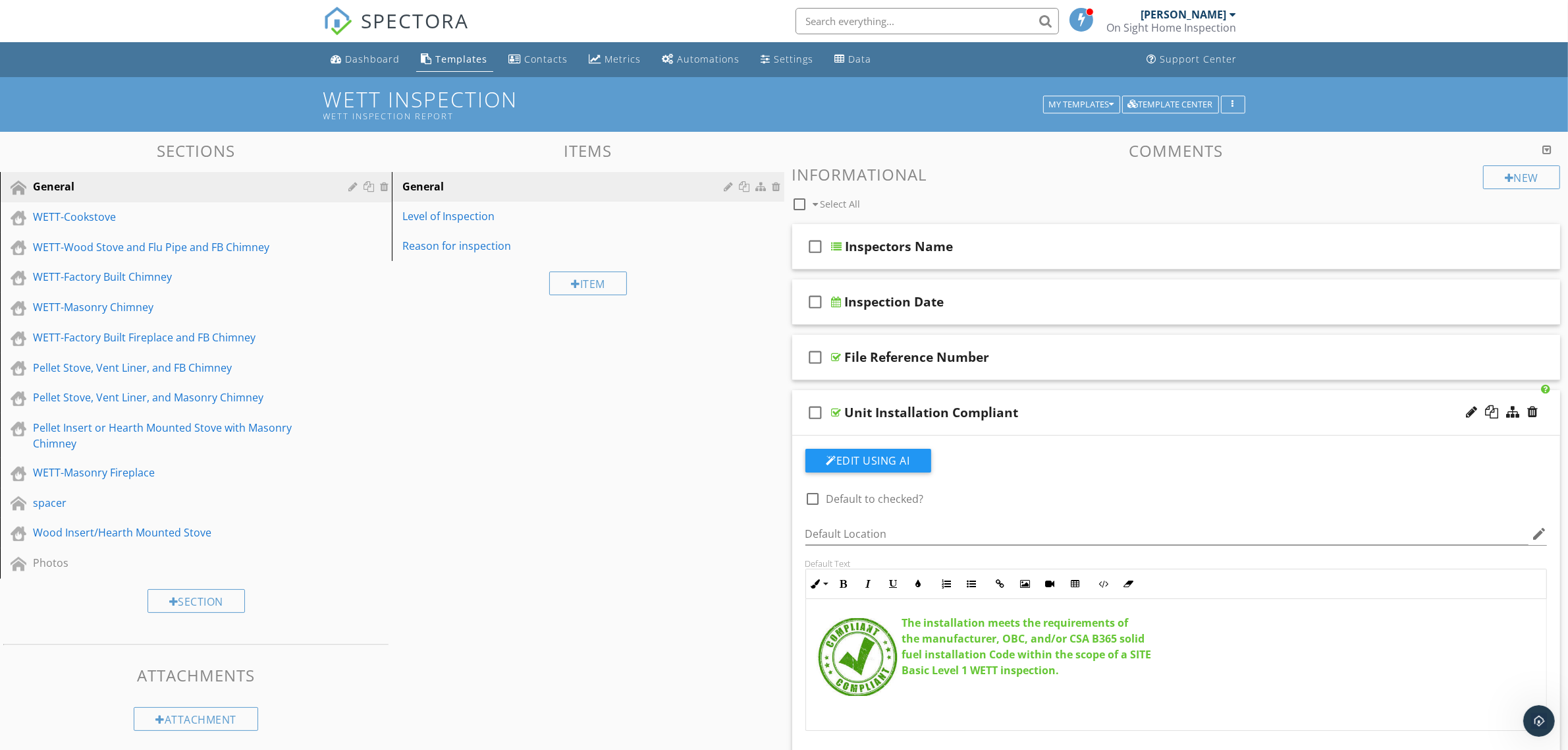
click at [1062, 409] on div "Unit Installation Compliant" at bounding box center [1123, 412] width 556 height 16
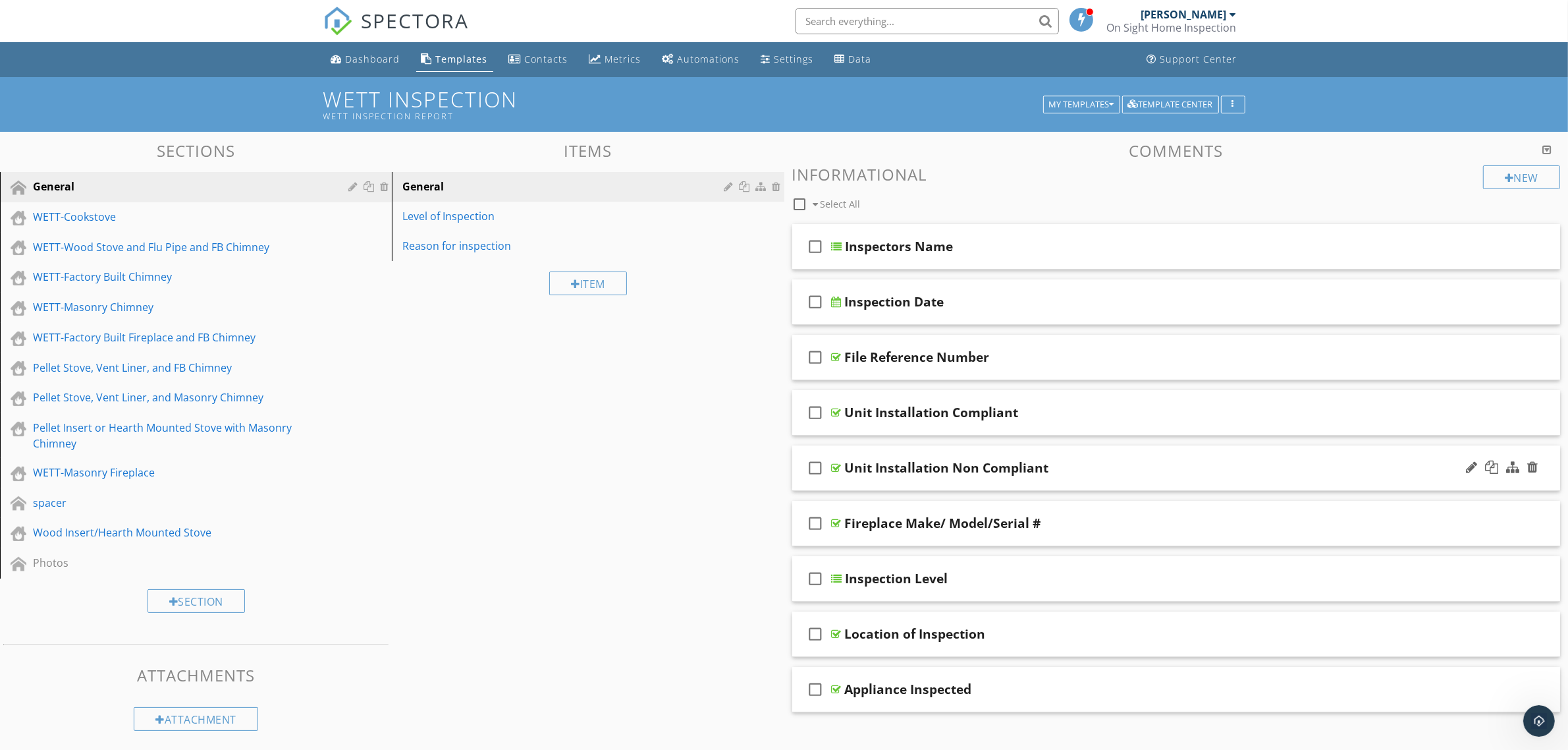
click at [1064, 464] on div "Unit Installation Non Compliant" at bounding box center [1123, 468] width 556 height 16
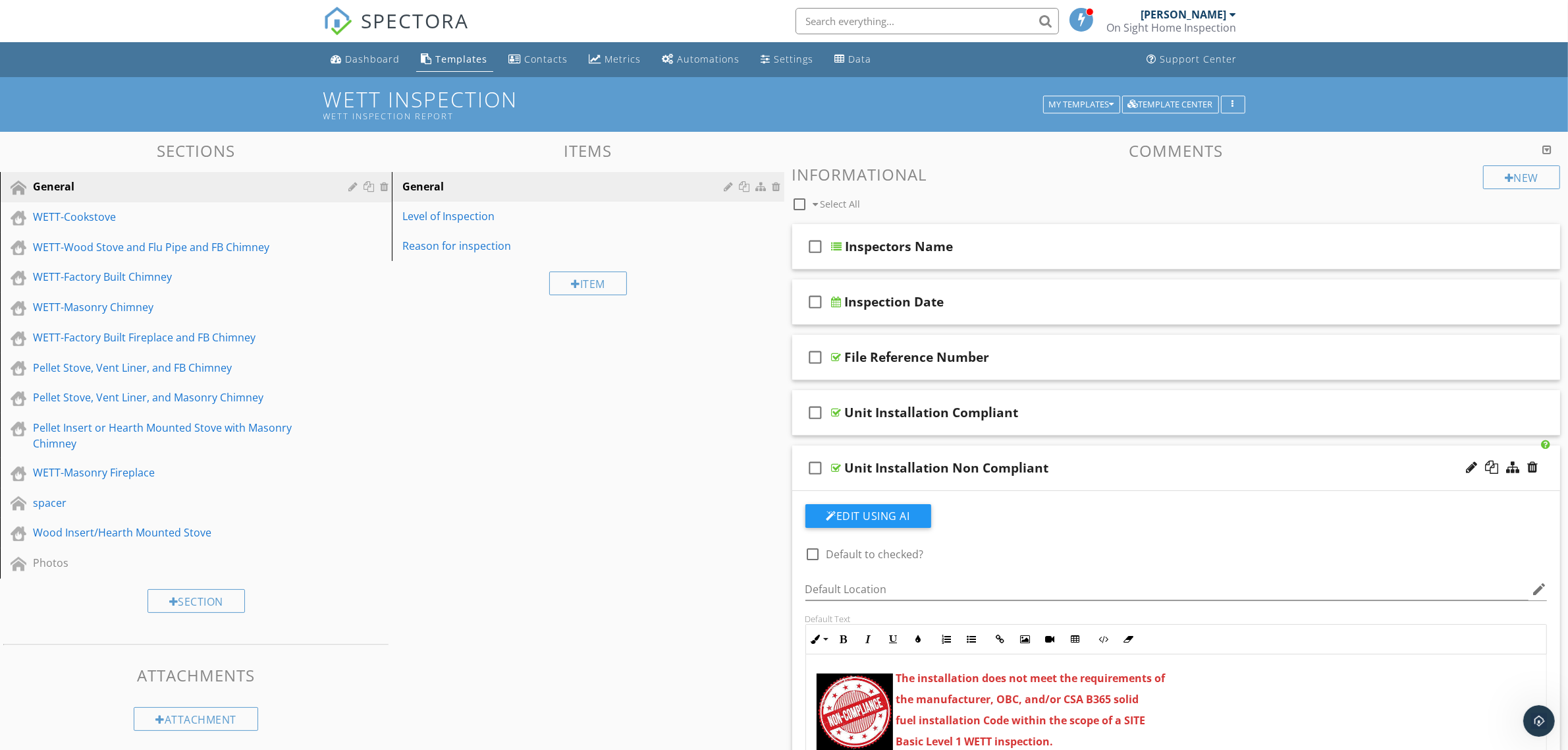
click at [1068, 459] on div "check_box_outline_blank Unit Installation Non Compliant" at bounding box center [1176, 468] width 769 height 45
type textarea "<p><img src="https://cdn.spectora.com/editor_assets/images/000/601/599/original…"
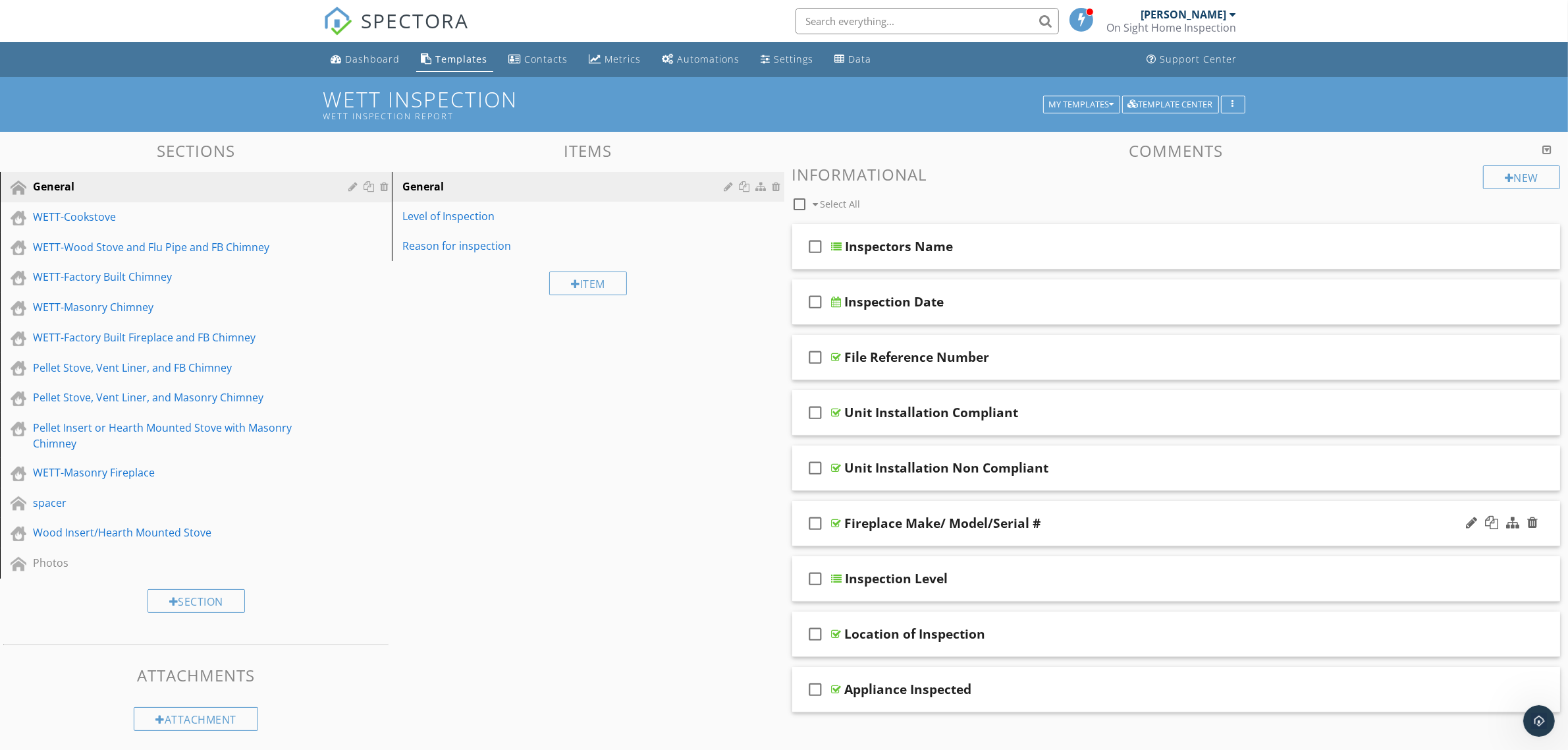
click at [1067, 521] on div "Fireplace Make/ Model/Serial #" at bounding box center [1123, 523] width 556 height 16
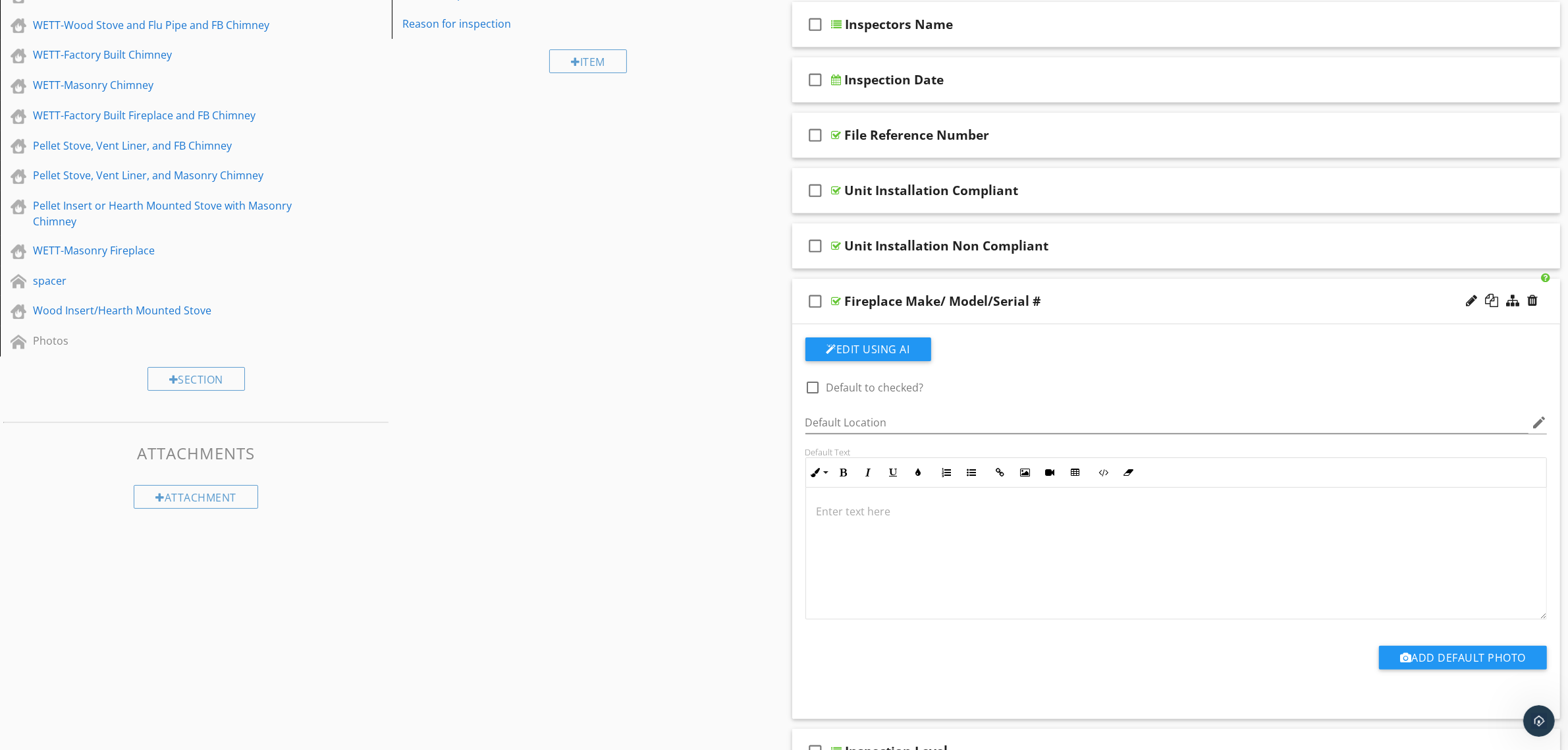
scroll to position [165, 0]
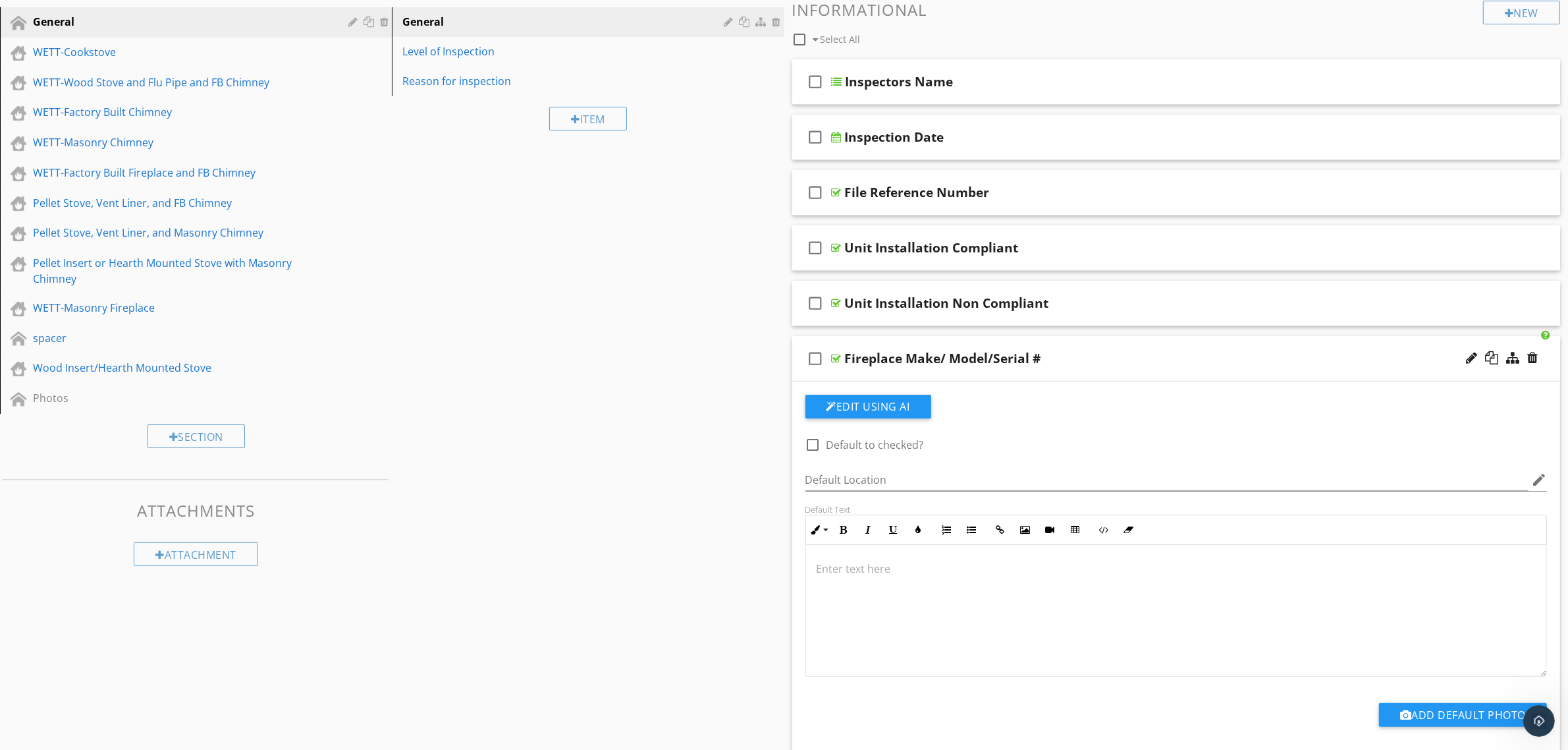
click at [1058, 363] on div "Fireplace Make/ Model/Serial #" at bounding box center [1123, 359] width 556 height 16
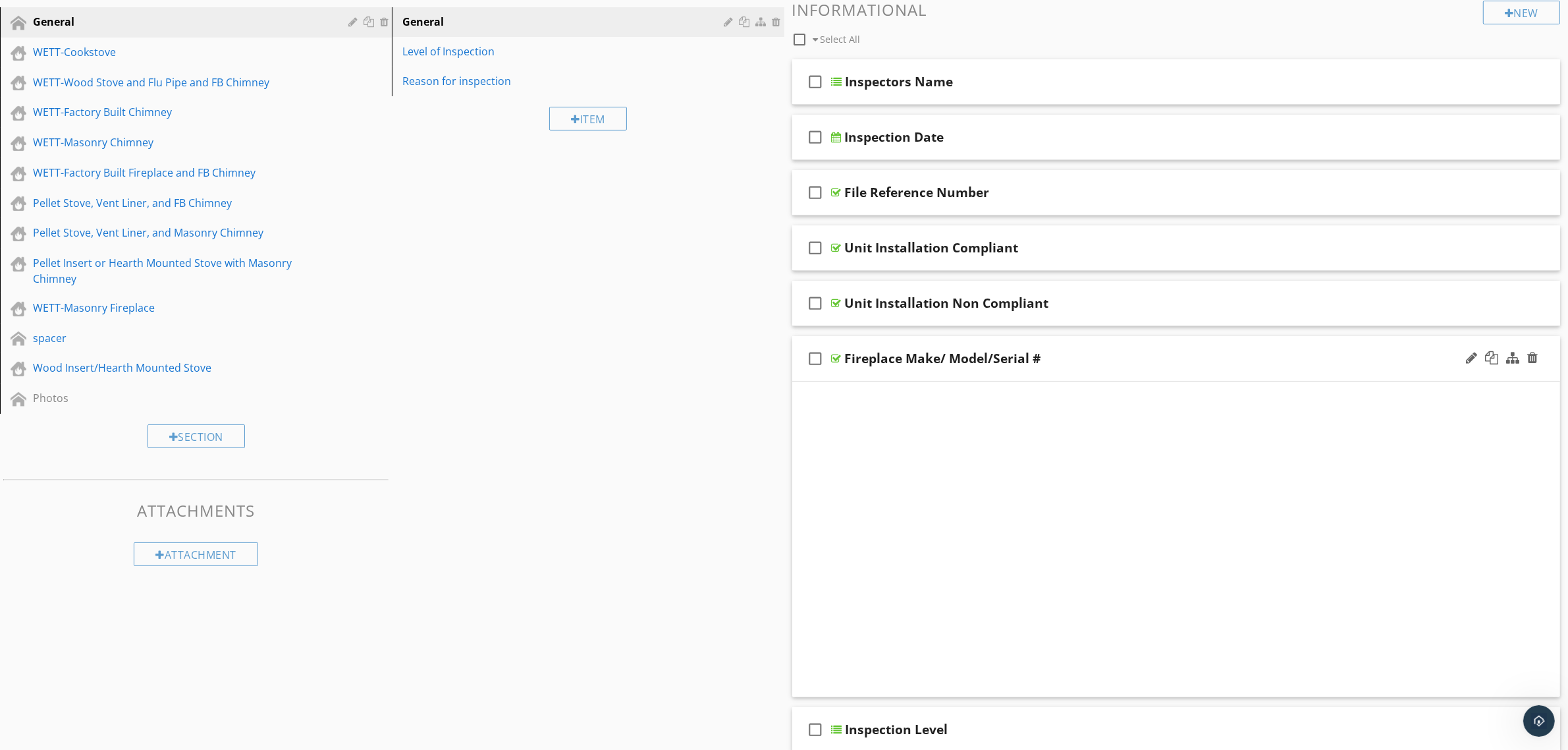
scroll to position [155, 0]
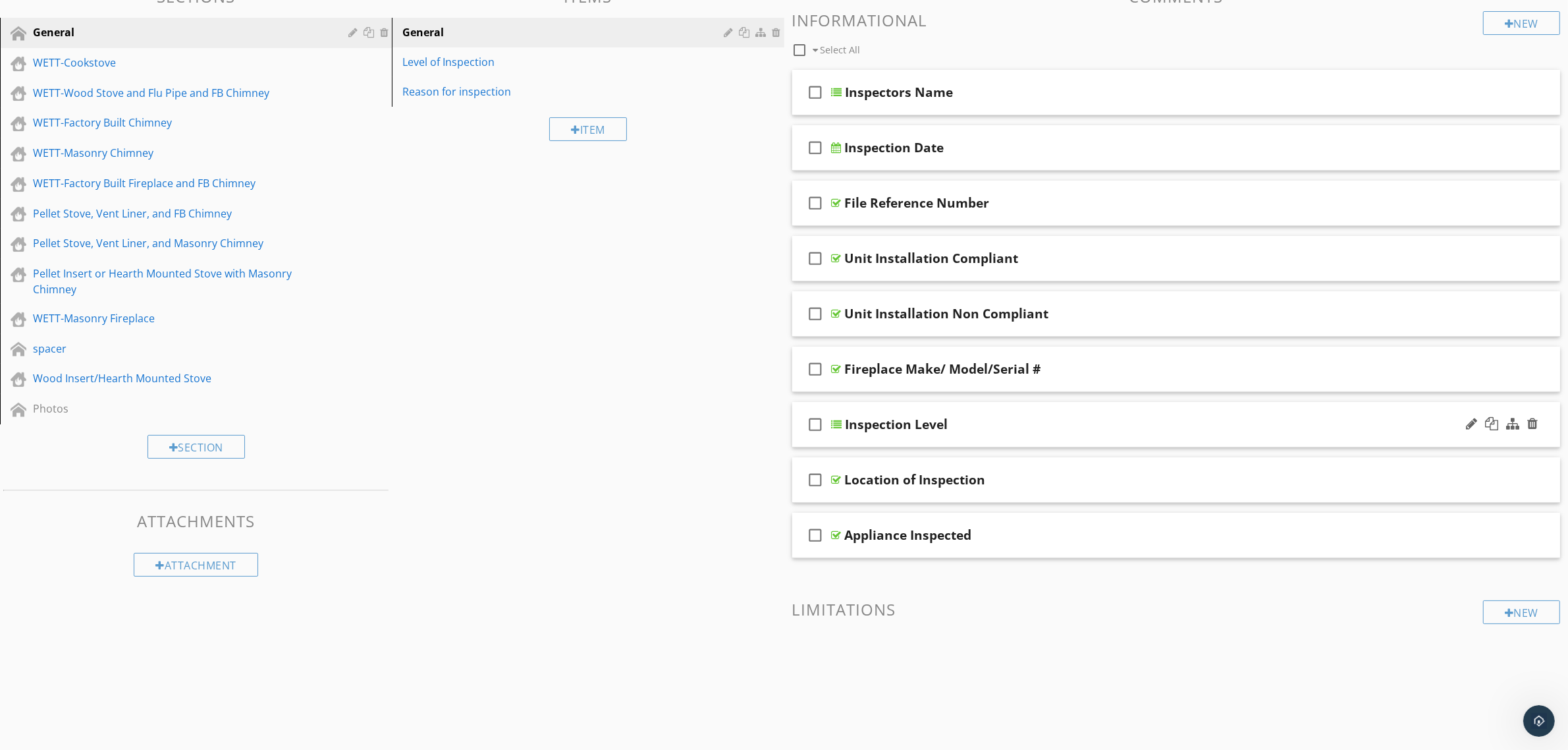
click at [1021, 420] on div "Inspection Level" at bounding box center [1124, 424] width 556 height 16
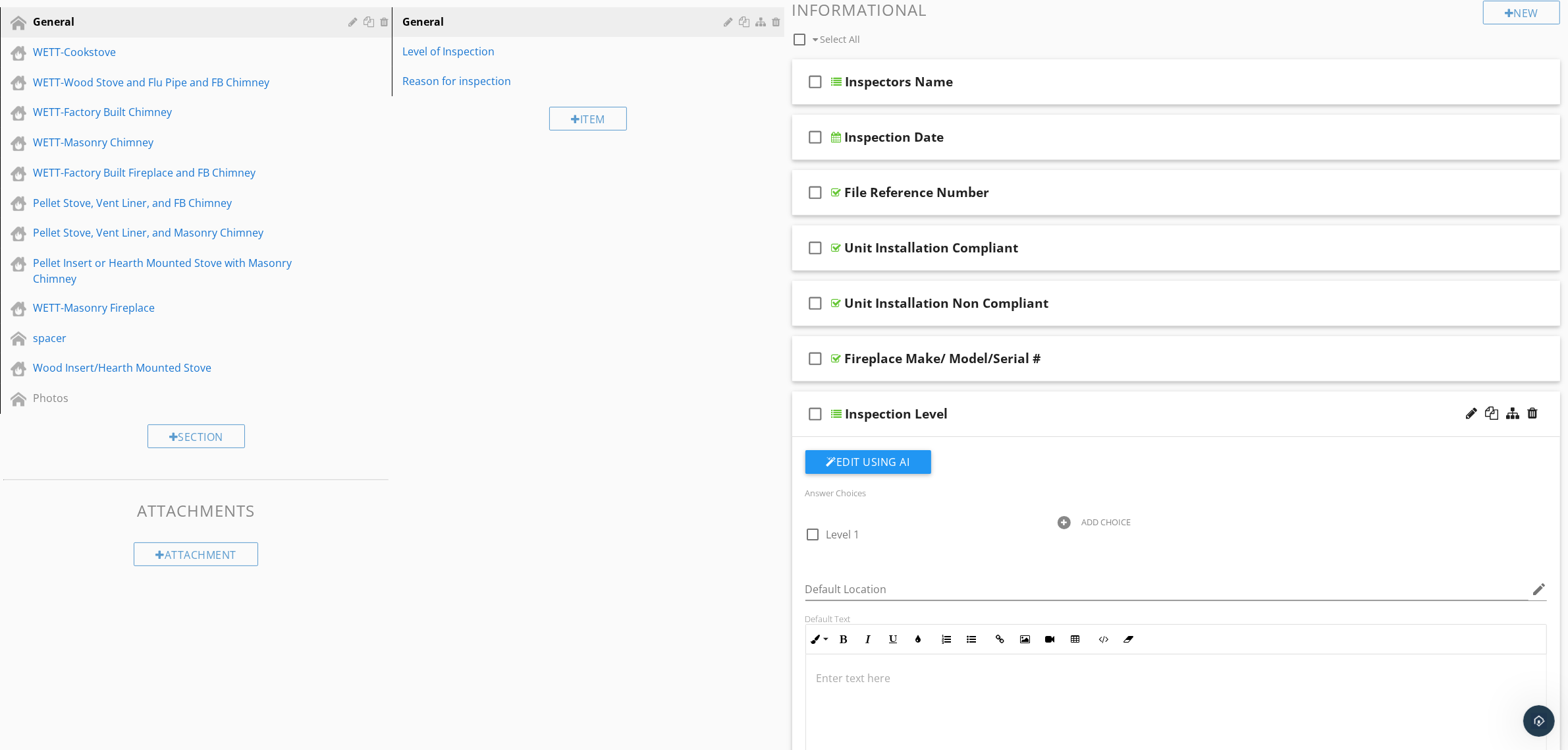
click at [1021, 415] on div "Inspection Level" at bounding box center [1124, 414] width 556 height 16
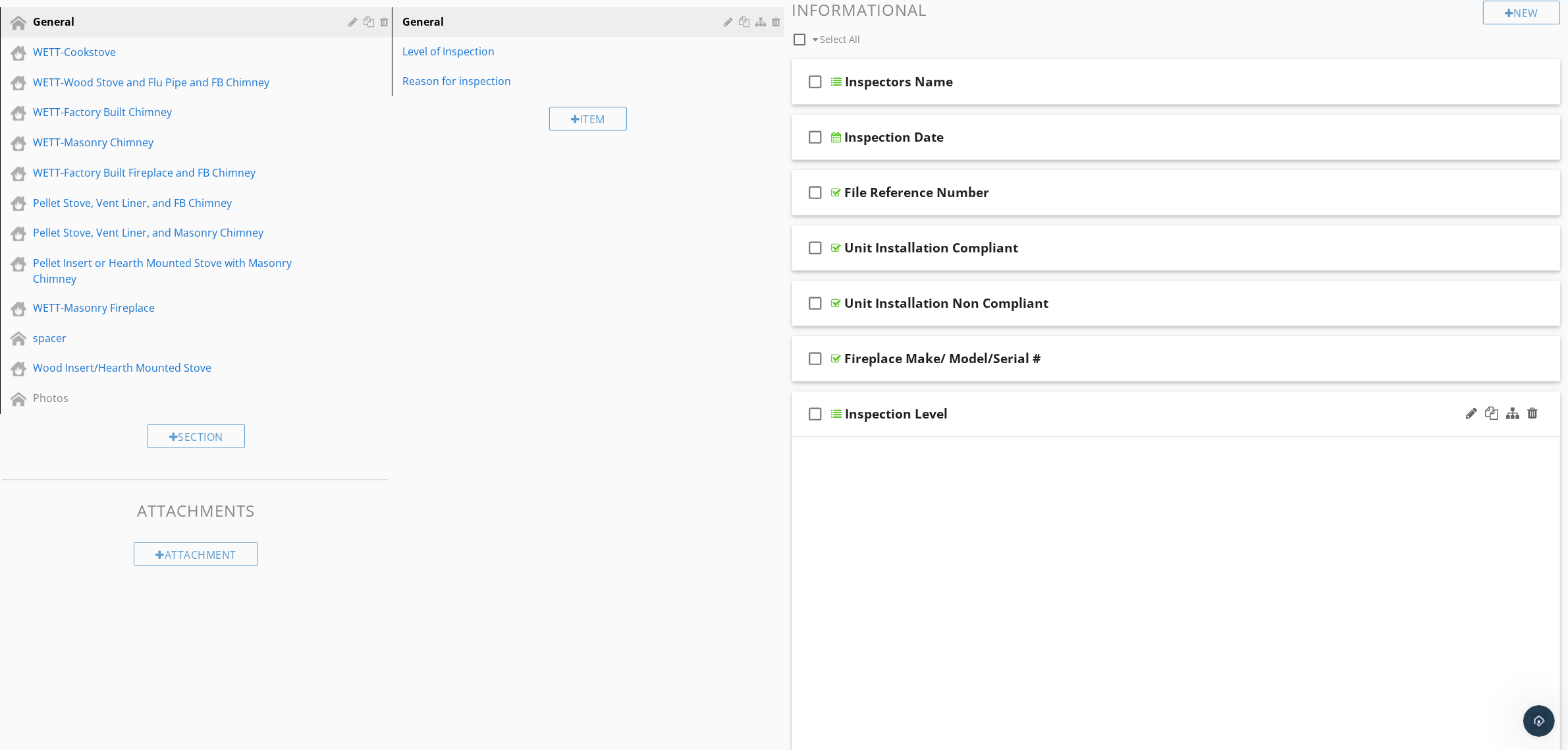
scroll to position [155, 0]
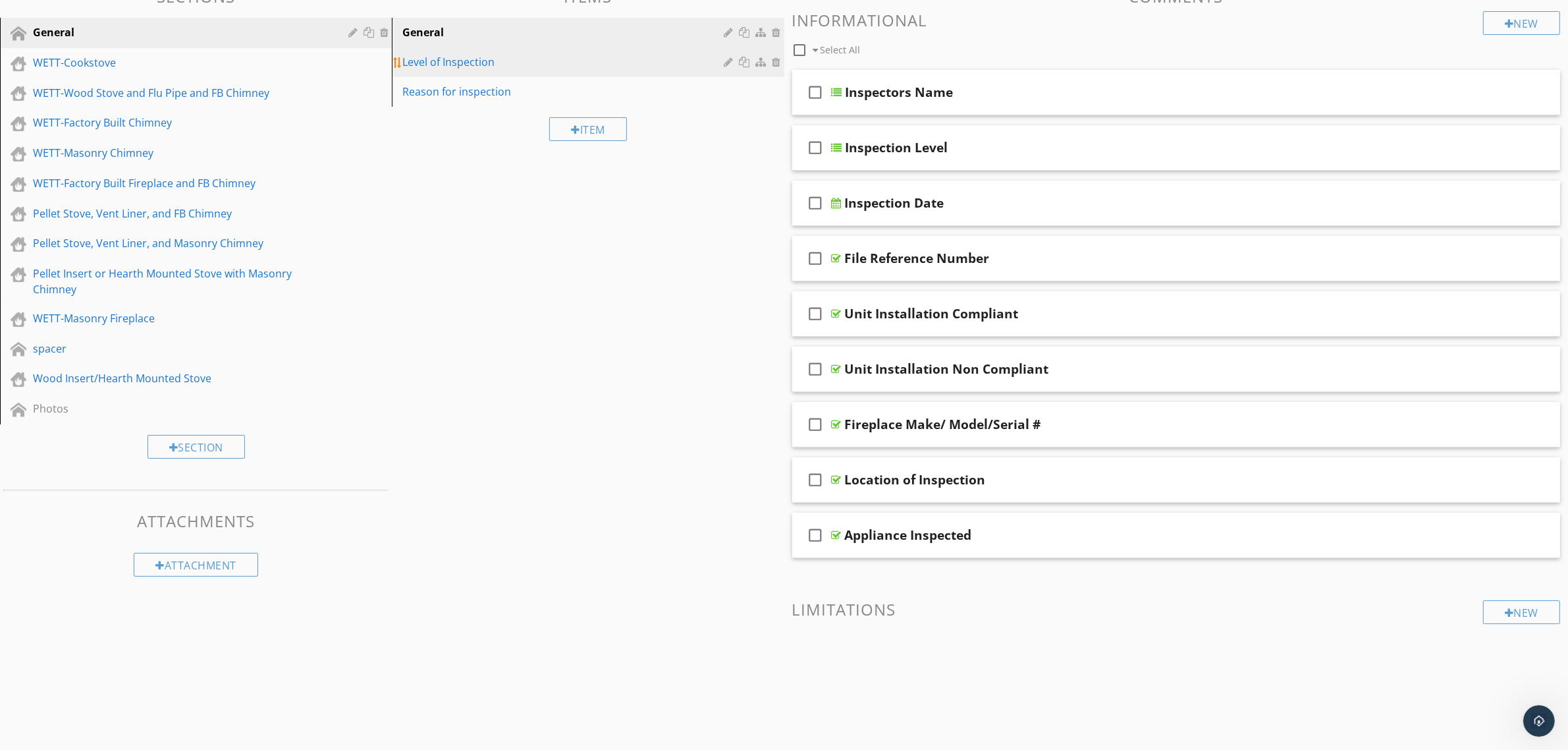
click at [482, 62] on div "Level of Inspection" at bounding box center [565, 62] width 325 height 16
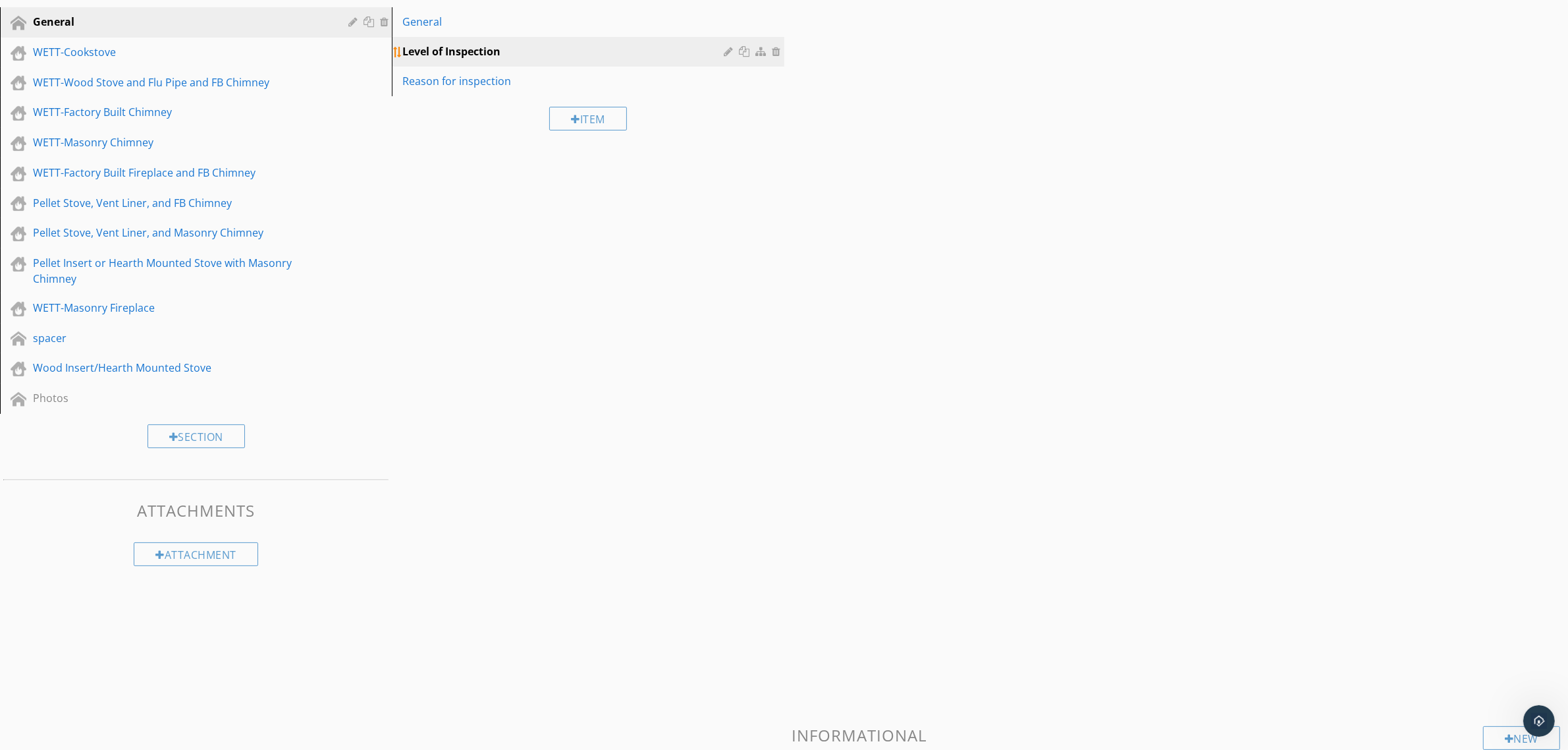
scroll to position [77, 0]
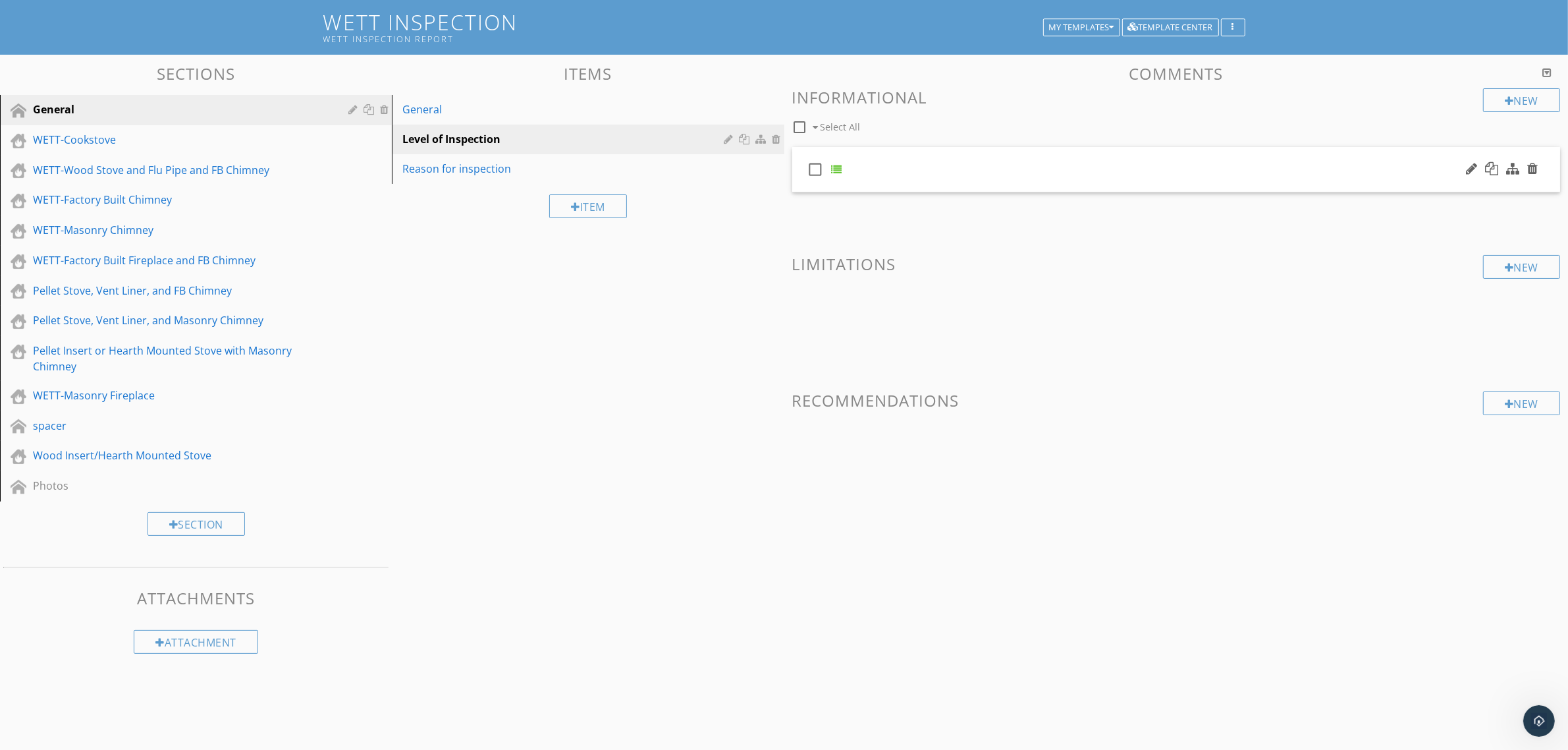
click at [892, 161] on div "check_box_outline_blank" at bounding box center [1176, 170] width 769 height 45
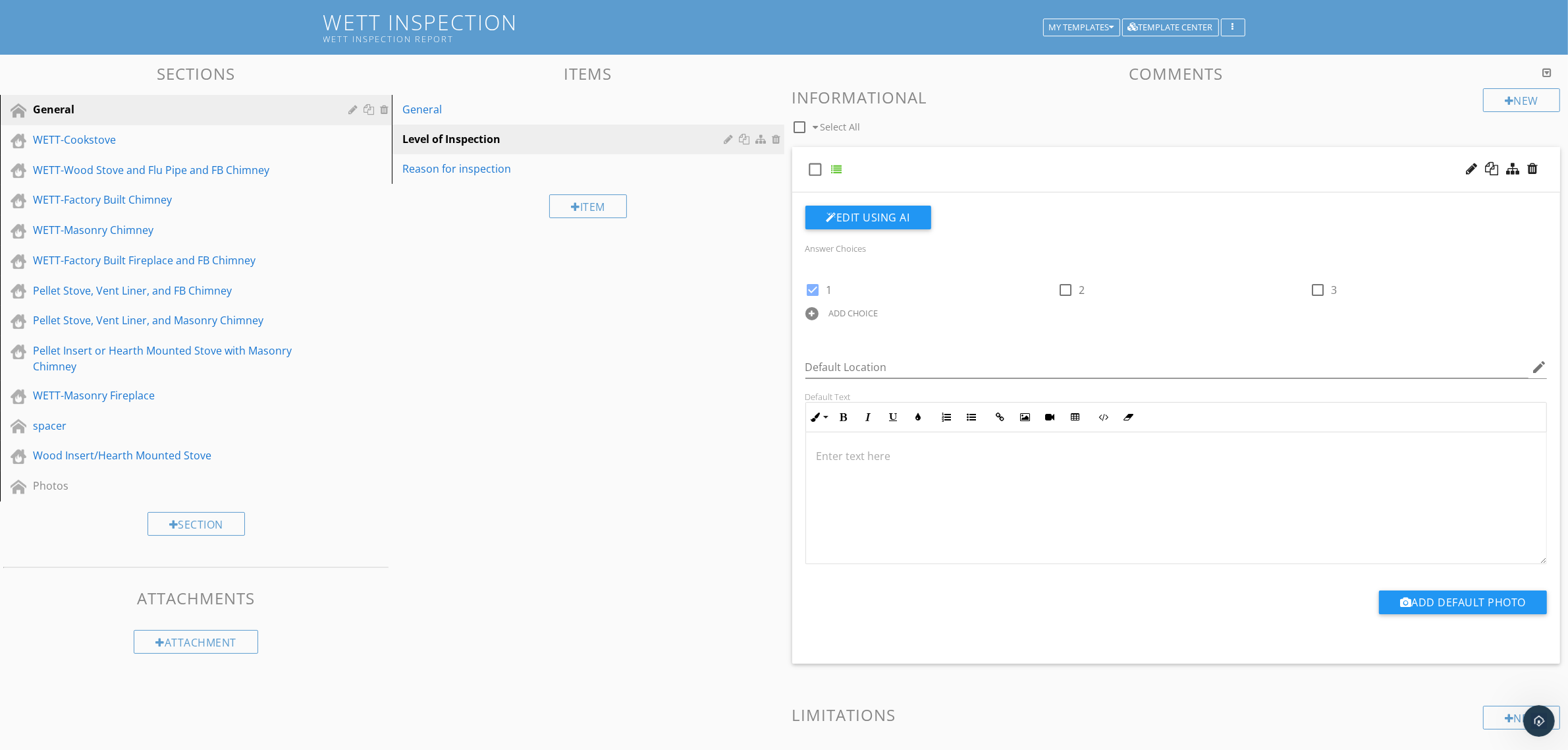
scroll to position [165, 0]
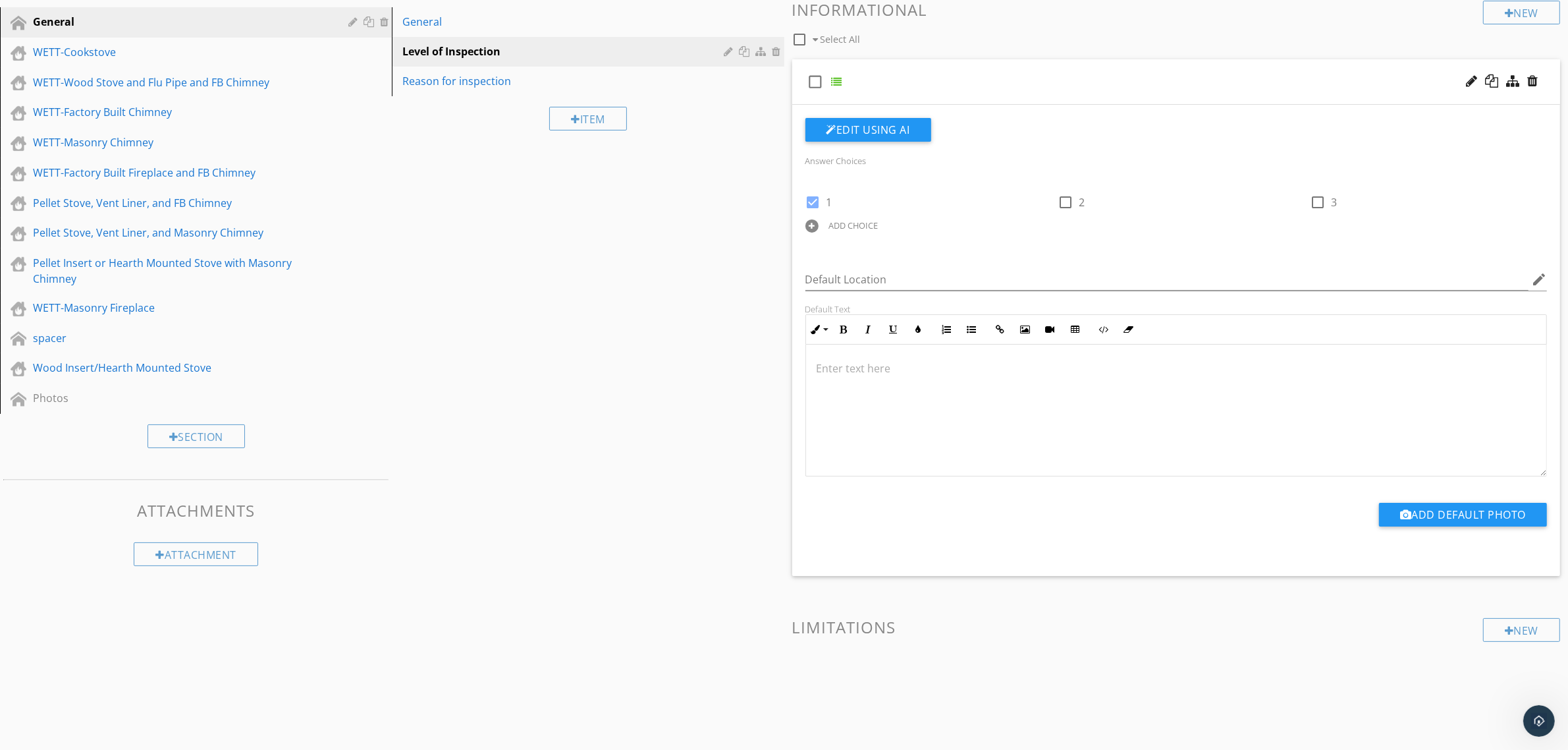
click at [944, 79] on div "check_box_outline_blank" at bounding box center [1176, 82] width 769 height 45
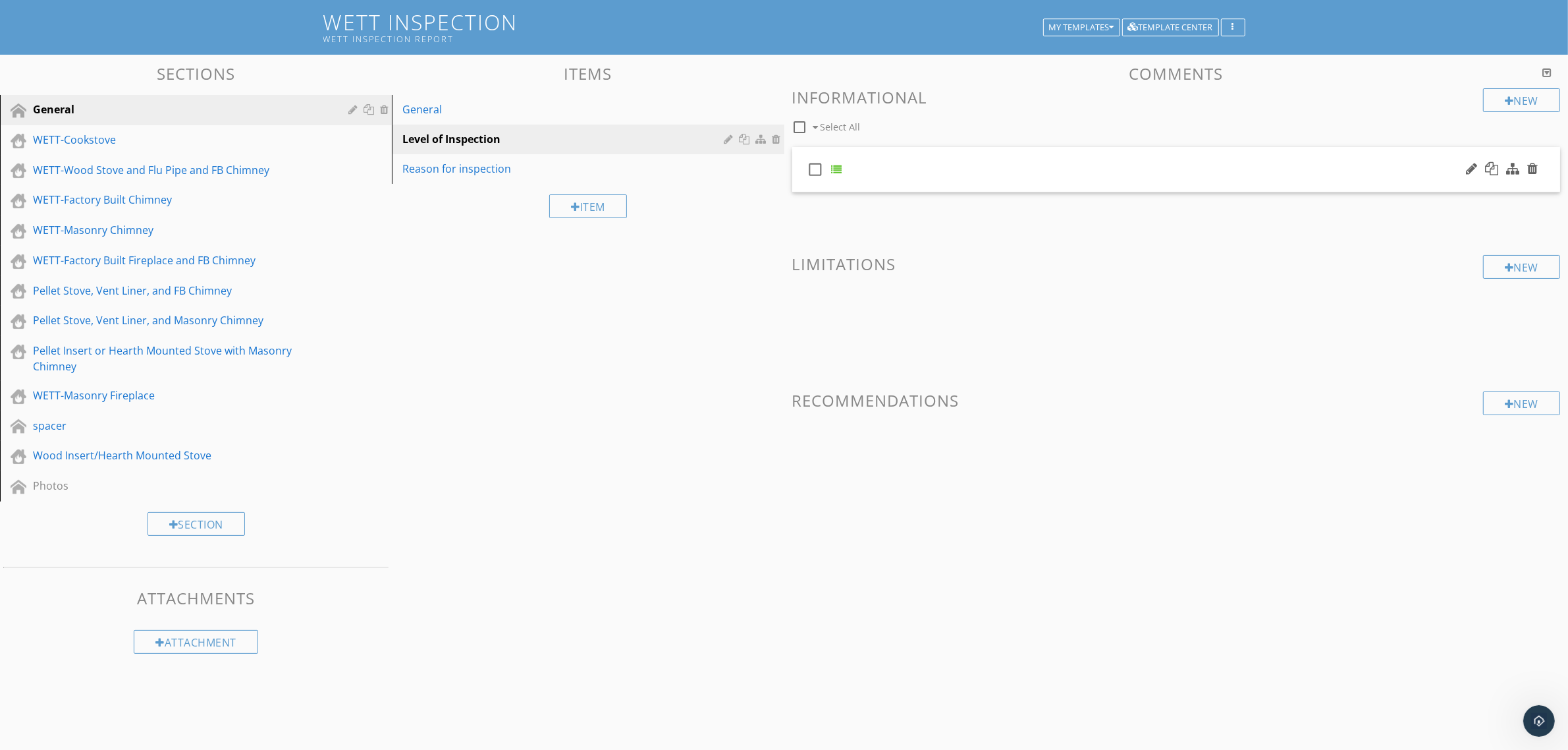
scroll to position [77, 0]
click at [776, 139] on div at bounding box center [778, 139] width 12 height 10
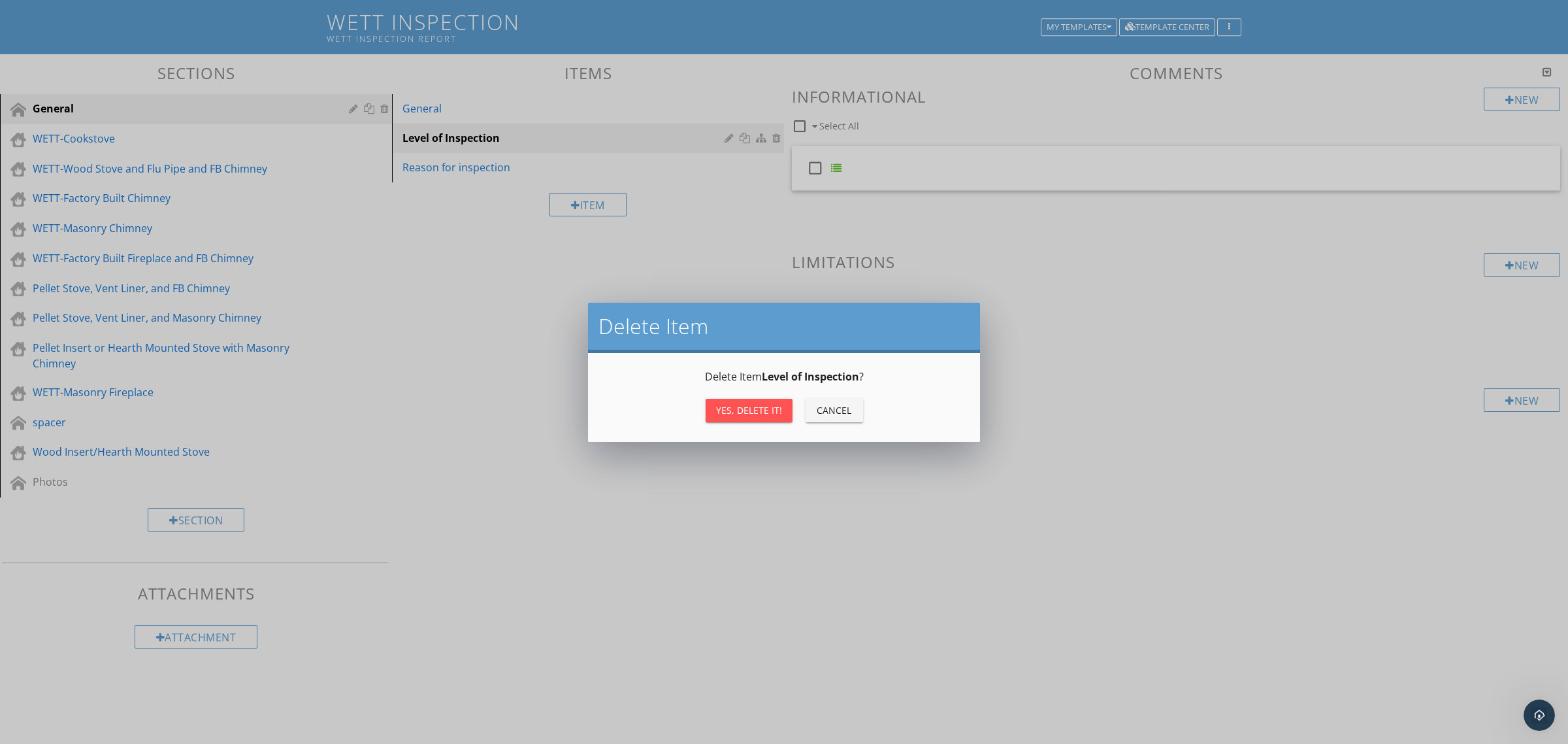
click at [755, 409] on div "Yes, Delete it!" at bounding box center [749, 410] width 66 height 14
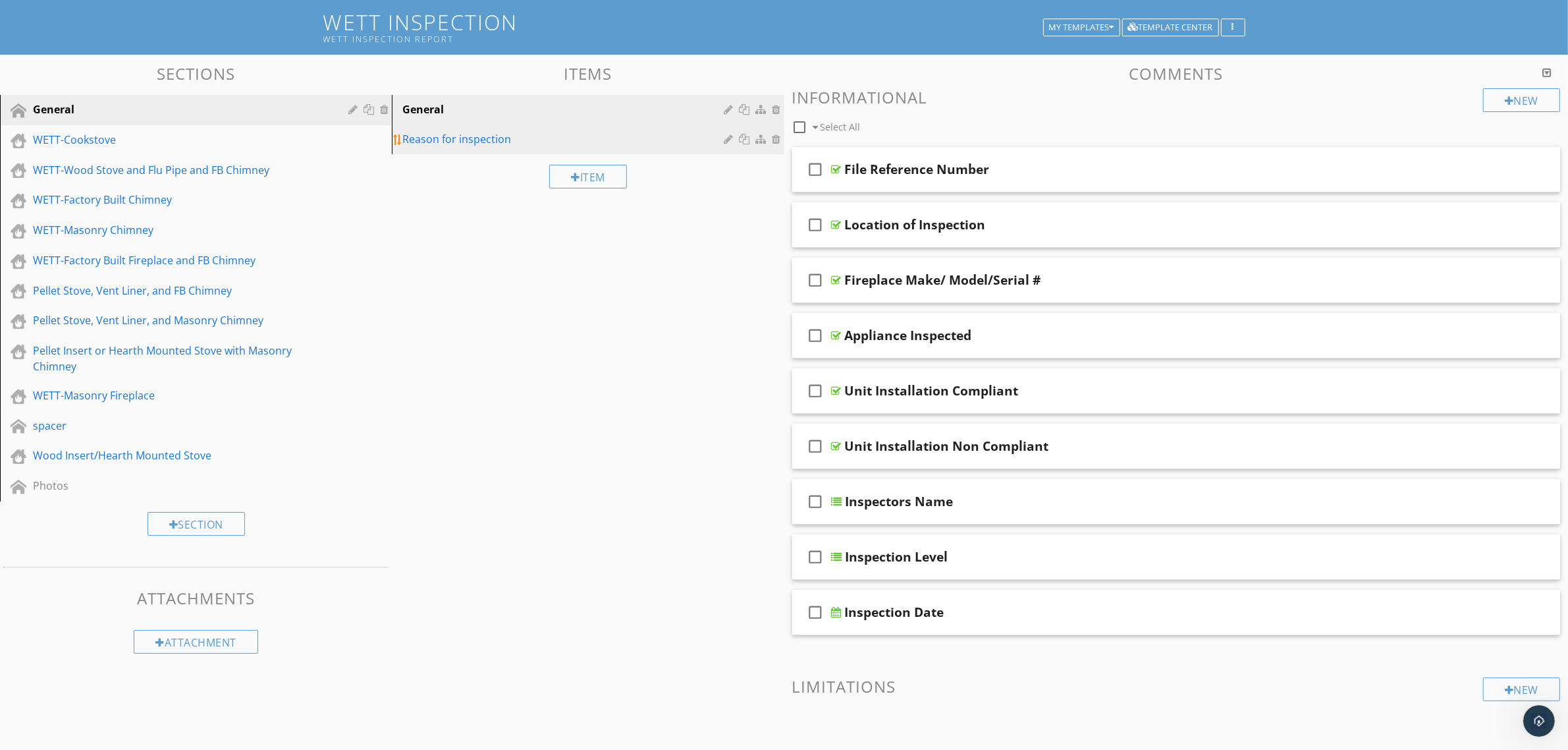
click at [452, 141] on div "Reason for inspection" at bounding box center [565, 139] width 325 height 16
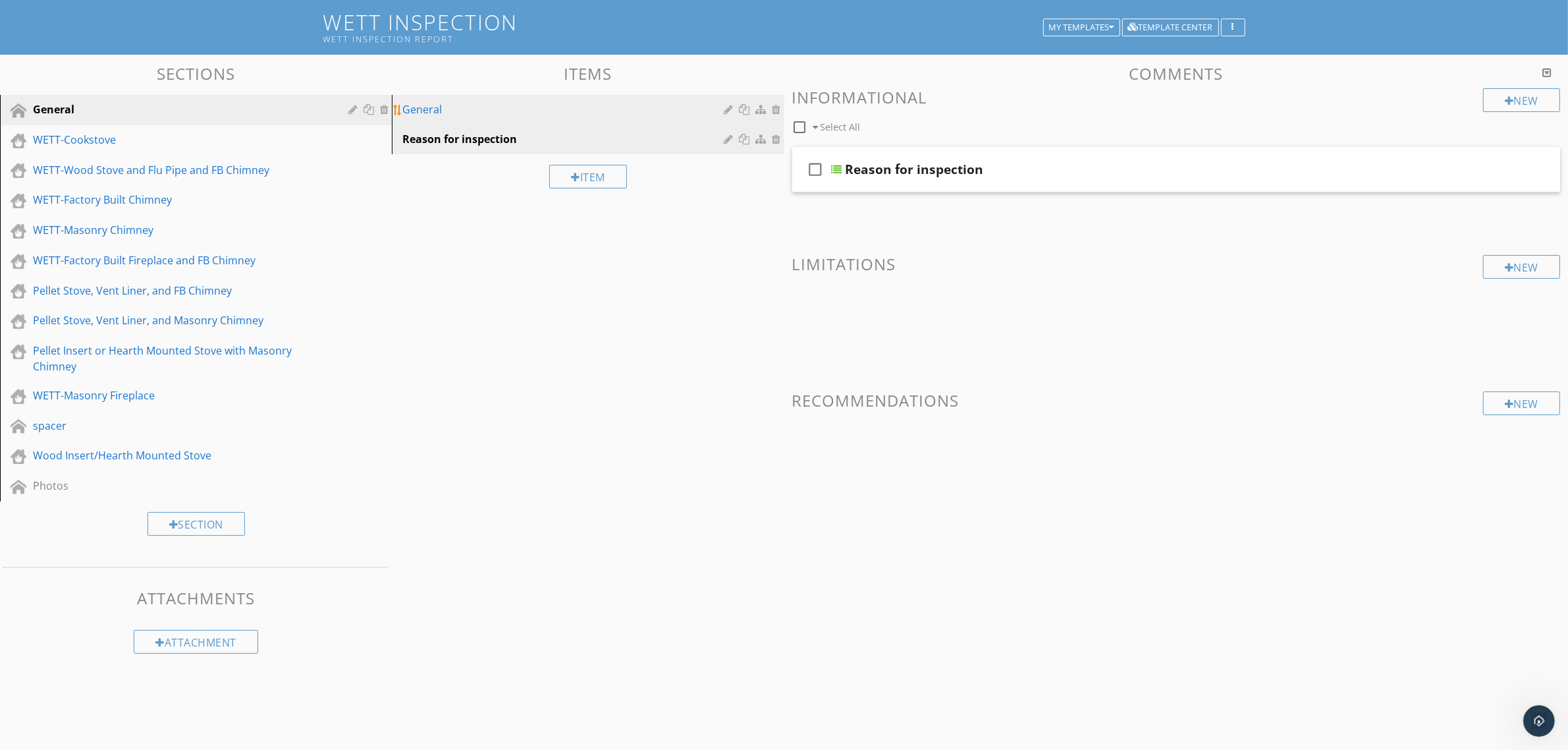
click at [447, 108] on div "General" at bounding box center [565, 110] width 325 height 16
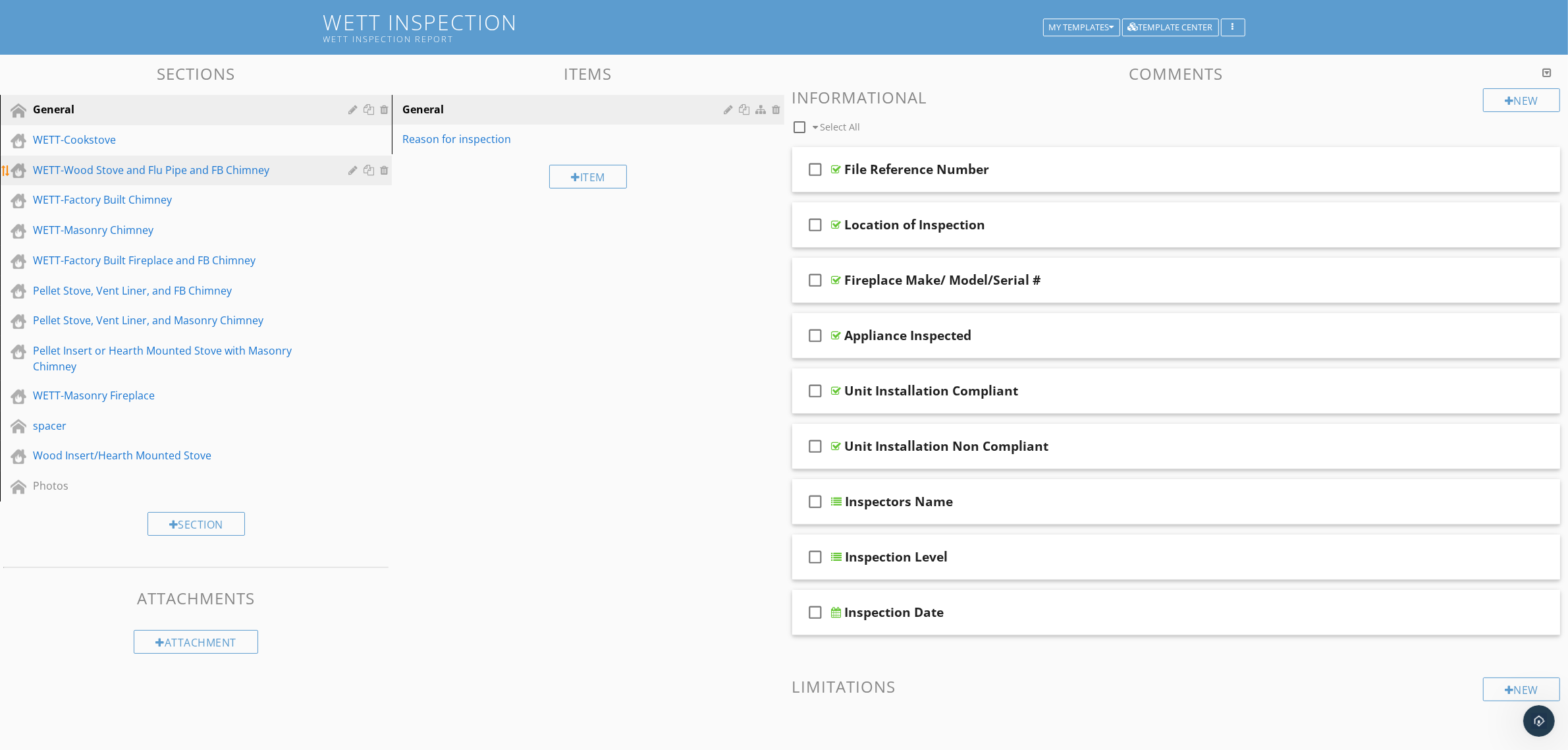
click at [156, 165] on div "WETT-Wood Stove and Flu Pipe and FB Chimney" at bounding box center [181, 170] width 296 height 16
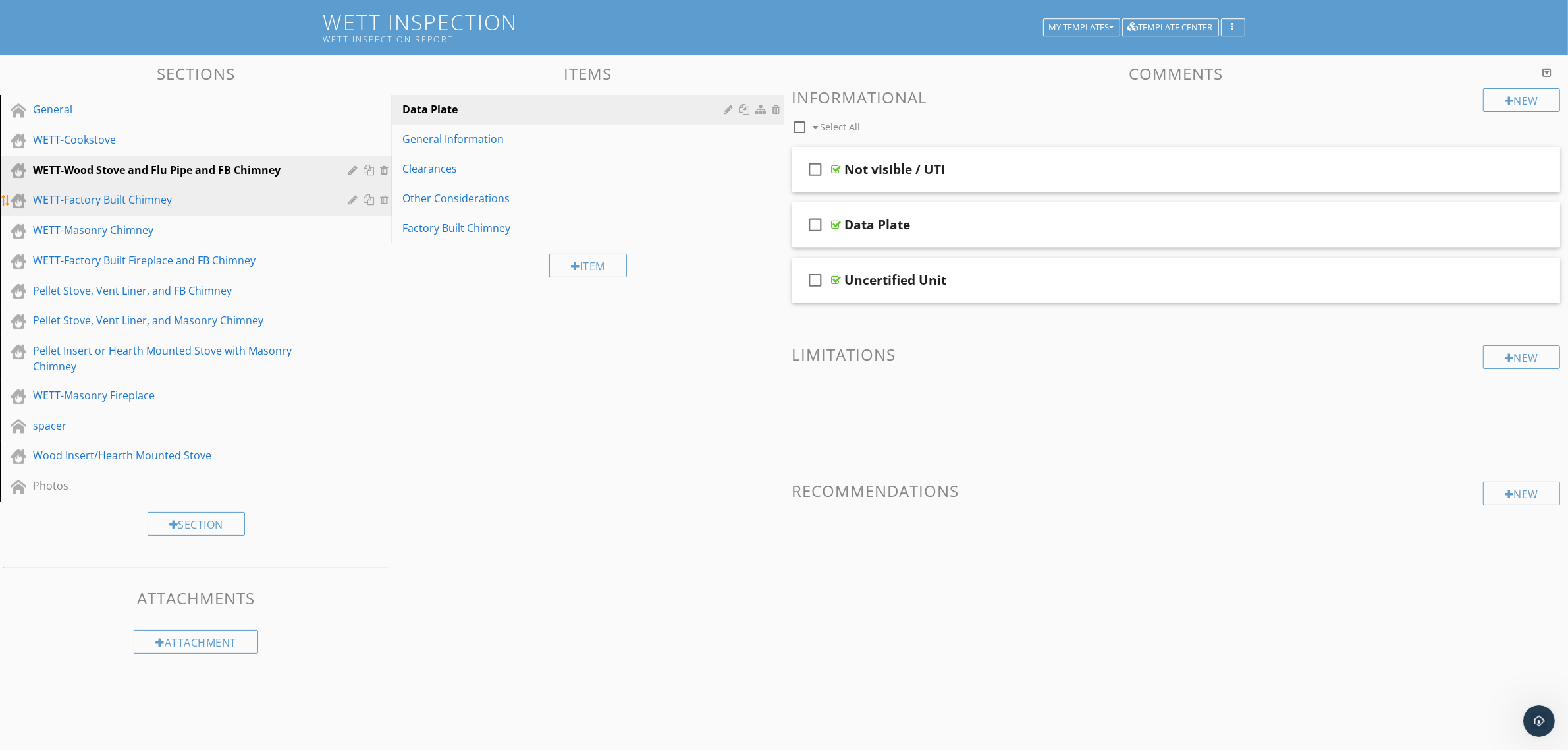
click at [133, 205] on div "WETT-Factory Built Chimney" at bounding box center [181, 200] width 296 height 16
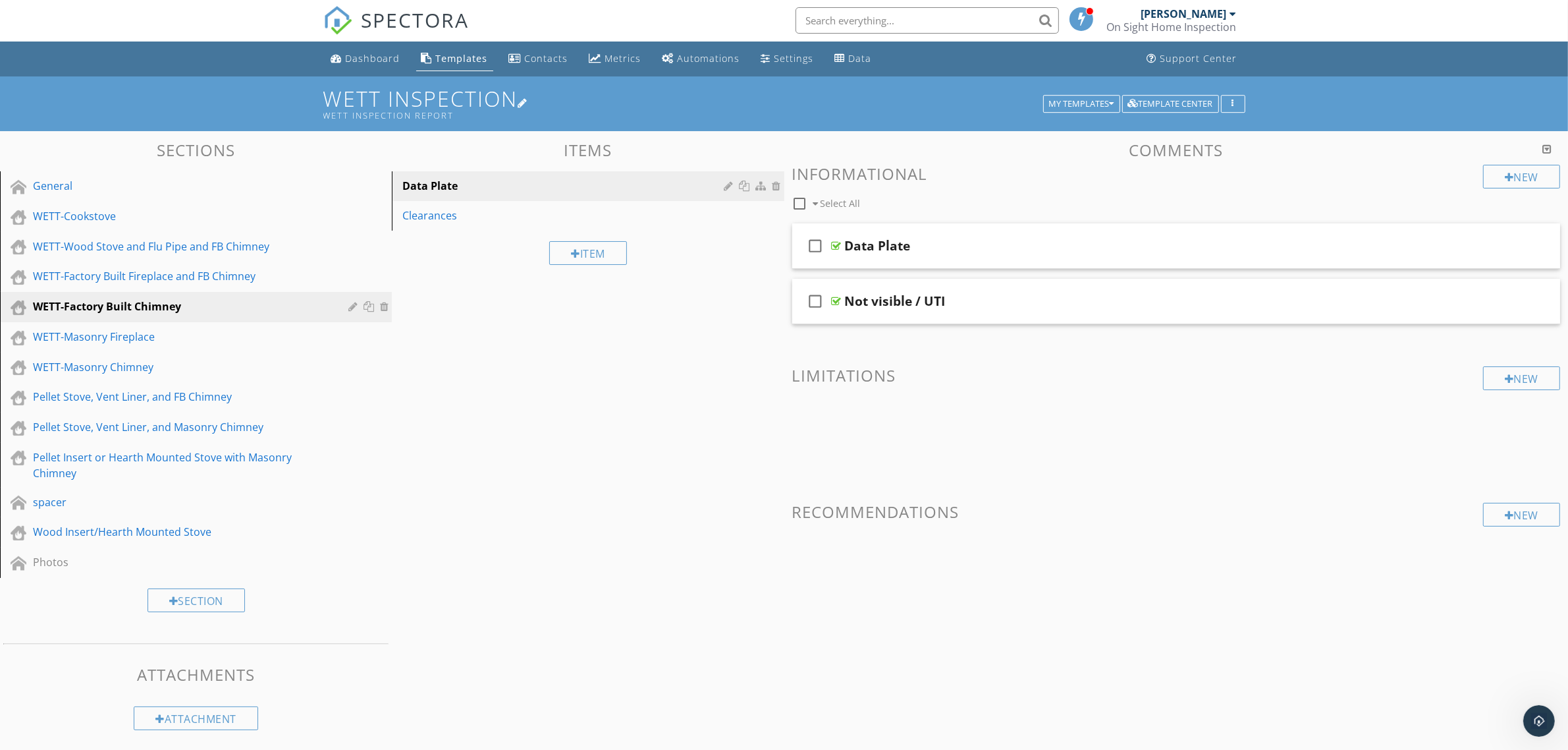
scroll to position [0, 0]
click at [372, 55] on div "Dashboard" at bounding box center [373, 59] width 55 height 12
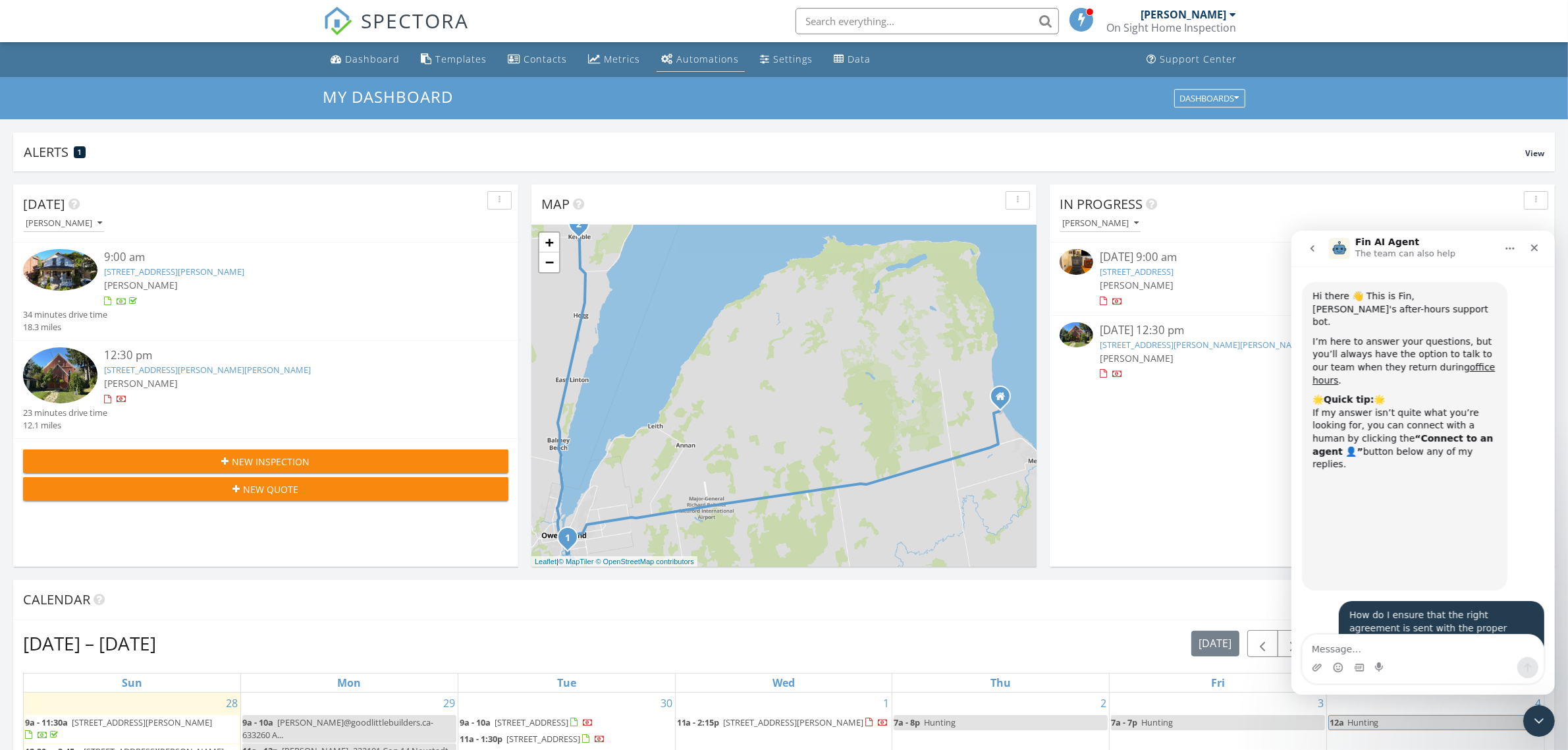
scroll to position [683, 0]
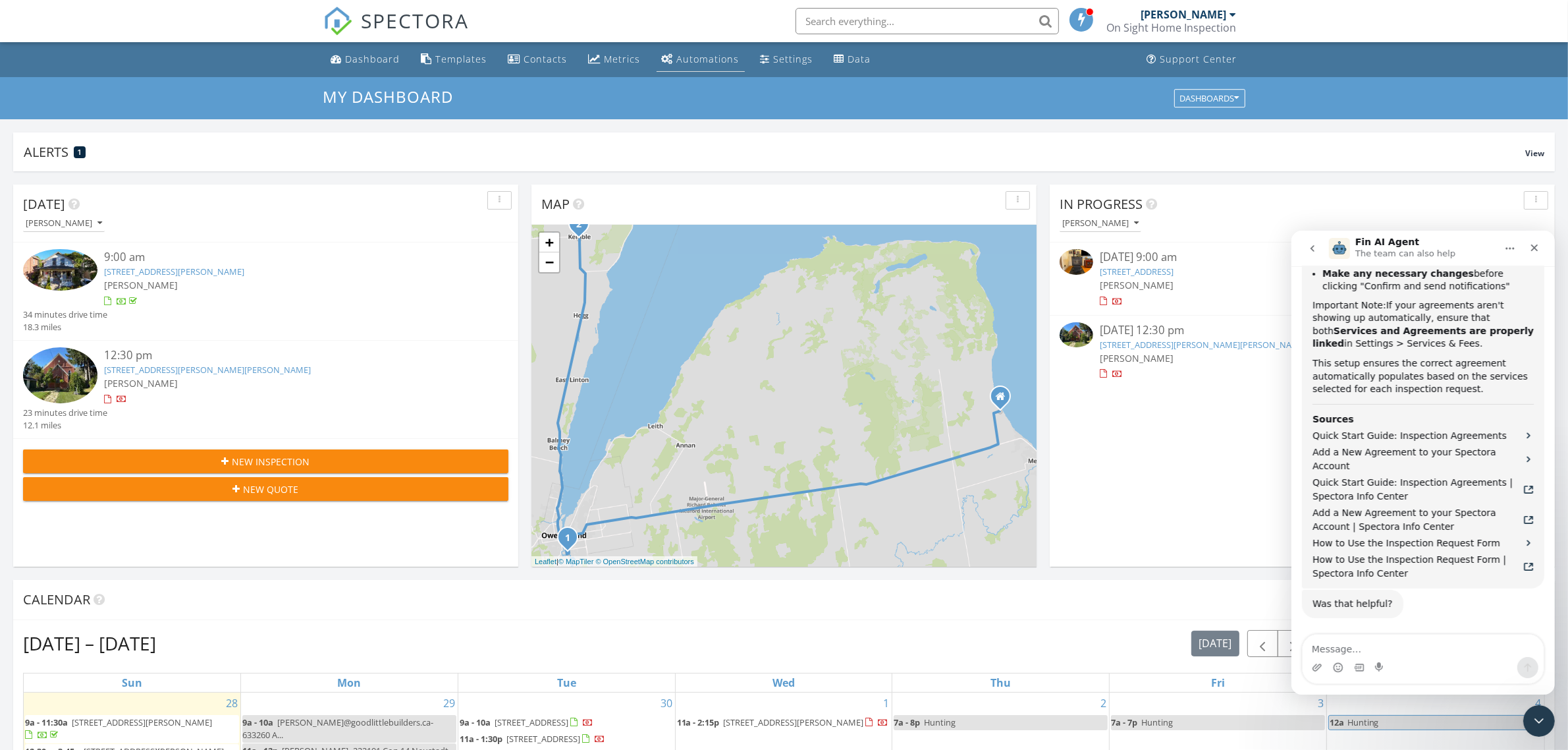
click at [698, 56] on div "Automations" at bounding box center [708, 59] width 62 height 12
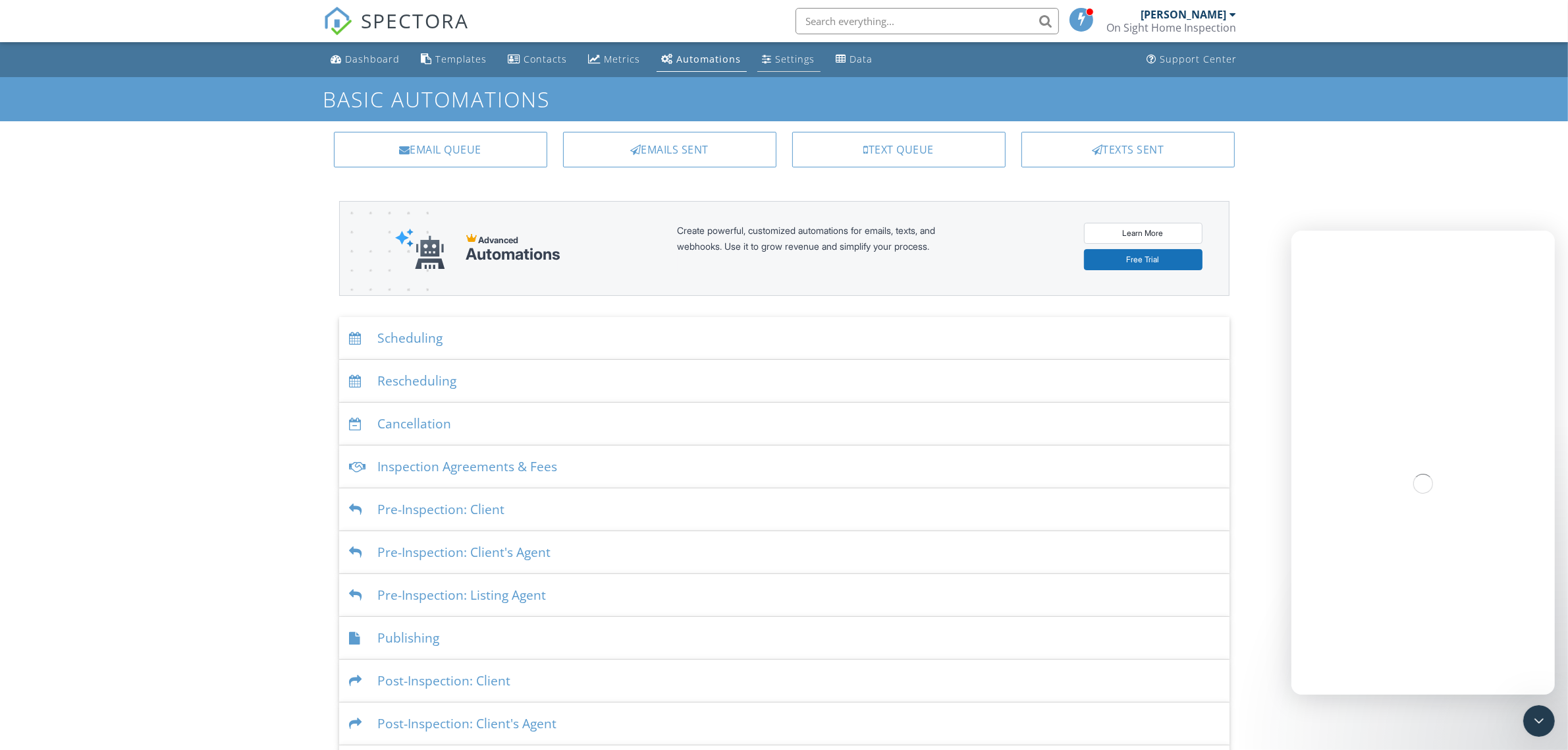
click at [776, 60] on div "Settings" at bounding box center [796, 59] width 40 height 12
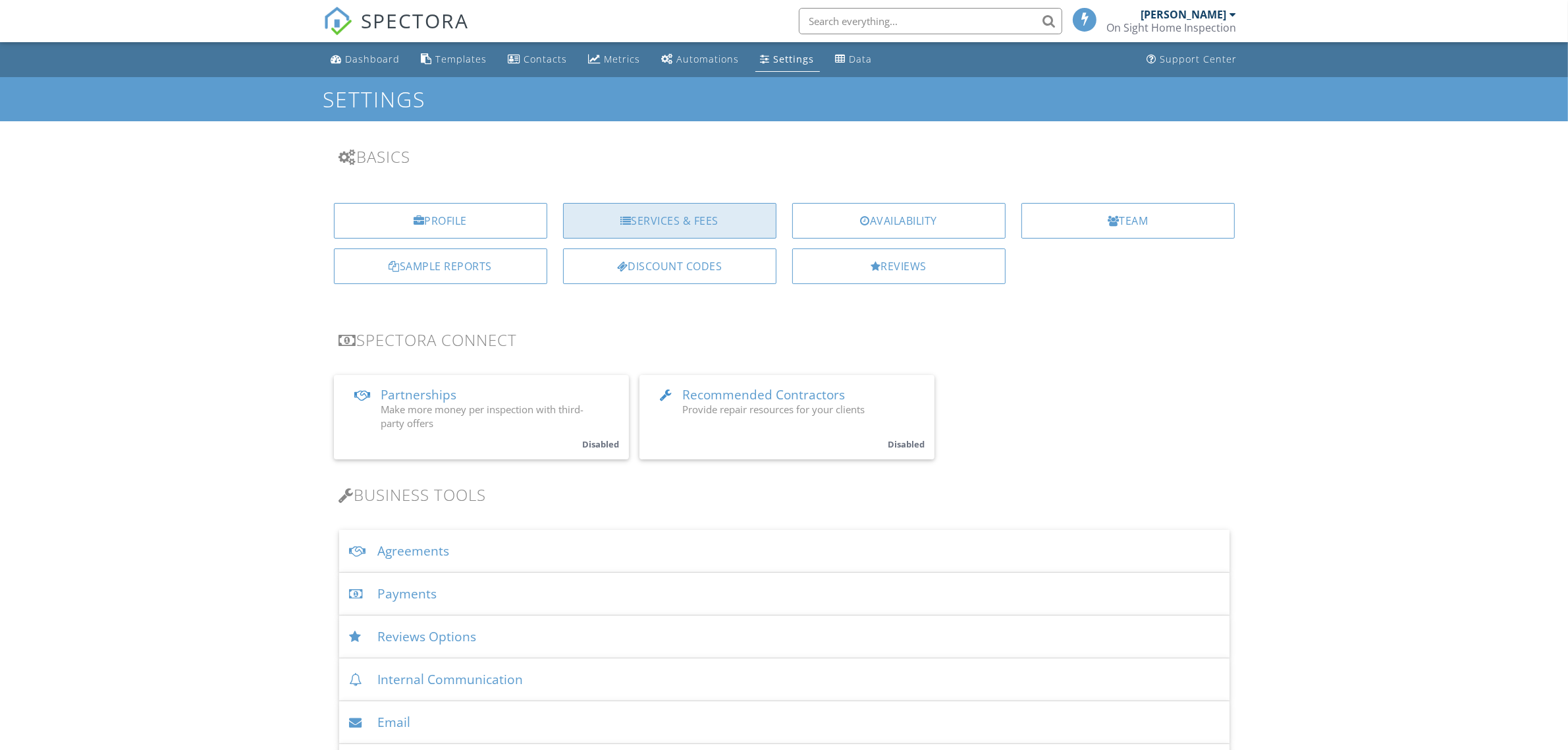
click at [679, 222] on div "Services & Fees" at bounding box center [669, 220] width 213 height 36
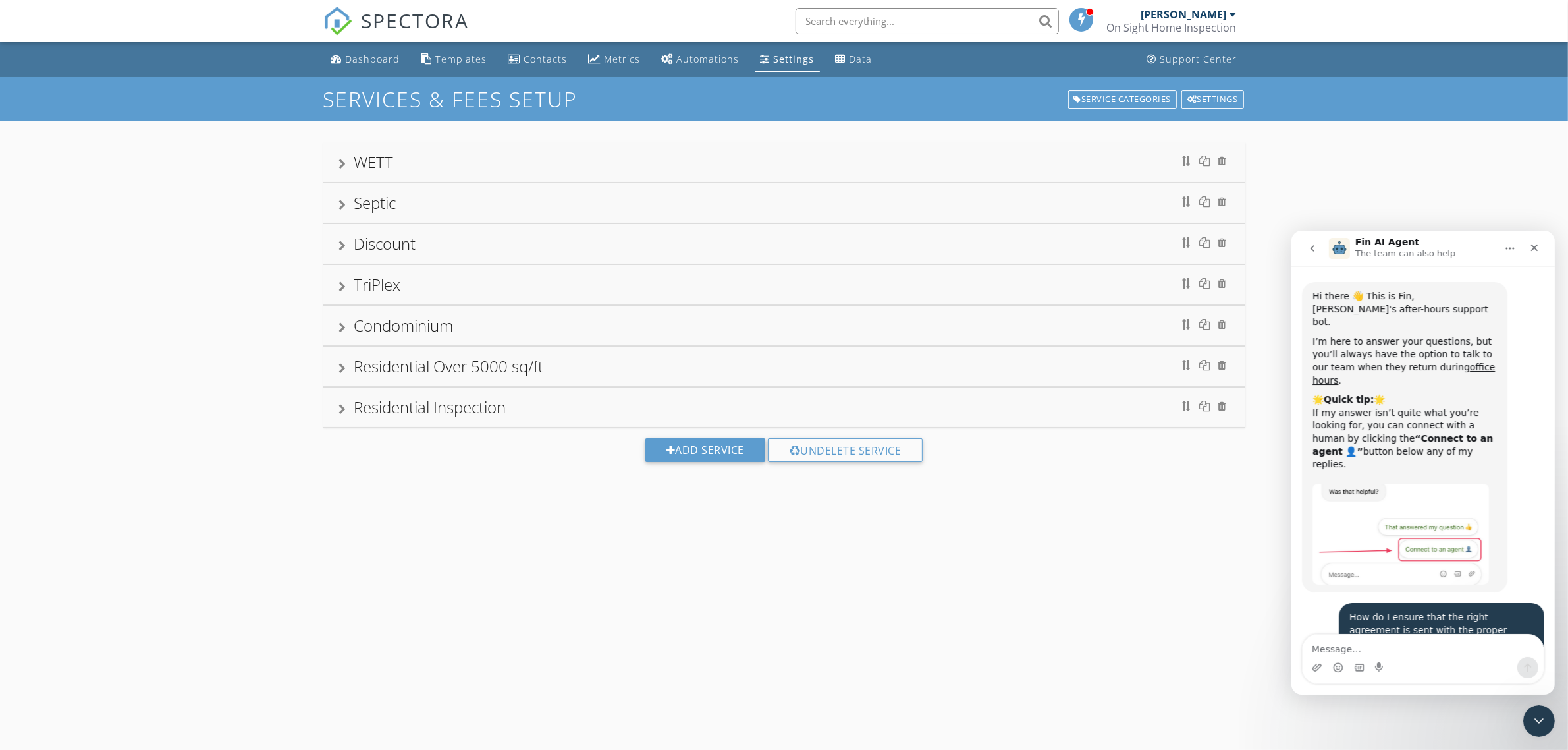
scroll to position [683, 0]
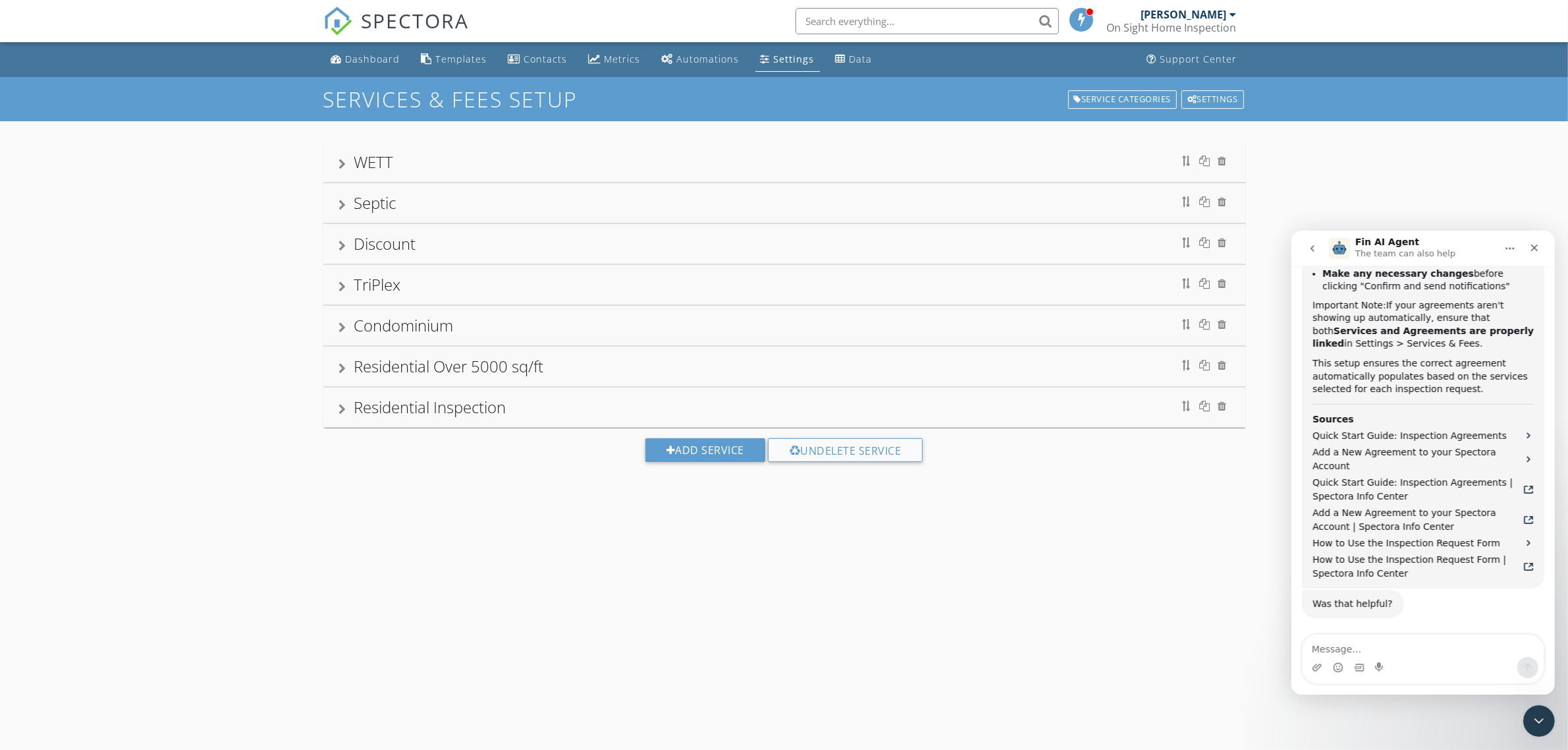
click at [387, 157] on div "WETT" at bounding box center [374, 162] width 40 height 22
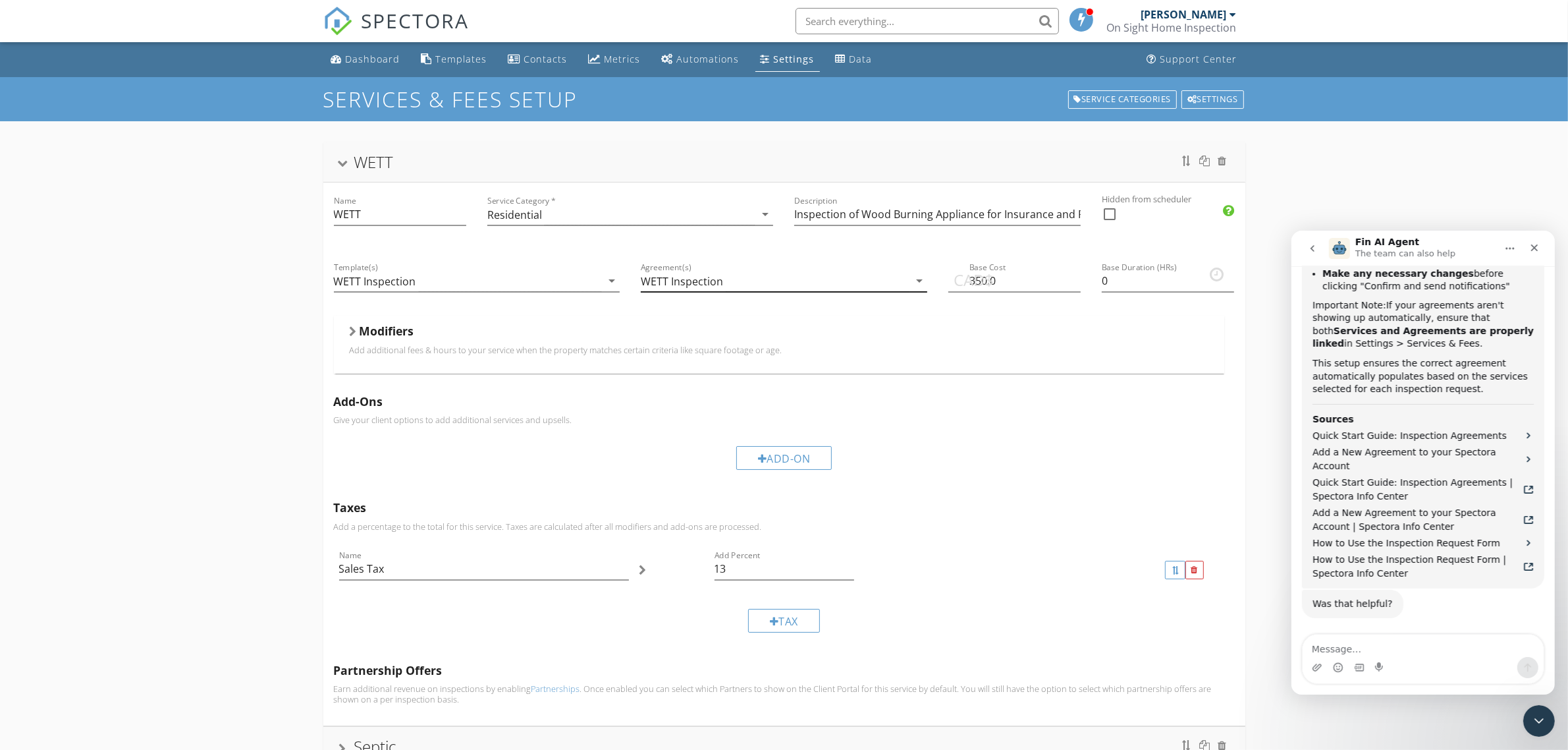
click at [854, 282] on div "WETT Inspection" at bounding box center [774, 281] width 268 height 22
click at [871, 252] on div "Agreement(s) WETT Inspection arrow_drop_down" at bounding box center [784, 282] width 307 height 67
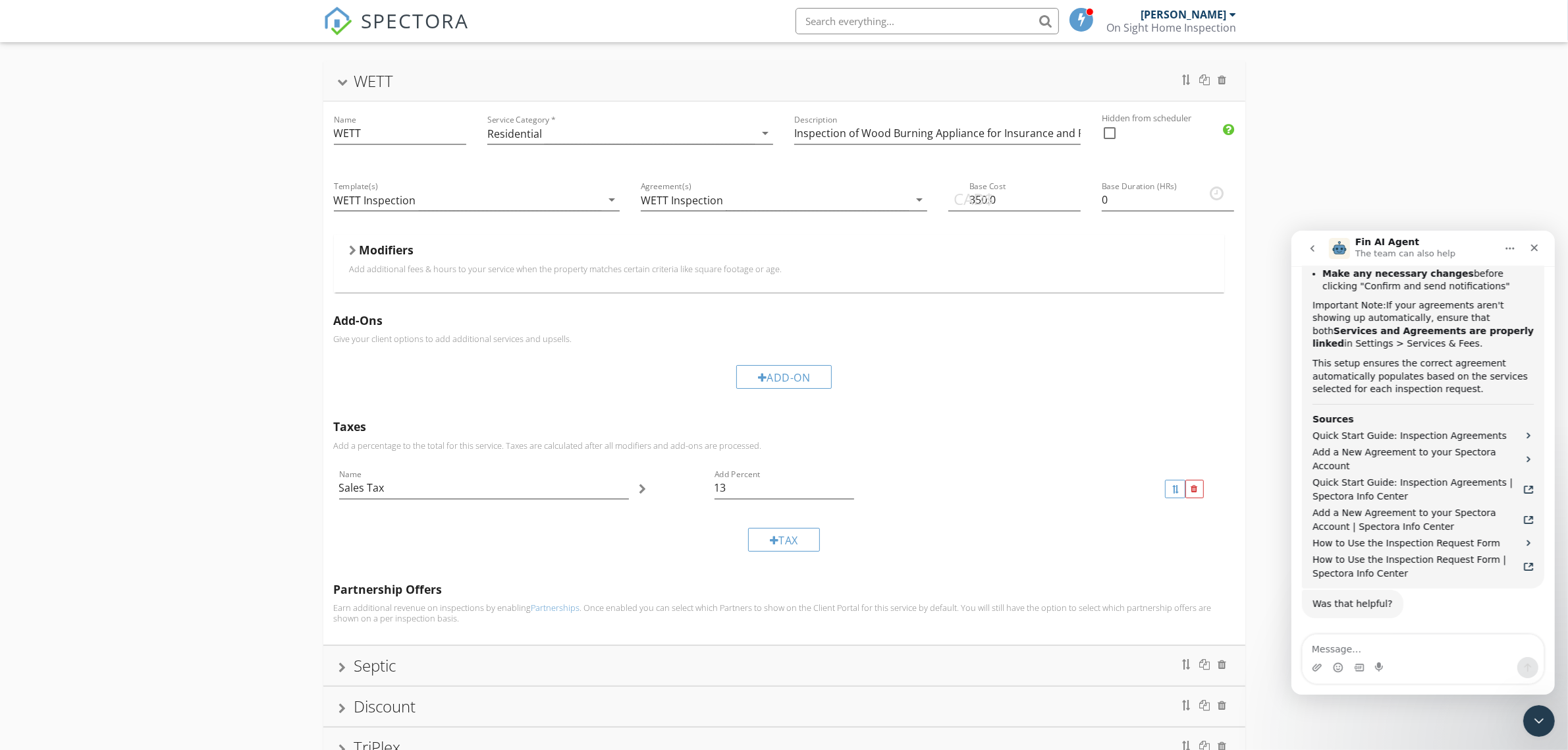
scroll to position [53, 0]
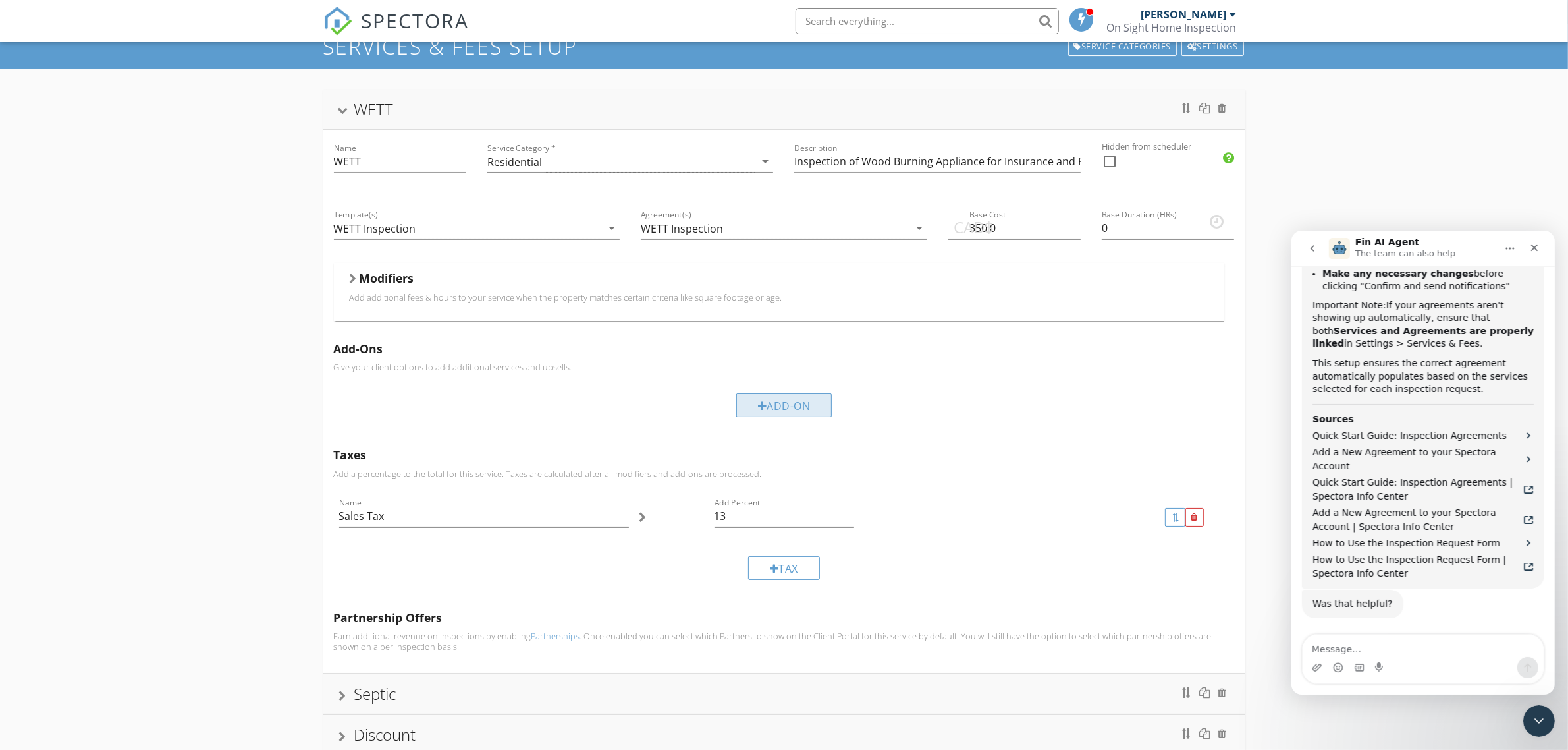
click at [763, 407] on div at bounding box center [762, 406] width 10 height 10
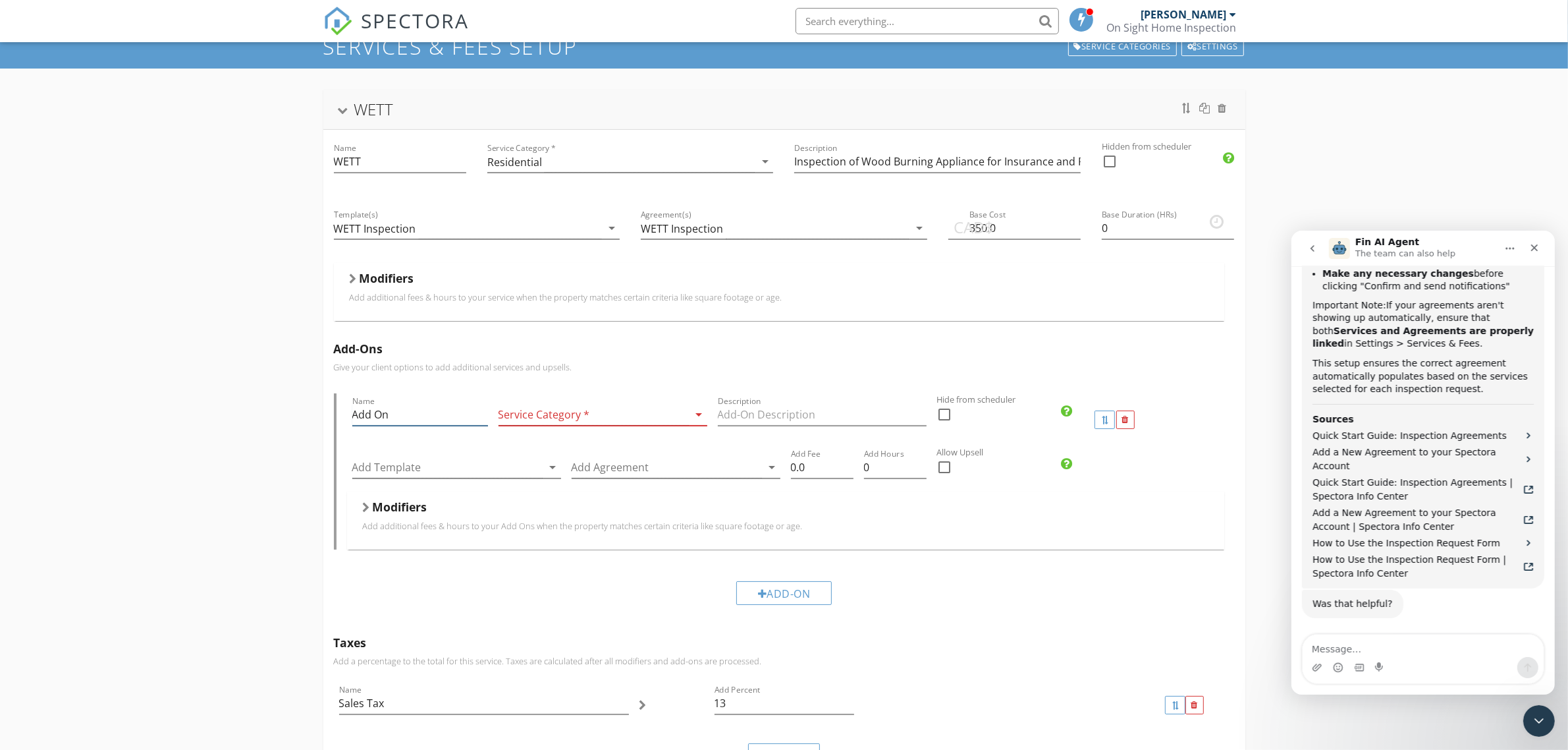
click at [423, 420] on input "Add On" at bounding box center [419, 415] width 135 height 22
click at [422, 420] on input "Add On" at bounding box center [419, 415] width 135 height 22
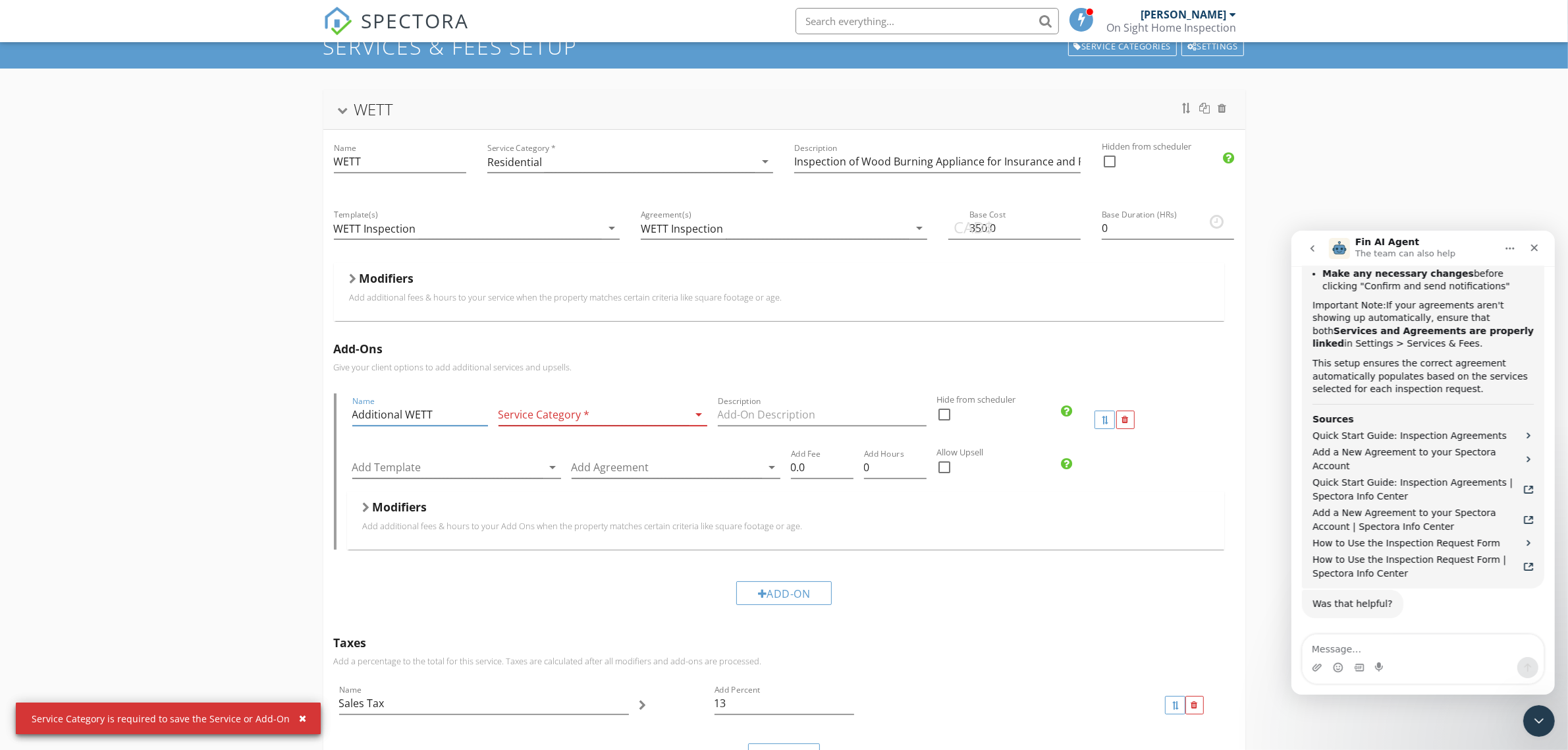
click at [693, 416] on icon "arrow_drop_down" at bounding box center [699, 415] width 16 height 16
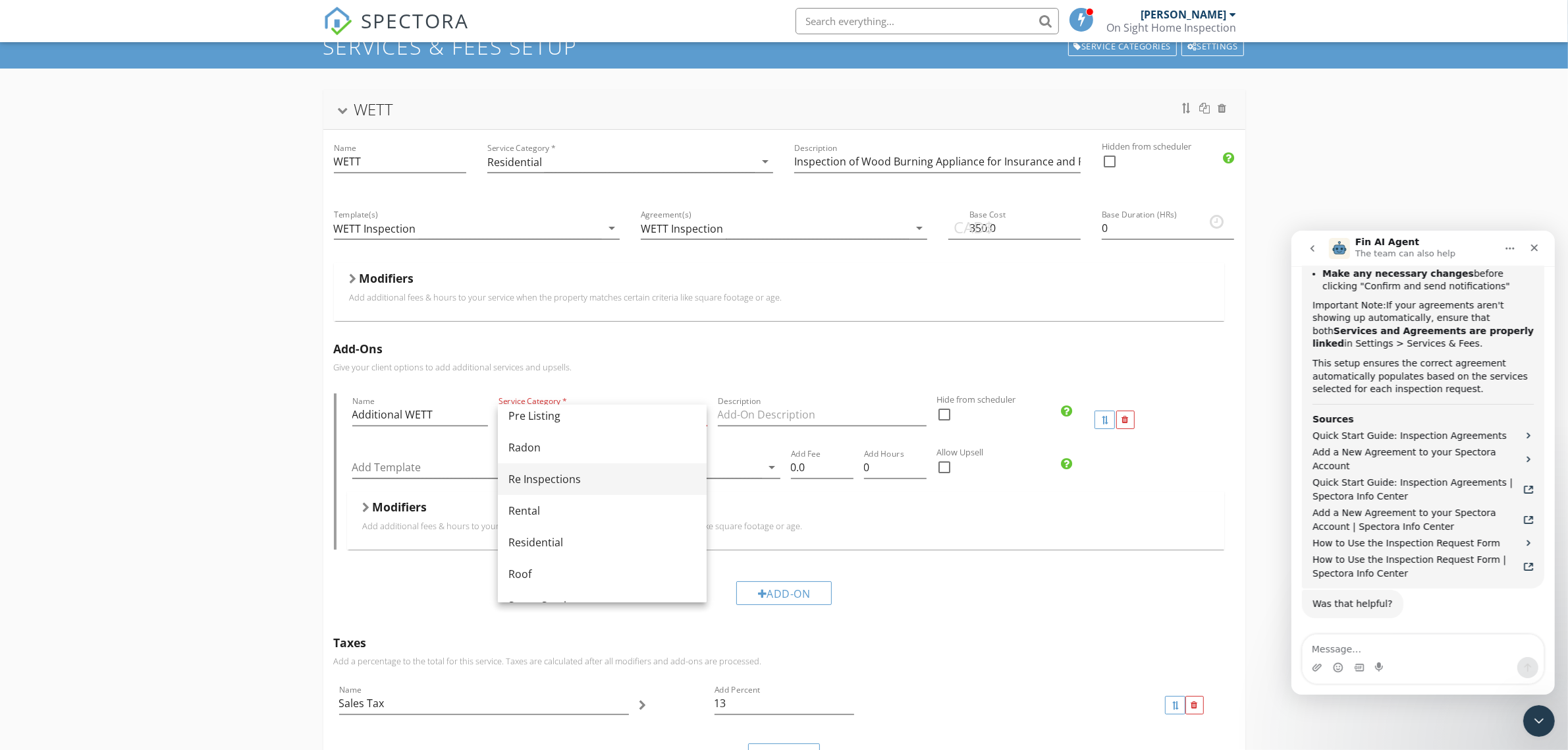
scroll to position [576, 0]
click at [616, 521] on div "Residential" at bounding box center [602, 513] width 187 height 16
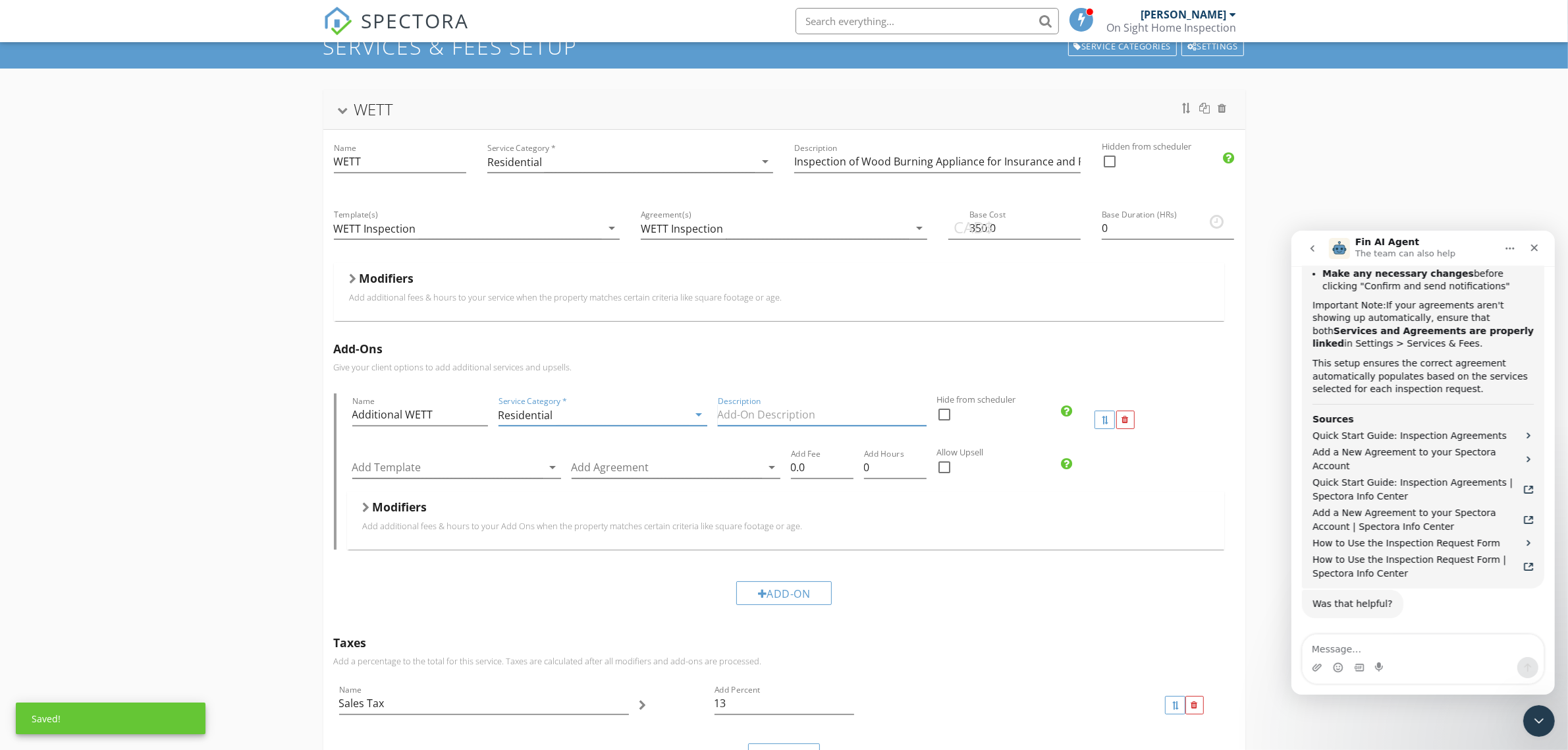
click at [769, 409] on input "Description" at bounding box center [821, 415] width 209 height 22
drag, startPoint x: 403, startPoint y: 414, endPoint x: 347, endPoint y: 423, distance: 56.7
click at [347, 423] on div "Name Additional WETT" at bounding box center [420, 420] width 146 height 53
type input "Multiple WETT"
click at [725, 412] on input "Description" at bounding box center [821, 415] width 209 height 22
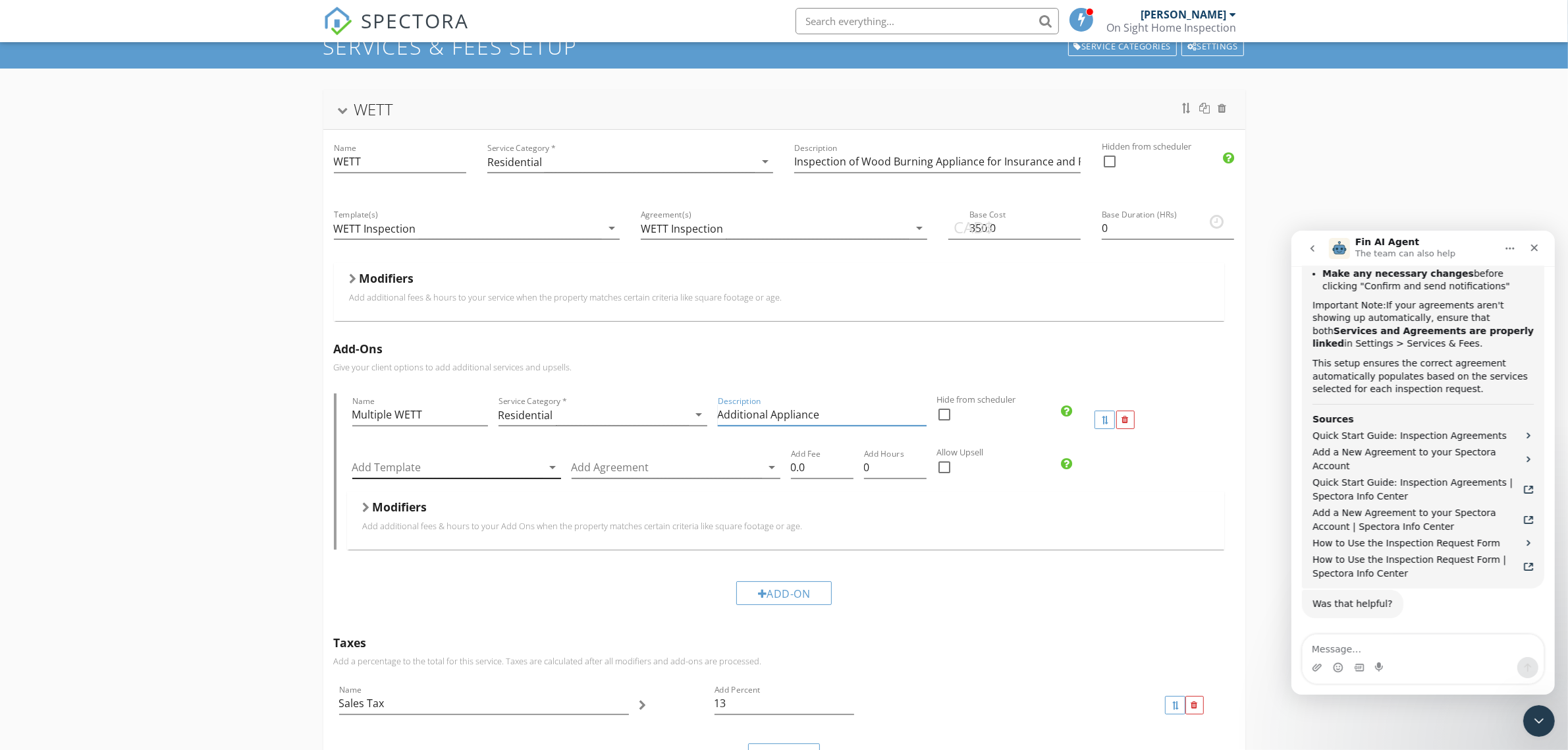
type input "Additional Appliance"
click at [553, 469] on icon "arrow_drop_down" at bounding box center [553, 467] width 16 height 16
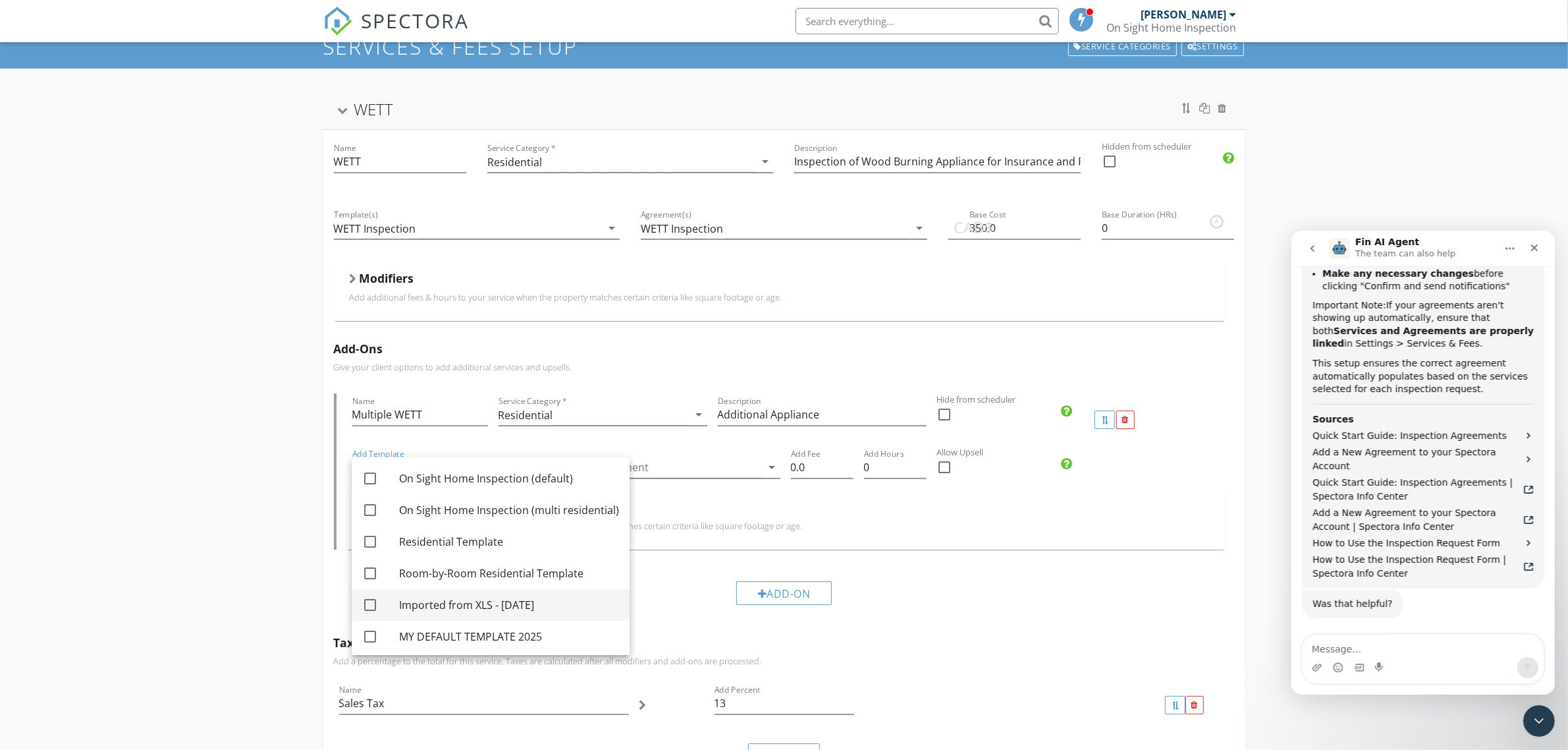
scroll to position [66, 0]
click at [372, 631] on div at bounding box center [370, 634] width 23 height 23
checkbox input "true"
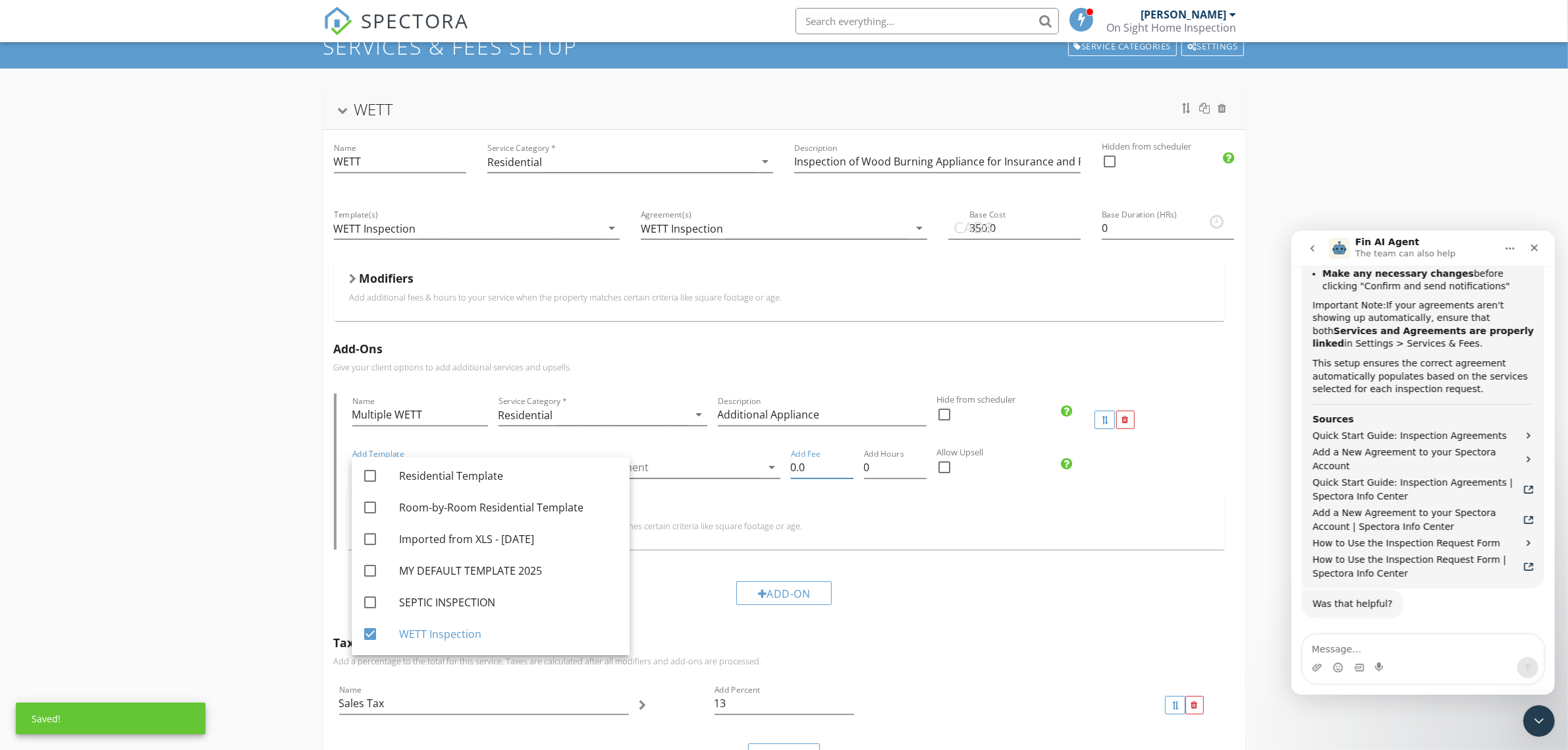
click at [804, 461] on input "0.0" at bounding box center [821, 467] width 62 height 22
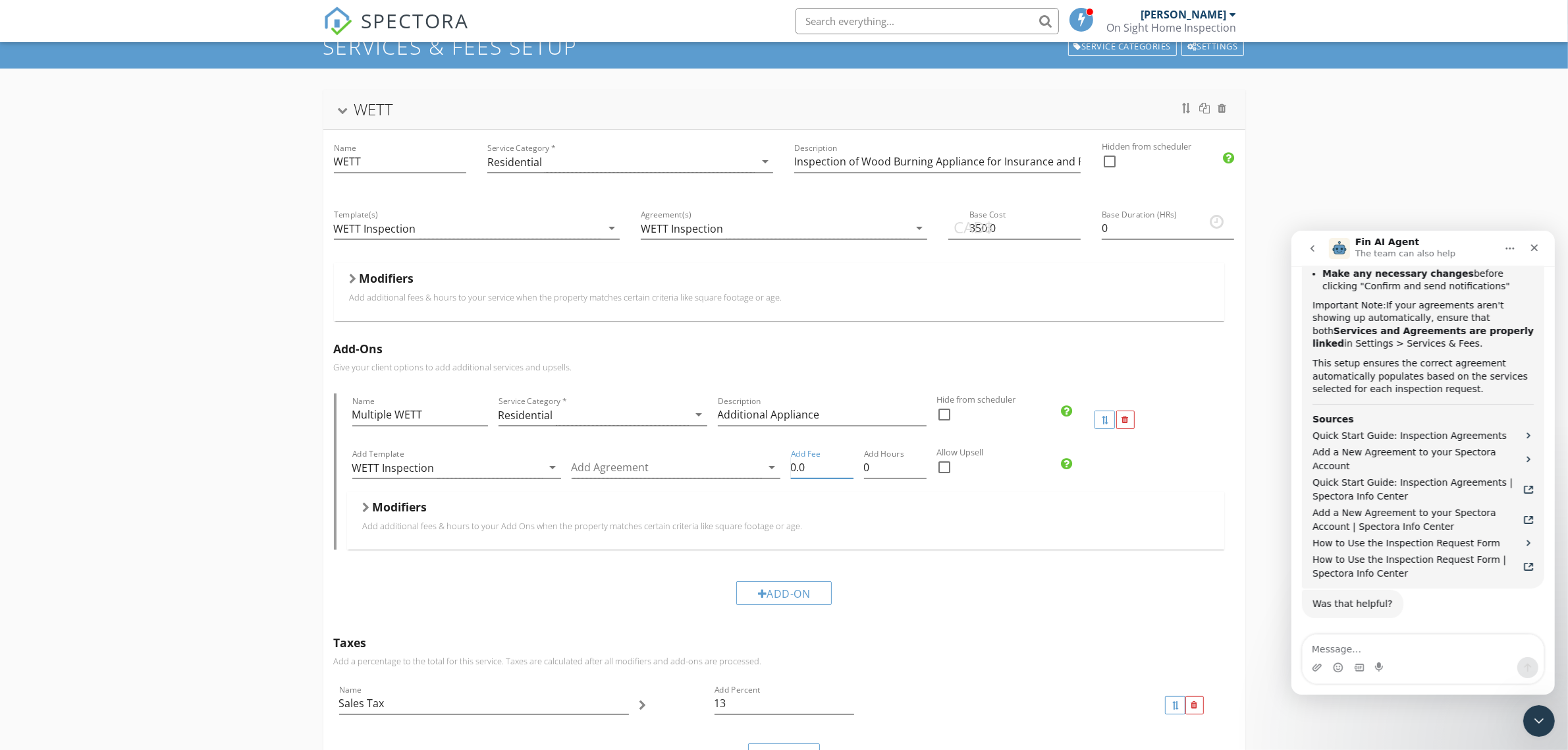
click at [804, 466] on input "0.0" at bounding box center [821, 467] width 62 height 22
type input "275"
click at [920, 464] on input "0.25" at bounding box center [895, 467] width 62 height 22
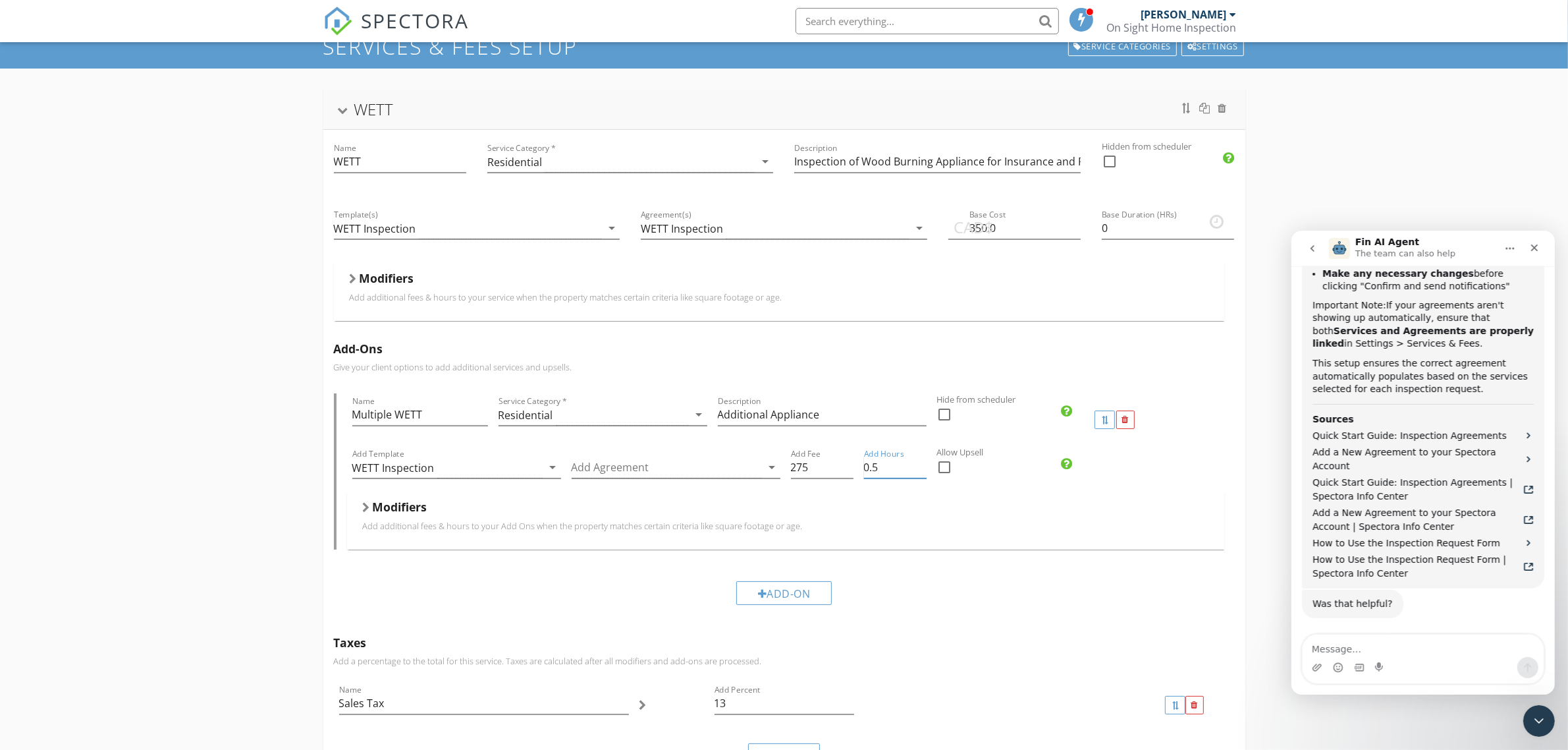
click at [920, 464] on input "0.5" at bounding box center [895, 467] width 62 height 22
type input "0.75"
click at [920, 464] on input "0.75" at bounding box center [895, 467] width 62 height 22
click at [367, 508] on div at bounding box center [367, 507] width 7 height 10
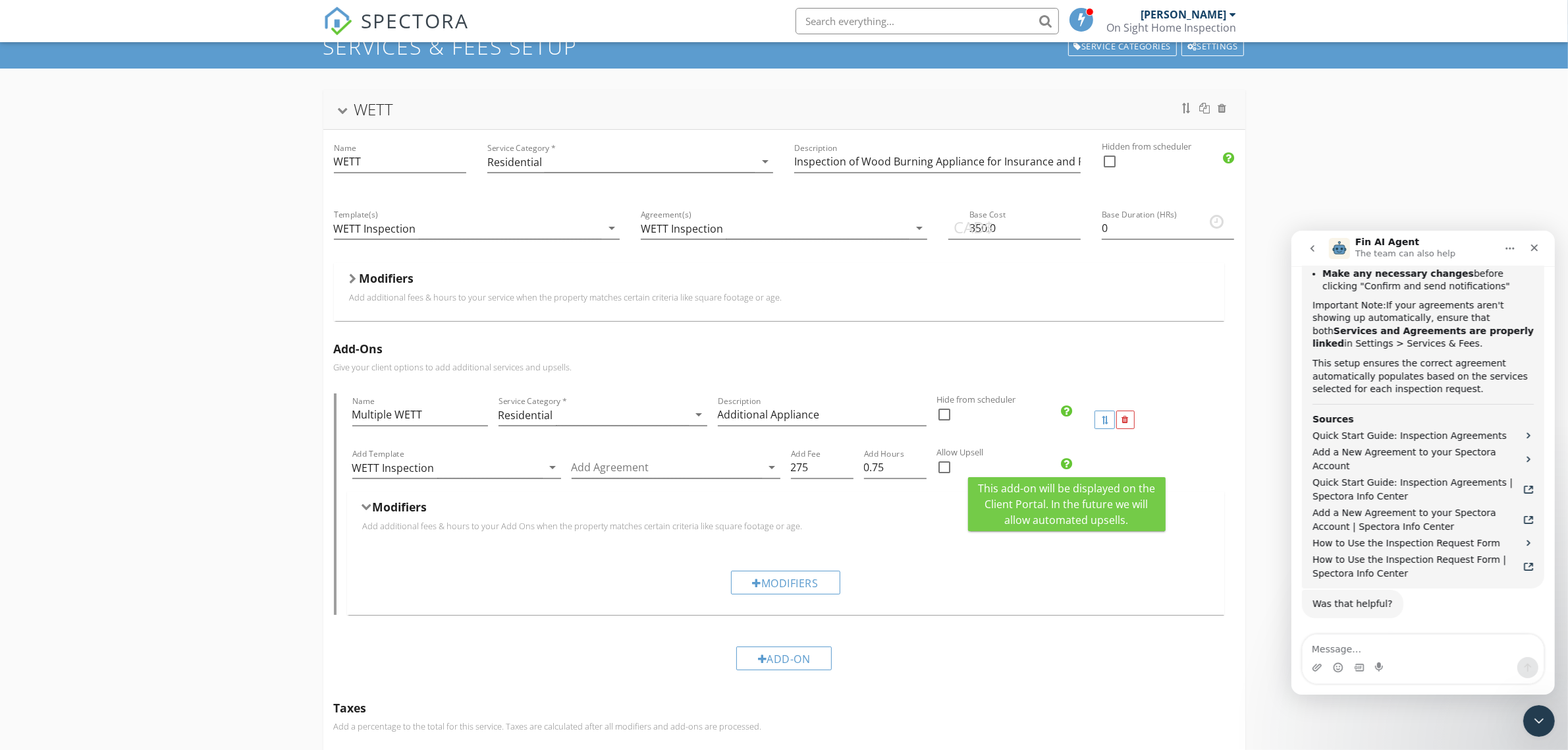
click at [1064, 462] on icon at bounding box center [1067, 464] width 11 height 13
click at [1067, 462] on icon at bounding box center [1067, 464] width 11 height 13
click at [1045, 467] on div "check_box_outline_blank" at bounding box center [1004, 473] width 135 height 34
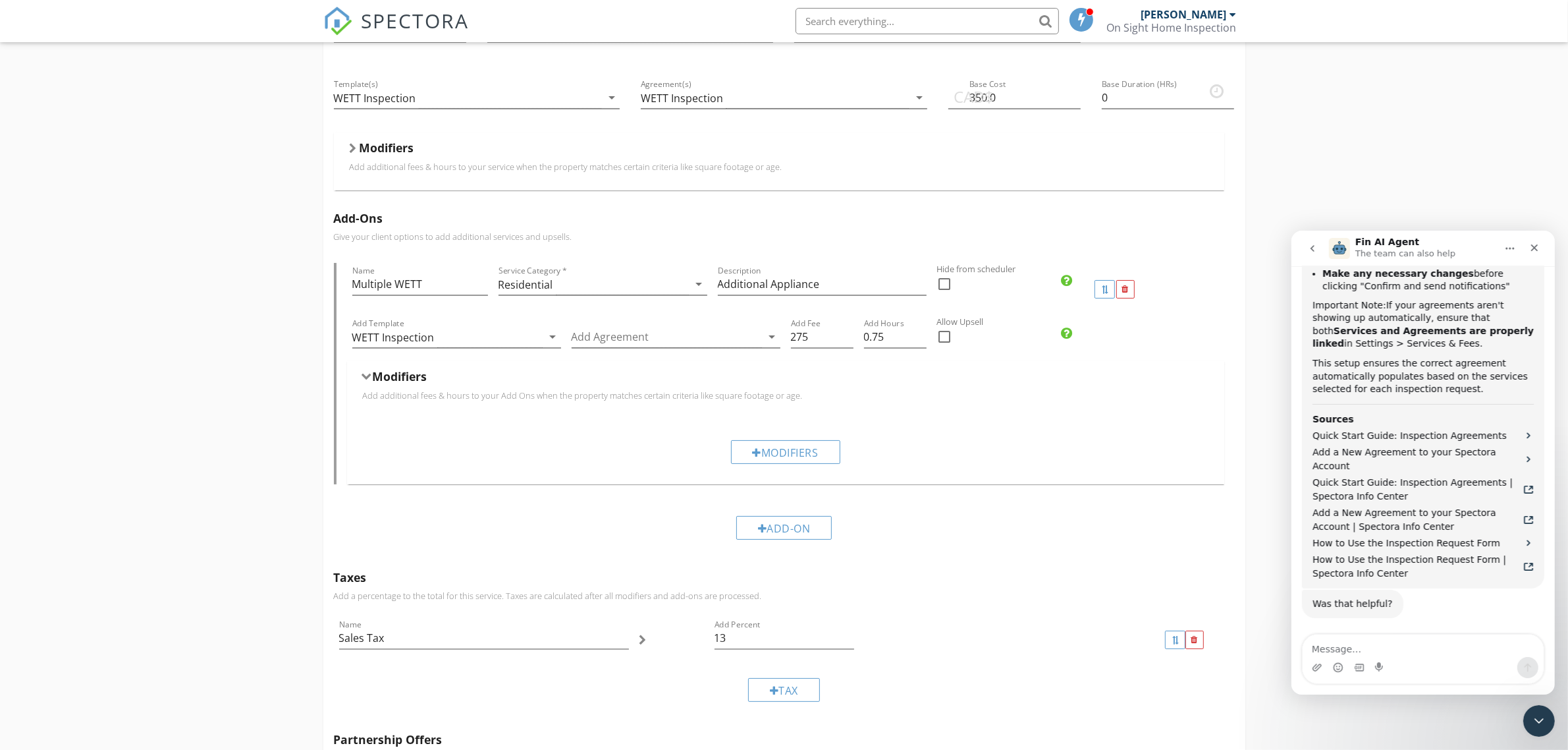
scroll to position [218, 0]
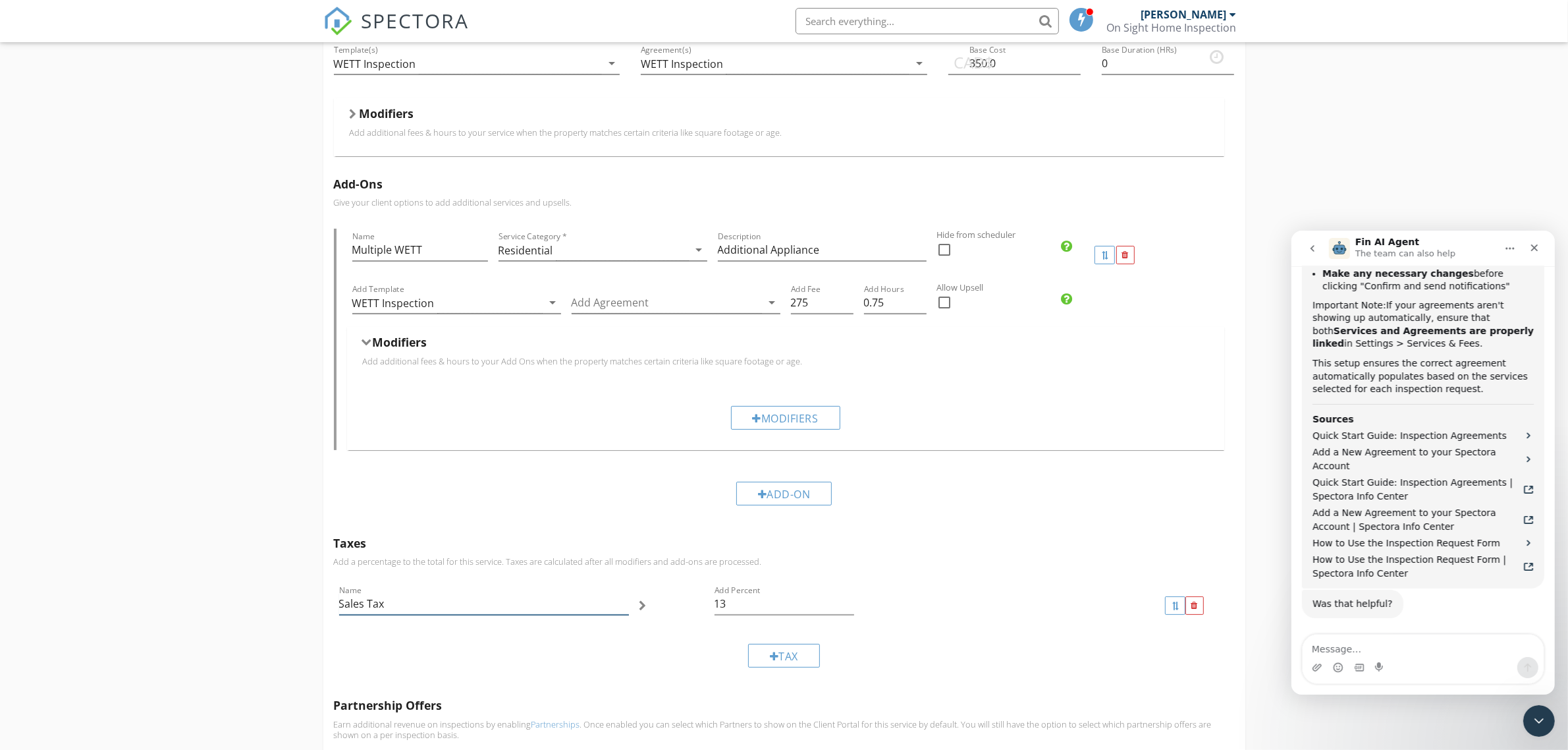
click at [383, 605] on input "Sales Tax" at bounding box center [484, 604] width 290 height 22
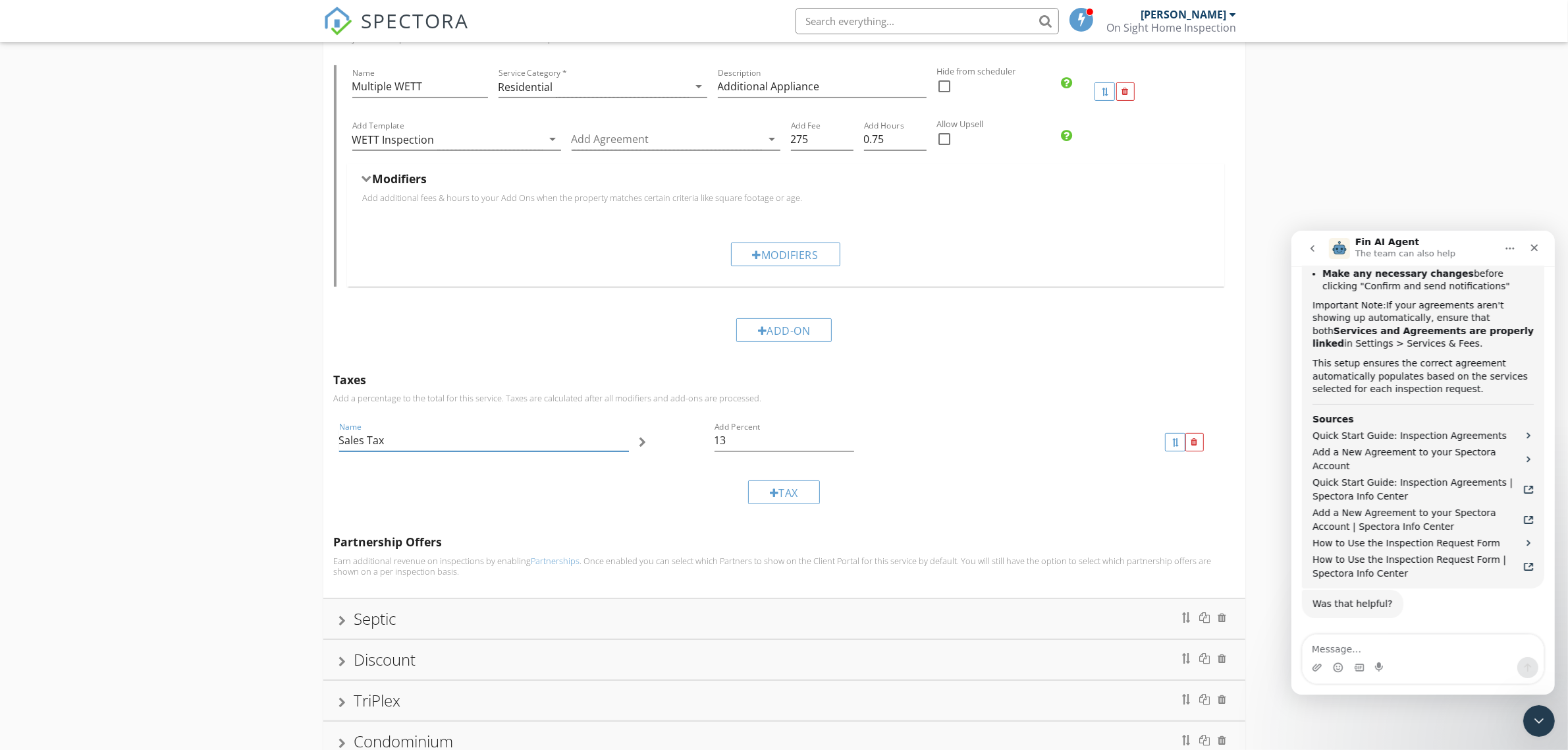
scroll to position [382, 0]
click at [1324, 648] on textarea "Message…" at bounding box center [1422, 645] width 241 height 23
type textarea "C"
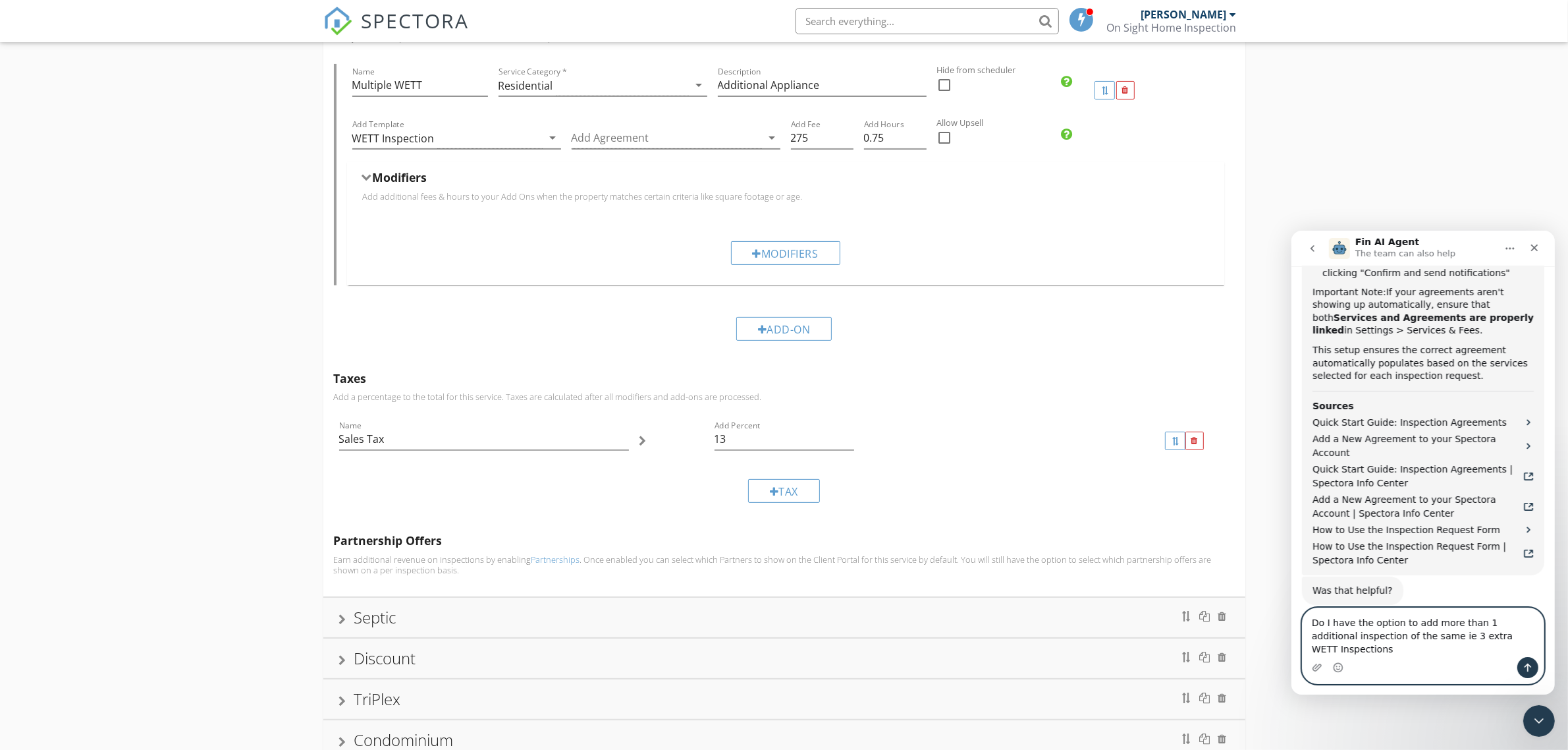
type textarea "Do I have the option to add more than 1 additional inspection of the same ie 3 …"
click at [1533, 665] on button "Send a message…" at bounding box center [1526, 667] width 21 height 21
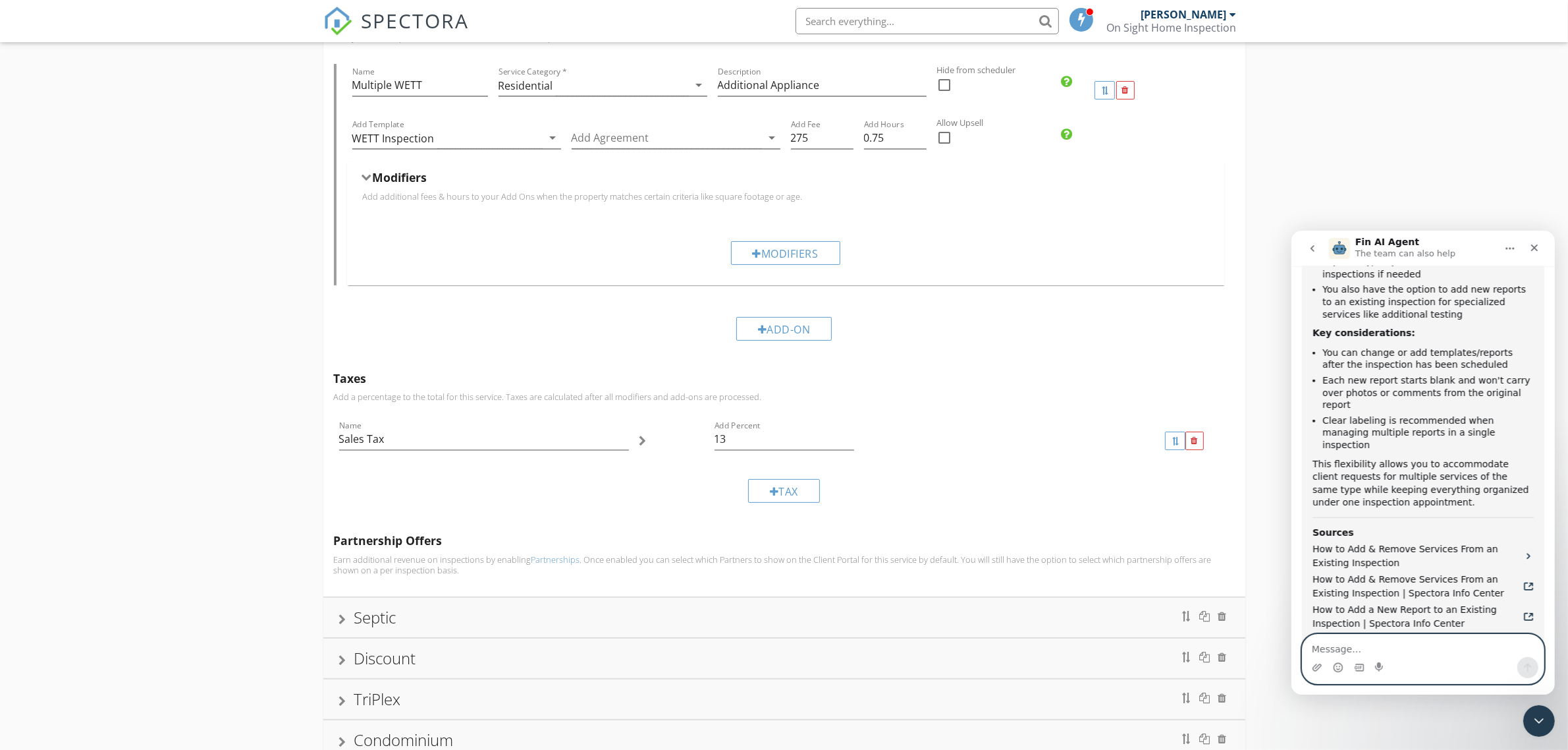
scroll to position [1303, 0]
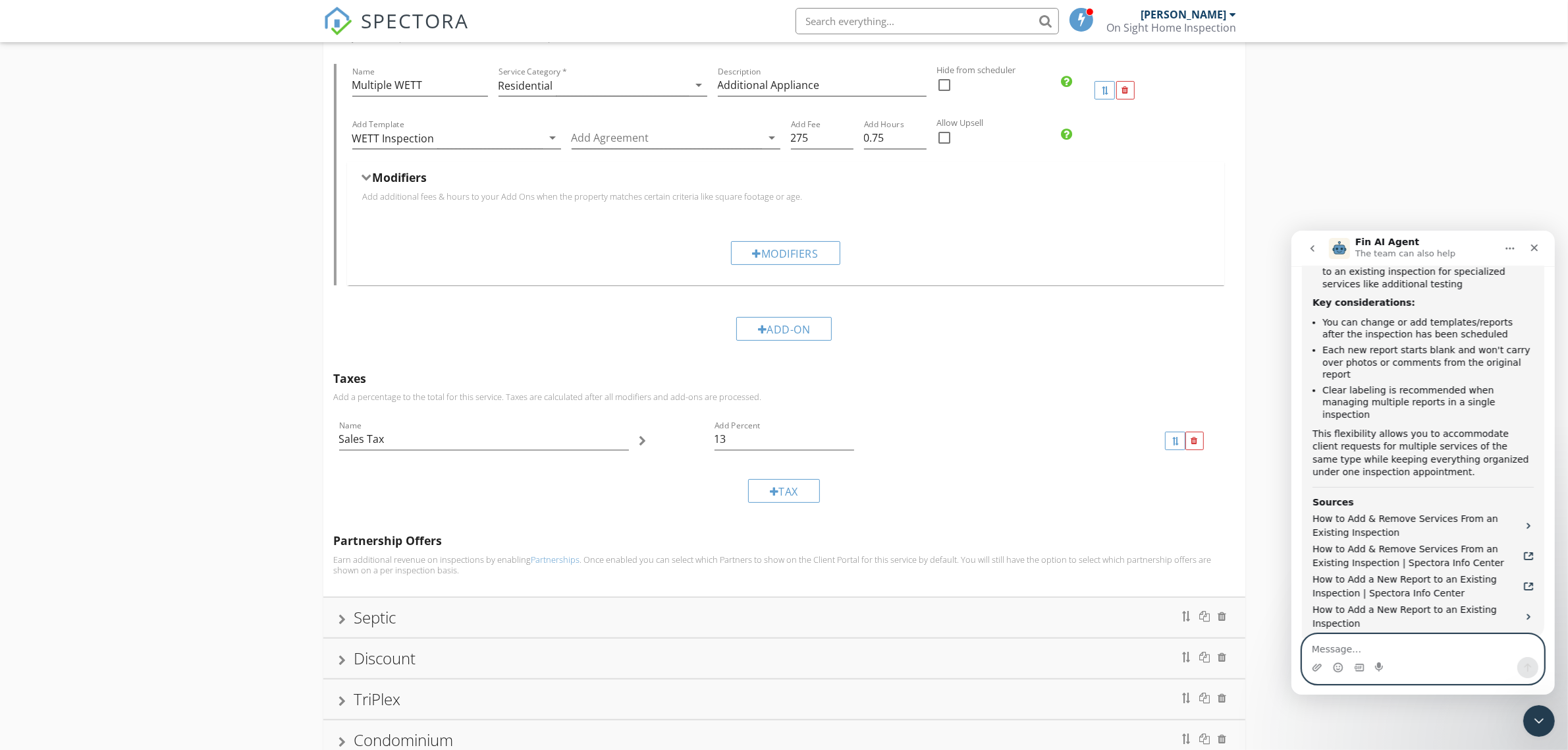
click at [1314, 647] on textarea "Message…" at bounding box center [1422, 645] width 241 height 23
type textarea "how do I do That"
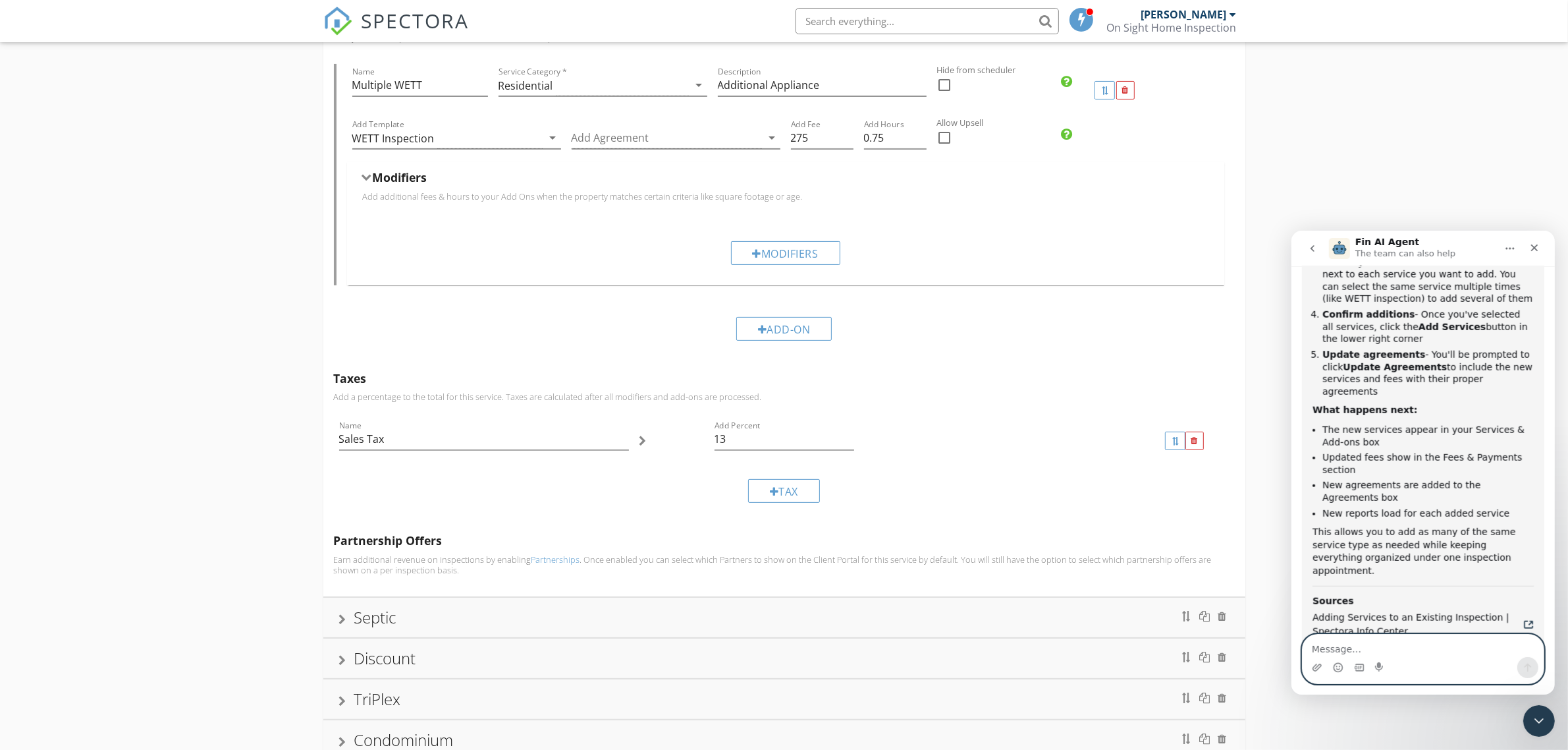
scroll to position [1923, 0]
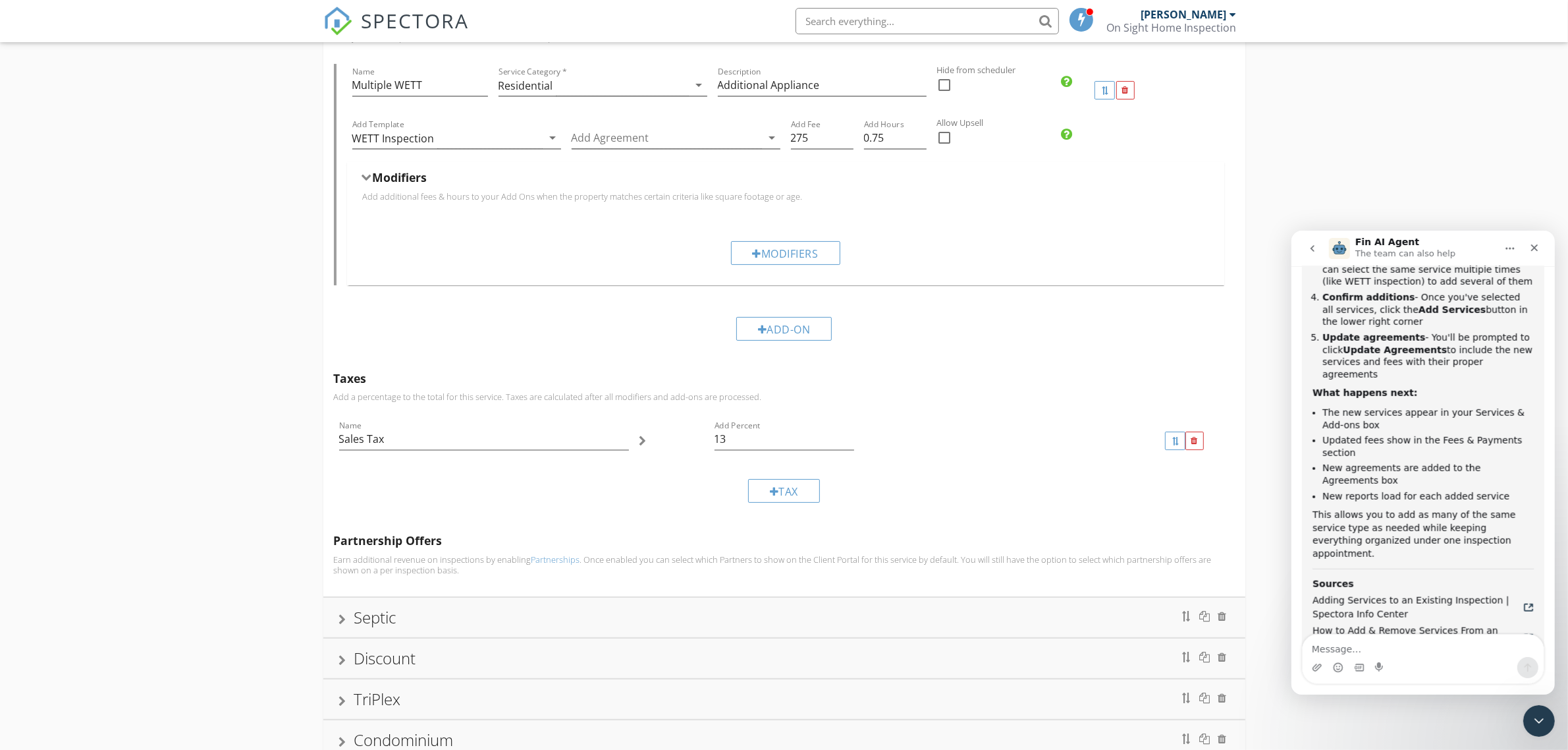
click at [1463, 729] on button "That answered my question 👍" at bounding box center [1455, 743] width 162 height 26
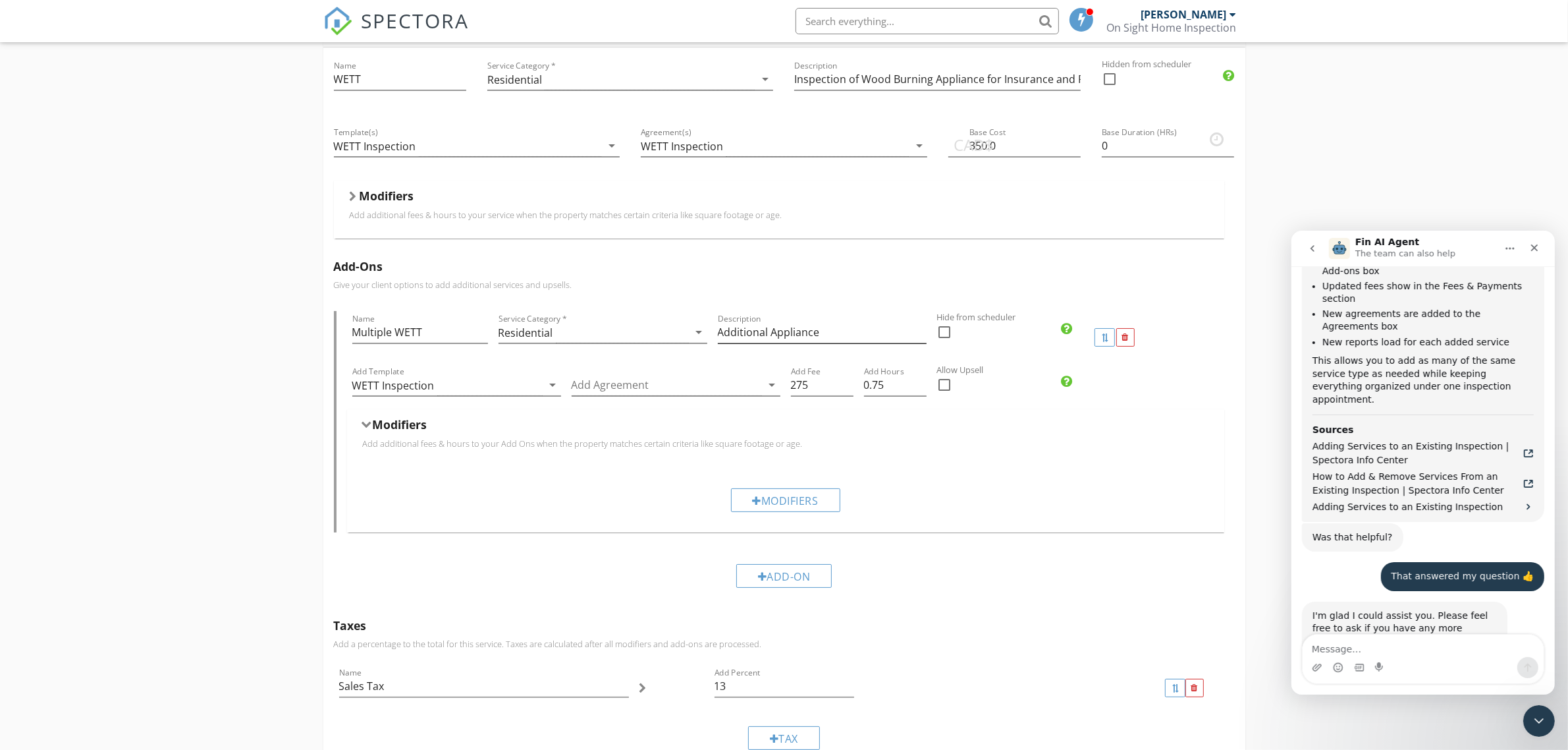
scroll to position [2069, 0]
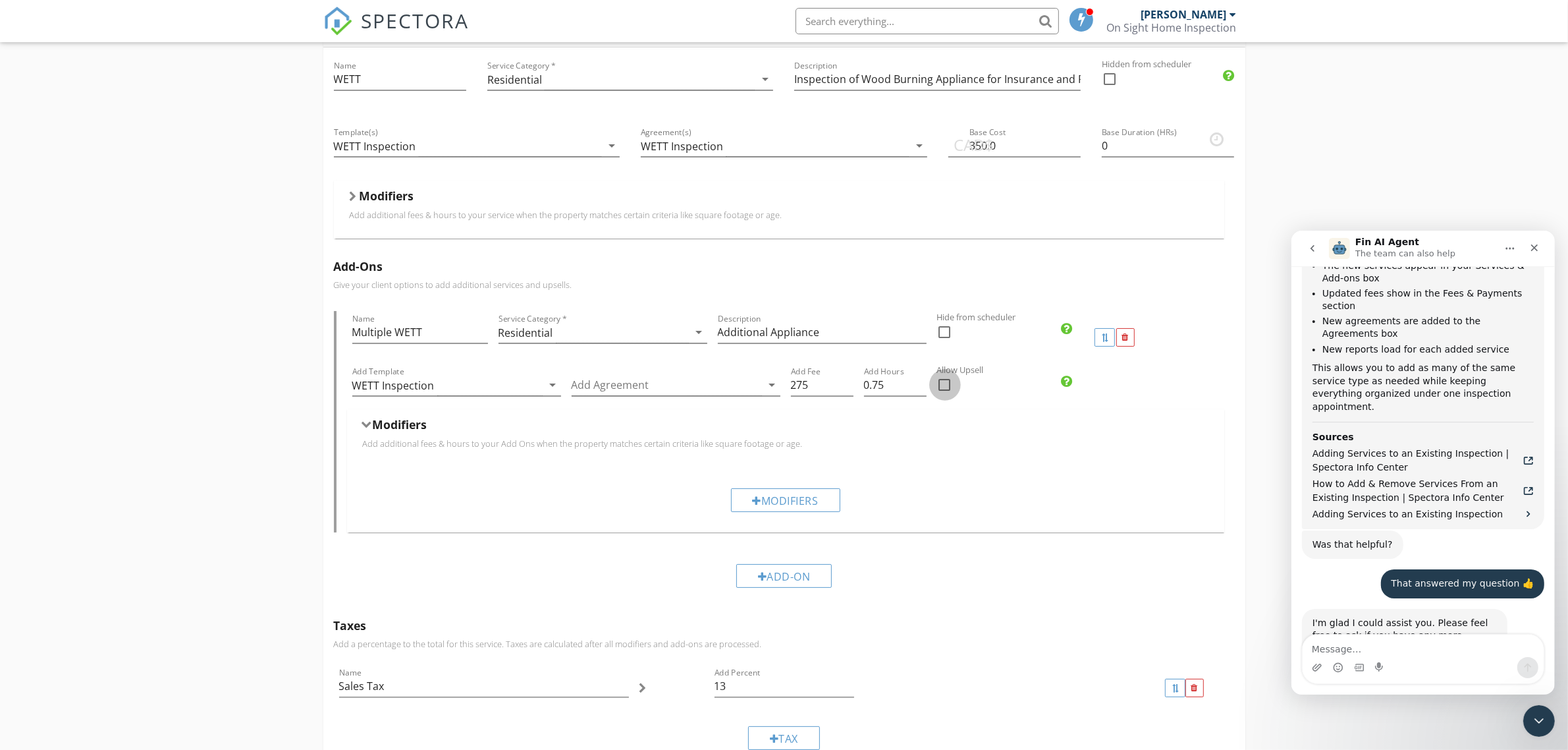
click at [944, 384] on div at bounding box center [944, 385] width 23 height 23
checkbox input "true"
click at [787, 502] on div "Modifiers" at bounding box center [785, 500] width 109 height 23
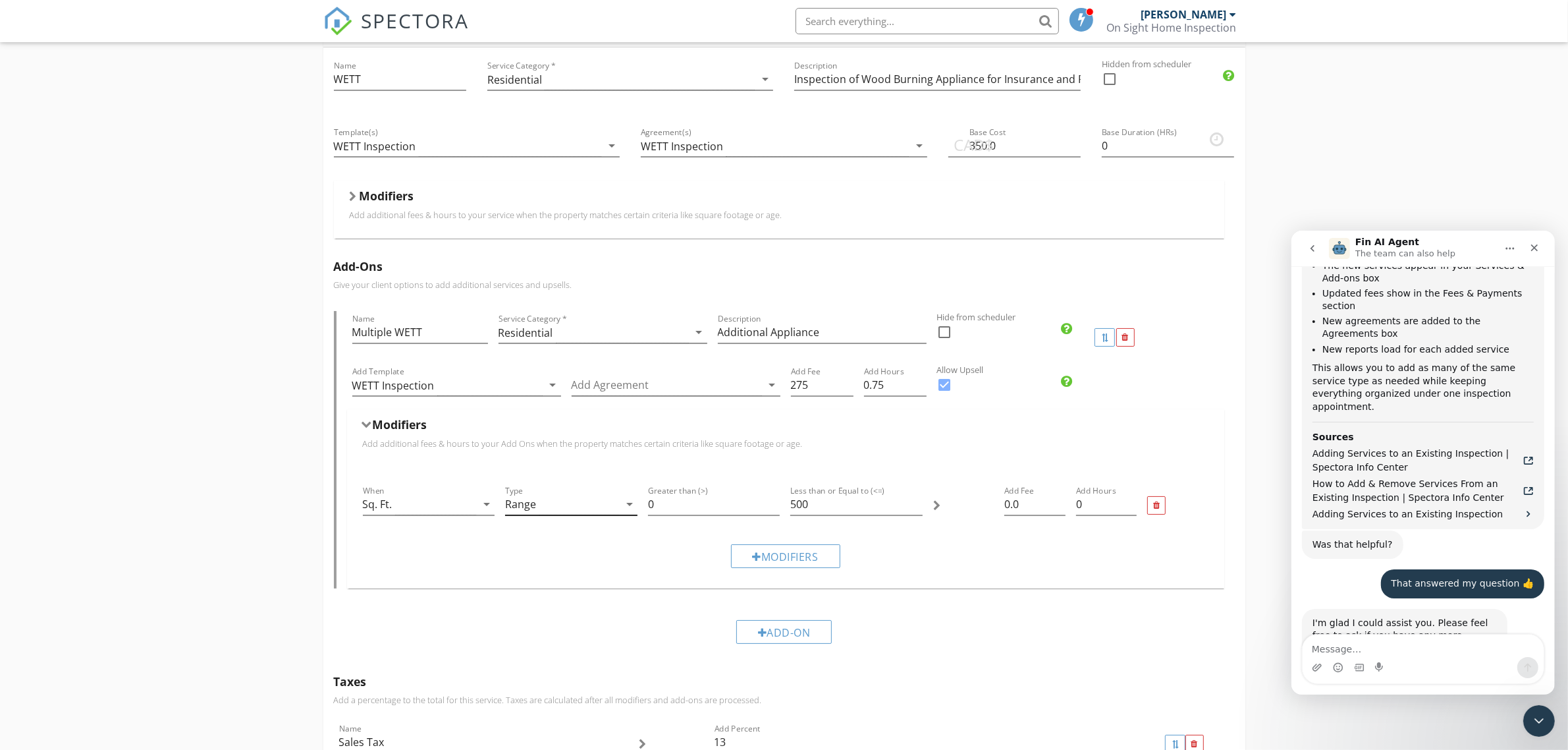
click at [627, 505] on icon "arrow_drop_down" at bounding box center [630, 504] width 16 height 16
click at [627, 505] on link "Range" at bounding box center [571, 515] width 132 height 31
click at [627, 505] on icon "arrow_drop_down" at bounding box center [630, 504] width 16 height 16
click at [545, 547] on div "Per Unit" at bounding box center [571, 547] width 111 height 16
click at [1018, 502] on input "0.0" at bounding box center [1034, 505] width 61 height 22
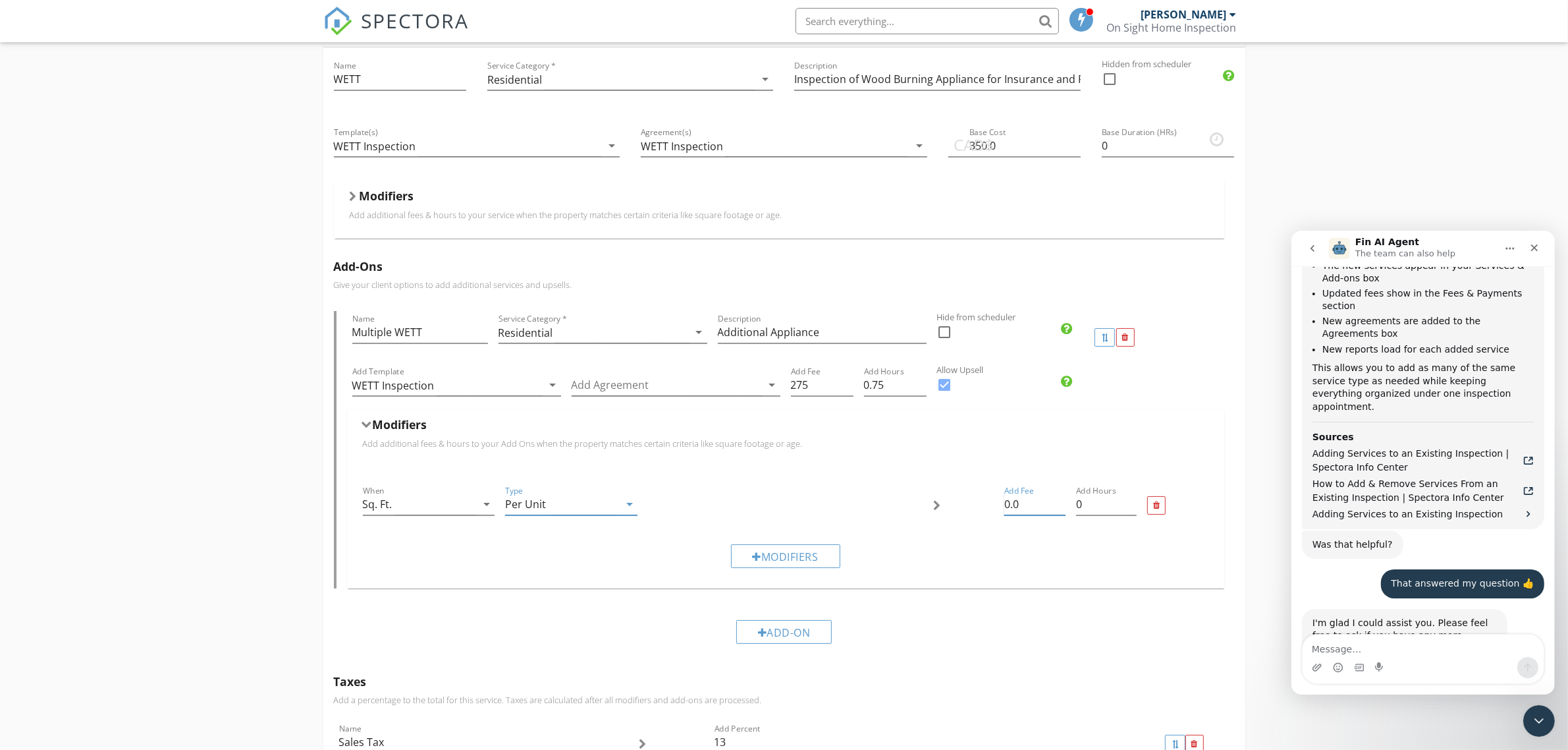
click at [1018, 502] on input "0.0" at bounding box center [1034, 505] width 61 height 22
type input "275"
click at [488, 501] on icon "arrow_drop_down" at bounding box center [487, 504] width 16 height 16
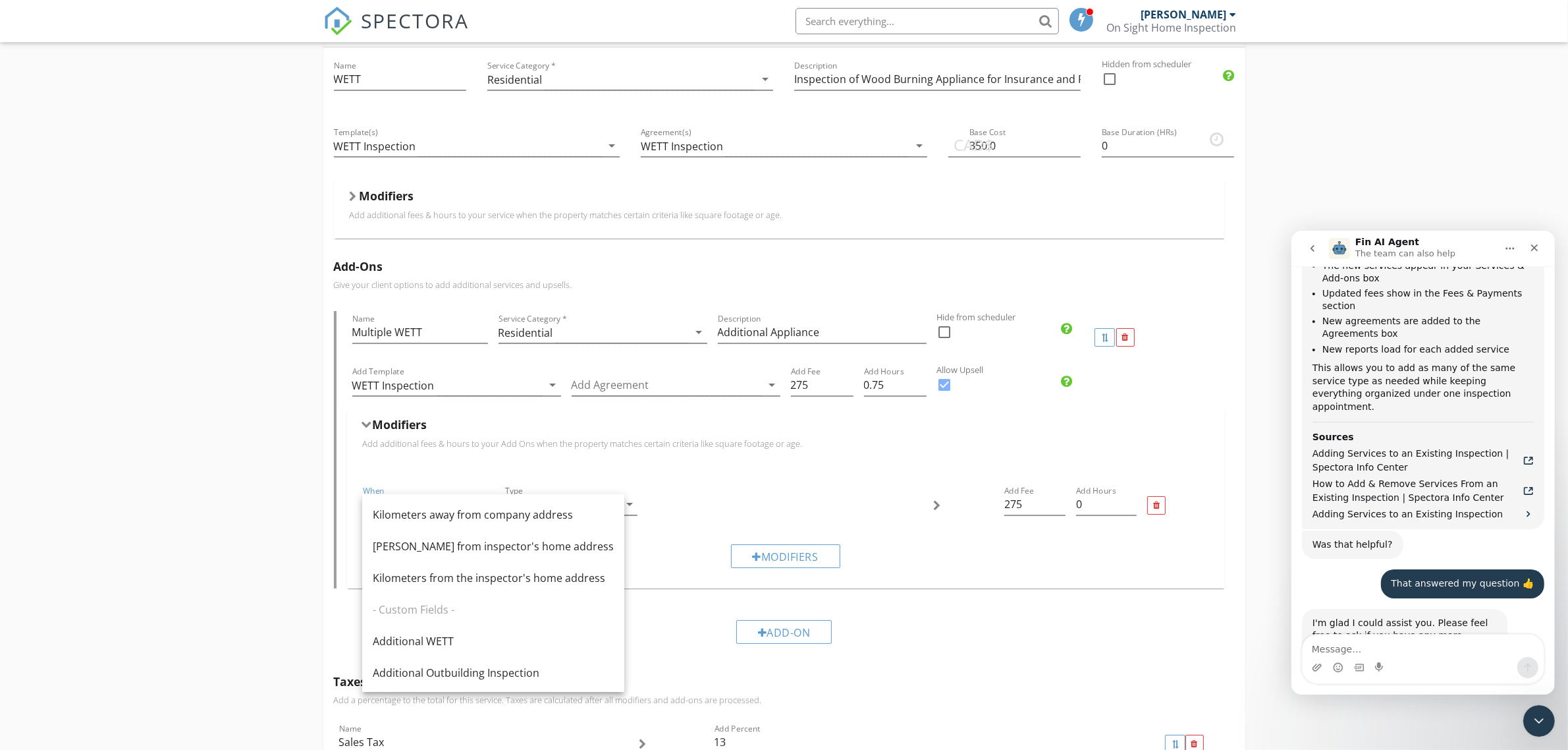
scroll to position [255, 0]
click at [422, 639] on div "Additional WETT" at bounding box center [493, 640] width 241 height 16
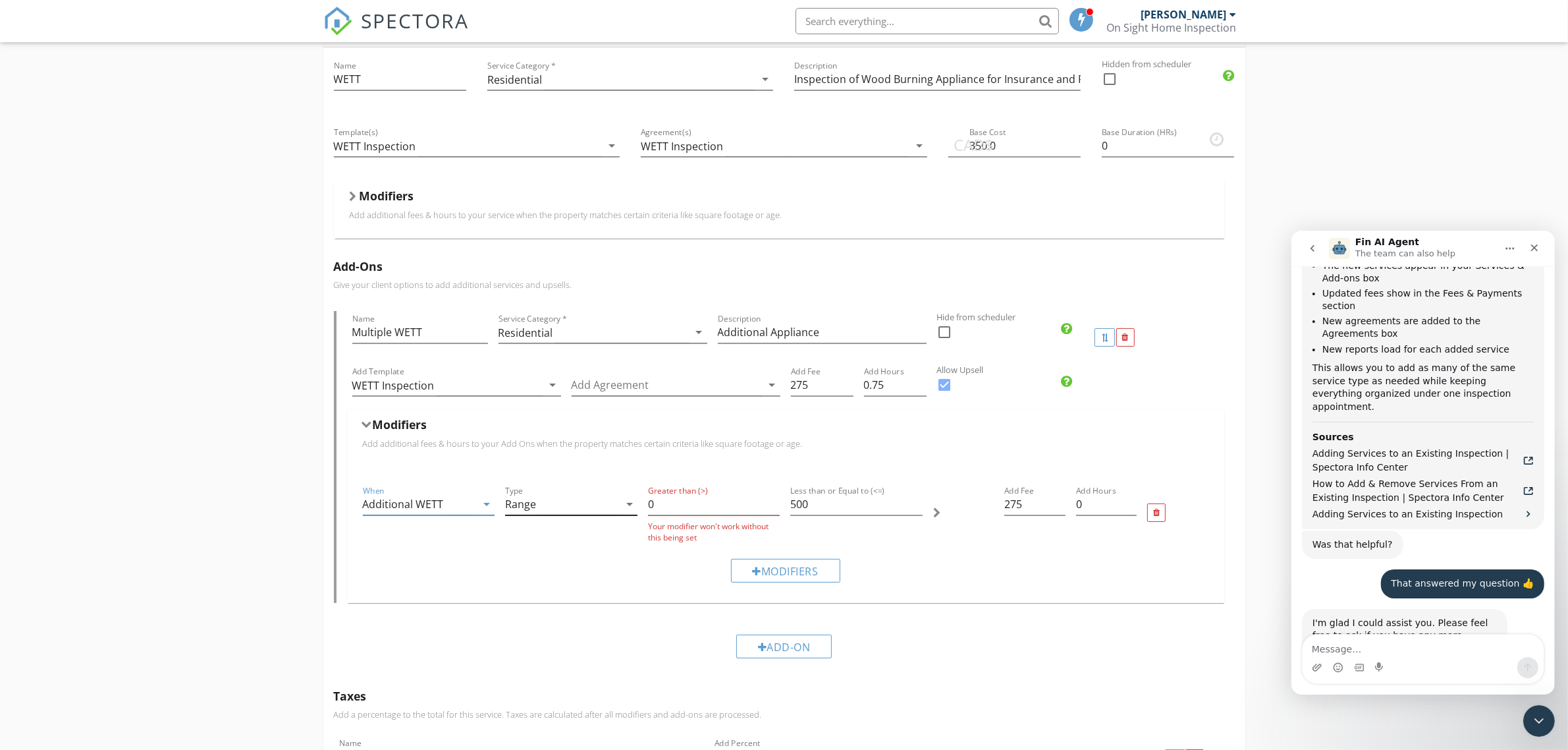
click at [629, 505] on icon "arrow_drop_down" at bounding box center [630, 504] width 16 height 16
click at [567, 548] on div "Per Unit" at bounding box center [571, 547] width 111 height 16
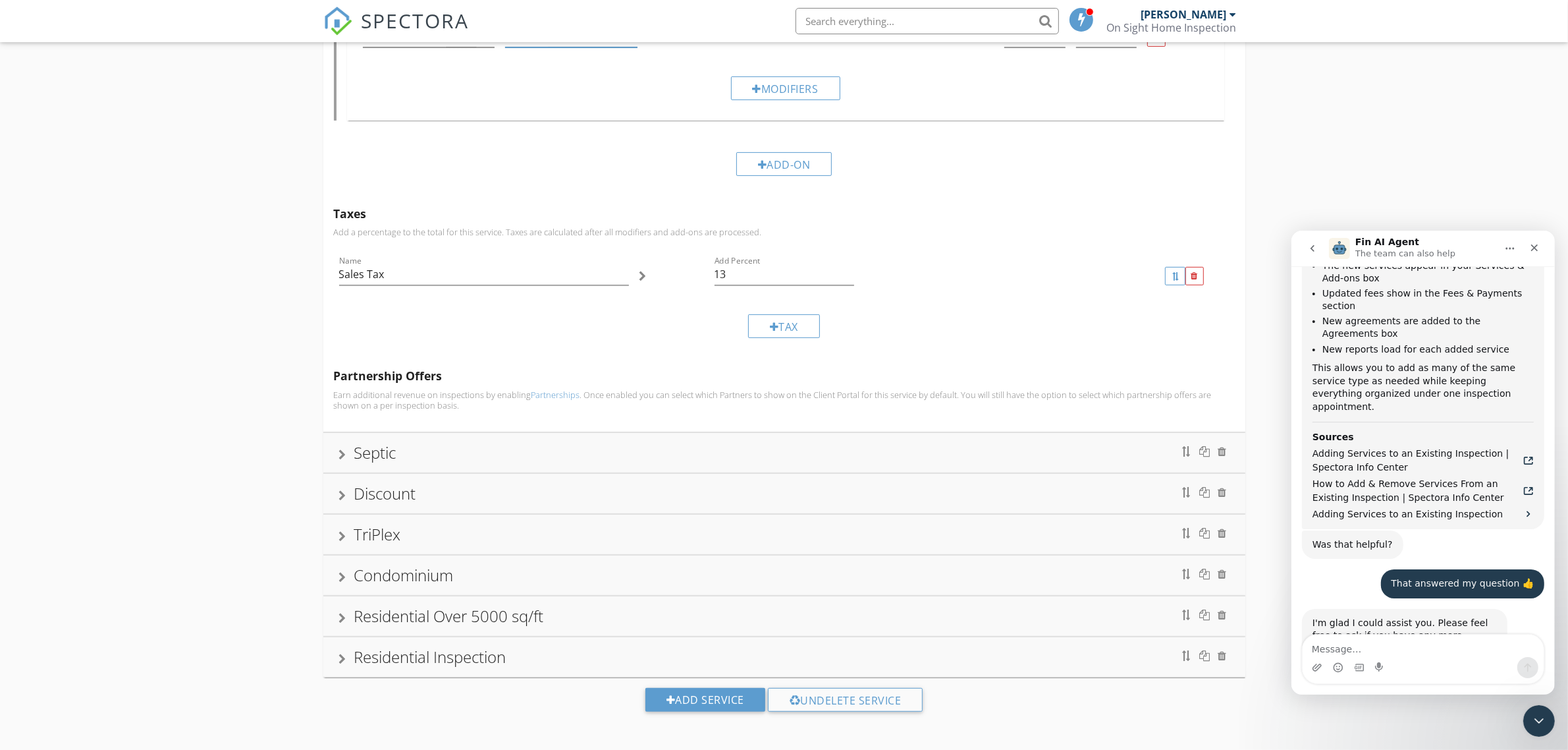
scroll to position [608, 0]
click at [438, 494] on div "Discount" at bounding box center [784, 490] width 890 height 23
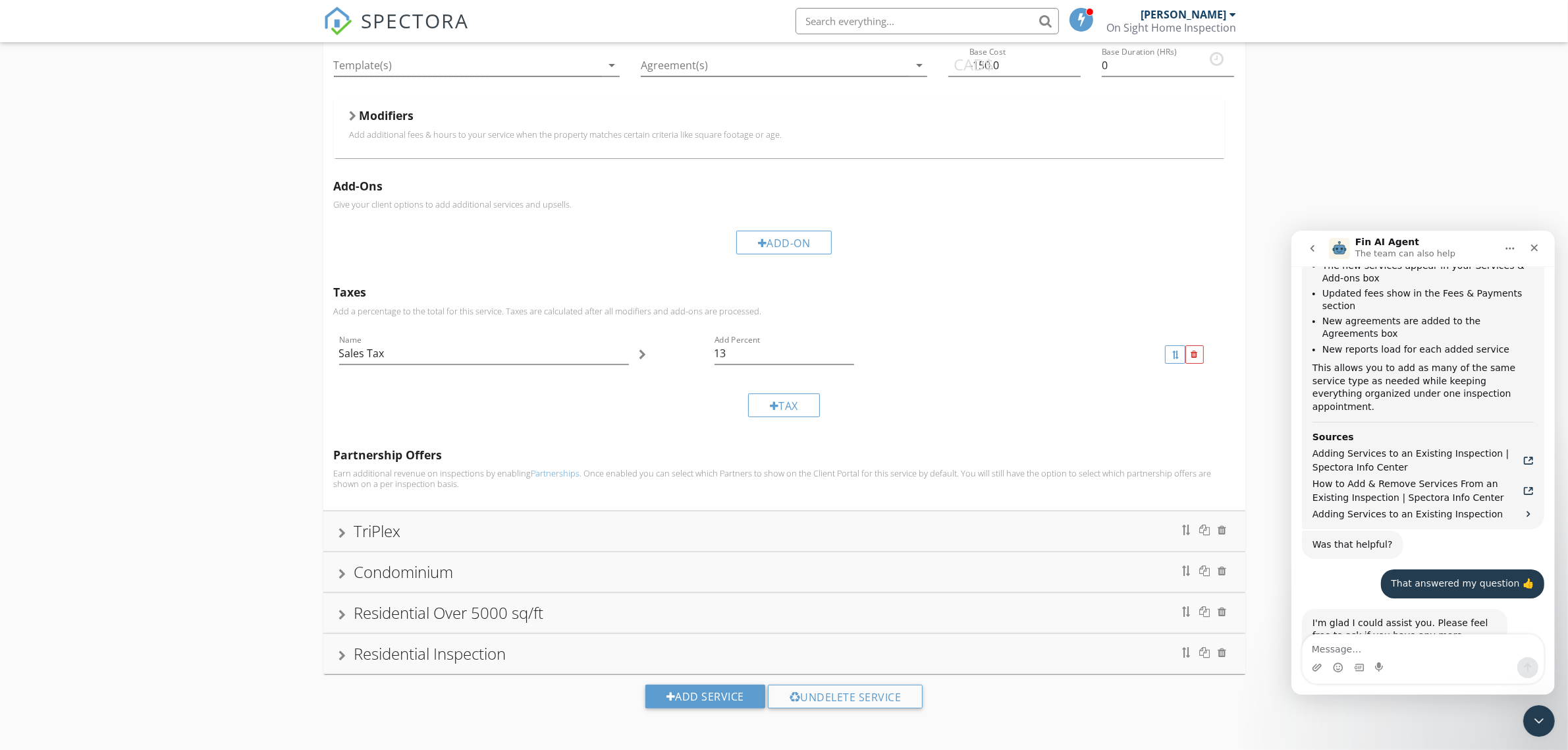
scroll to position [300, 0]
click at [501, 573] on div "Condominium" at bounding box center [784, 572] width 890 height 23
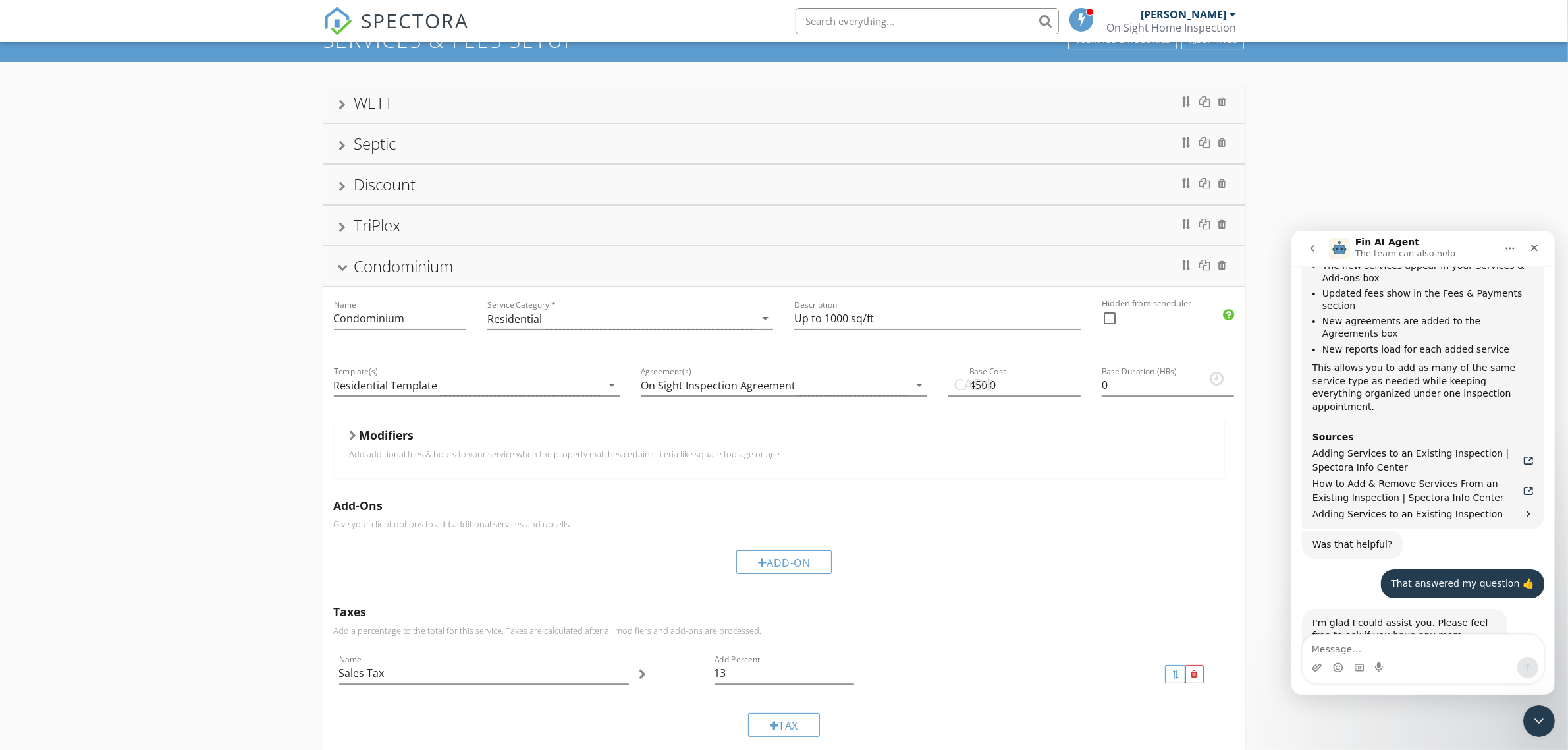
scroll to position [0, 0]
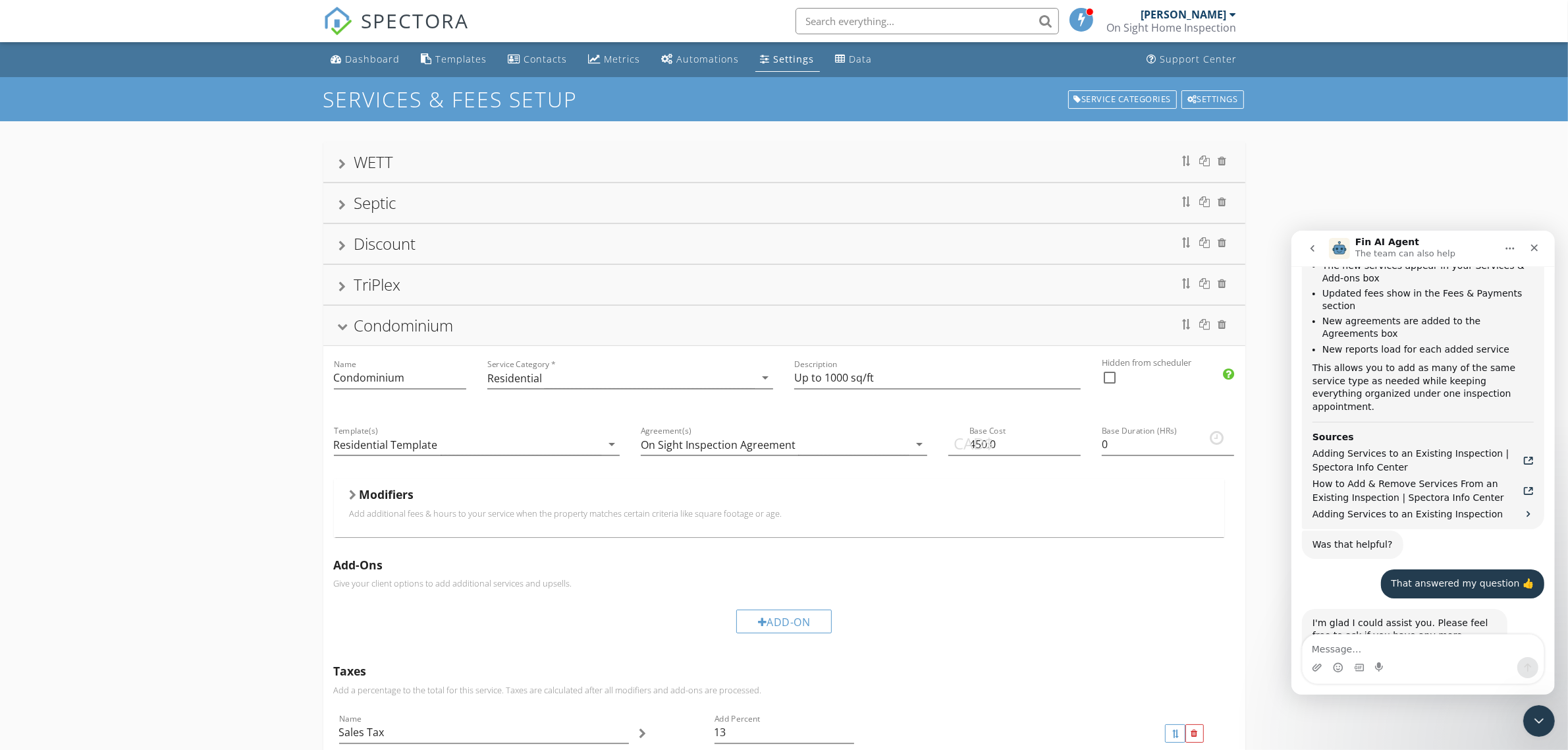
click at [394, 168] on div "WETT" at bounding box center [784, 162] width 890 height 23
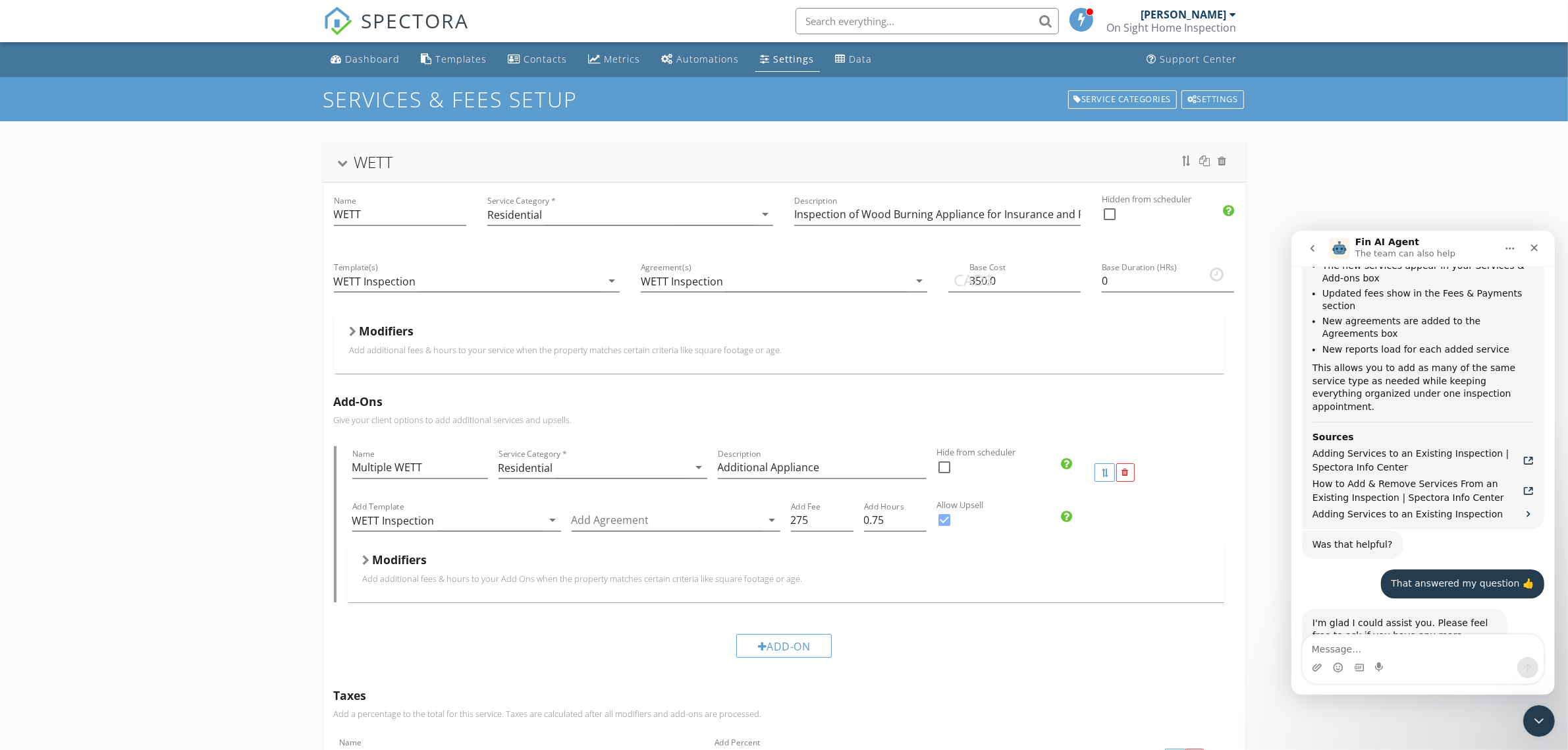
click at [1417, 743] on span "Great" at bounding box center [1424, 755] width 23 height 23
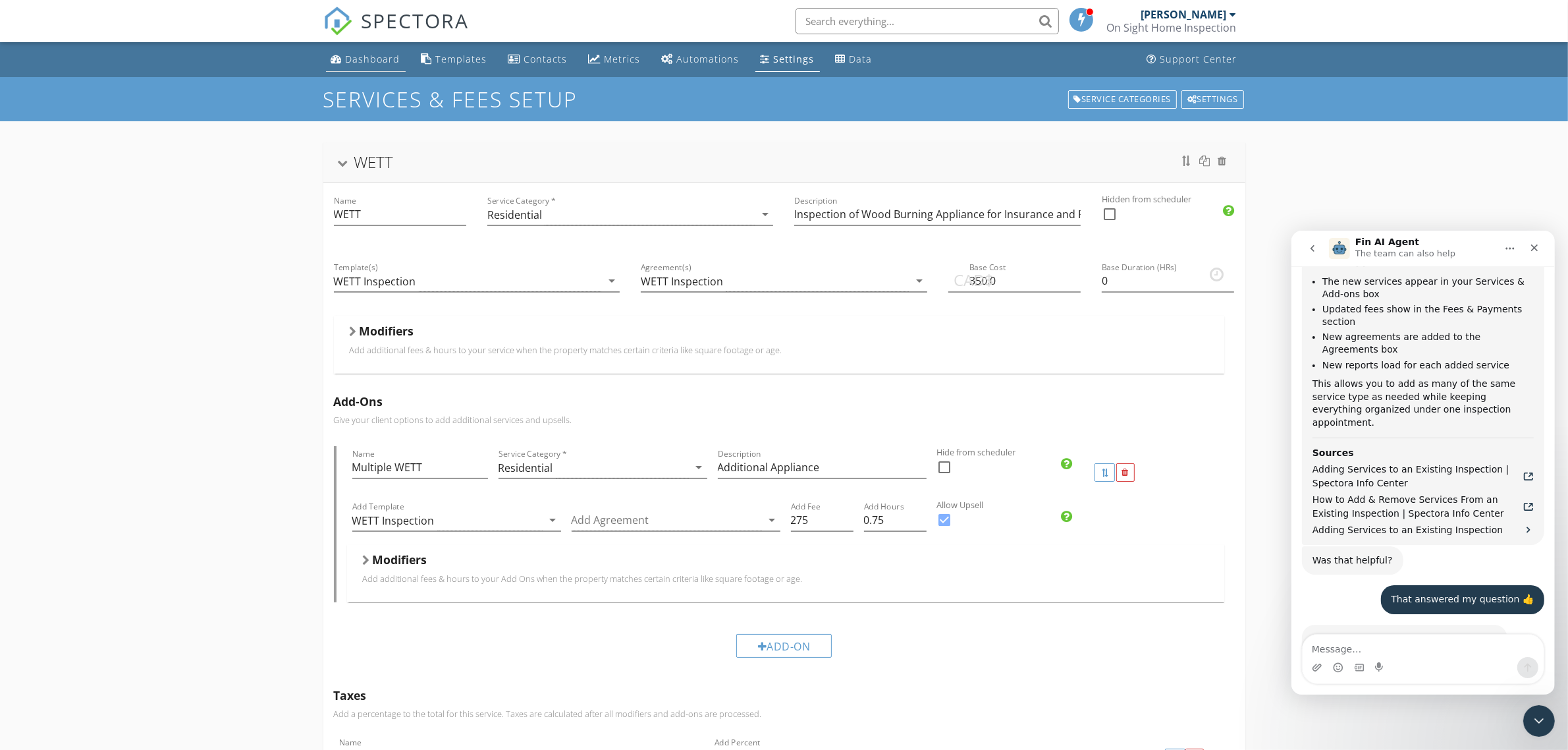
click at [373, 61] on div "Dashboard" at bounding box center [373, 59] width 55 height 12
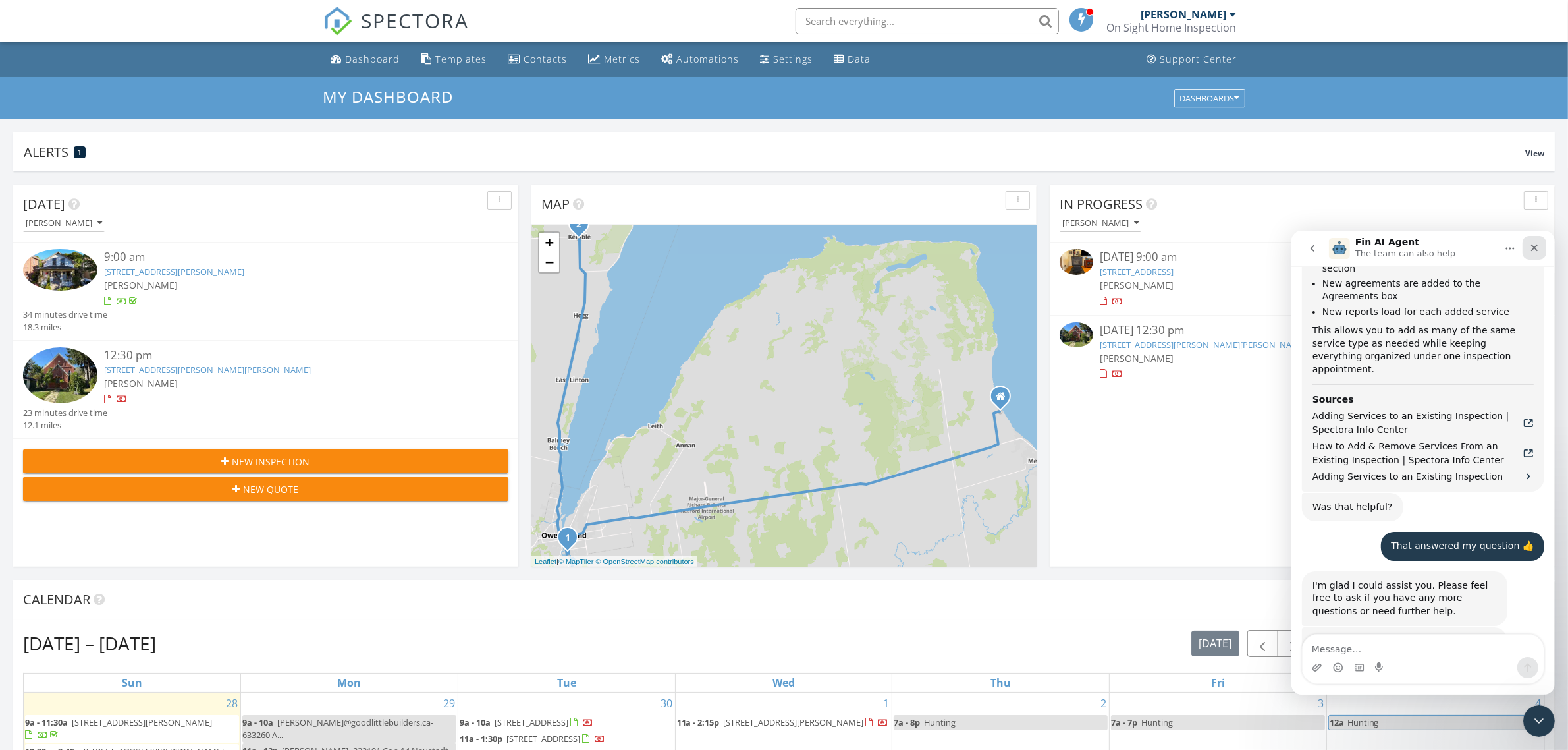
click at [1531, 249] on icon "Close" at bounding box center [1534, 248] width 7 height 7
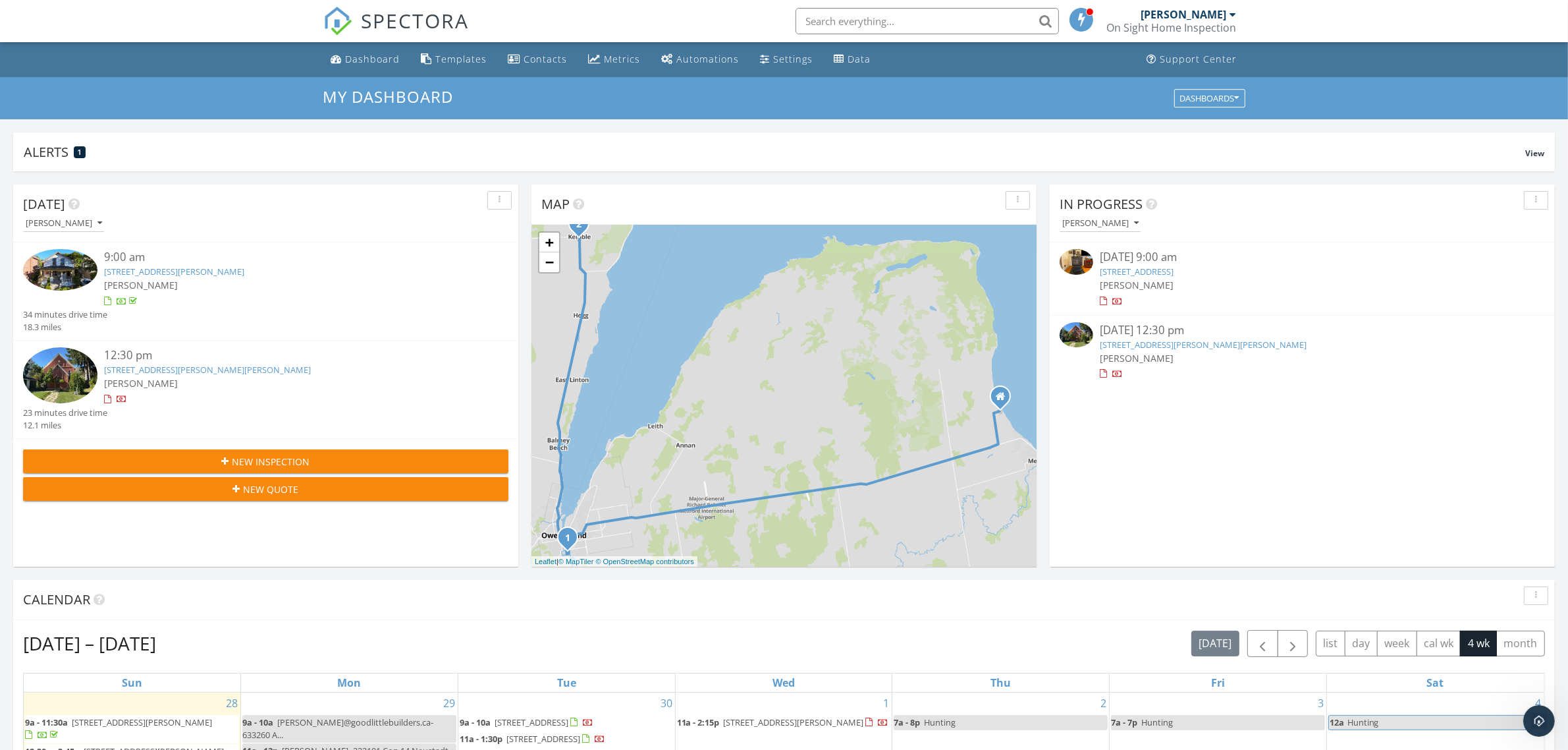
scroll to position [2106, 0]
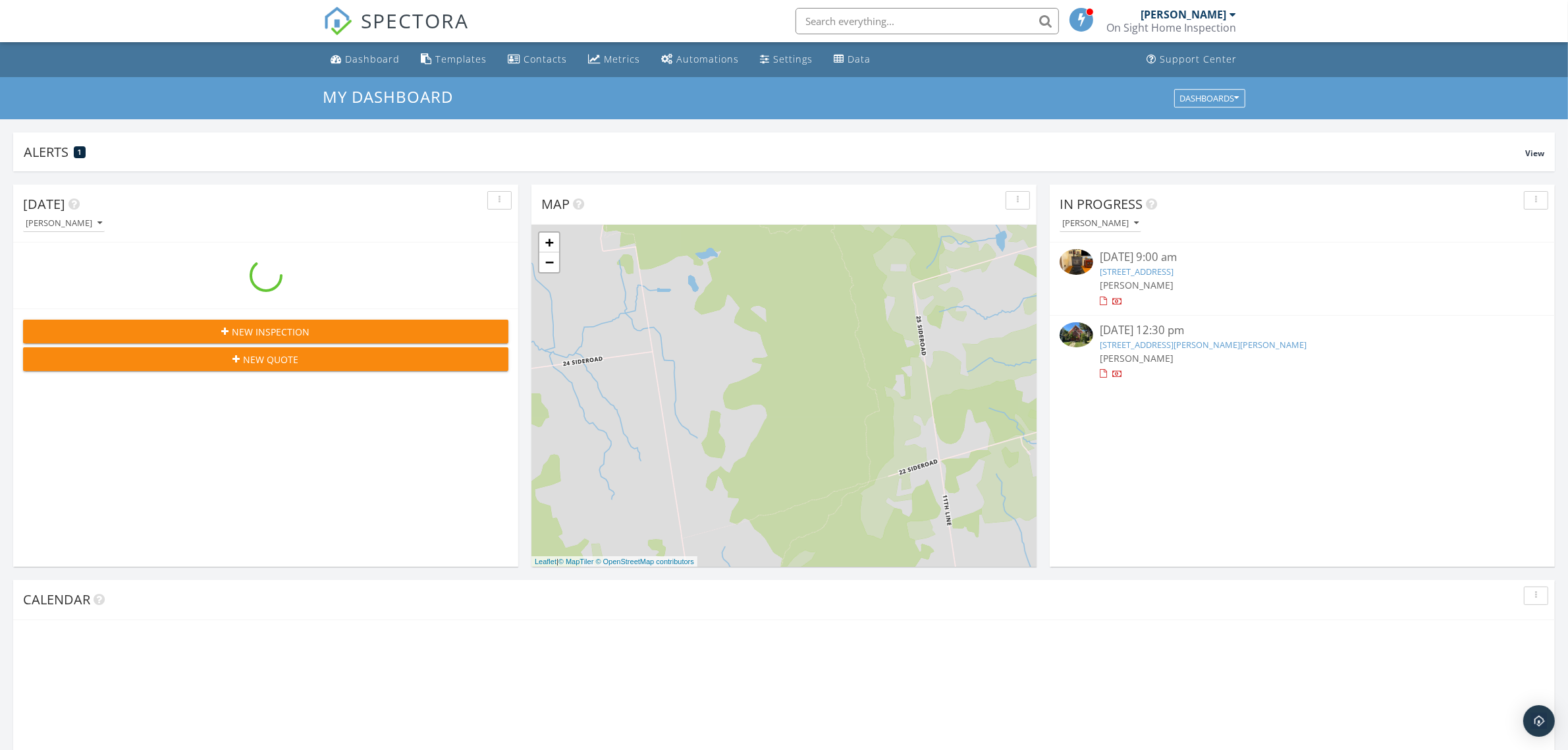
scroll to position [1224, 1594]
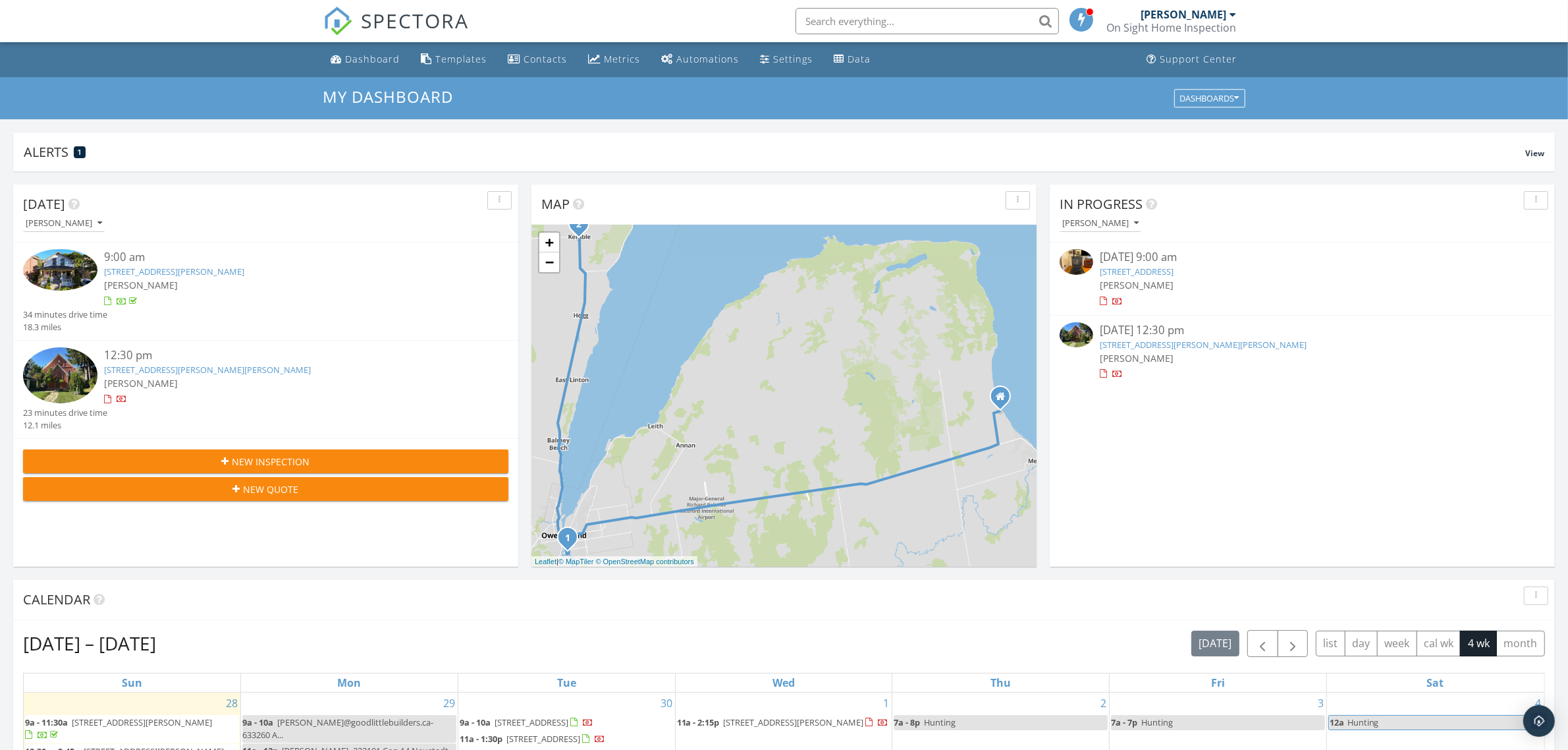
click at [1179, 344] on link "319930 Kemble Rock Rd, Kemble, ON N0H 1S0" at bounding box center [1203, 344] width 206 height 12
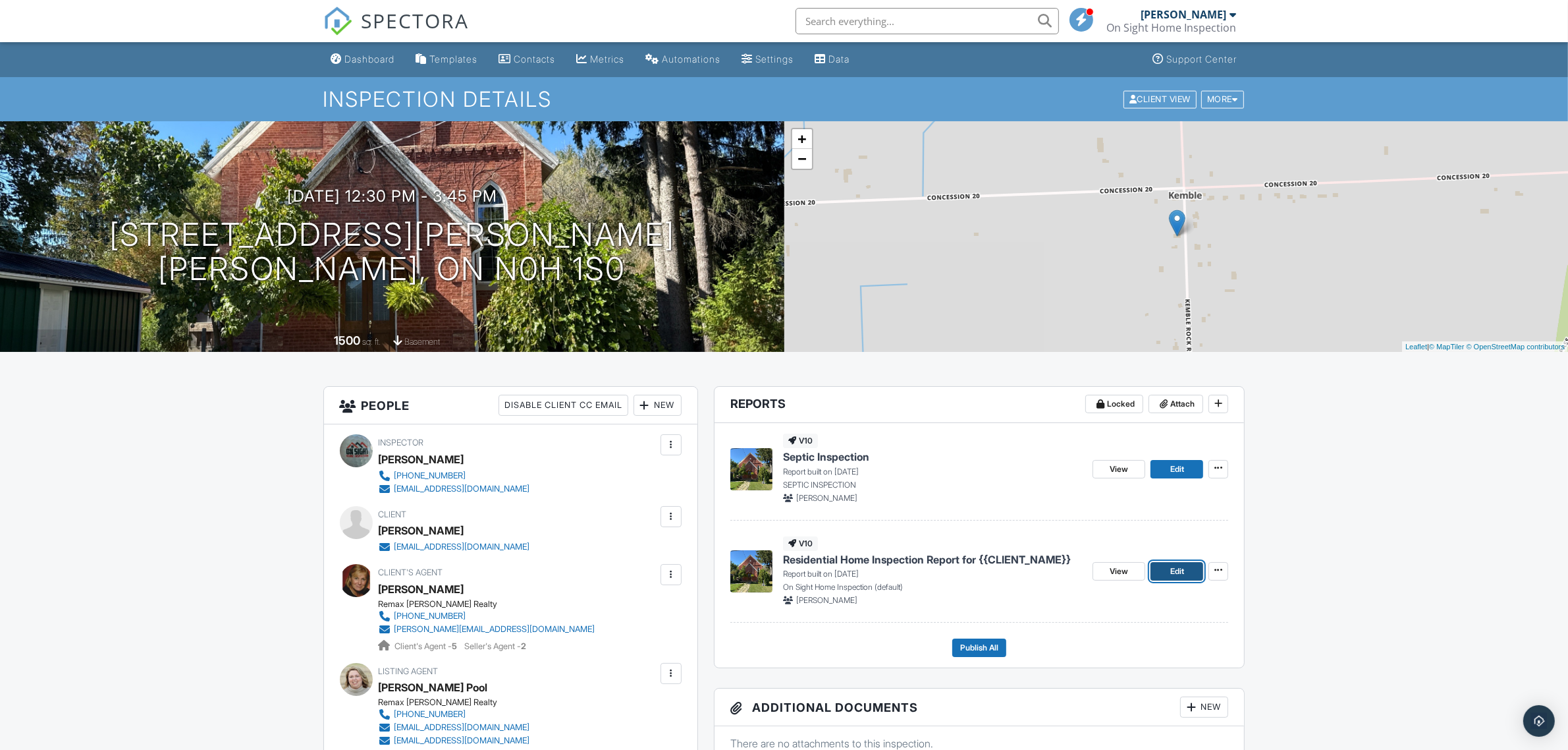
click at [1173, 568] on span "Edit" at bounding box center [1176, 571] width 14 height 13
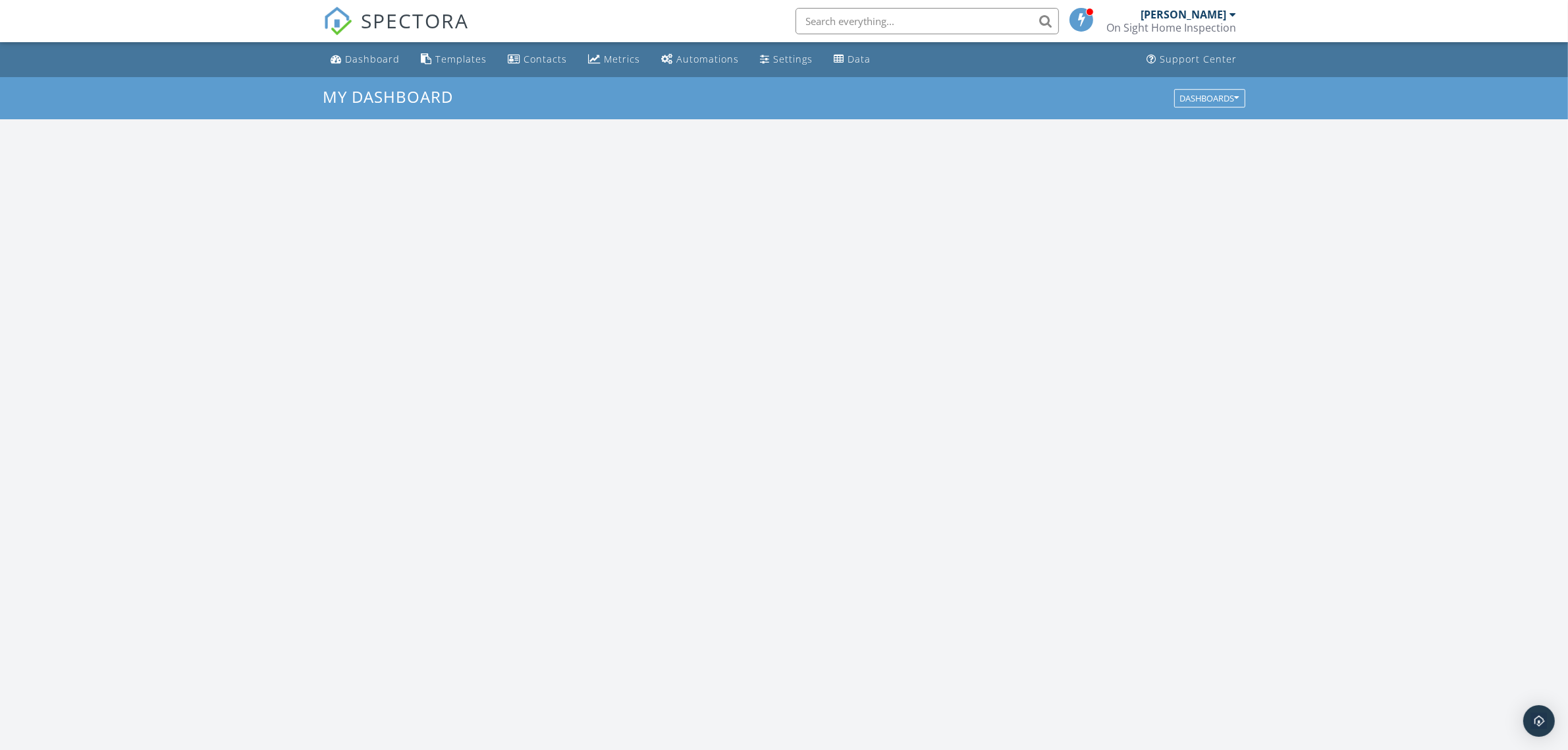
scroll to position [1224, 1594]
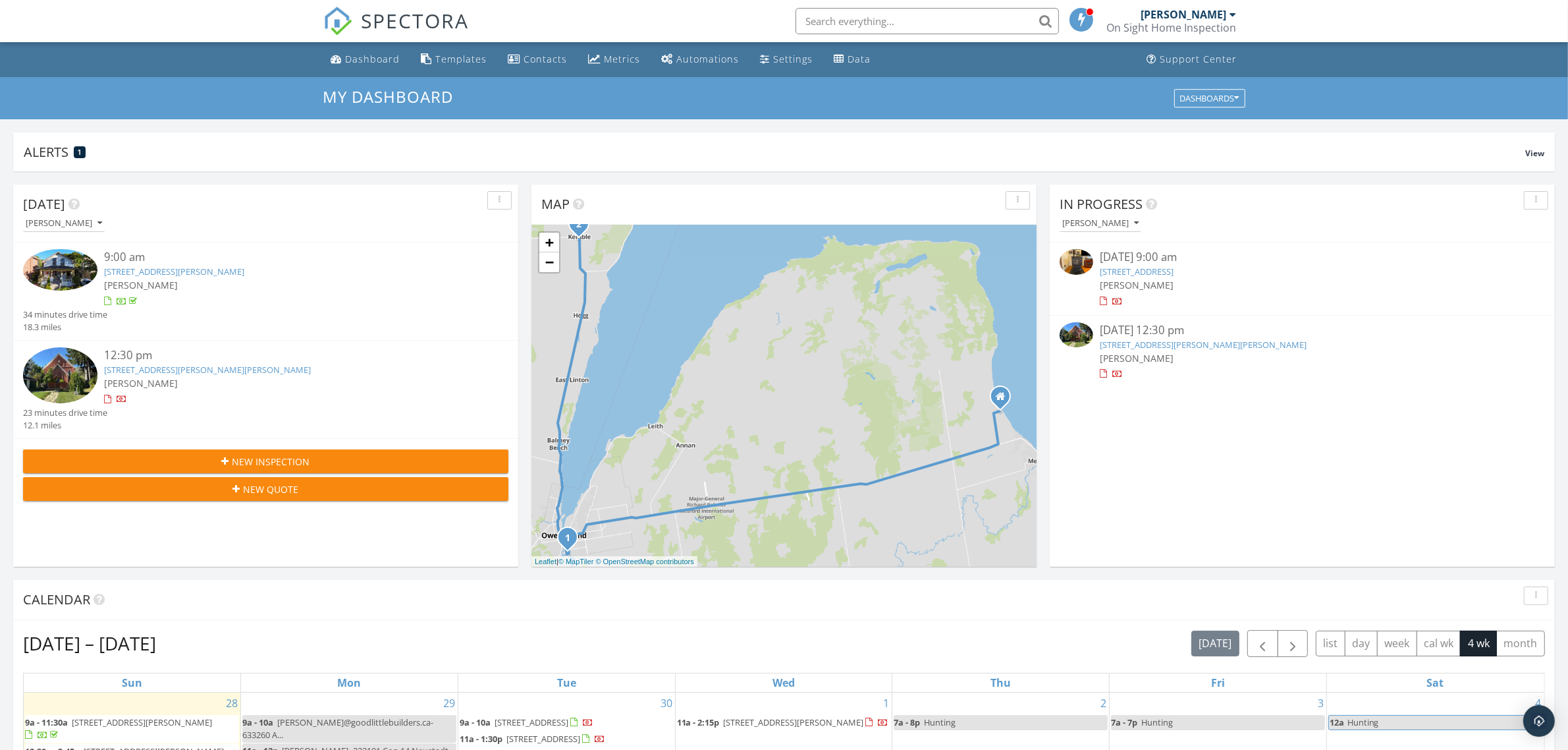
click at [1169, 346] on link "[STREET_ADDRESS][PERSON_NAME][PERSON_NAME]" at bounding box center [1203, 344] width 206 height 12
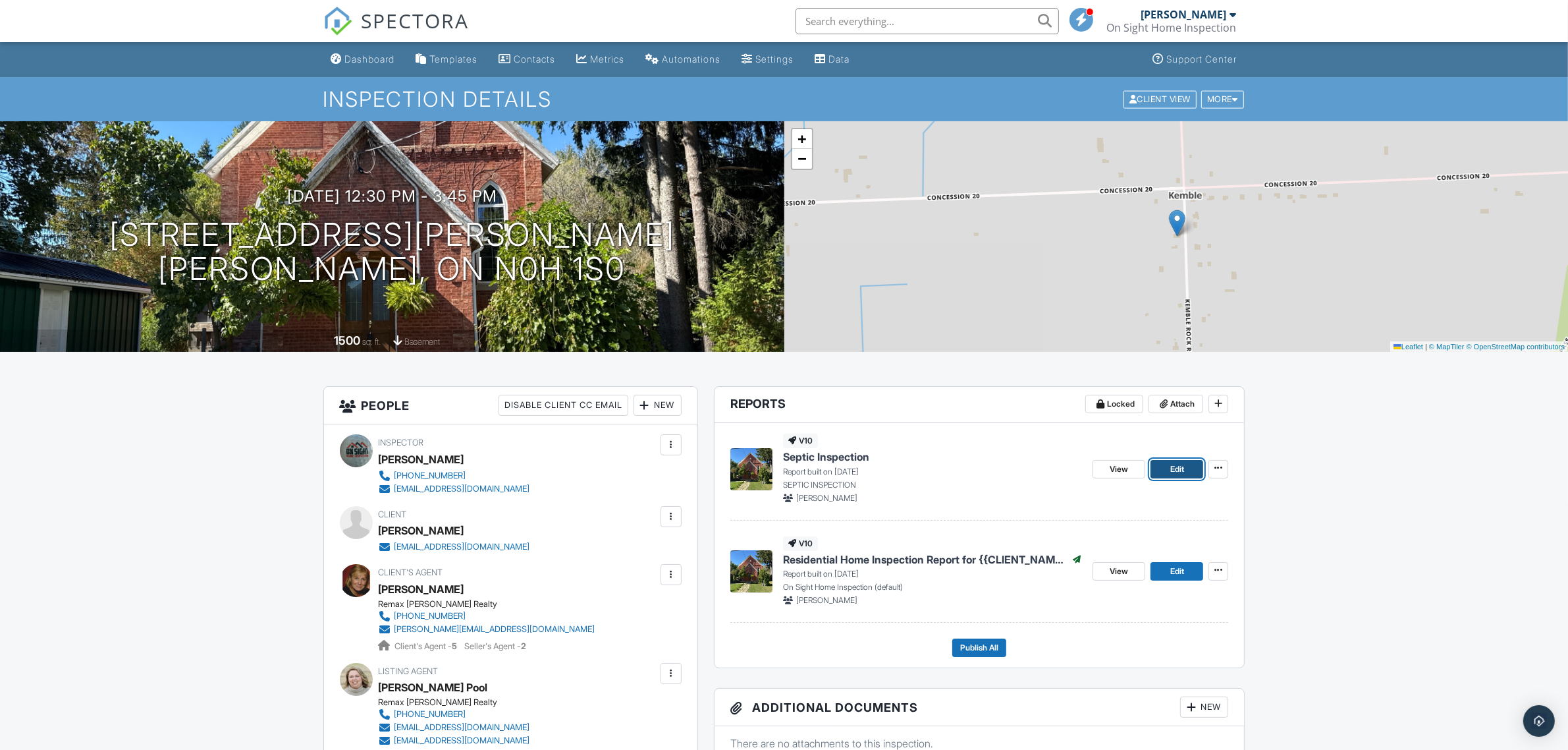
click at [1174, 468] on span "Edit" at bounding box center [1176, 469] width 14 height 13
